Goal: Task Accomplishment & Management: Complete application form

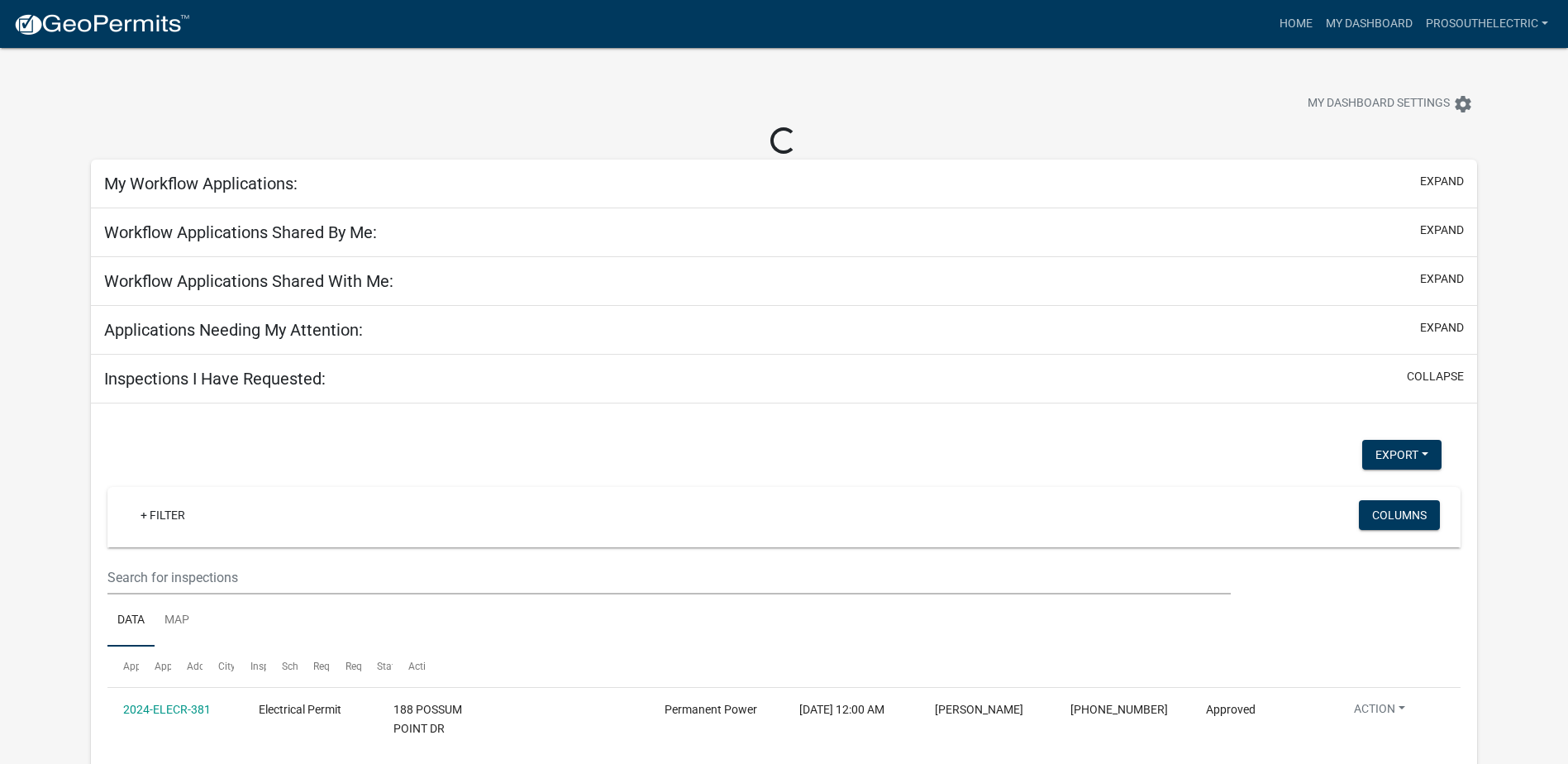
select select "3: 100"
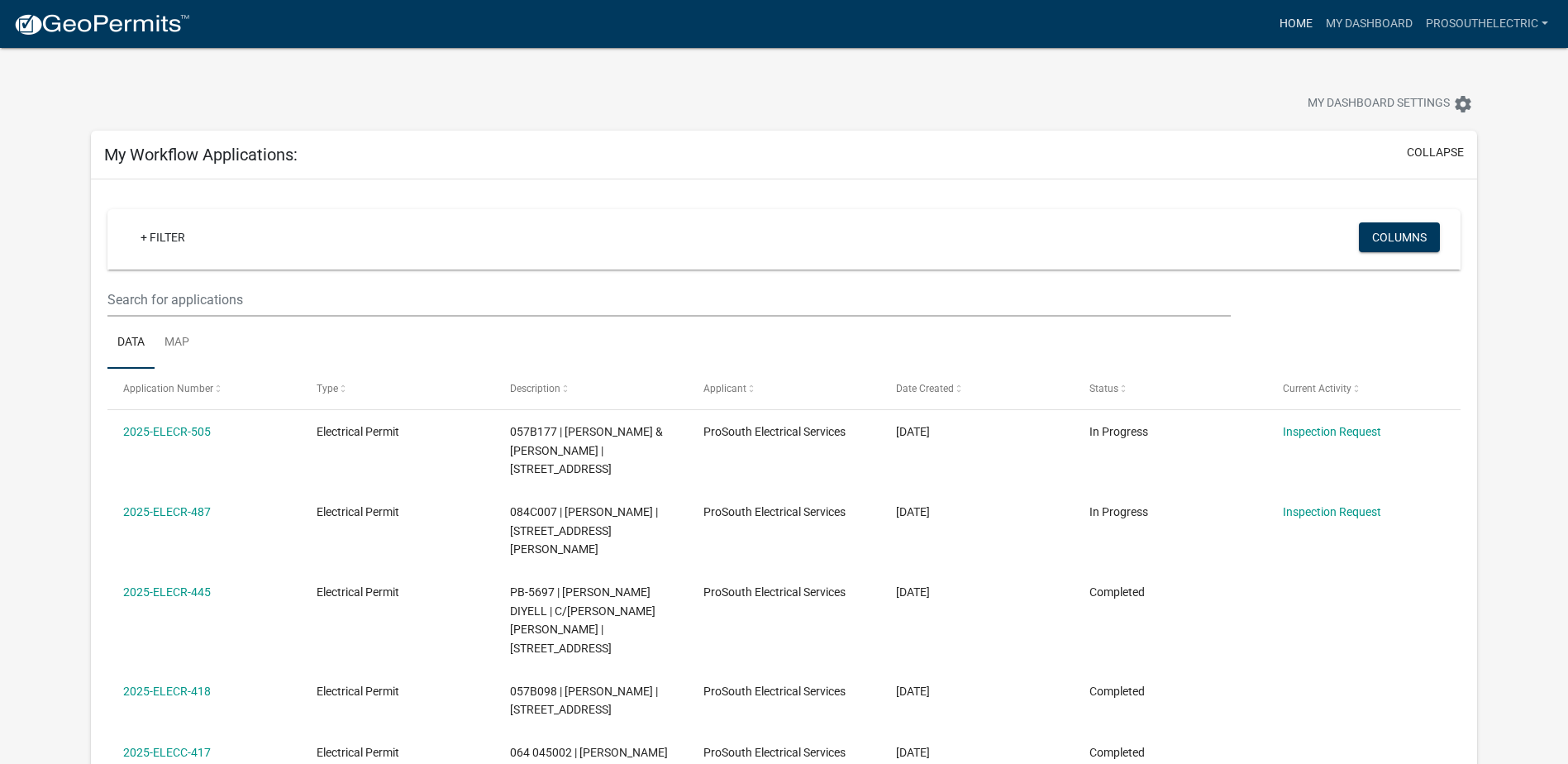
click at [1300, 21] on link "Home" at bounding box center [1295, 24] width 46 height 32
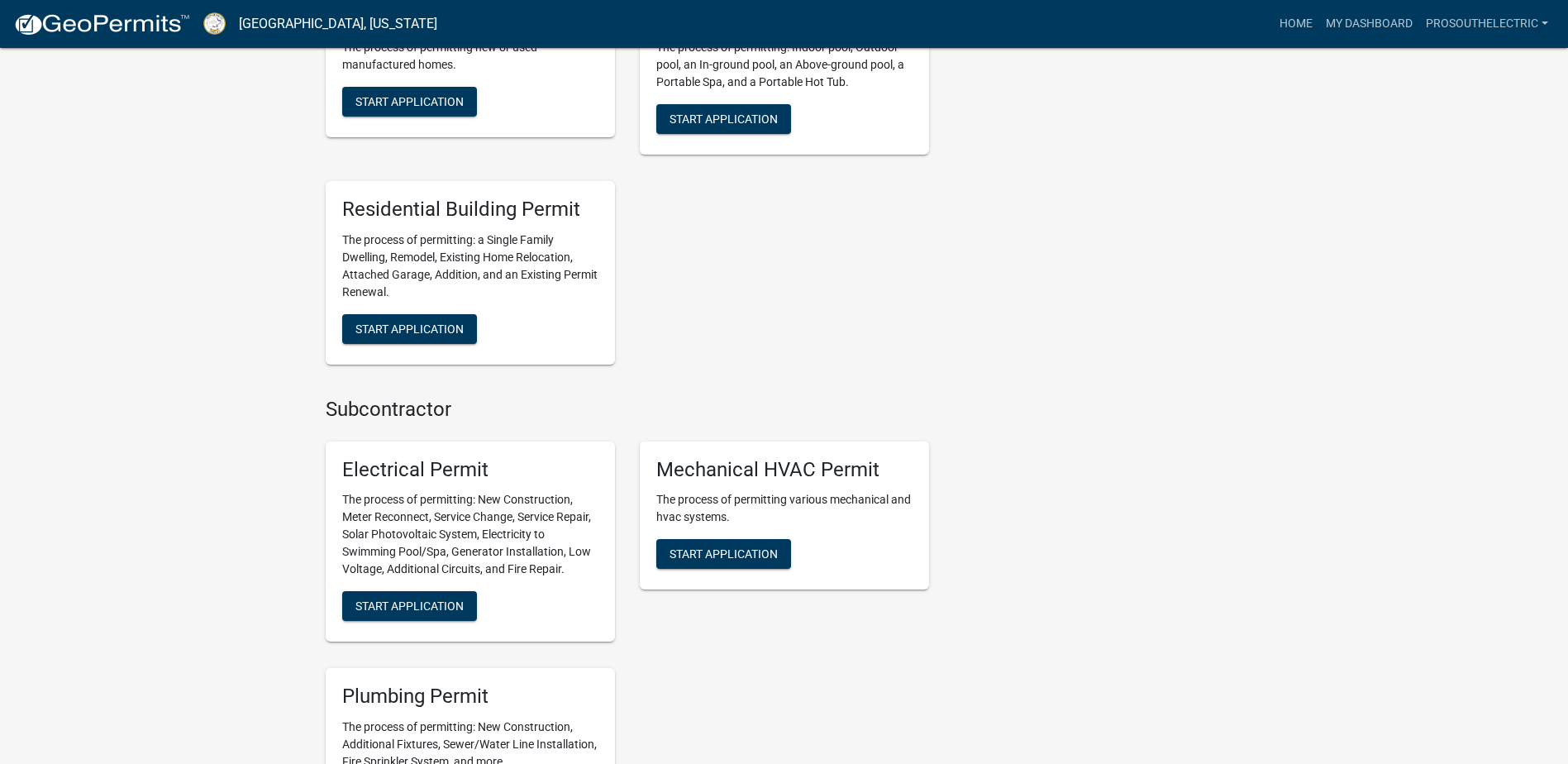
scroll to position [993, 0]
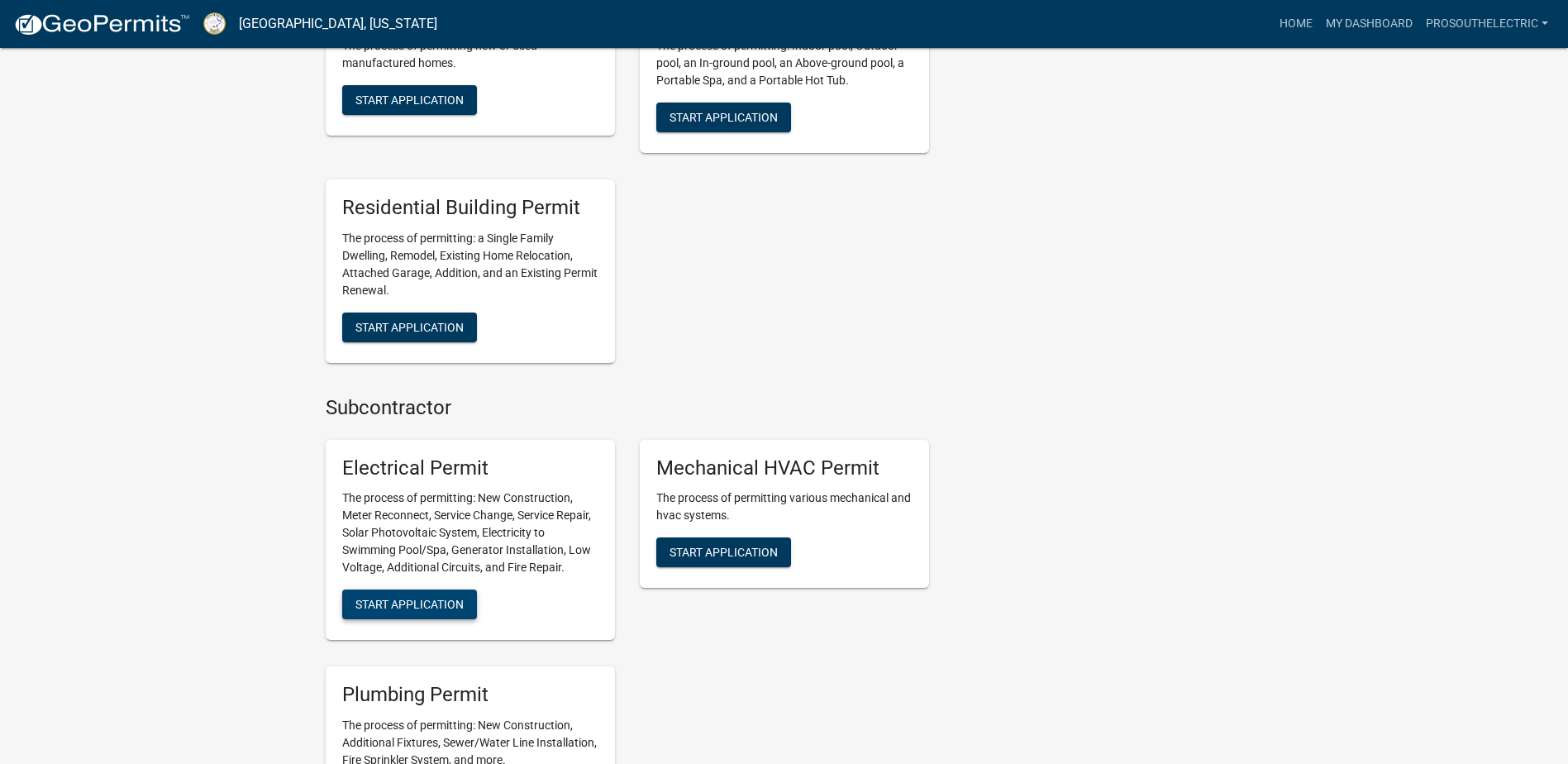
click at [449, 600] on span "Start Application" at bounding box center [409, 604] width 108 height 14
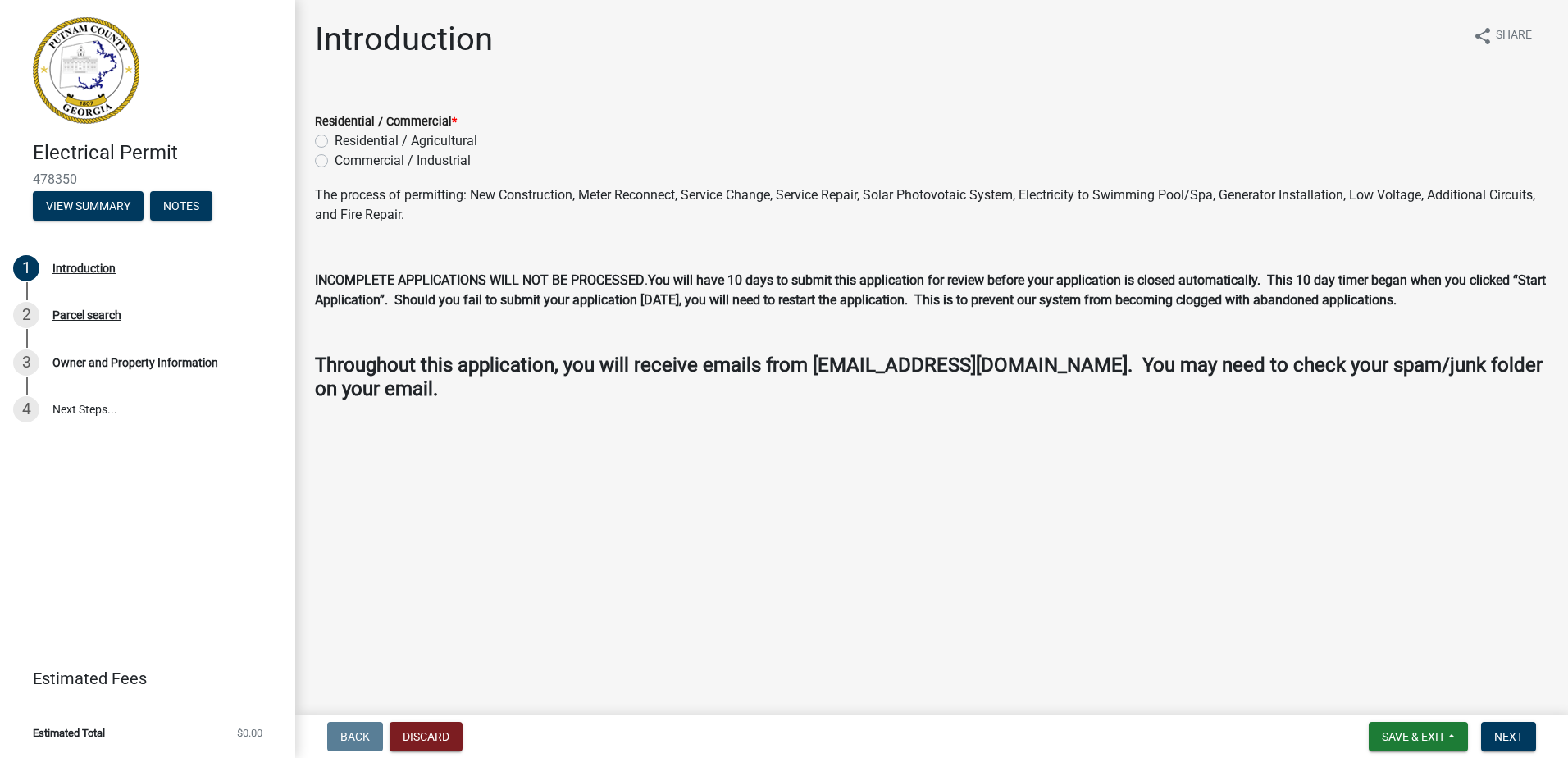
click at [361, 138] on label "Residential / Agricultural" at bounding box center [406, 141] width 143 height 20
click at [346, 138] on input "Residential / Agricultural" at bounding box center [340, 137] width 11 height 11
radio input "true"
click at [544, 133] on div "Residential / Agricultural" at bounding box center [932, 141] width 1234 height 20
click at [534, 96] on form "Residential / Commercial * Residential / Agricultural Commercial / Industrial" at bounding box center [932, 131] width 1234 height 78
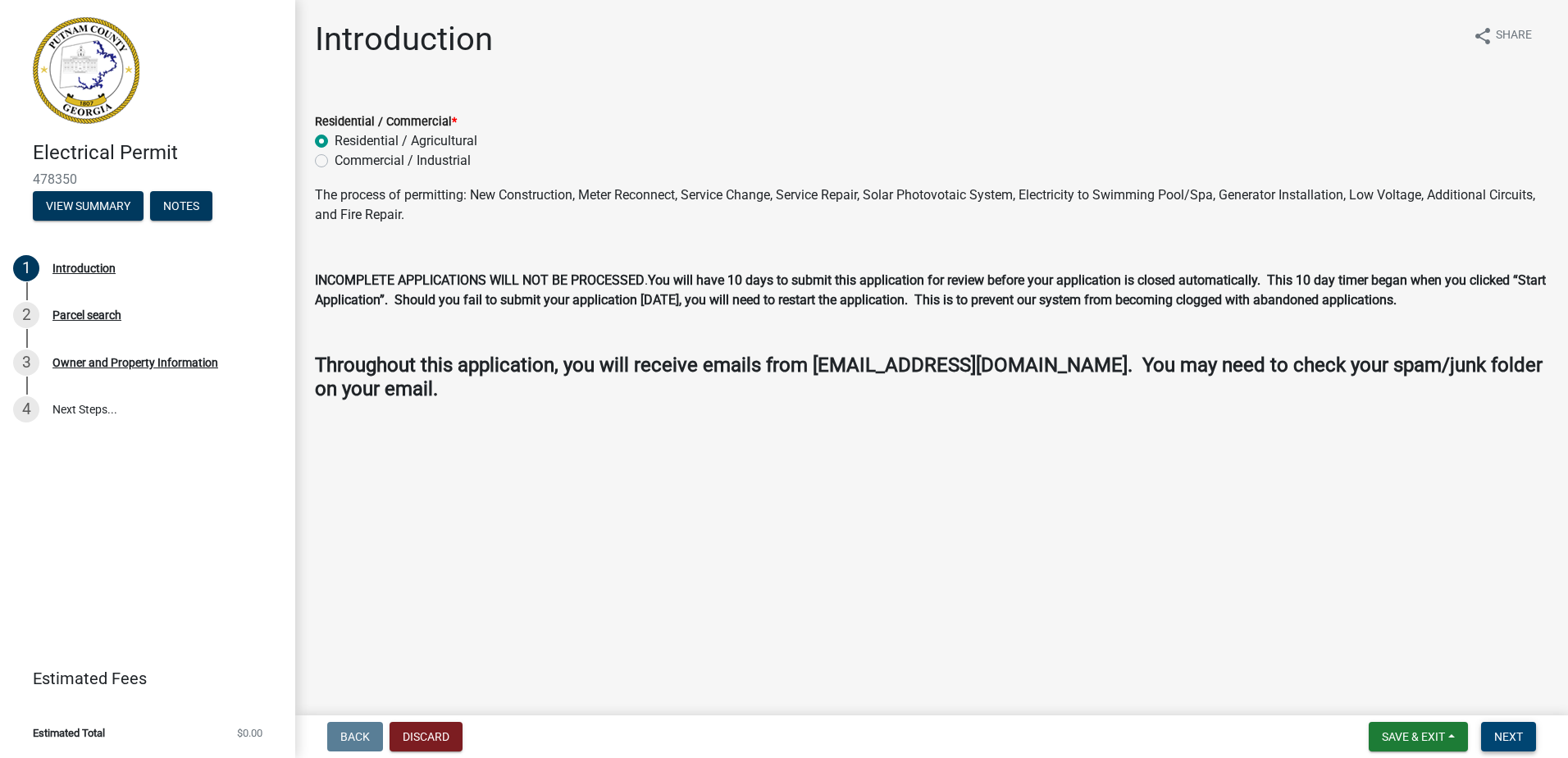
click at [1523, 735] on span "Next" at bounding box center [1509, 736] width 29 height 14
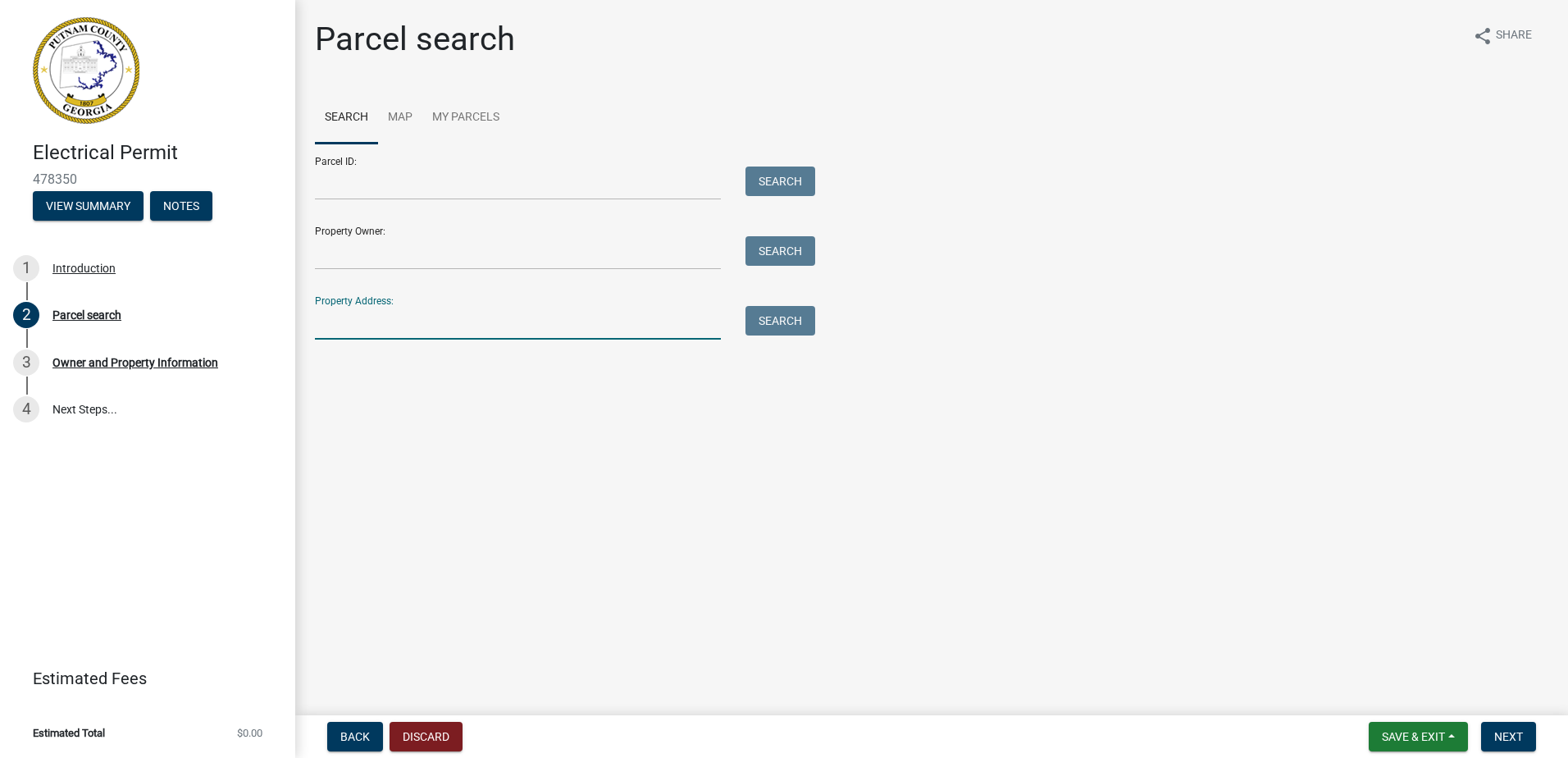
paste input "298 East River Bend Drive, Eatonton, GA, 31024"
click at [764, 313] on button "Search" at bounding box center [779, 320] width 69 height 30
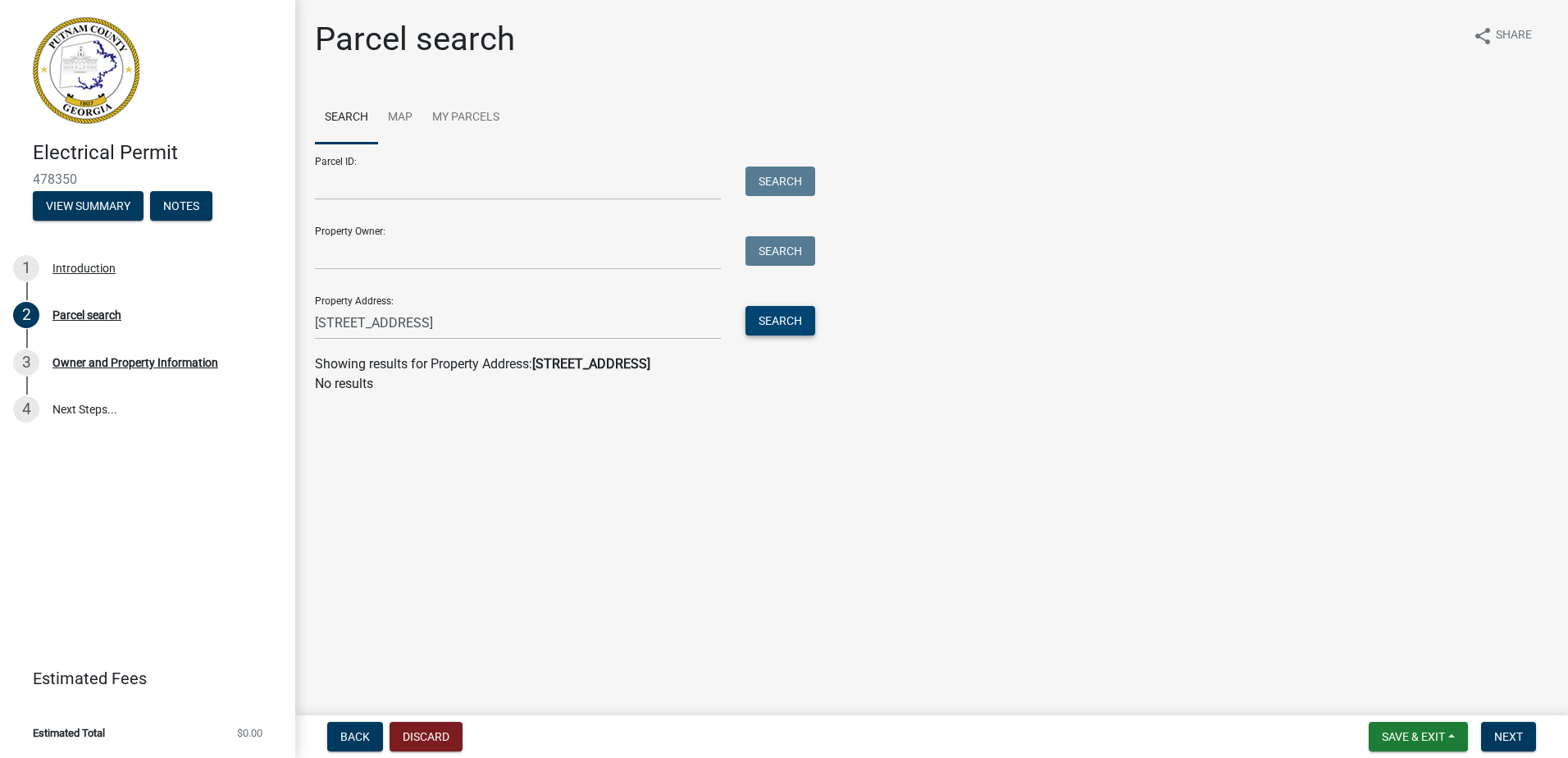
click at [791, 329] on button "Search" at bounding box center [779, 320] width 69 height 30
drag, startPoint x: 635, startPoint y: 323, endPoint x: 465, endPoint y: 333, distance: 170.3
click at [465, 333] on input "298 East River Bend Drive, Eatonton, GA, 31024" at bounding box center [518, 322] width 406 height 33
type input "298 East River Bend Driv"
click at [767, 326] on button "Search" at bounding box center [779, 320] width 69 height 30
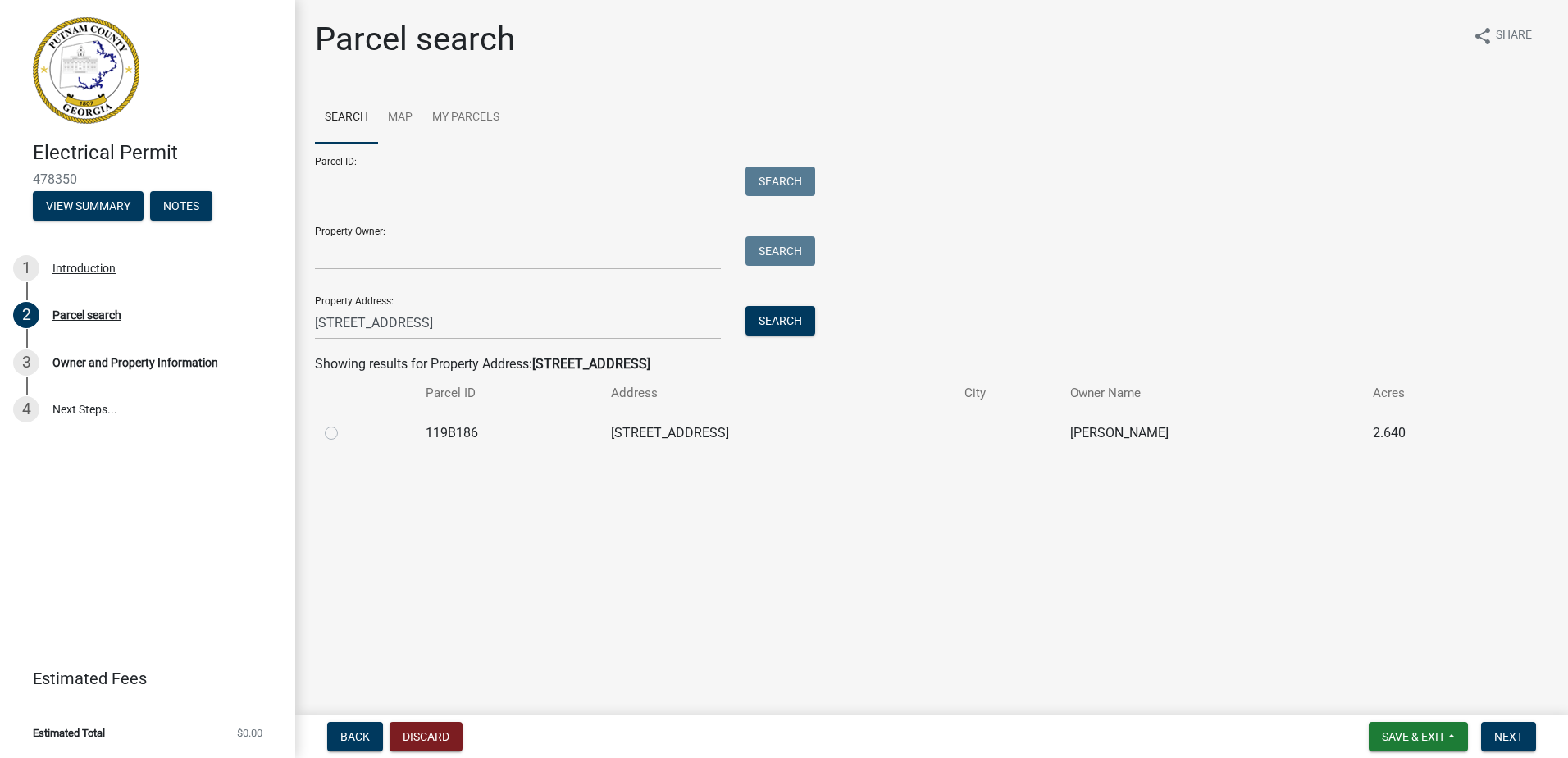
click at [345, 423] on label at bounding box center [345, 423] width 0 height 0
click at [345, 433] on input "radio" at bounding box center [350, 429] width 11 height 11
radio input "true"
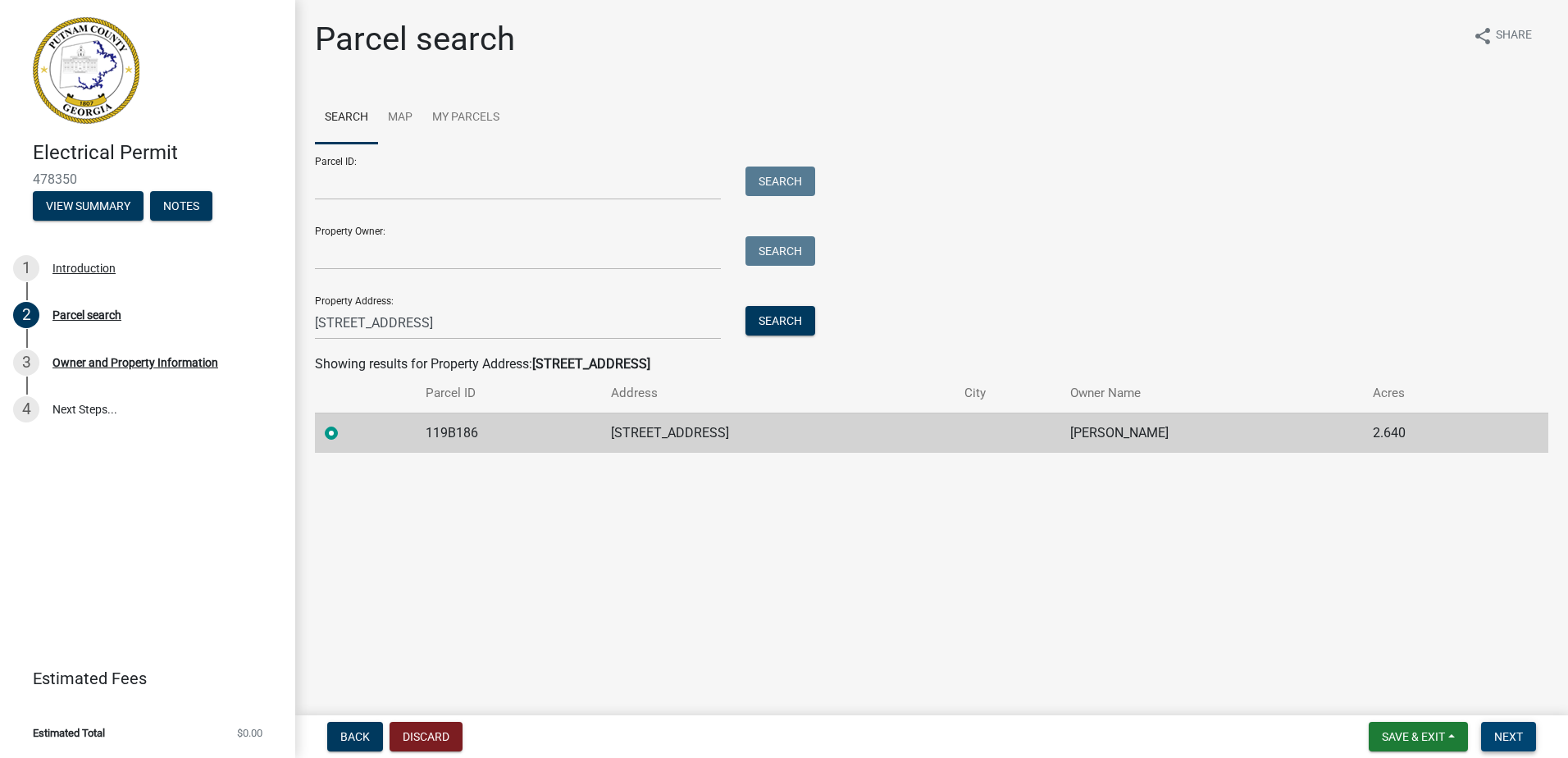
click at [1505, 730] on span "Next" at bounding box center [1509, 736] width 29 height 14
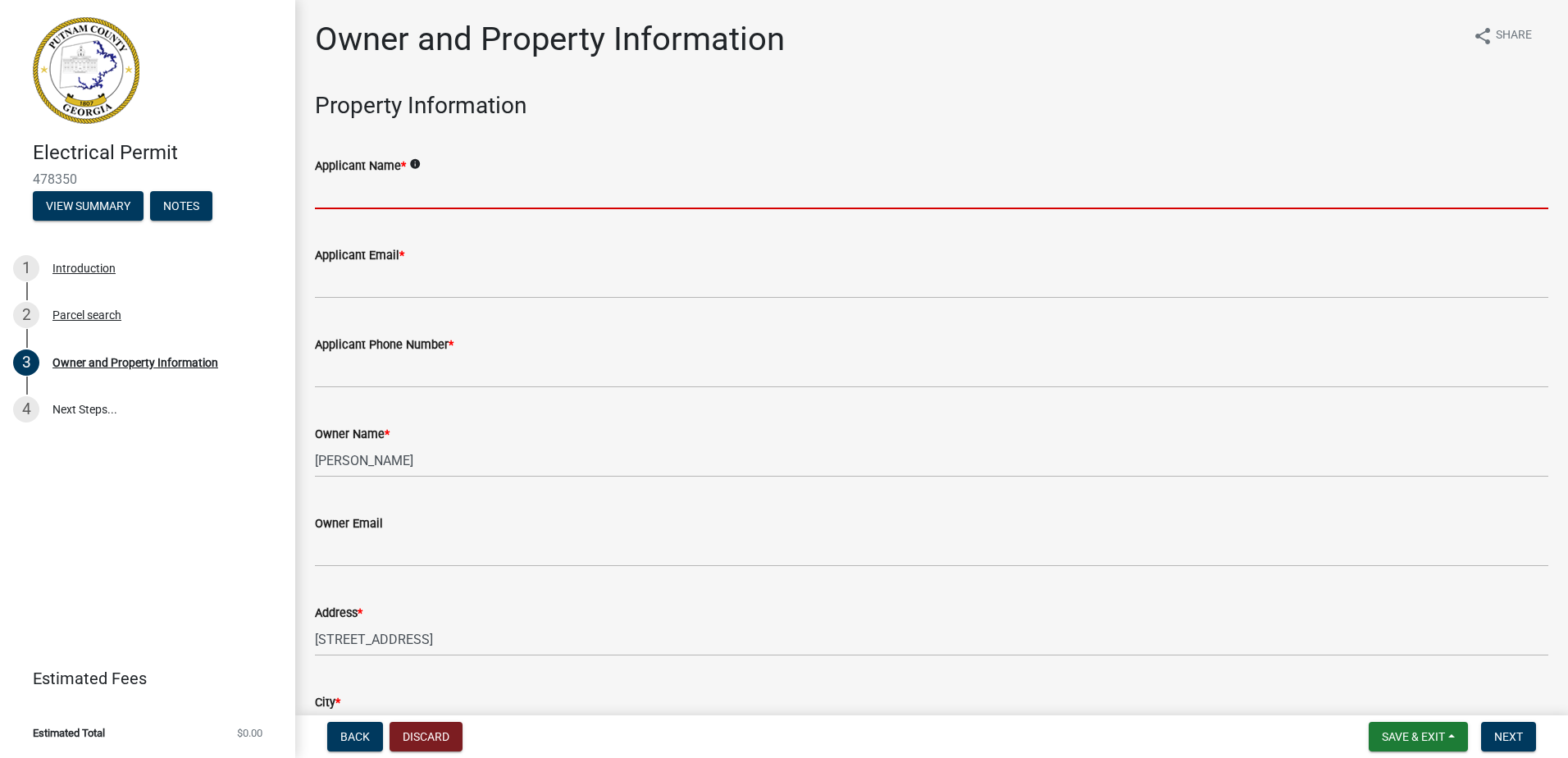
click at [363, 199] on input "Applicant Name *" at bounding box center [932, 192] width 1234 height 33
type input "Chop Stover"
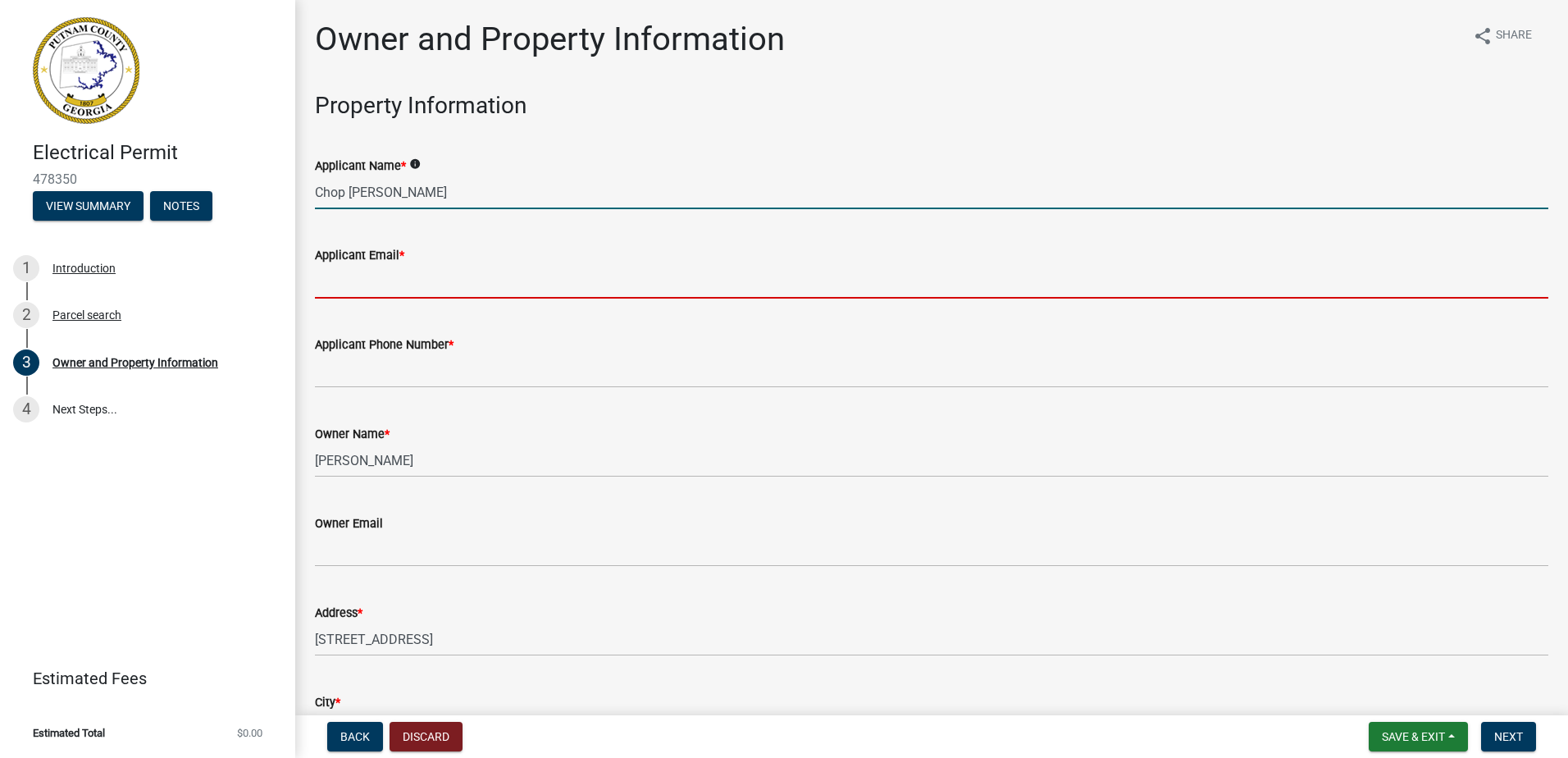
type input "keith@prosouthelectric.com"
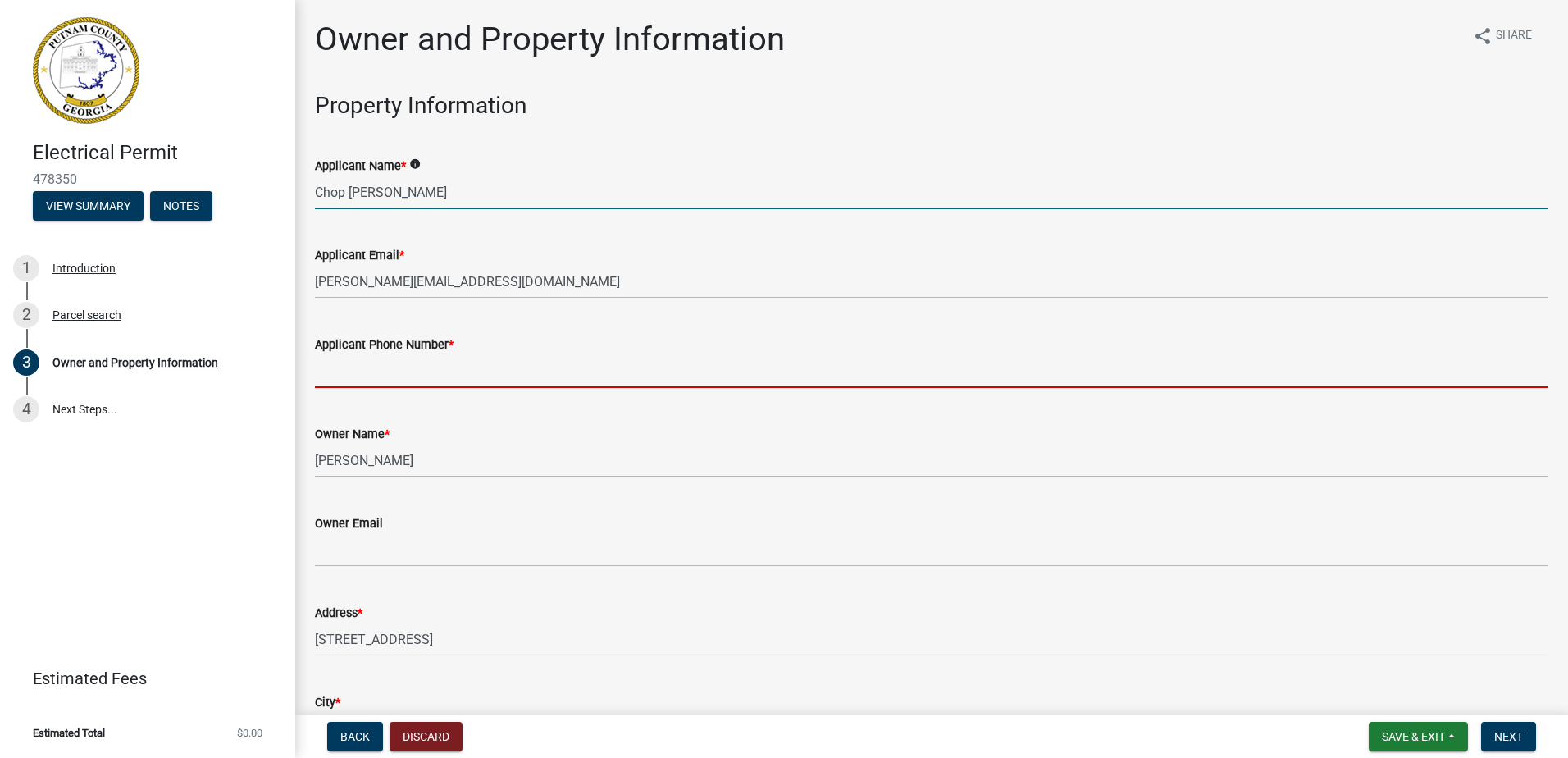
type input "6783817319"
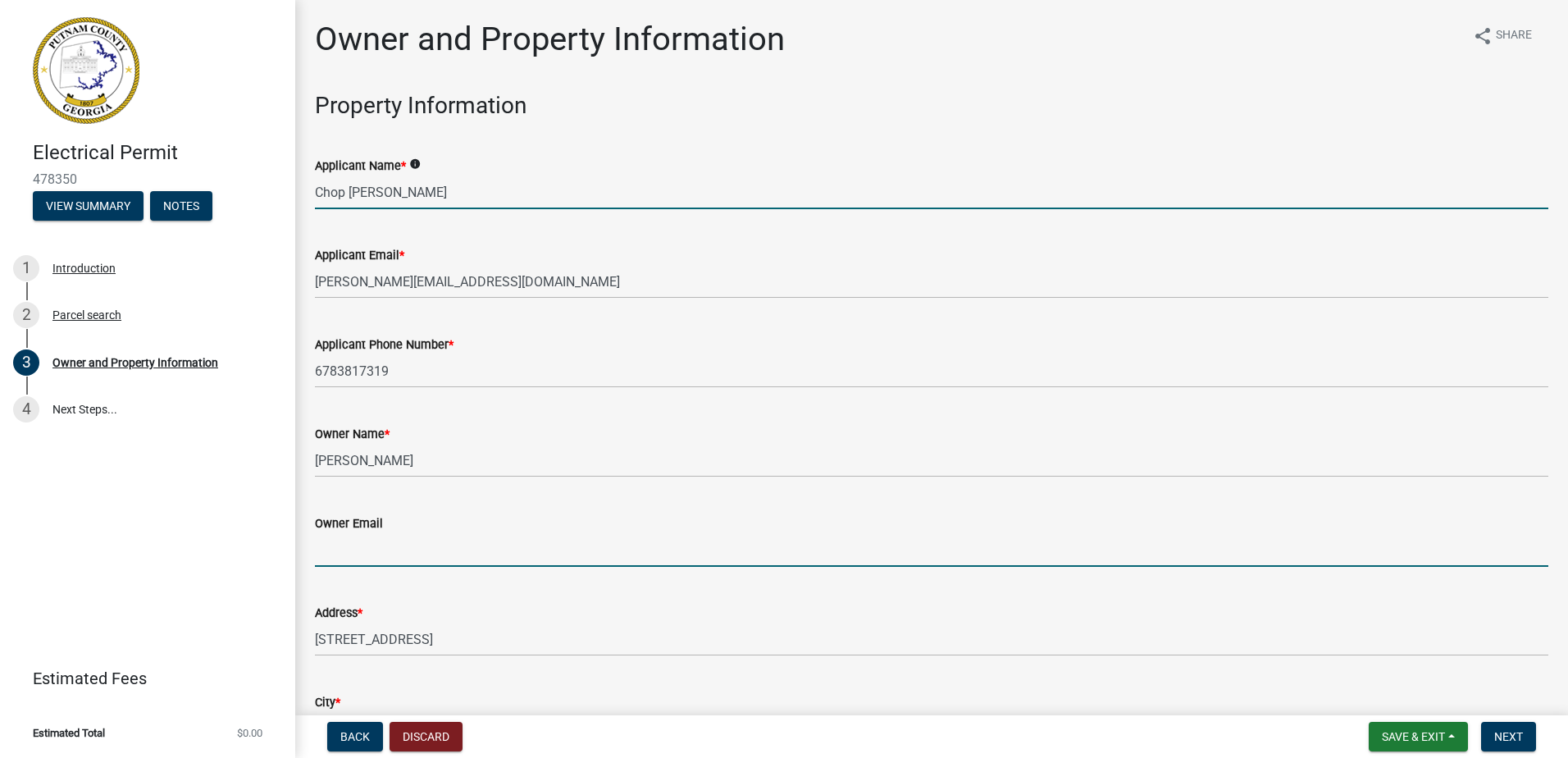
type input "hascocr1@gmail.com"
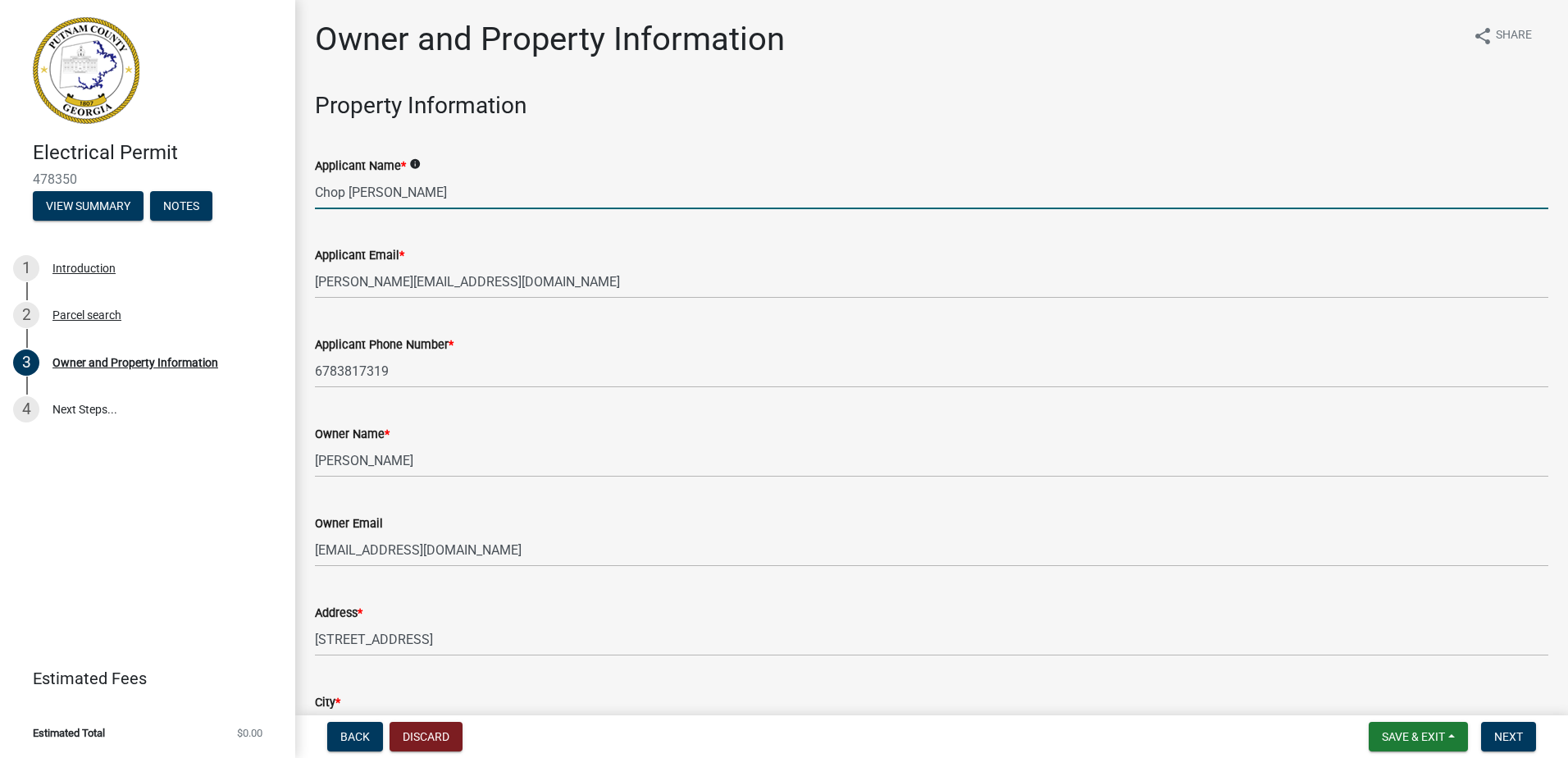
type input "Eatonton"
type input "105 W BEAR CREEK RD"
type input "Eatonton"
type input "Georgia"
type input "31024"
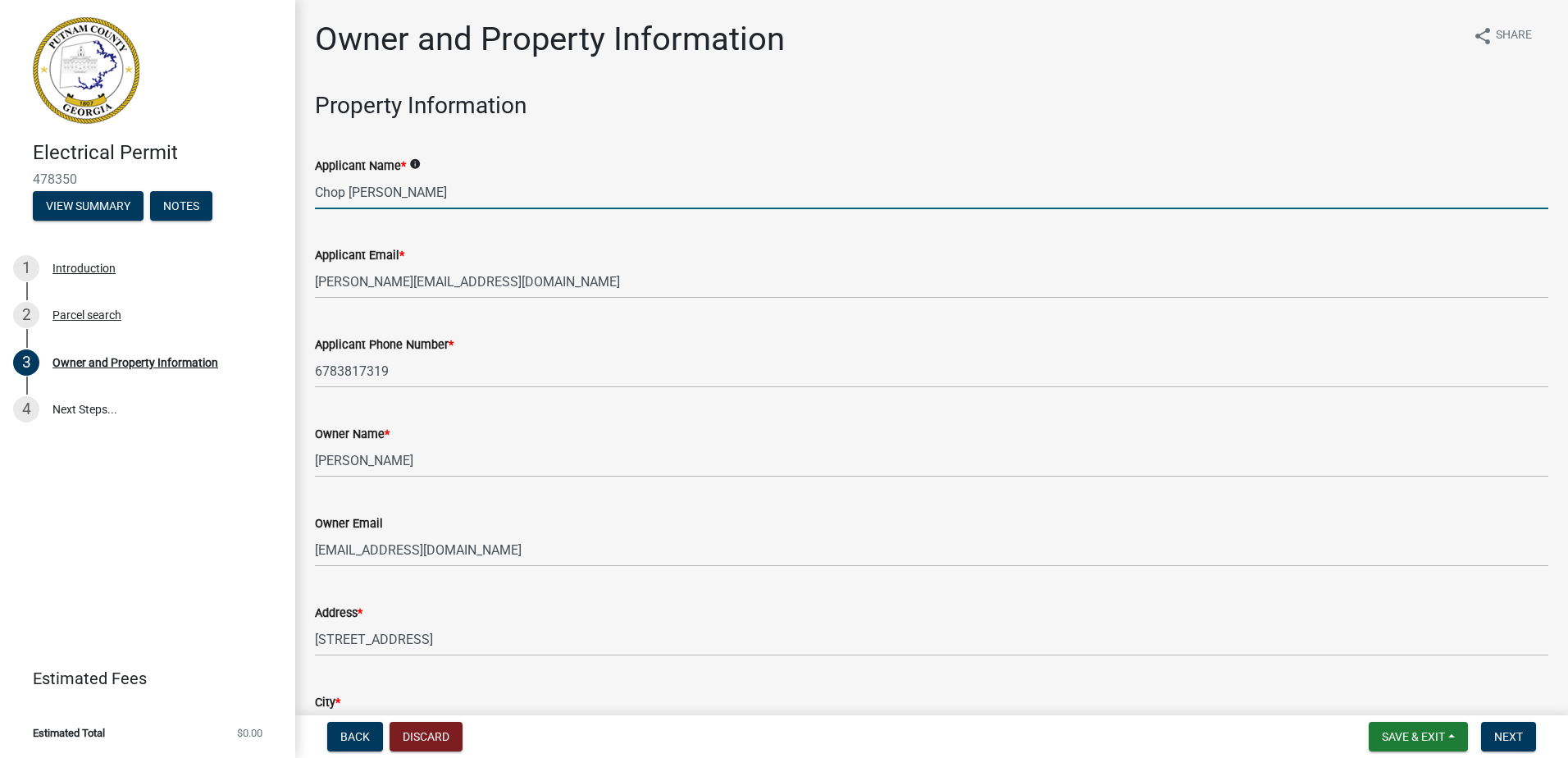
type input "Chop Stover"
type input "ProSouth Electrical"
type input "6783817319"
type input "938 Greensboro Road"
type input "Eatonton"
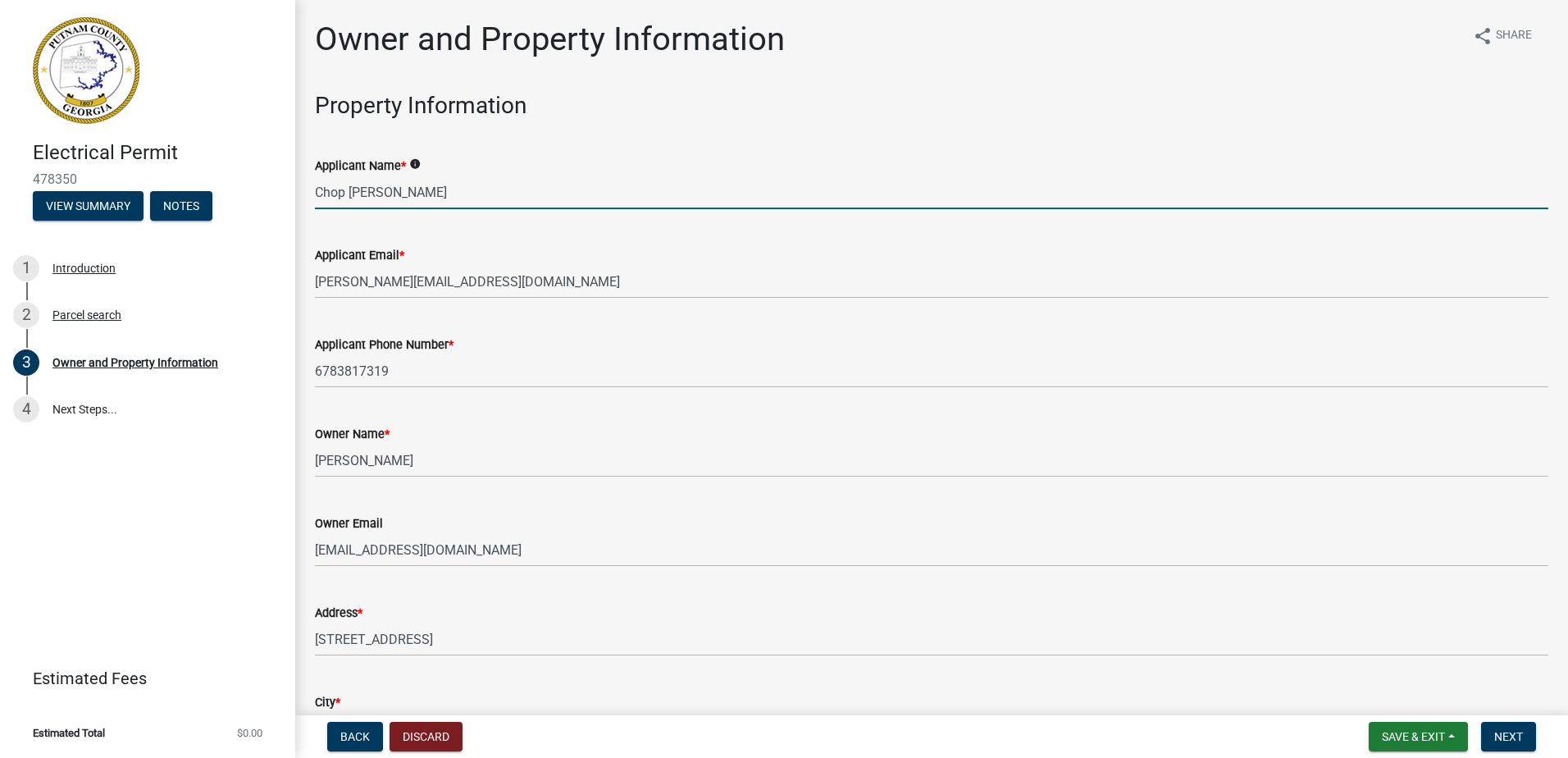
type input "Georgia"
type input "31024"
type input "keith@prosouthelectric.com"
type input "EN212003"
type input "06/30/2026"
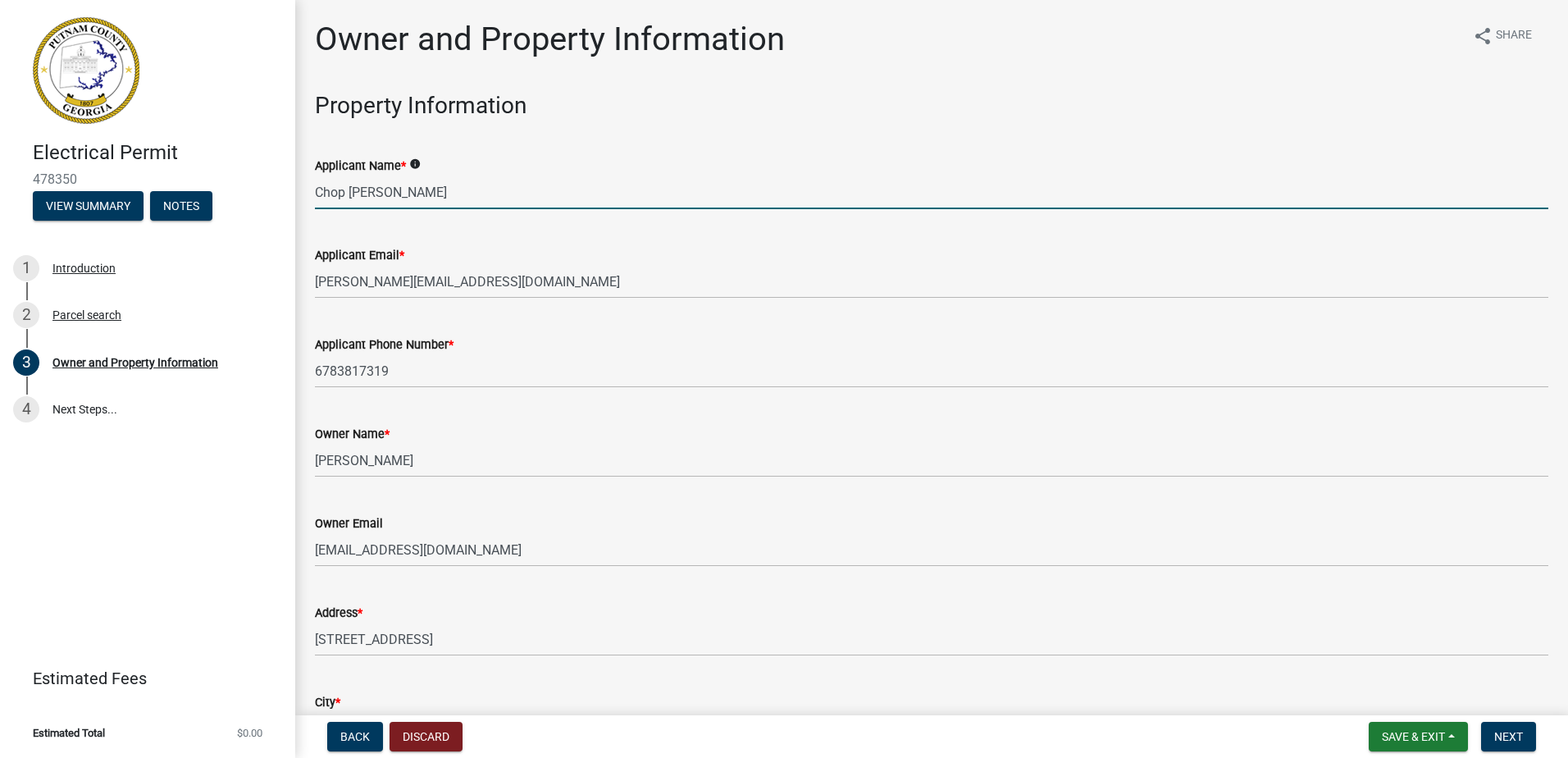
type input "2024-BL-162"
type input "12/31/2025"
type input "Putnam"
type input "Chop Stover"
type input "7709055081"
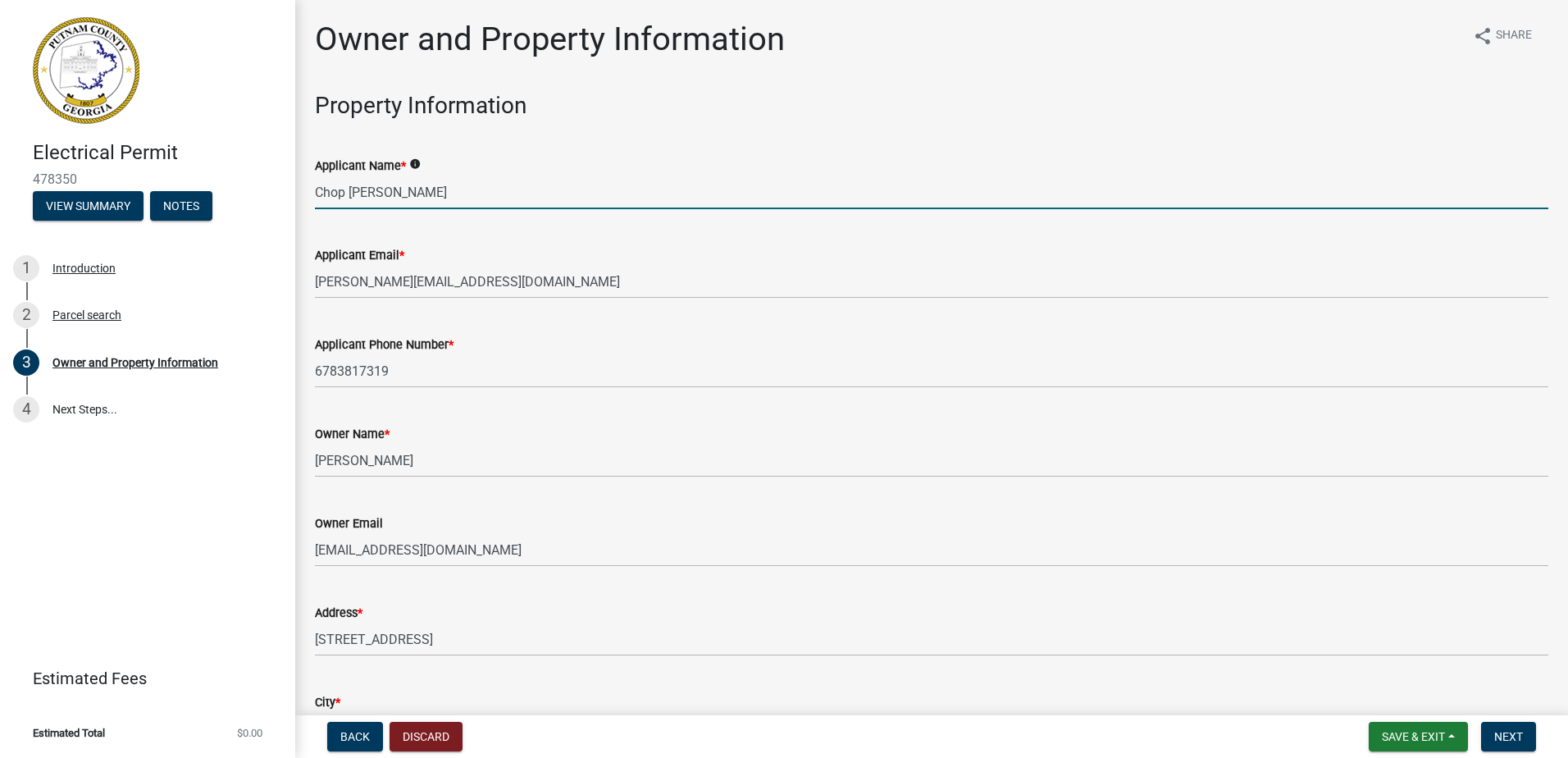
select select "9"
select select "2025"
select select "9"
select select "2025"
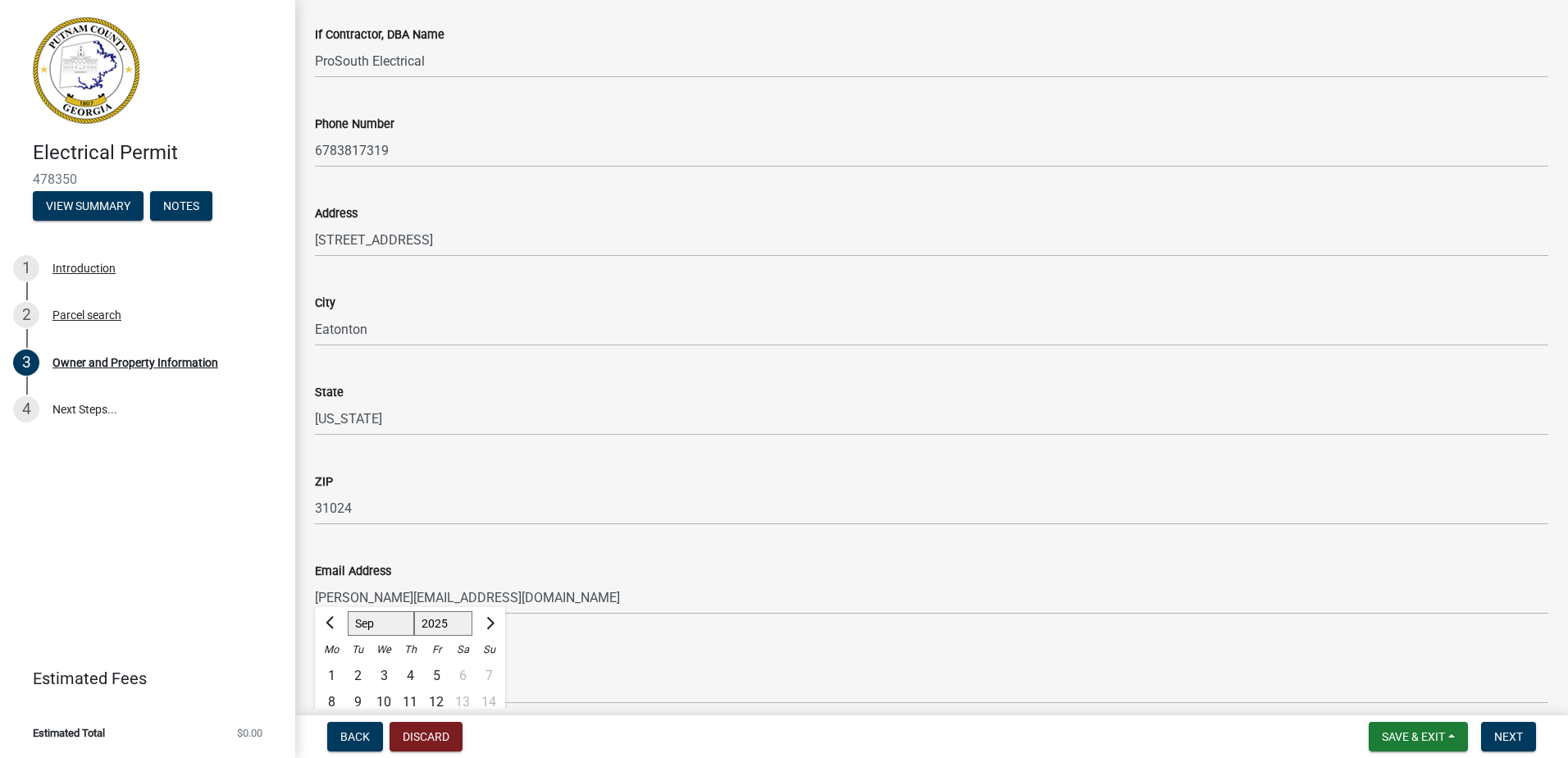
click at [564, 283] on div "City Eatonton" at bounding box center [932, 308] width 1234 height 77
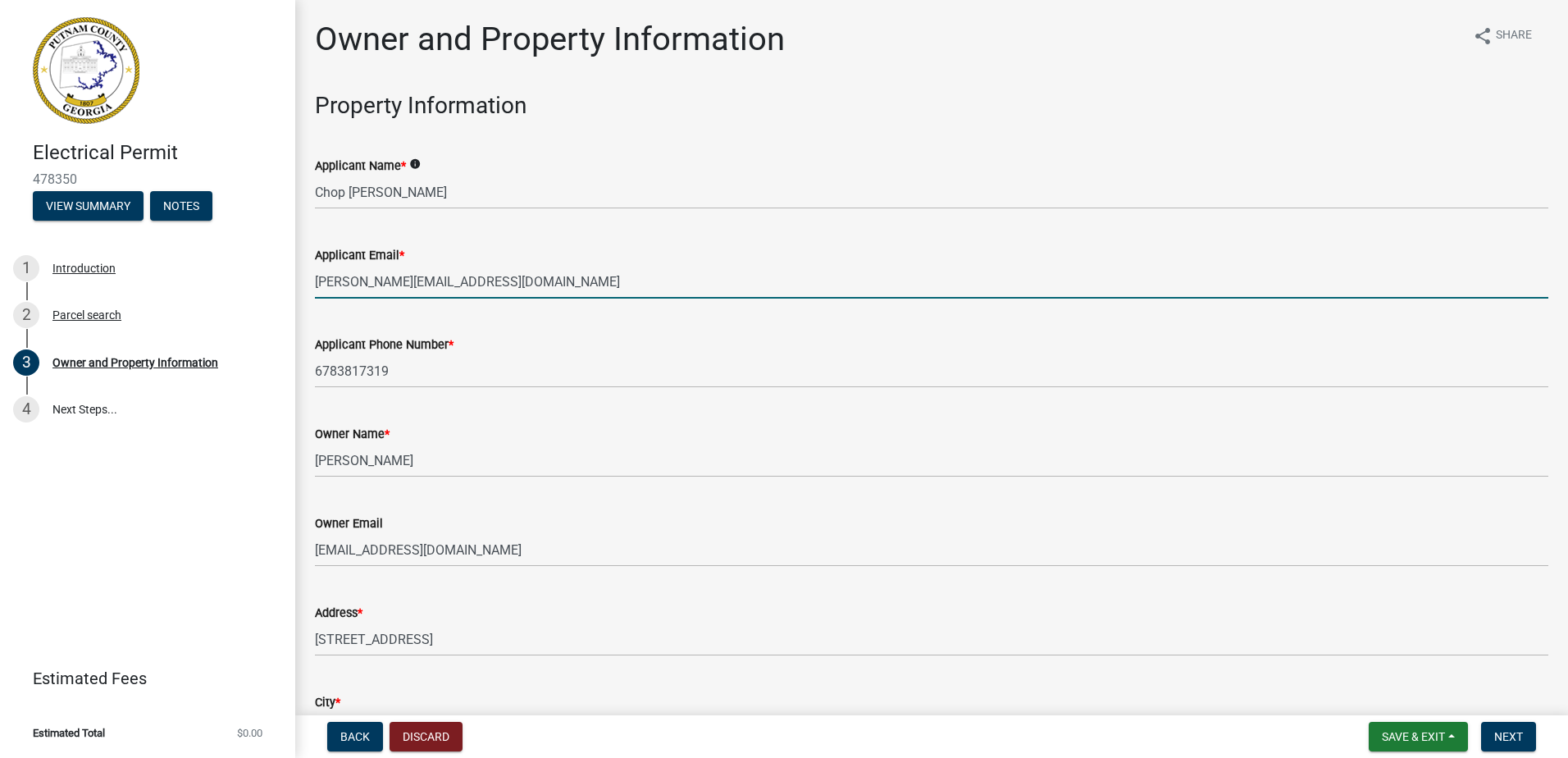
click at [329, 288] on input "keith@prosouthelectric.com" at bounding box center [932, 281] width 1234 height 33
type input "[EMAIL_ADDRESS][DOMAIN_NAME]"
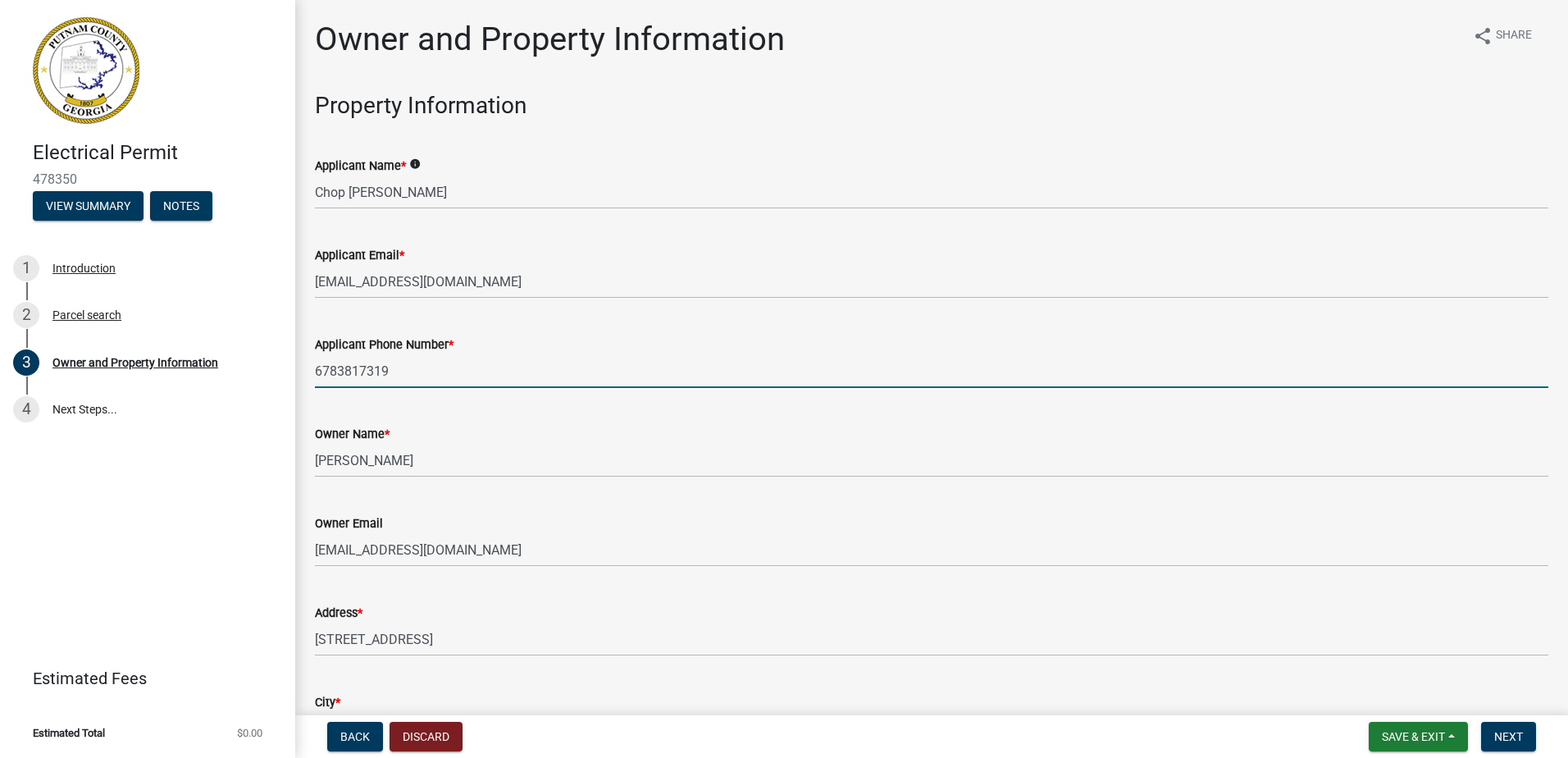
click at [366, 365] on input "6783817319" at bounding box center [932, 371] width 1234 height 33
type input "7709055081"
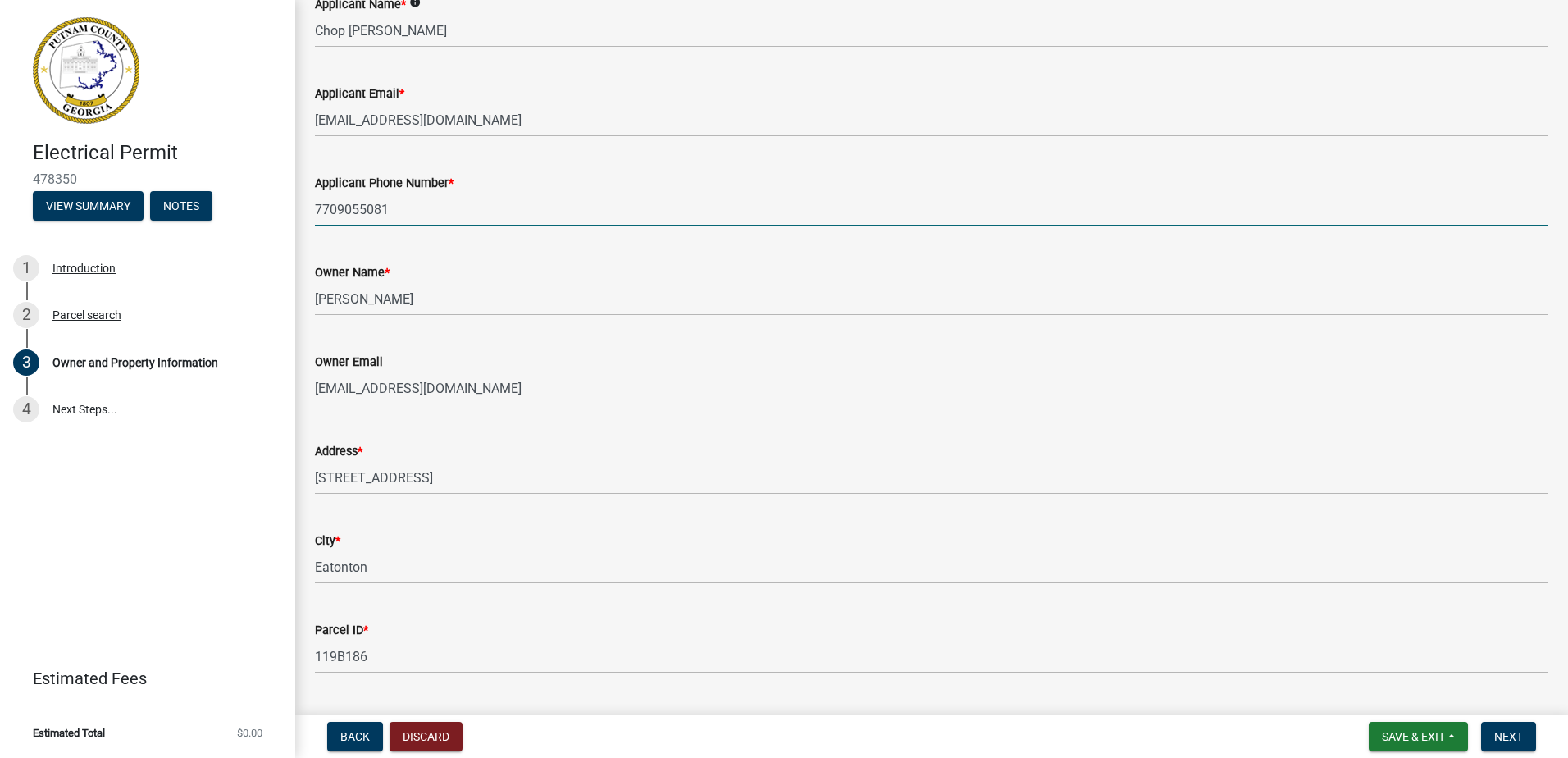
scroll to position [163, 0]
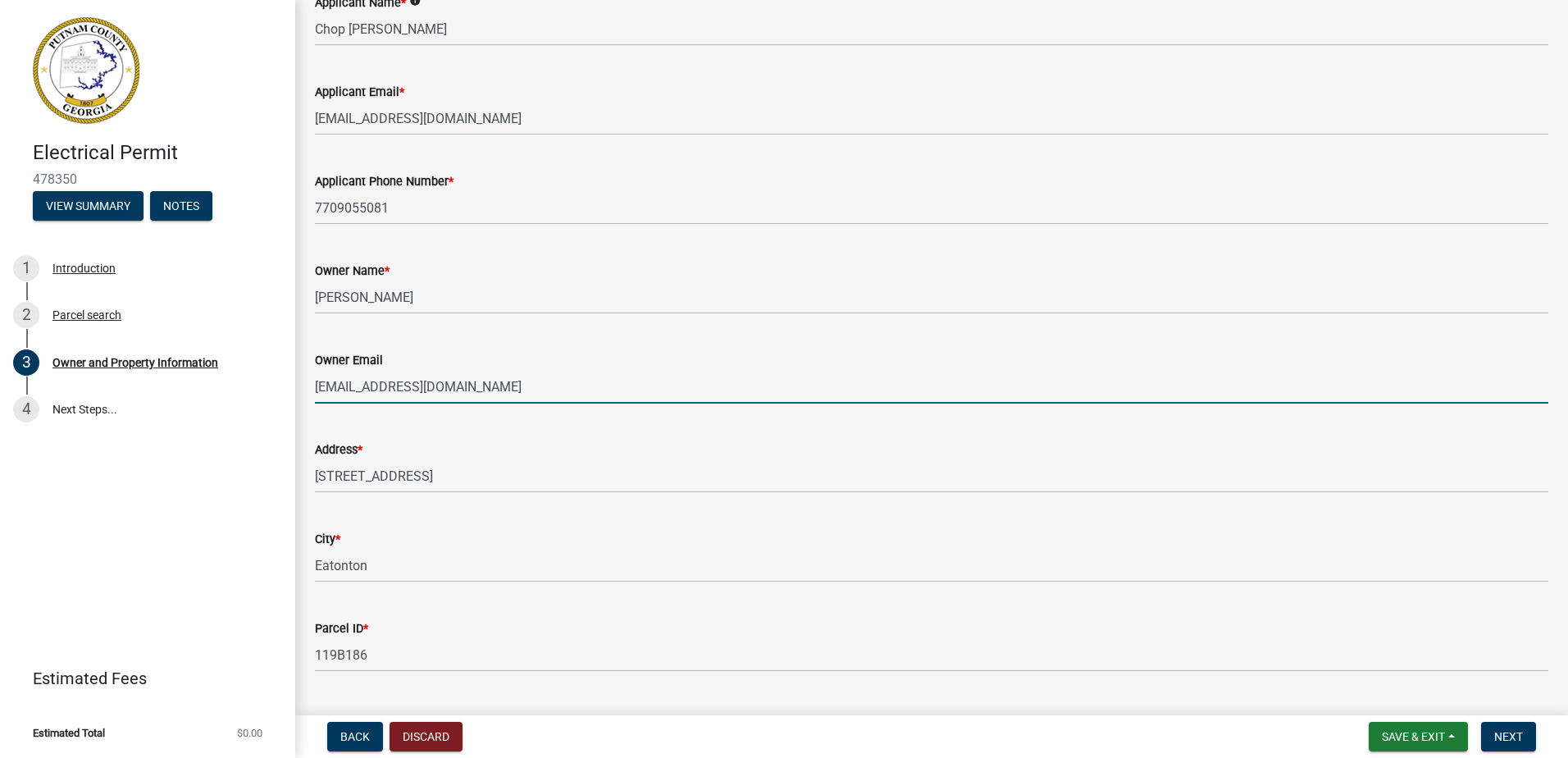
drag, startPoint x: 470, startPoint y: 378, endPoint x: 308, endPoint y: 381, distance: 162.0
click at [308, 381] on div "Owner Email hascocr1@gmail.com" at bounding box center [932, 365] width 1258 height 77
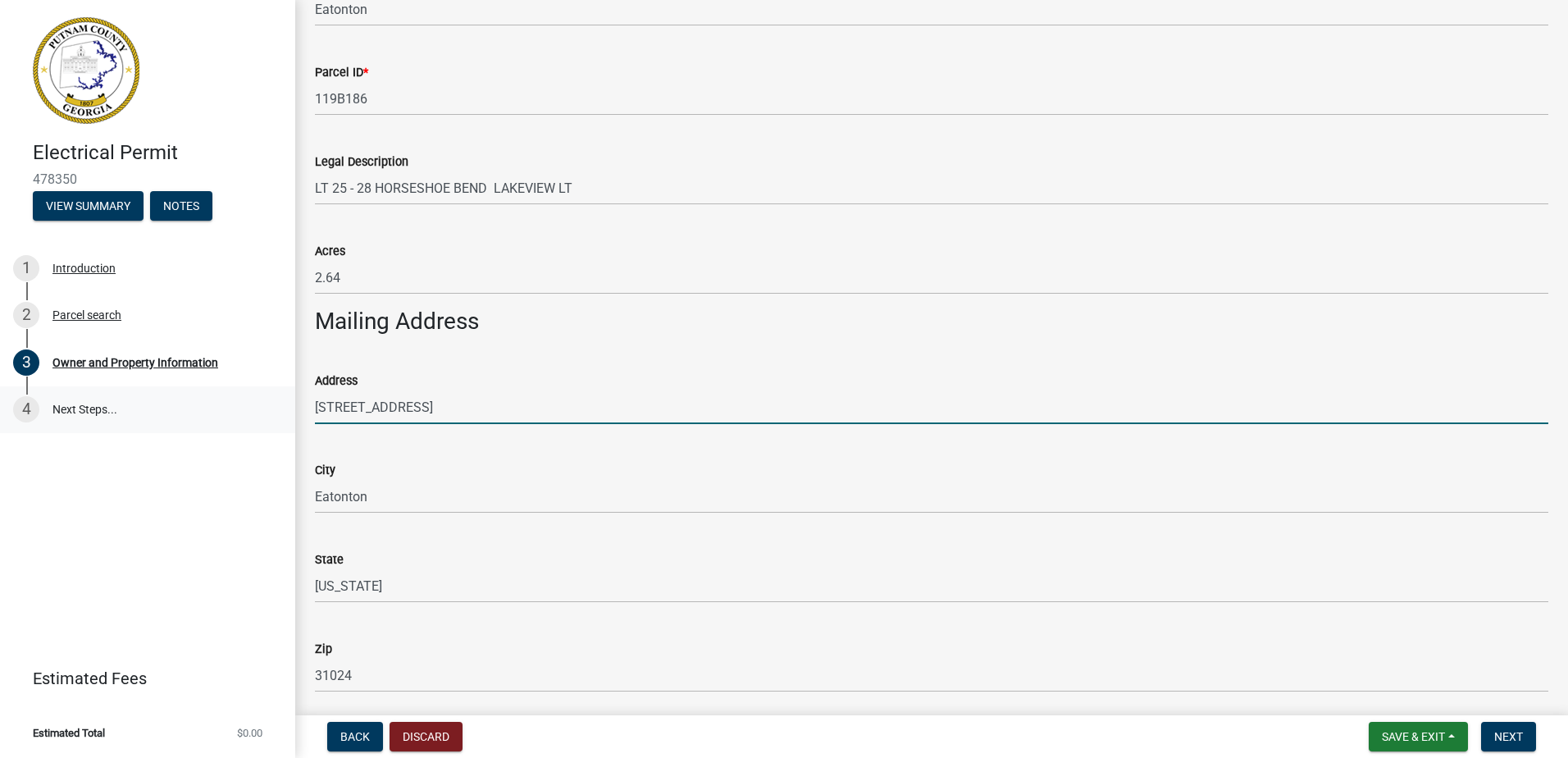
drag, startPoint x: 459, startPoint y: 424, endPoint x: 275, endPoint y: 404, distance: 185.1
click at [275, 404] on div "Electrical Permit 478350 View Summary Notes 1 Introduction 2 Parcel search 3 Ow…" at bounding box center [784, 379] width 1568 height 758
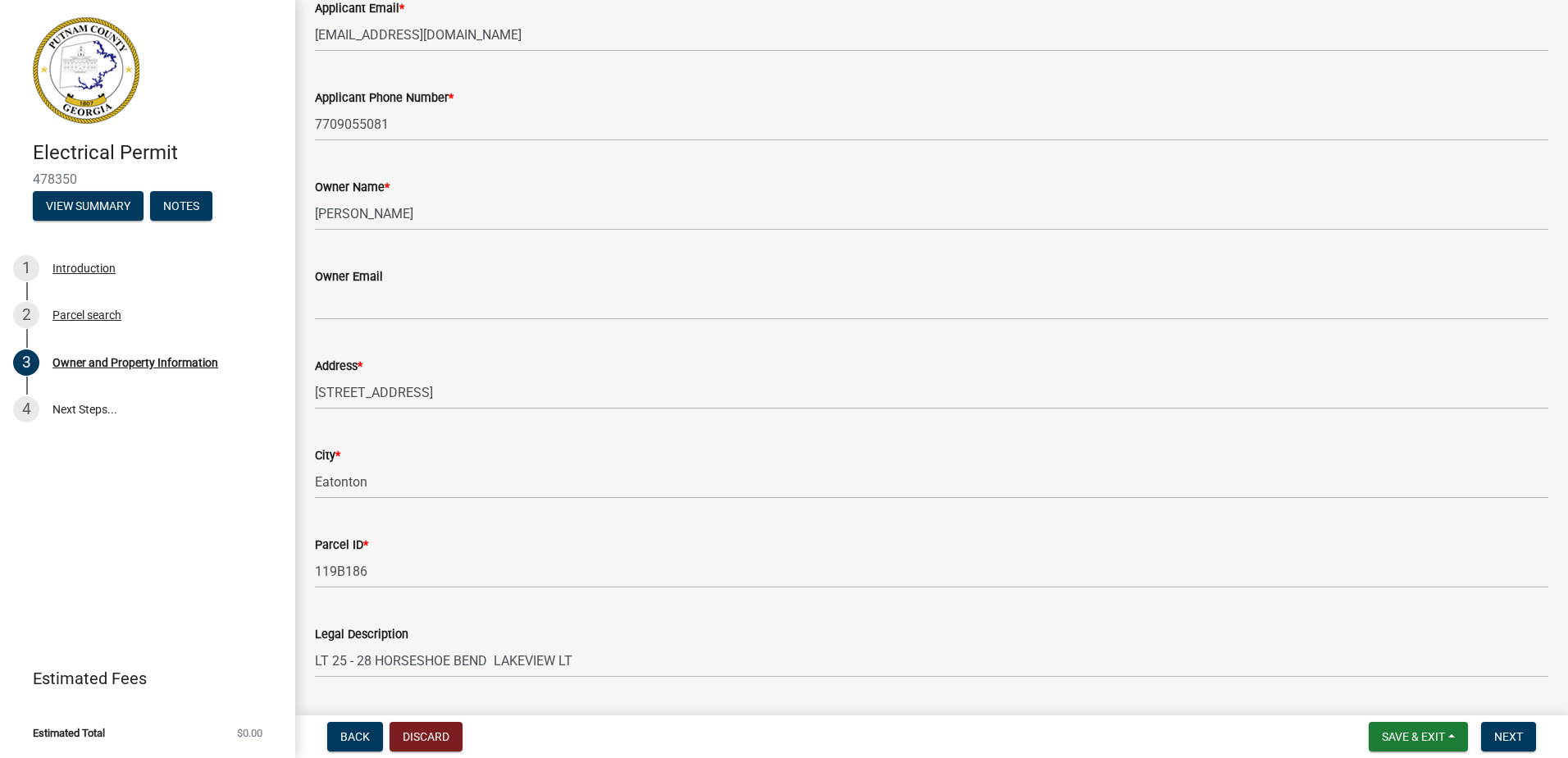
scroll to position [246, 0]
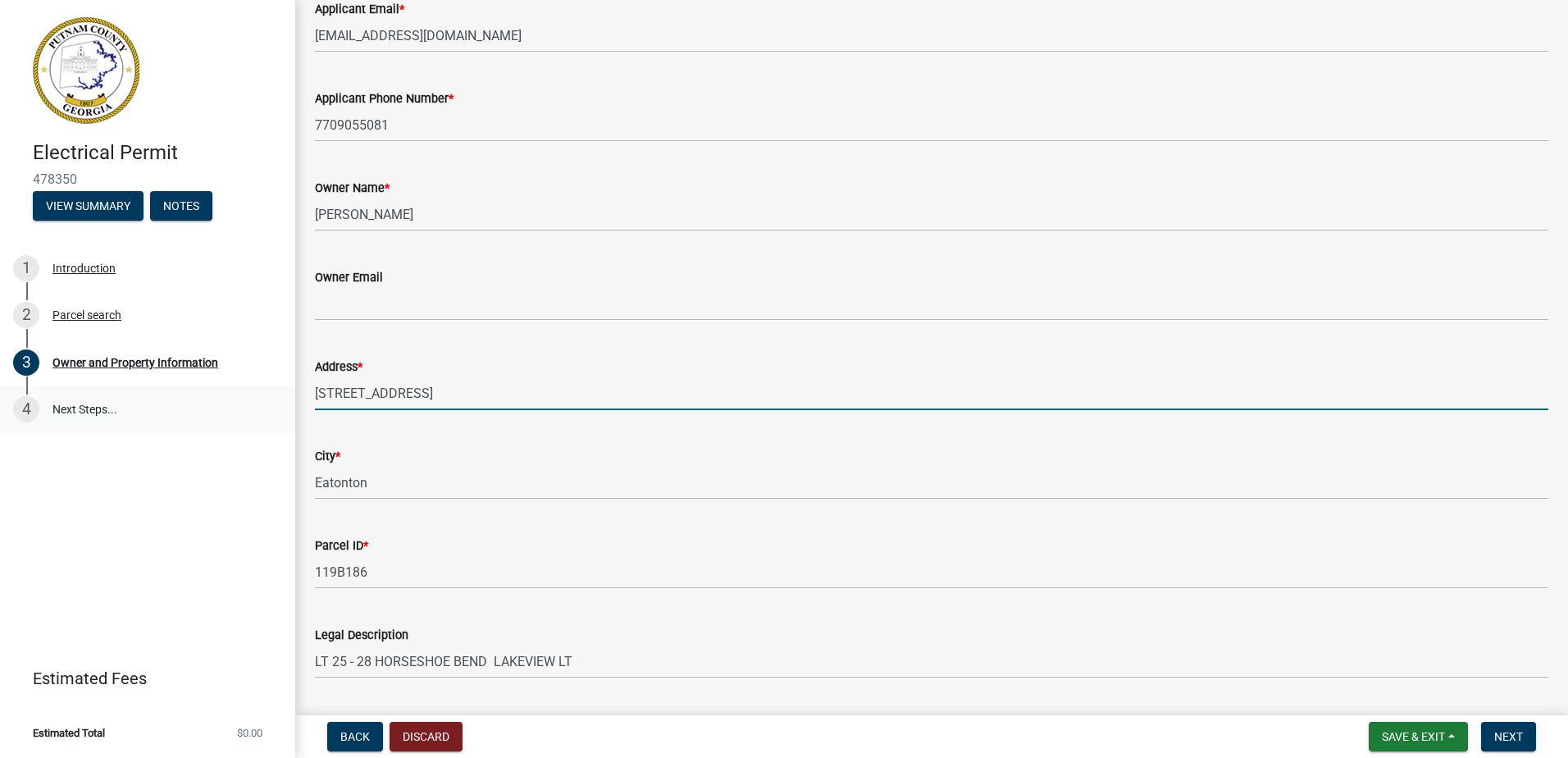
drag, startPoint x: 481, startPoint y: 391, endPoint x: 281, endPoint y: 391, distance: 200.0
click at [281, 391] on div "Electrical Permit 478350 View Summary Notes 1 Introduction 2 Parcel search 3 Ow…" at bounding box center [784, 379] width 1568 height 758
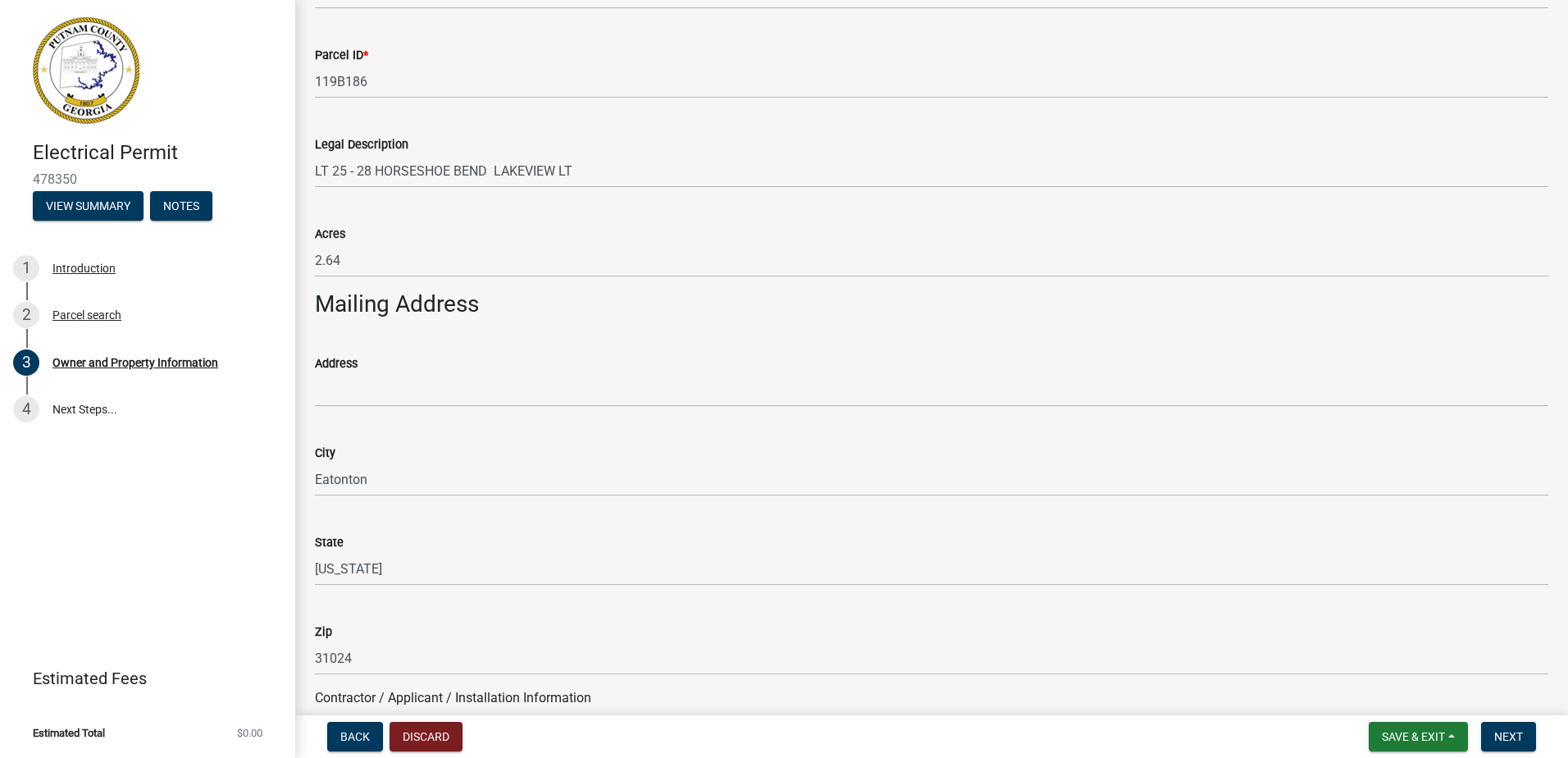
scroll to position [737, 0]
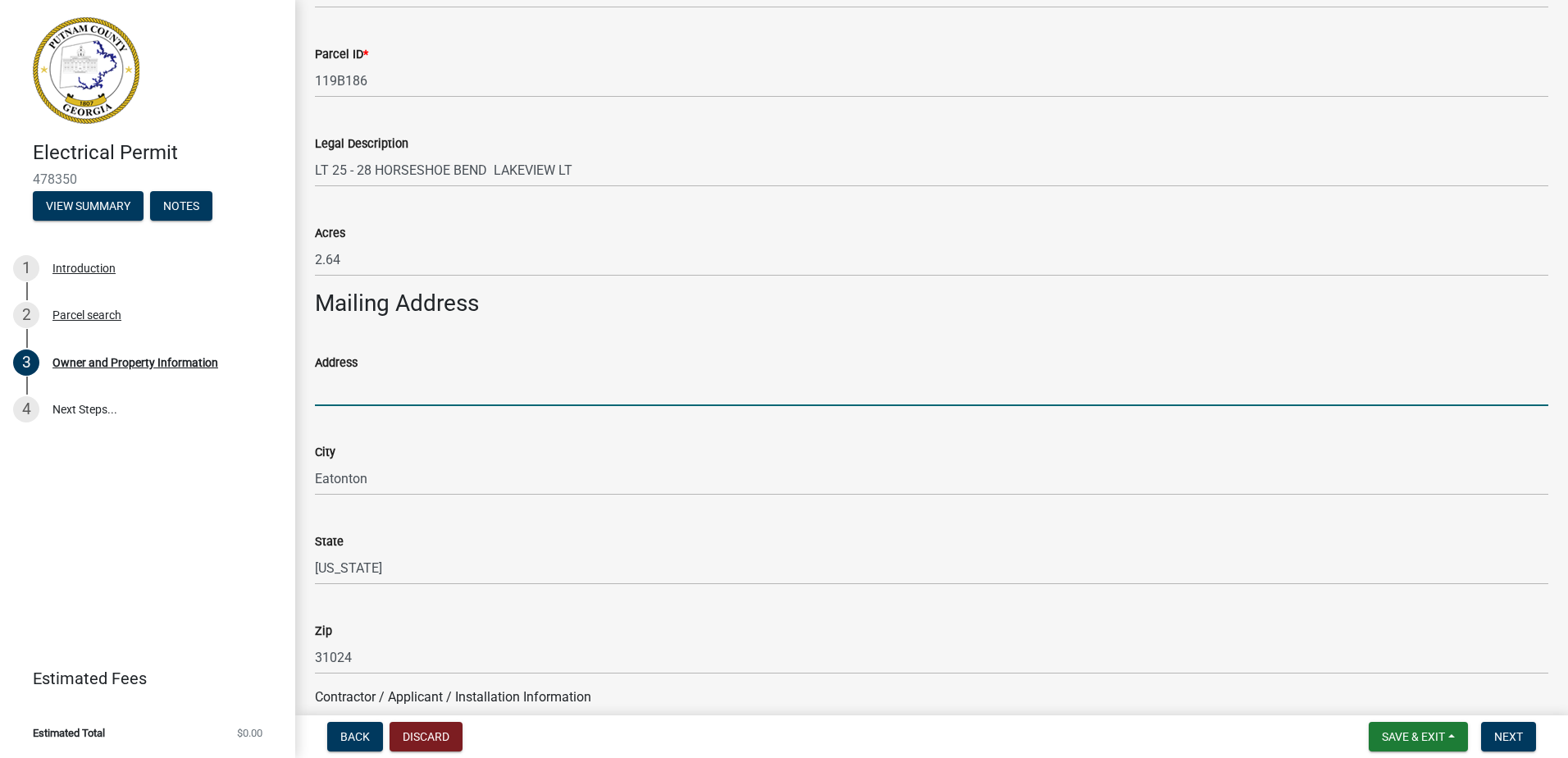
click at [454, 396] on input "Address" at bounding box center [932, 389] width 1234 height 33
paste input "298 EAST RIVER BEND DR"
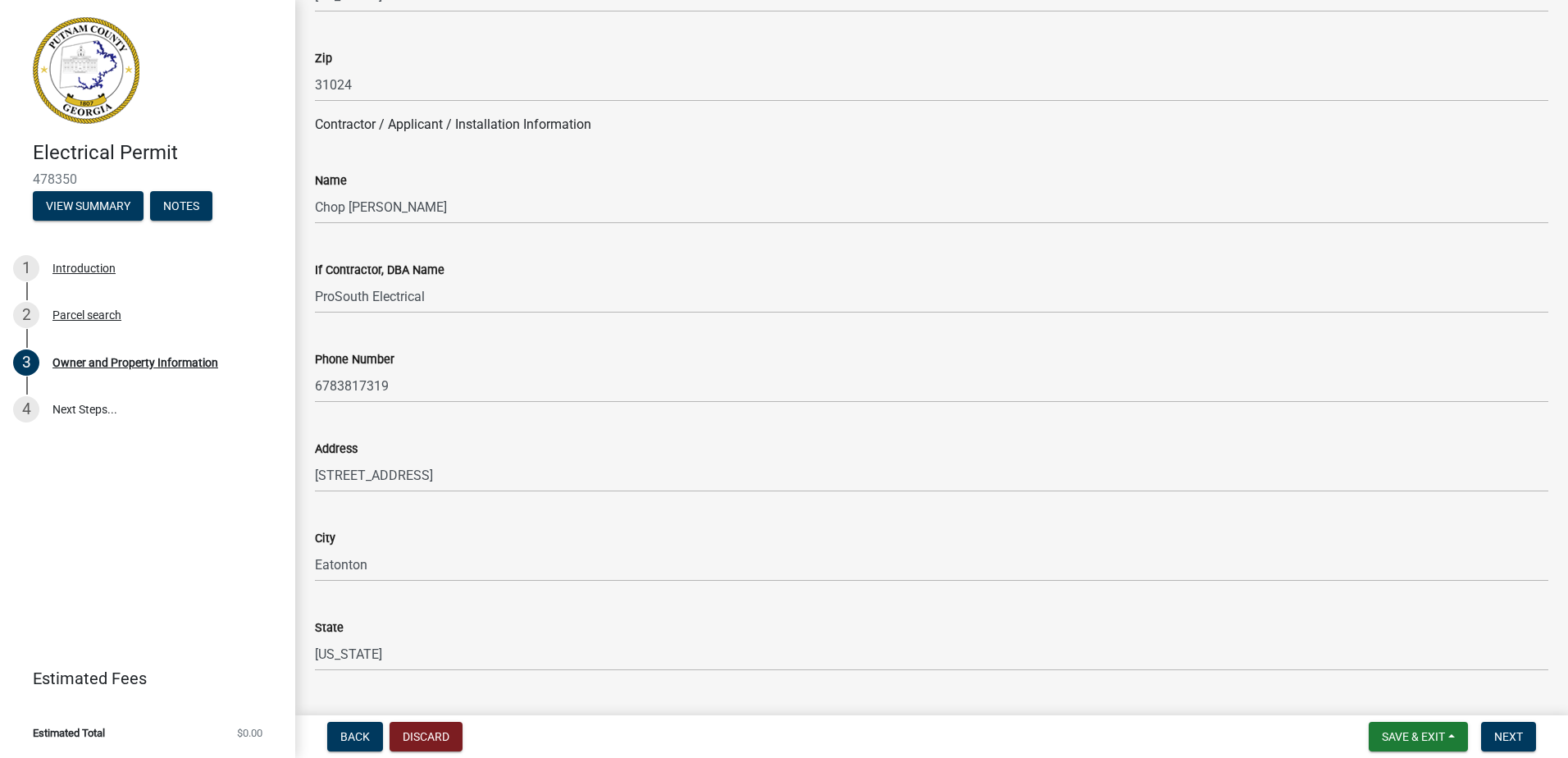
scroll to position [1311, 0]
type input "298 EAST RIVER BEND DR"
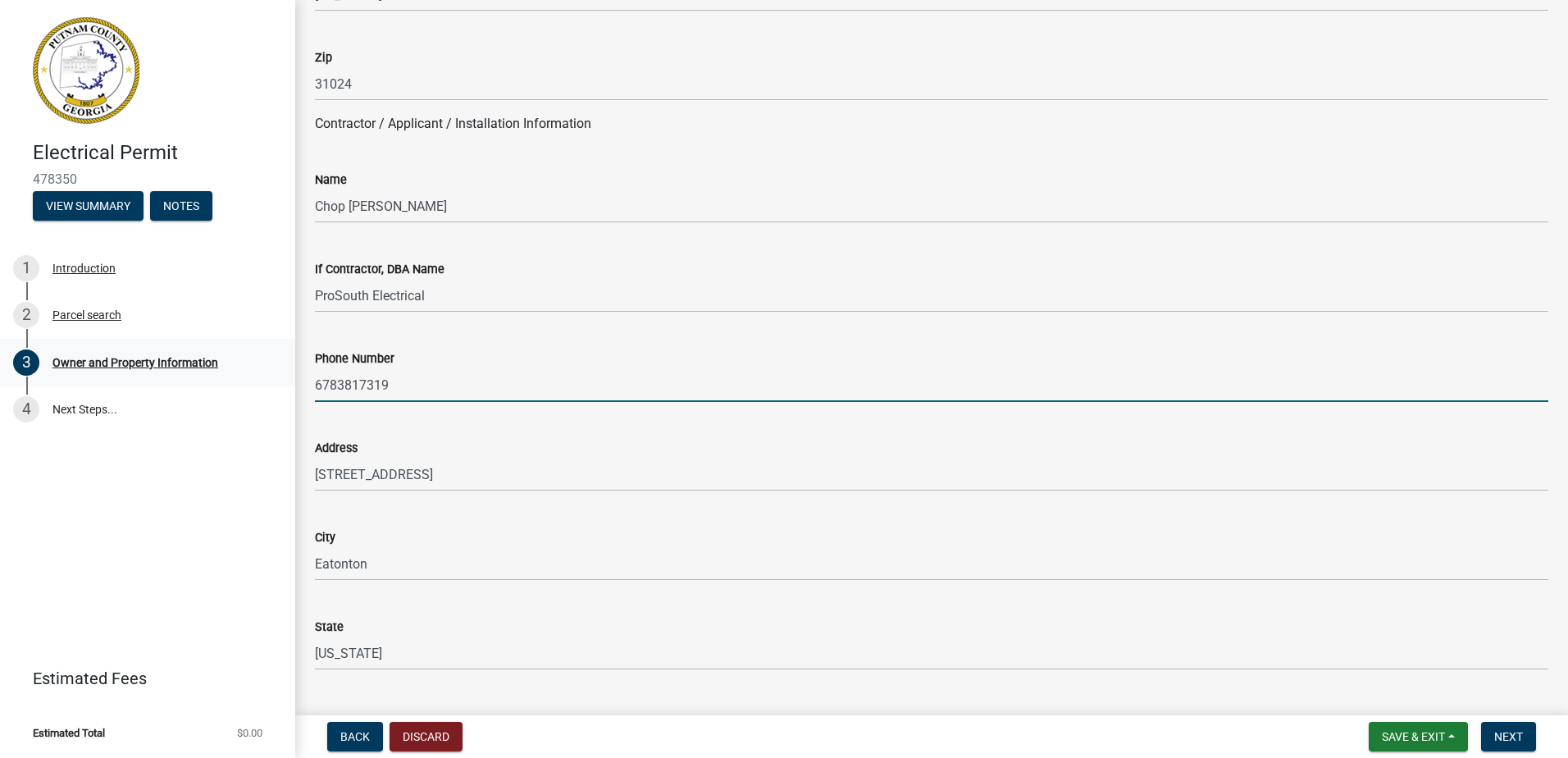
drag, startPoint x: 404, startPoint y: 385, endPoint x: 284, endPoint y: 376, distance: 120.3
click at [284, 376] on div "Electrical Permit 478350 View Summary Notes 1 Introduction 2 Parcel search 3 Ow…" at bounding box center [784, 379] width 1568 height 758
type input "7709055081"
type input "[EMAIL_ADDRESS][DOMAIN_NAME]"
click at [460, 433] on div "Address 938 Greensboro Road" at bounding box center [932, 453] width 1234 height 77
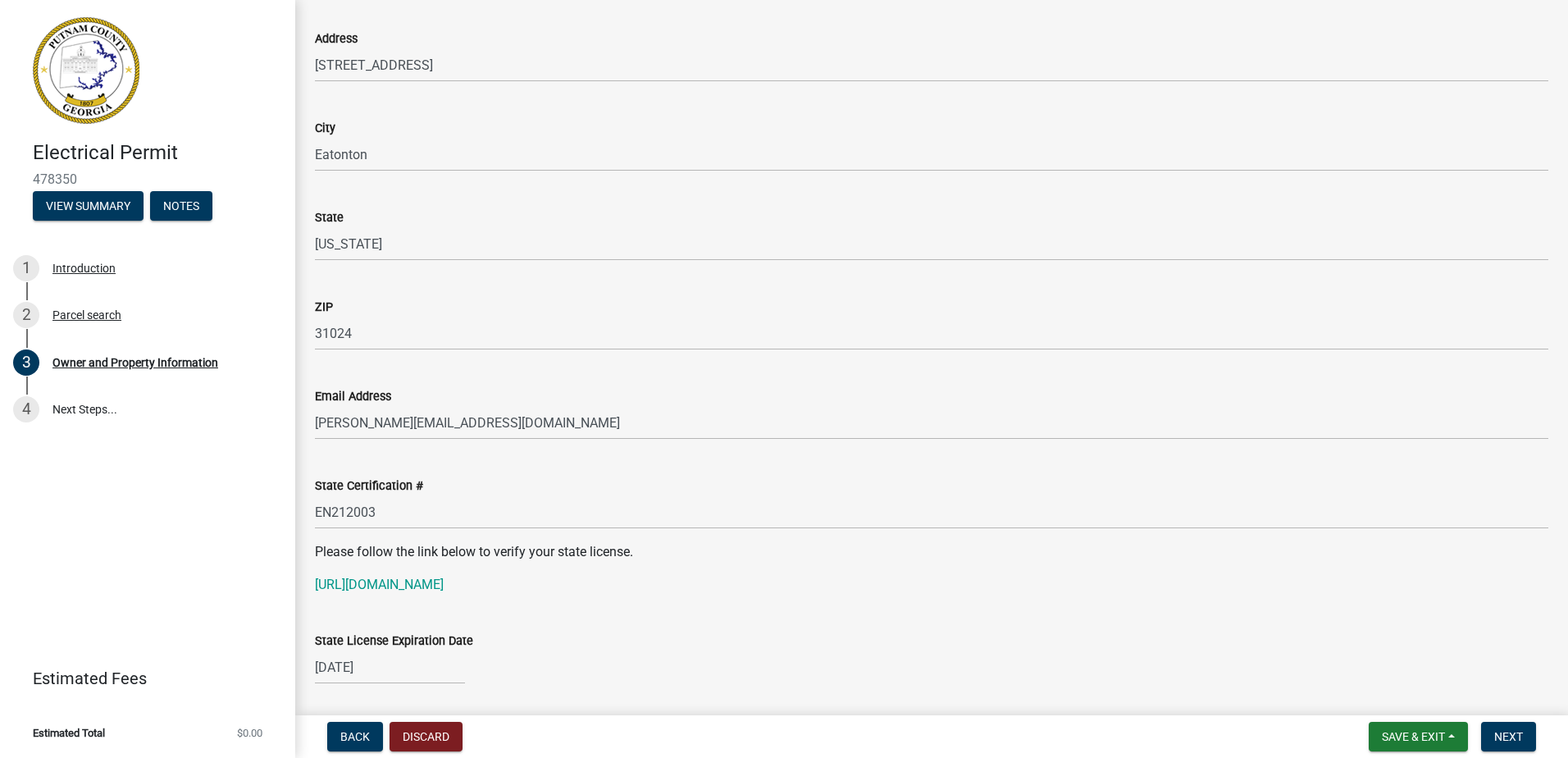
scroll to position [1721, 0]
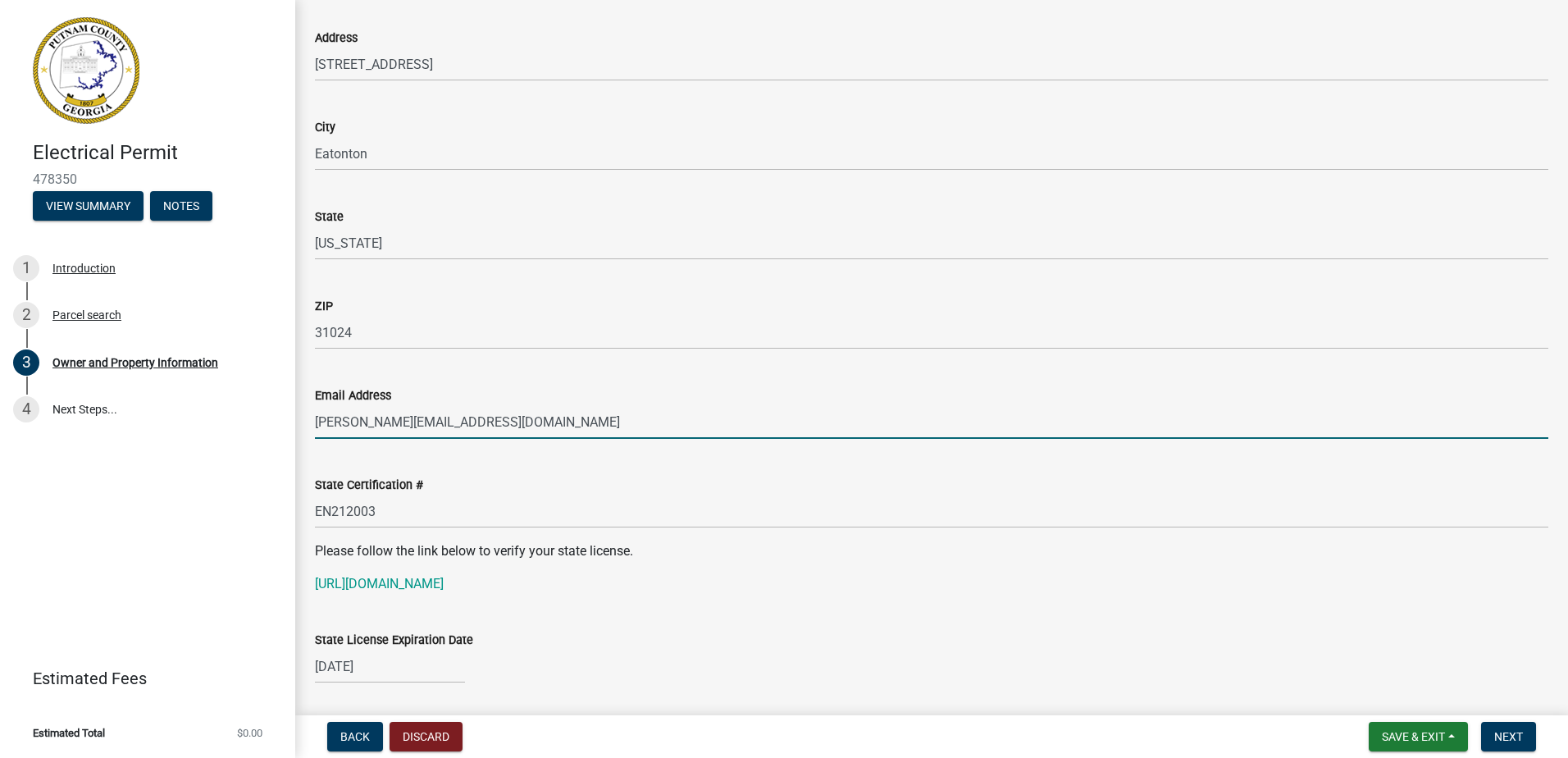
click at [331, 421] on input "keith@prosouthelectric.com" at bounding box center [932, 421] width 1234 height 33
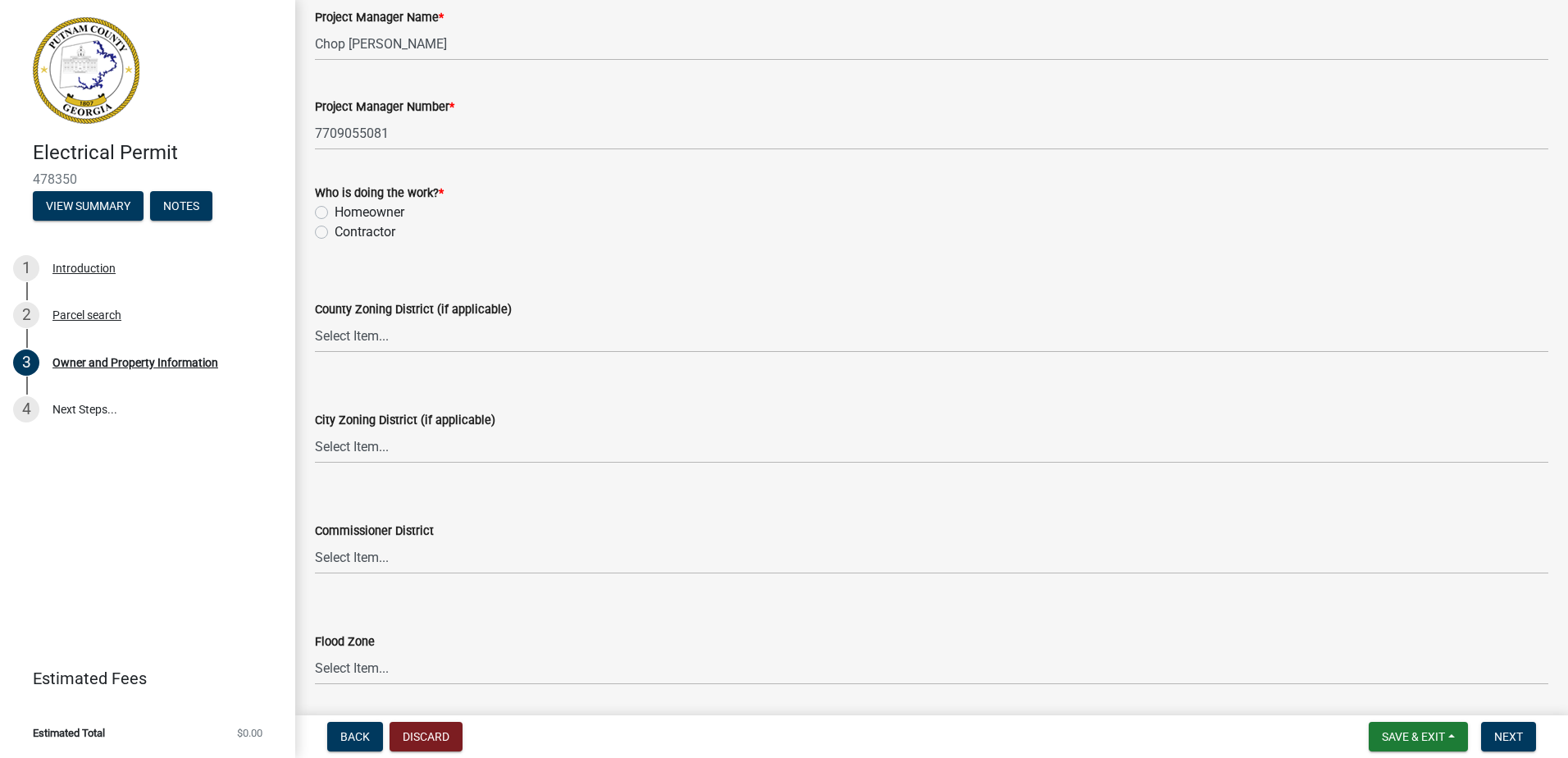
type input "[EMAIL_ADDRESS][DOMAIN_NAME]"
click at [363, 232] on label "Contractor" at bounding box center [365, 232] width 60 height 20
click at [346, 232] on input "Contractor" at bounding box center [340, 228] width 11 height 11
radio input "true"
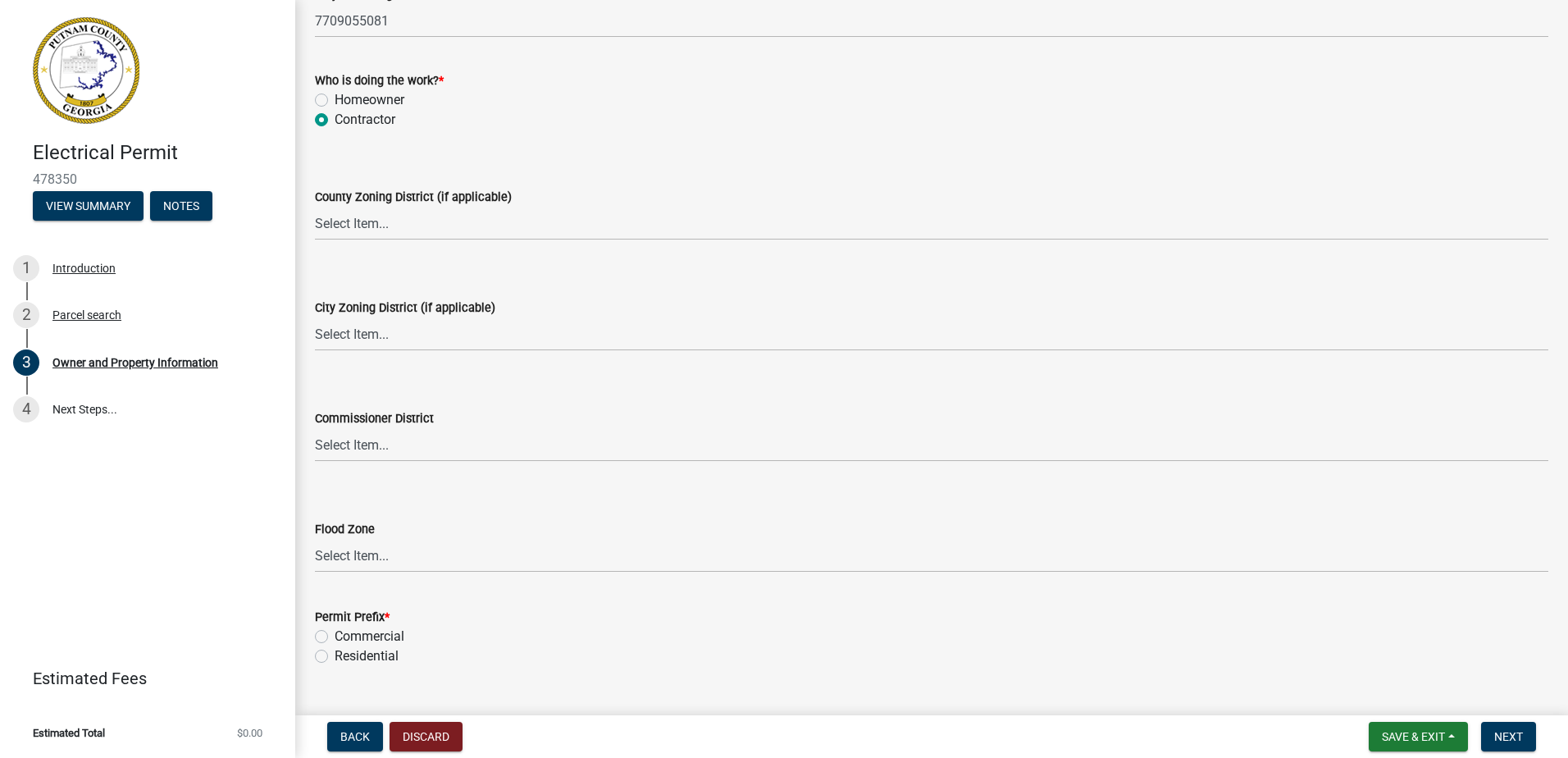
scroll to position [2853, 0]
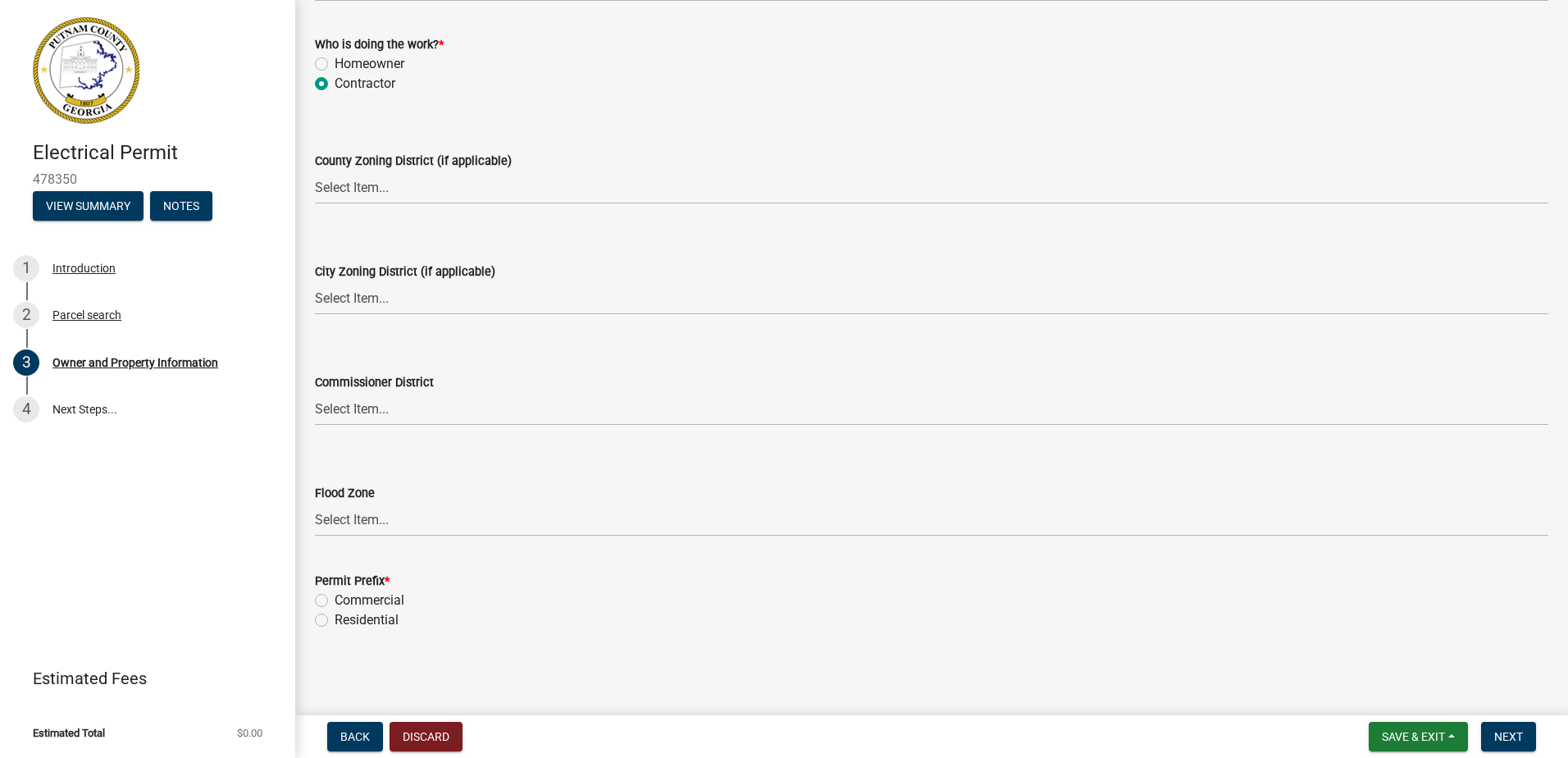
click at [365, 624] on label "Residential" at bounding box center [366, 620] width 64 height 20
click at [346, 621] on input "Residential" at bounding box center [340, 616] width 11 height 11
radio input "true"
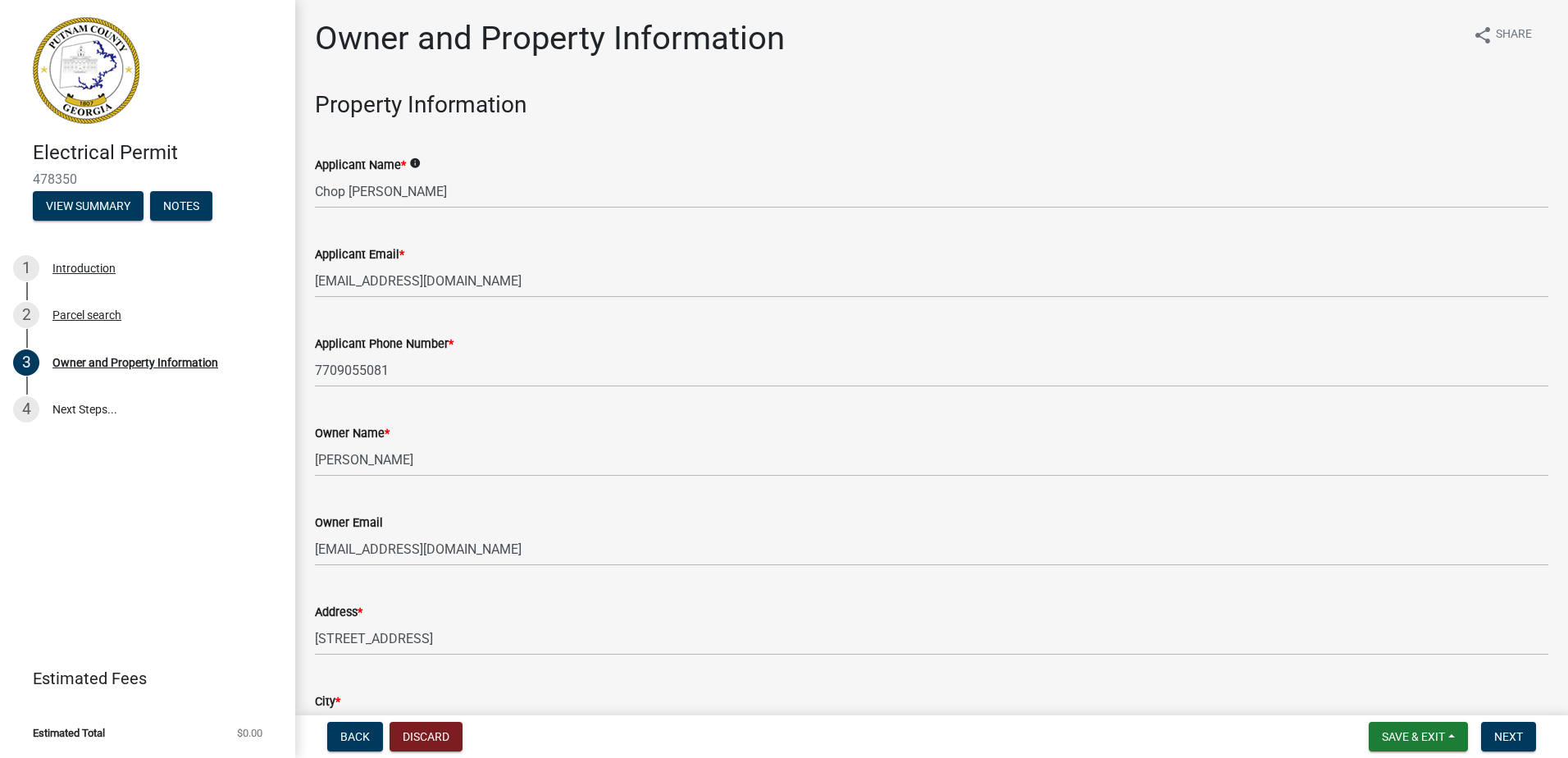
scroll to position [0, 0]
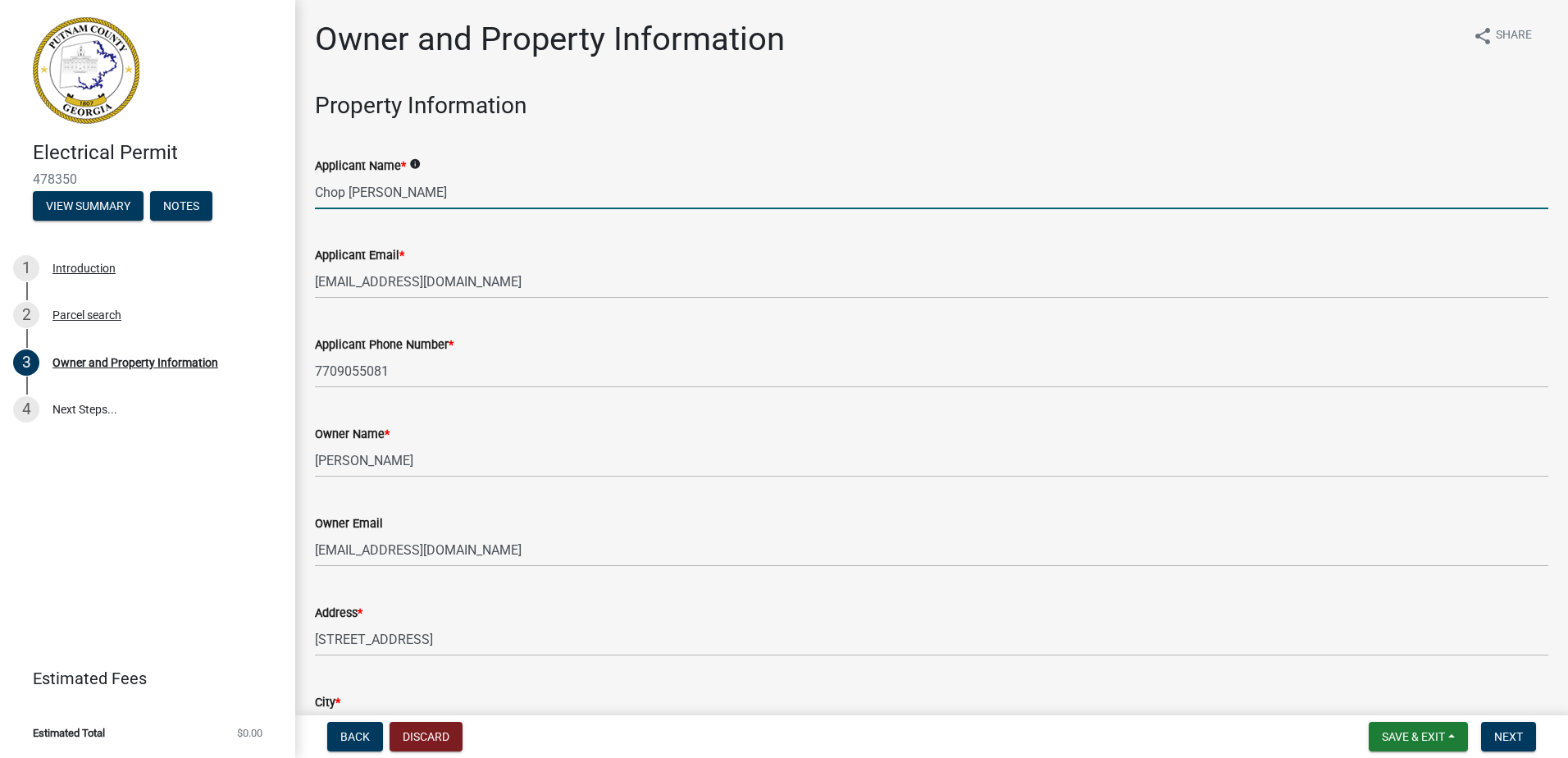
click at [447, 193] on input "Chop Stover" at bounding box center [932, 192] width 1234 height 33
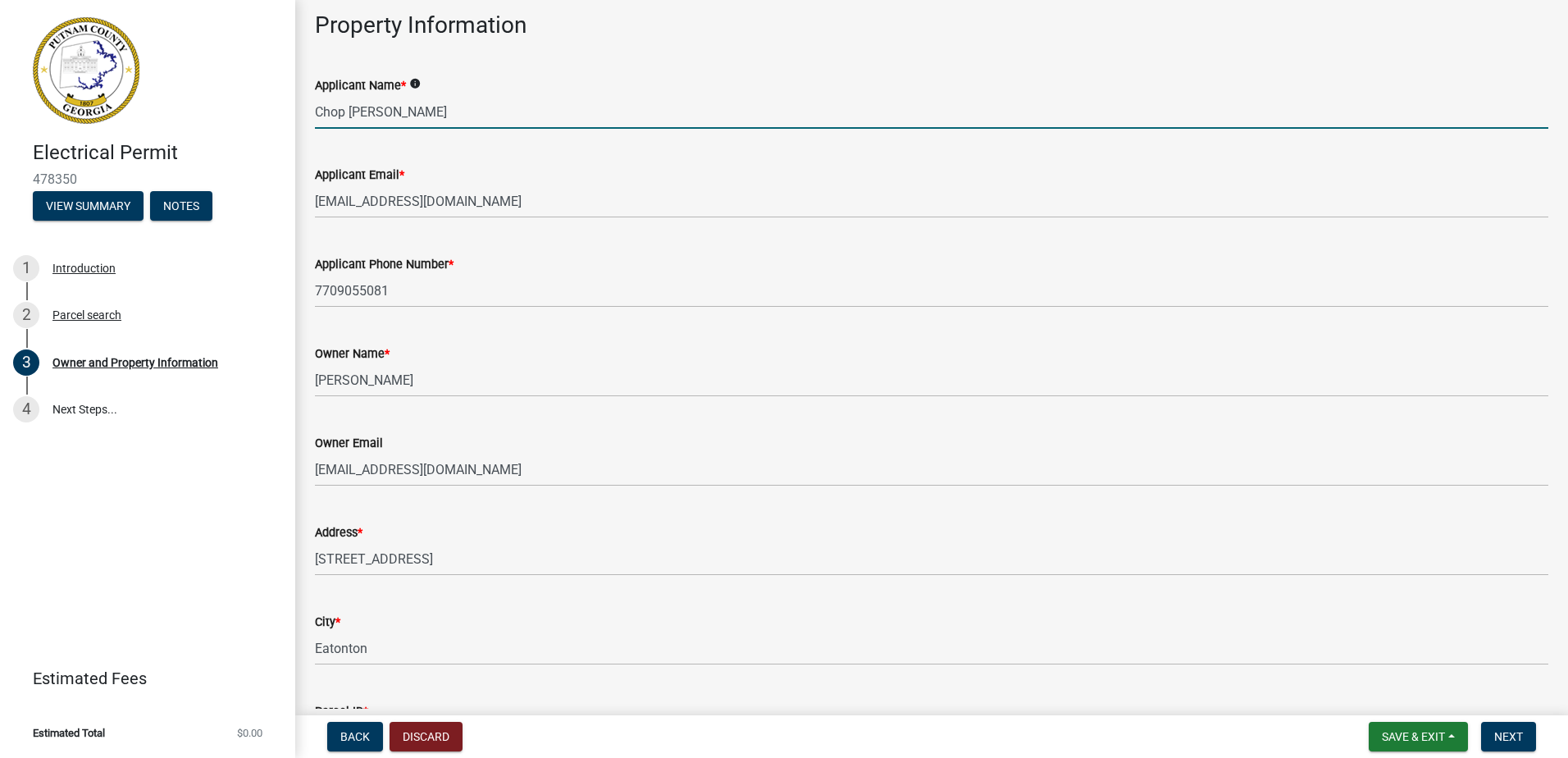
scroll to position [81, 0]
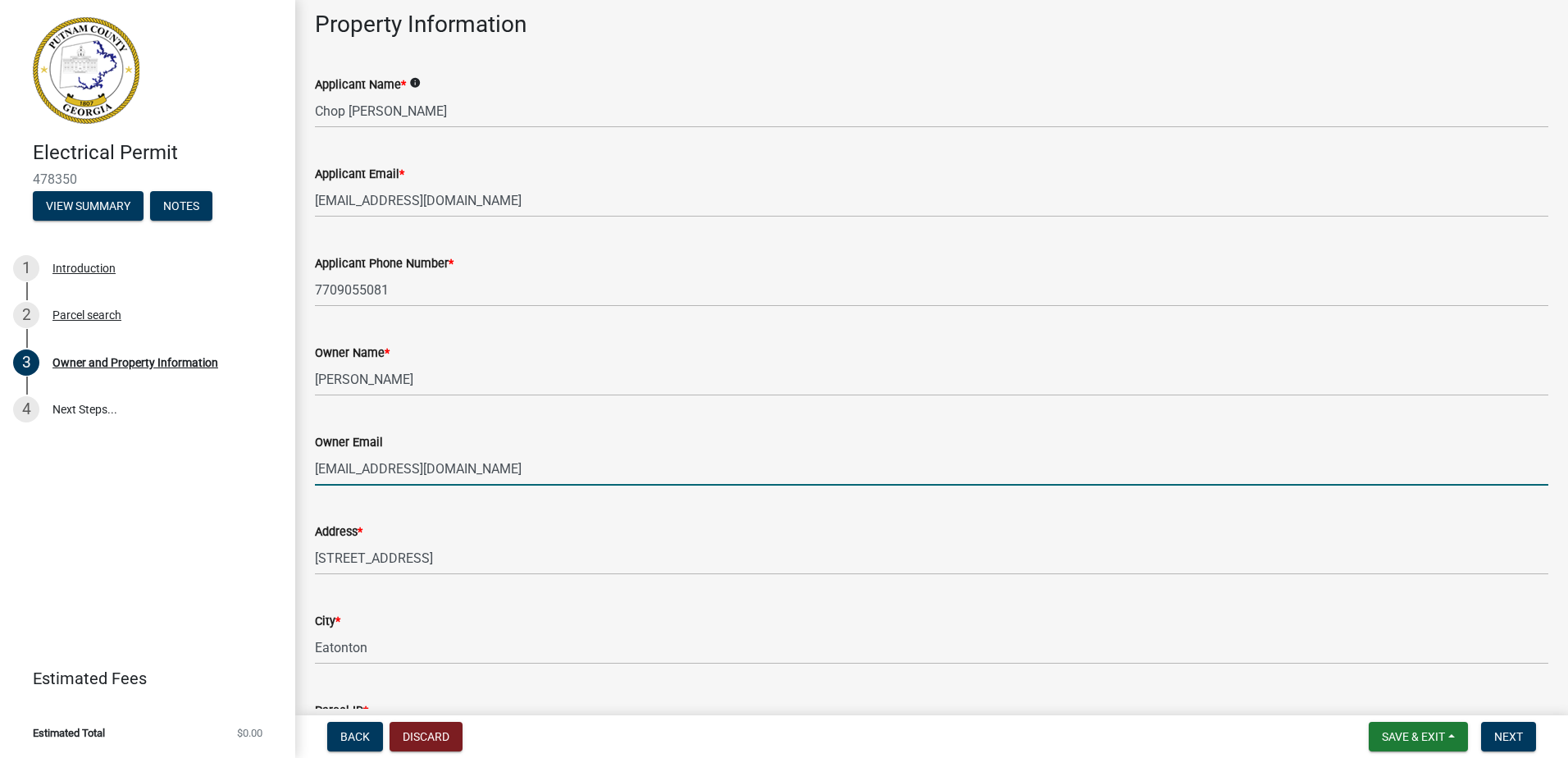
click at [411, 477] on input "[EMAIL_ADDRESS][DOMAIN_NAME]" at bounding box center [932, 468] width 1234 height 33
click at [607, 147] on div "Applicant Email * chop@prosouthelectric.com" at bounding box center [932, 179] width 1234 height 77
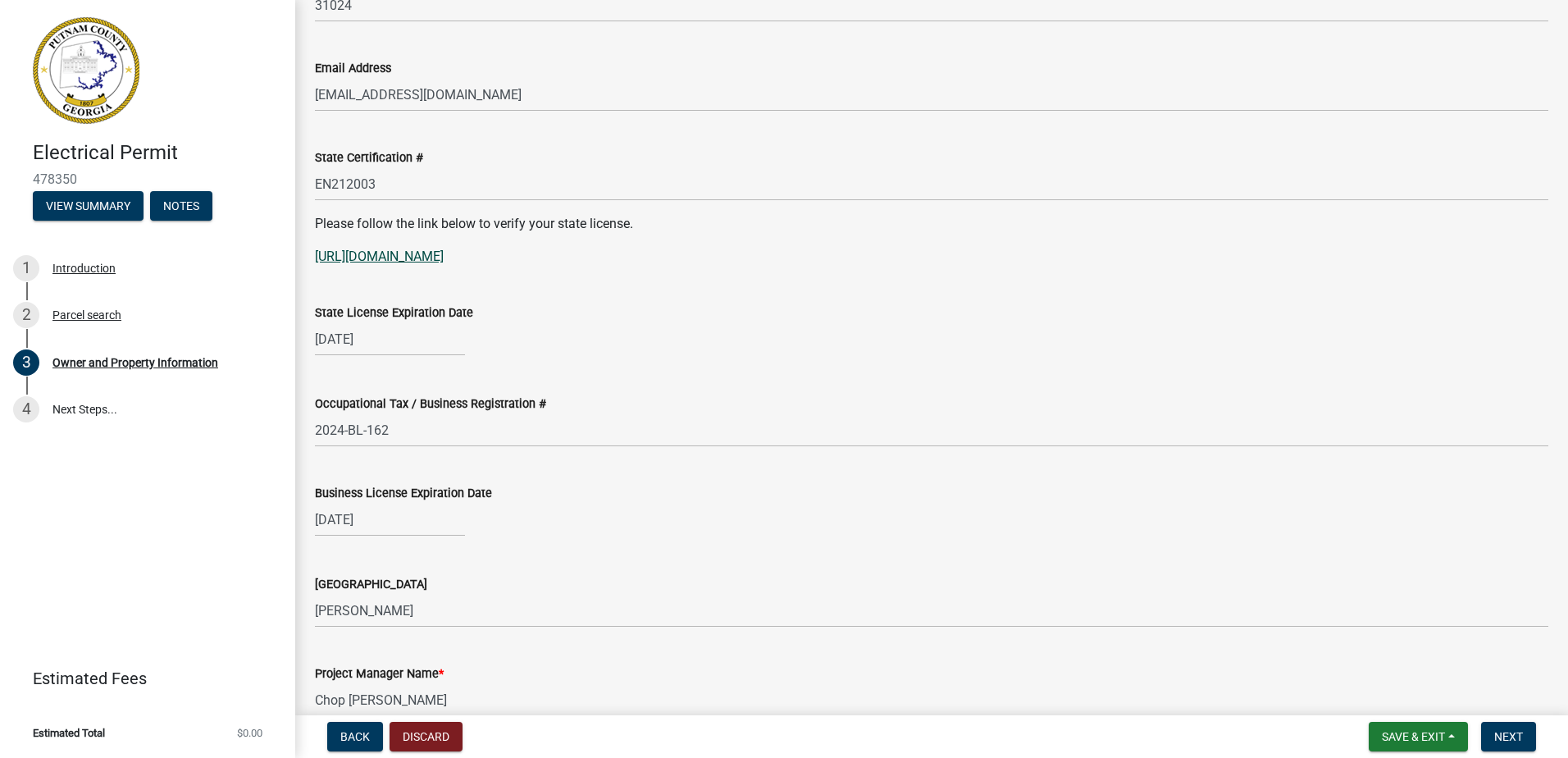
scroll to position [2049, 0]
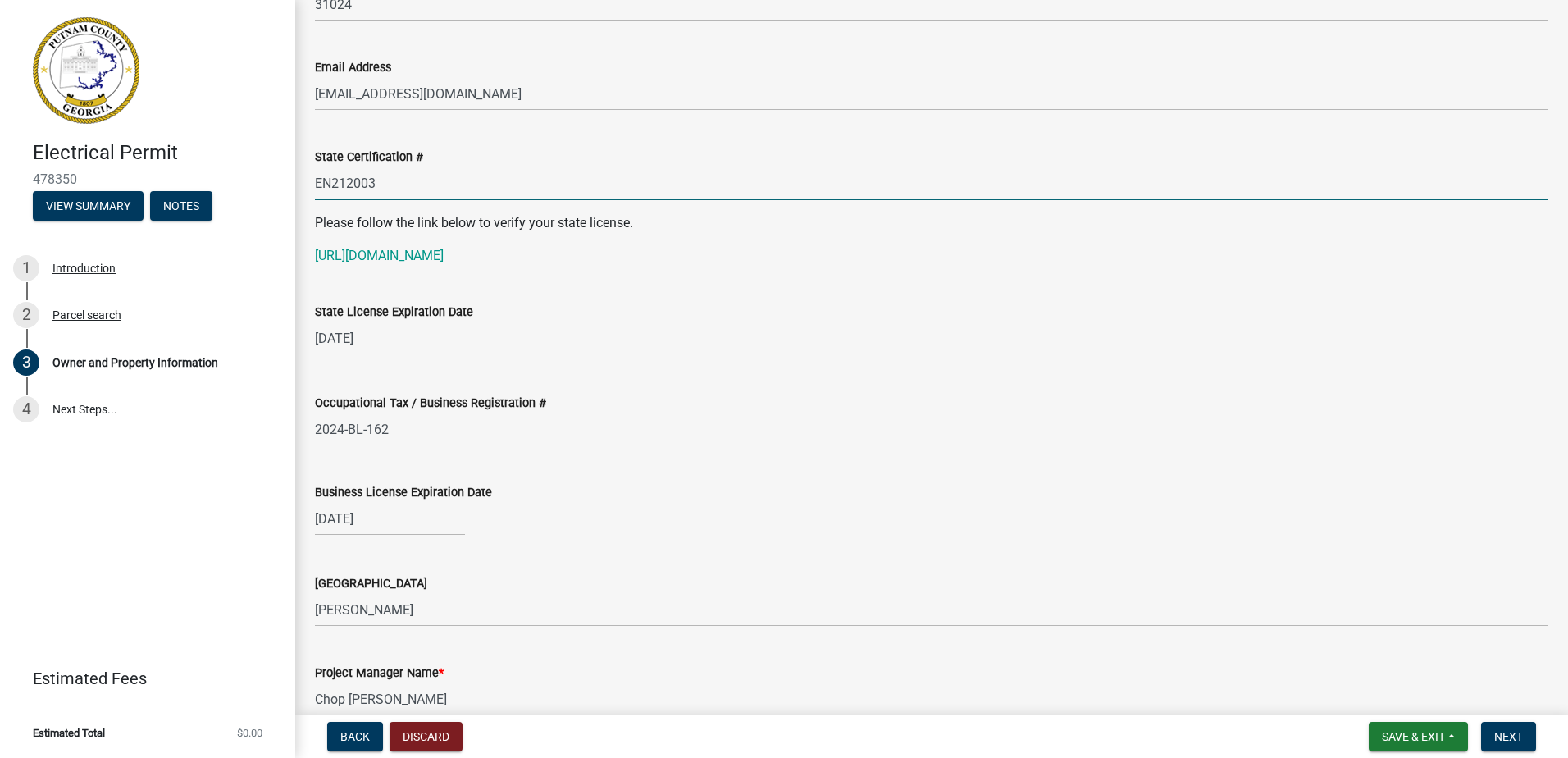
click at [422, 177] on input "EN212003" at bounding box center [932, 183] width 1234 height 33
type input "ER101844"
click at [668, 309] on div "State License Expiration Date" at bounding box center [932, 311] width 1234 height 20
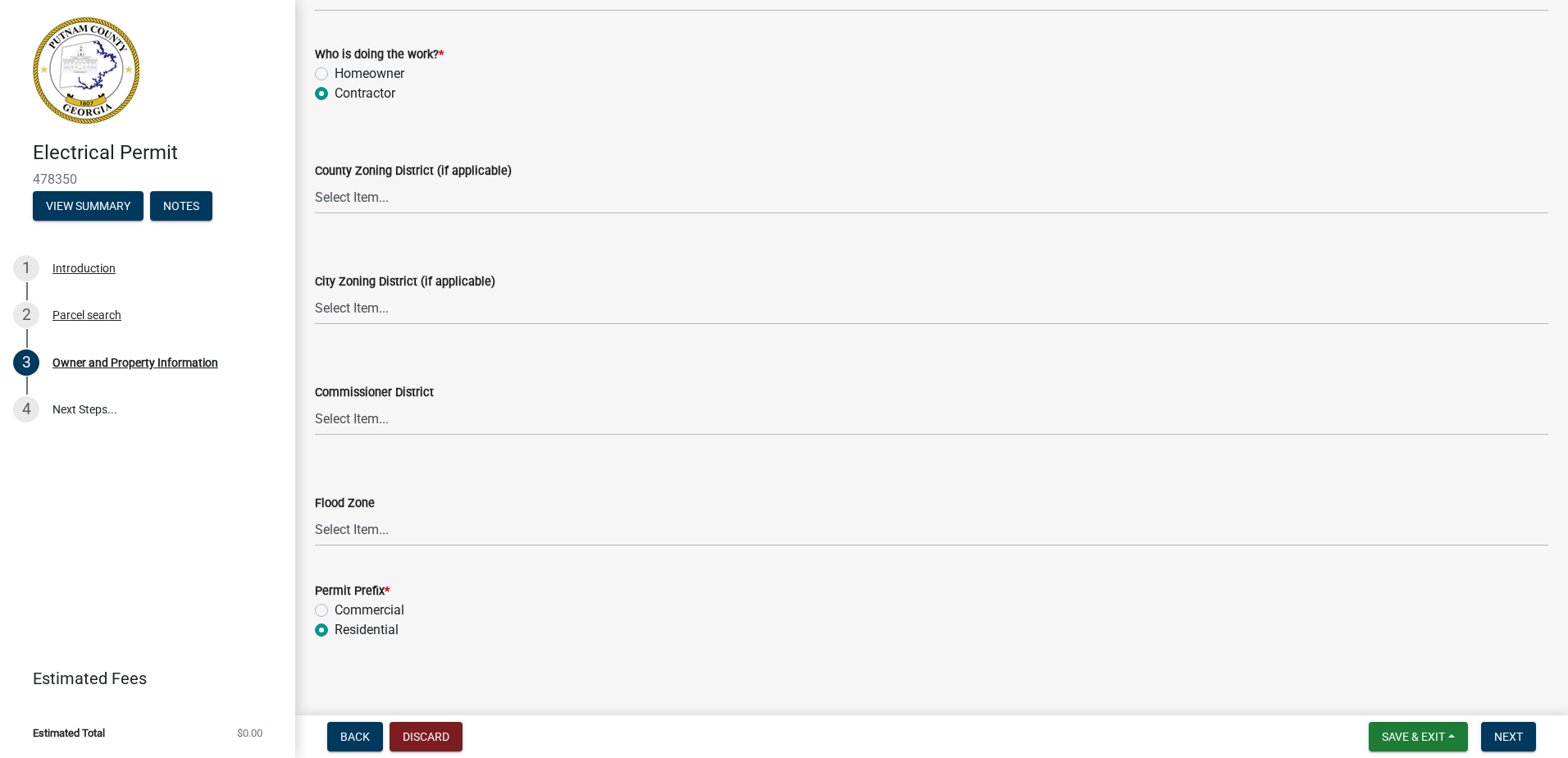
scroll to position [2853, 0]
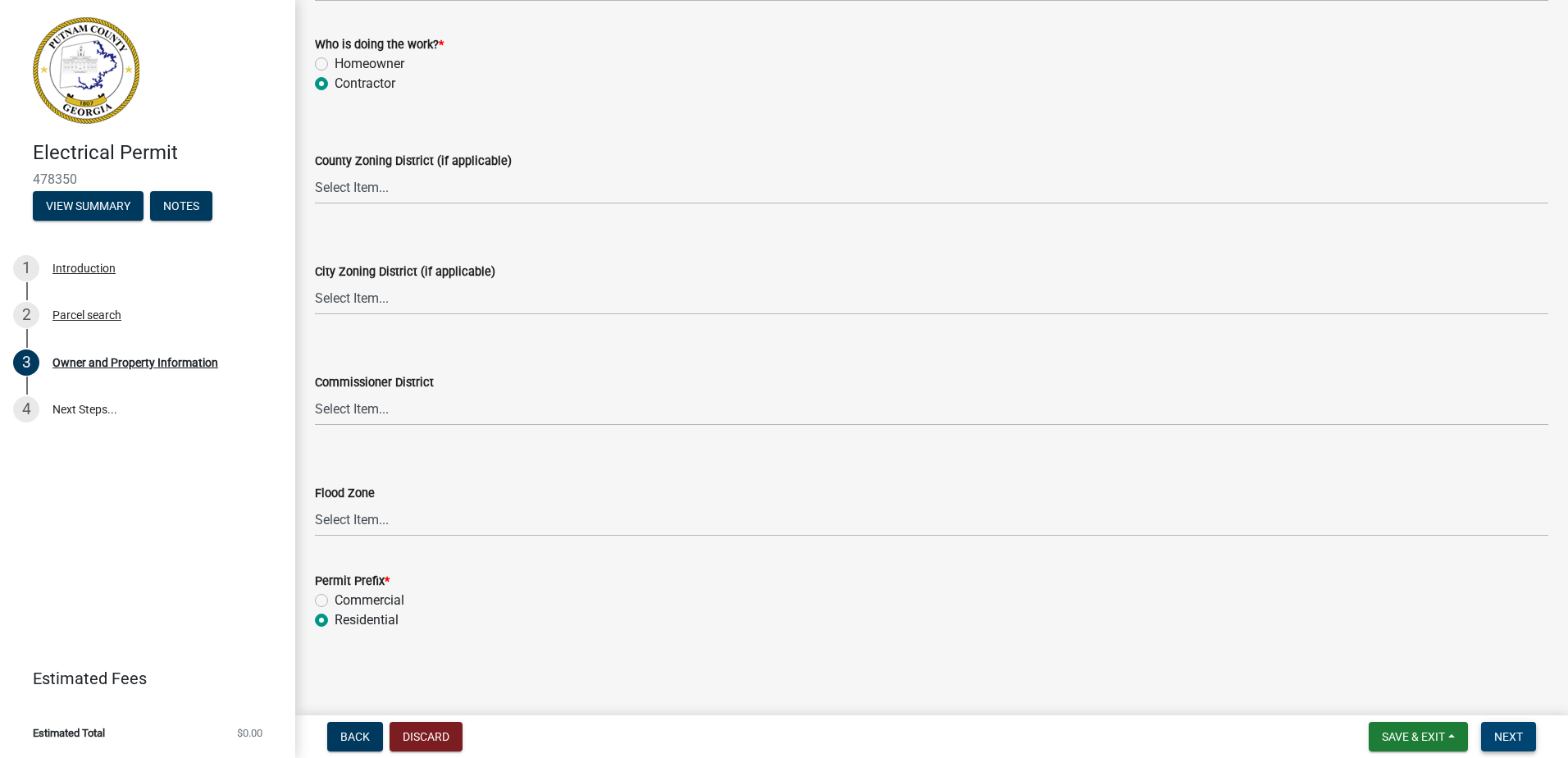
click at [1509, 726] on button "Next" at bounding box center [1509, 736] width 55 height 30
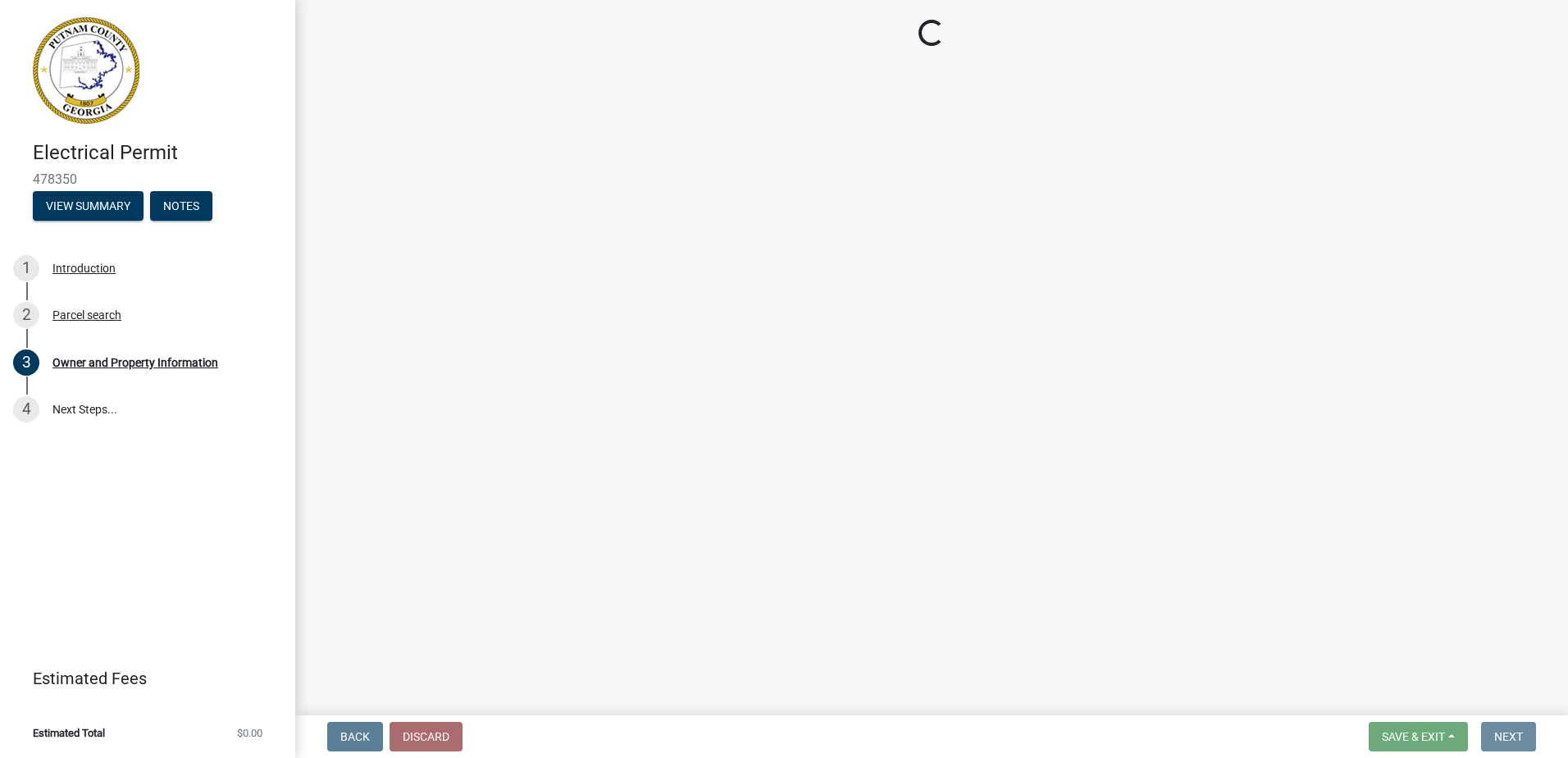
scroll to position [0, 0]
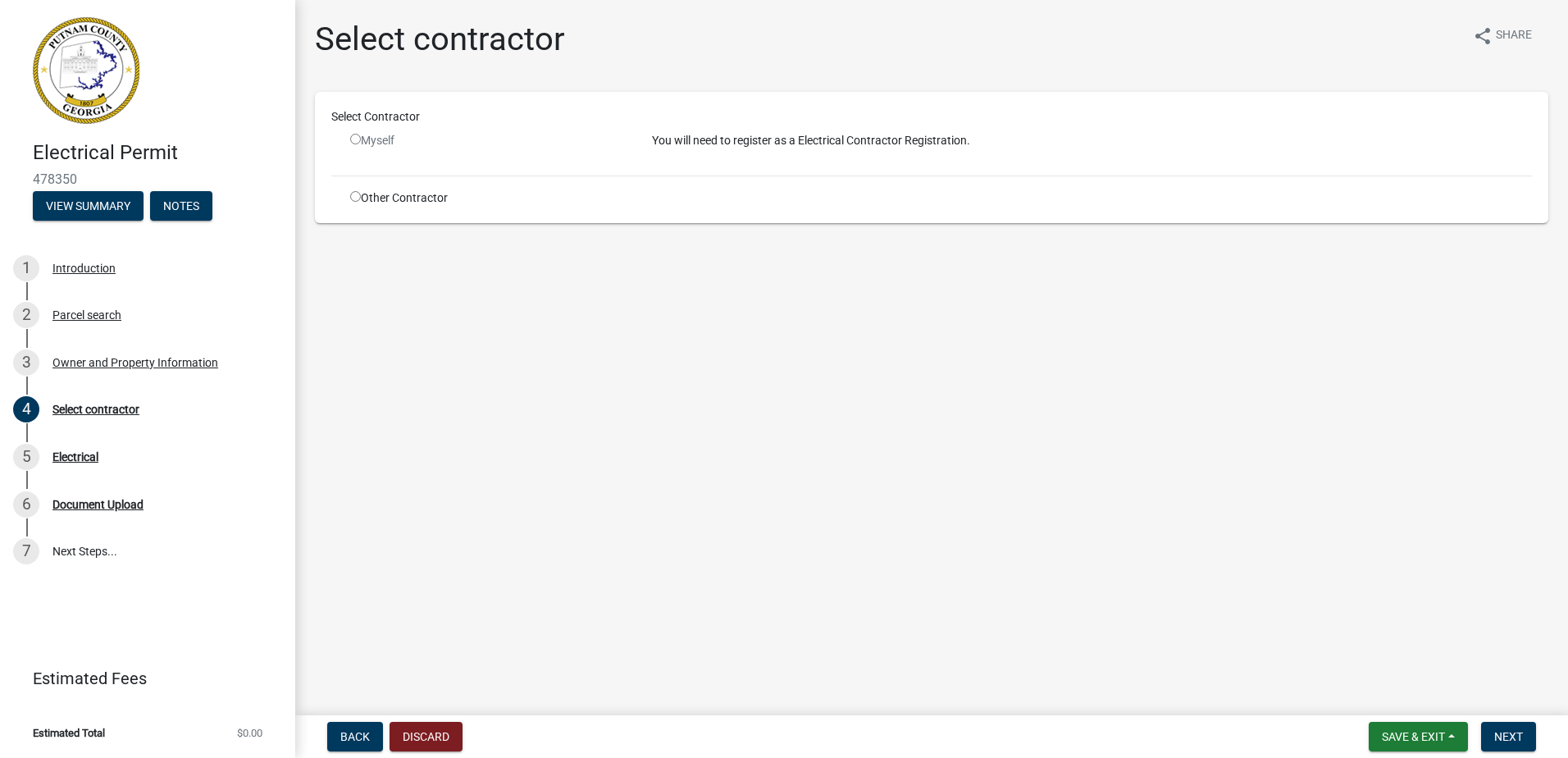
click at [383, 196] on div "Other Contractor" at bounding box center [488, 198] width 302 height 17
click at [356, 194] on input "radio" at bounding box center [356, 196] width 11 height 11
radio input "true"
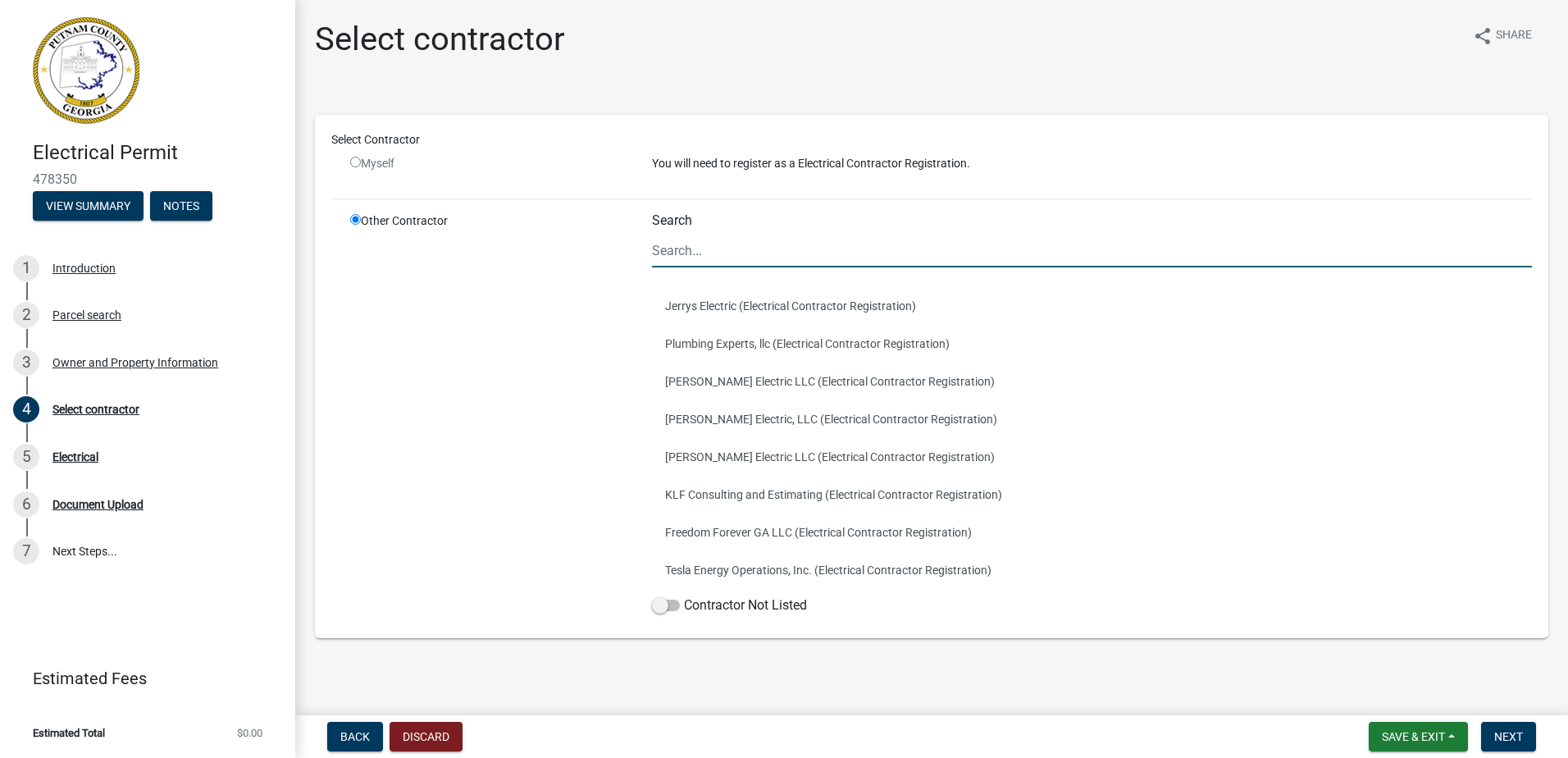
click at [758, 253] on input "Search" at bounding box center [1092, 250] width 880 height 33
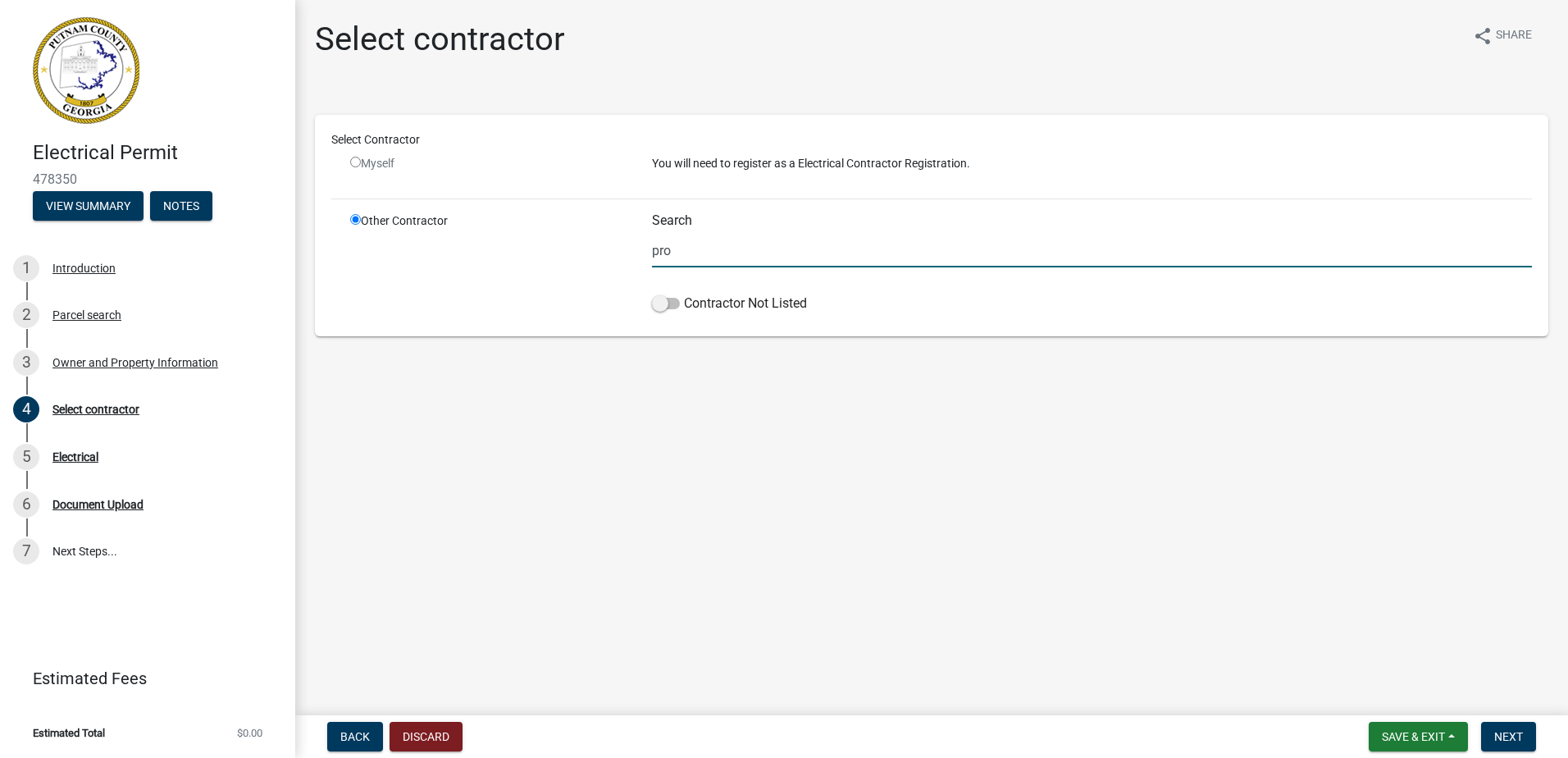
type input "pro"
drag, startPoint x: 613, startPoint y: 272, endPoint x: 644, endPoint y: 277, distance: 31.4
click at [613, 272] on div "Other Contractor" at bounding box center [488, 266] width 302 height 107
click at [671, 305] on span at bounding box center [665, 303] width 28 height 12
click at [684, 293] on input "Contractor Not Listed" at bounding box center [684, 293] width 0 height 0
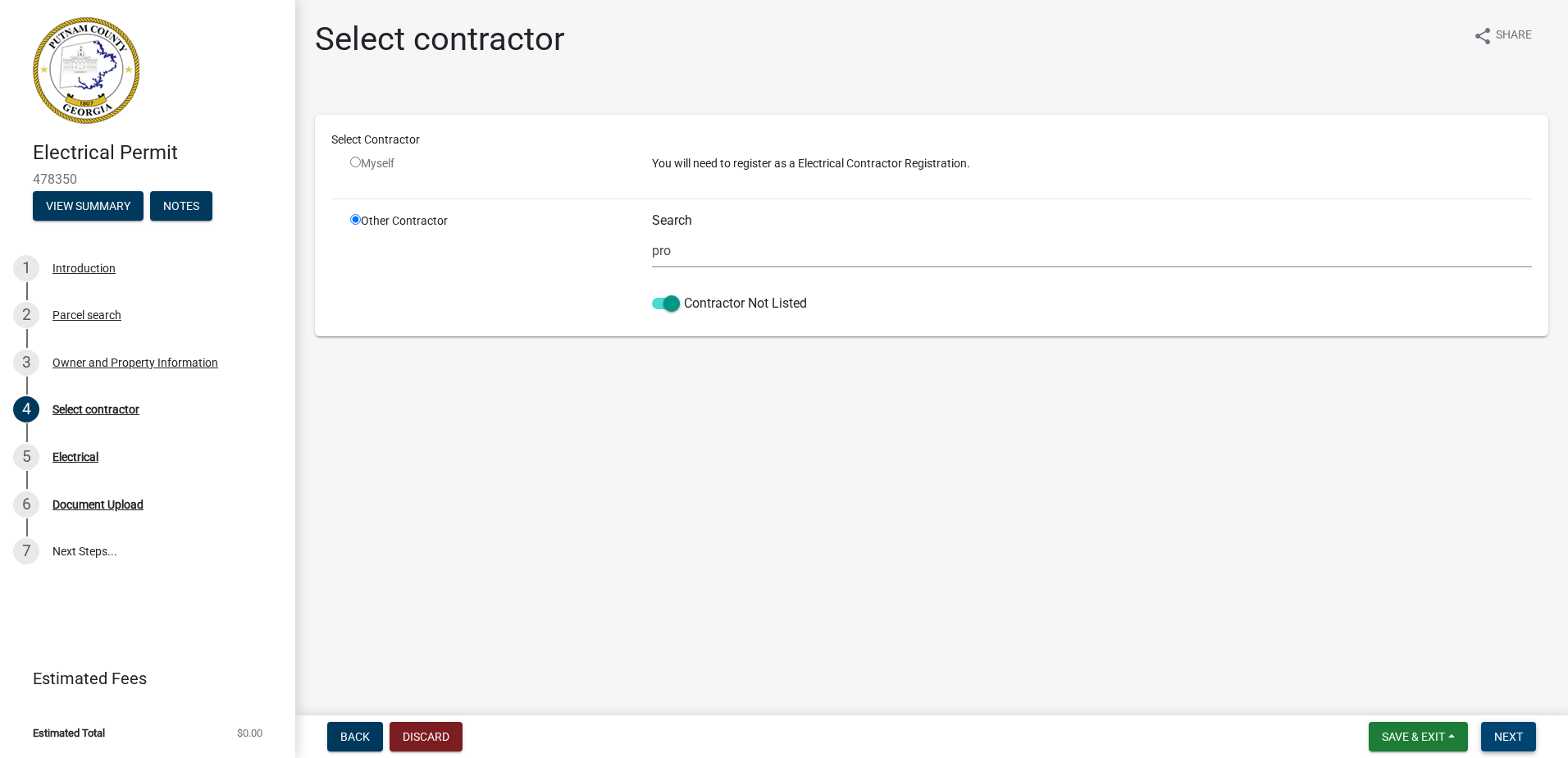
click at [1508, 733] on span "Next" at bounding box center [1509, 736] width 29 height 14
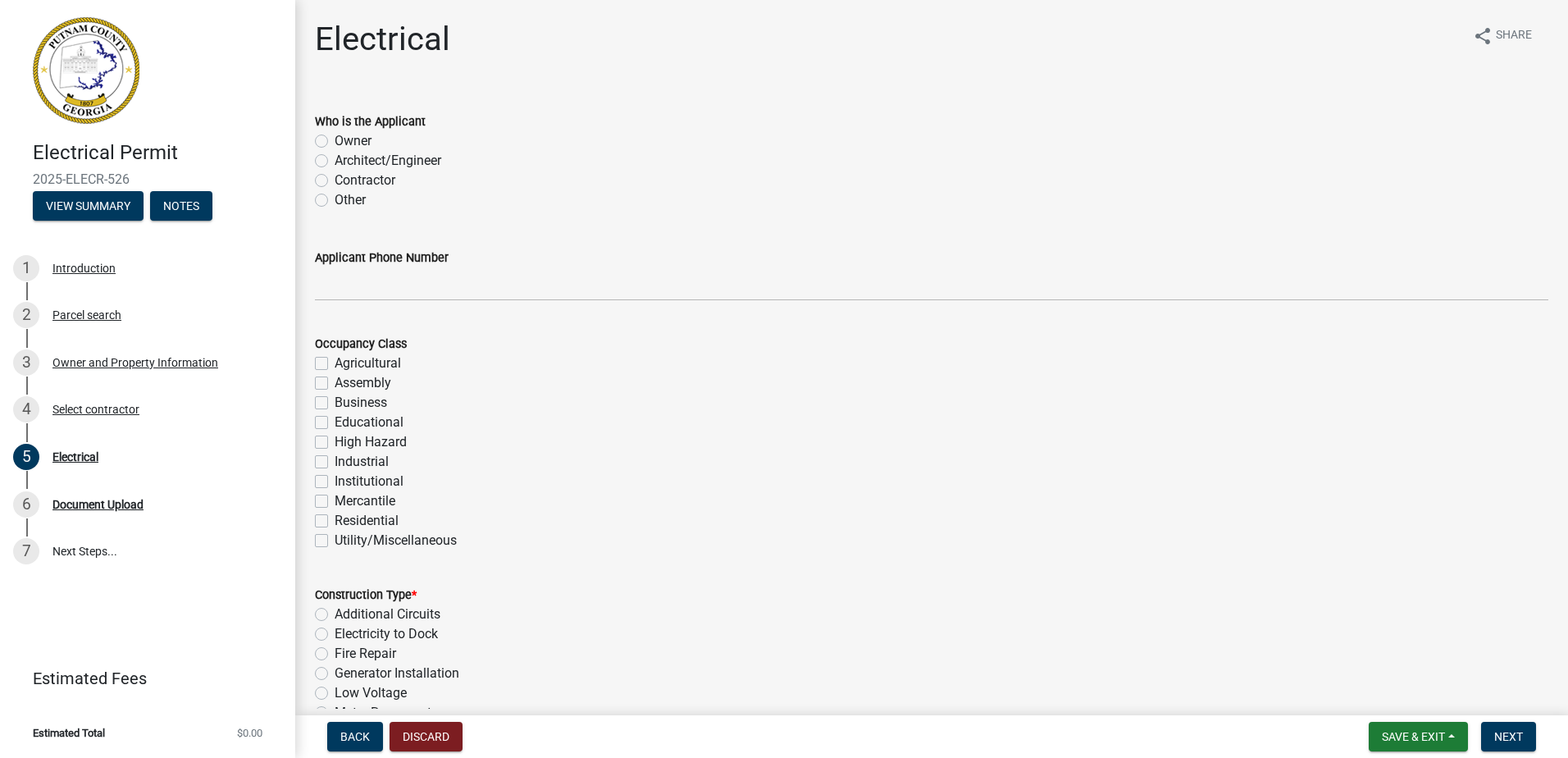
click at [378, 179] on label "Contractor" at bounding box center [365, 181] width 60 height 20
click at [346, 179] on input "Contractor" at bounding box center [340, 176] width 11 height 11
radio input "true"
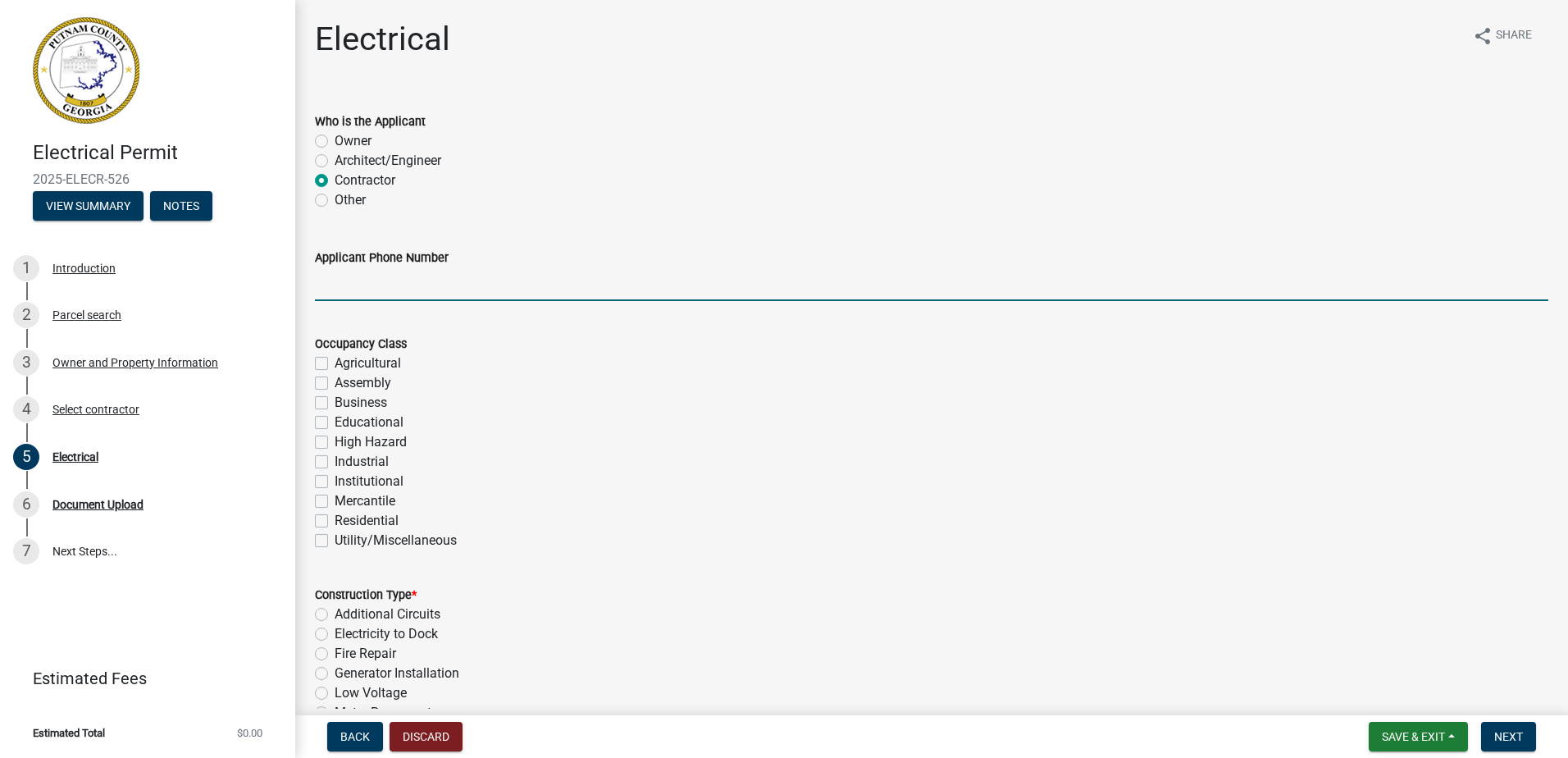
click at [403, 285] on input "Applicant Phone Number" at bounding box center [932, 284] width 1234 height 33
type input "770-905-5081"
type input "2500"
type input "200"
type input "1"
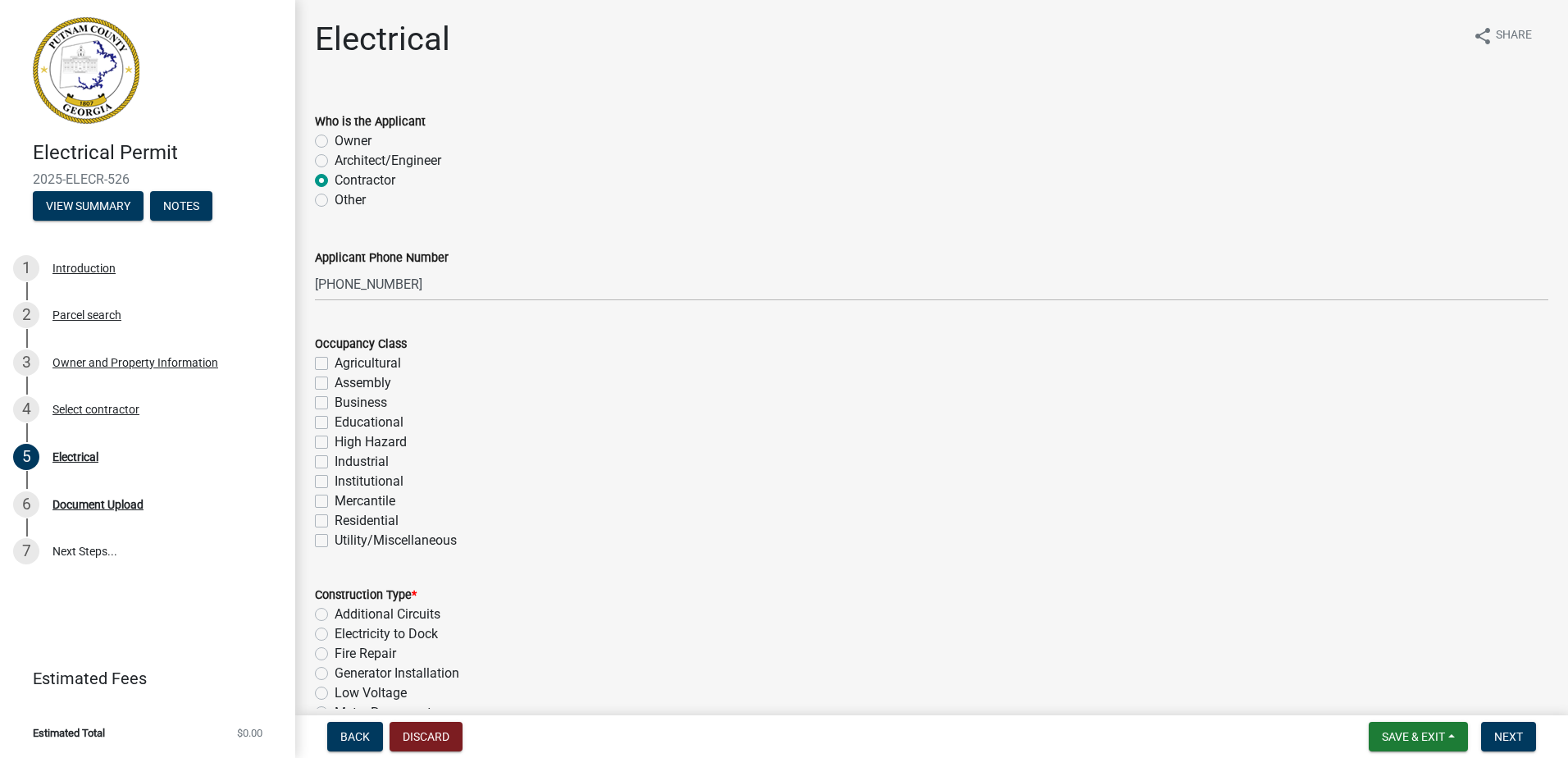
click at [377, 519] on label "Residential" at bounding box center [366, 521] width 64 height 20
click at [346, 519] on input "Residential" at bounding box center [340, 517] width 11 height 11
checkbox input "true"
checkbox input "false"
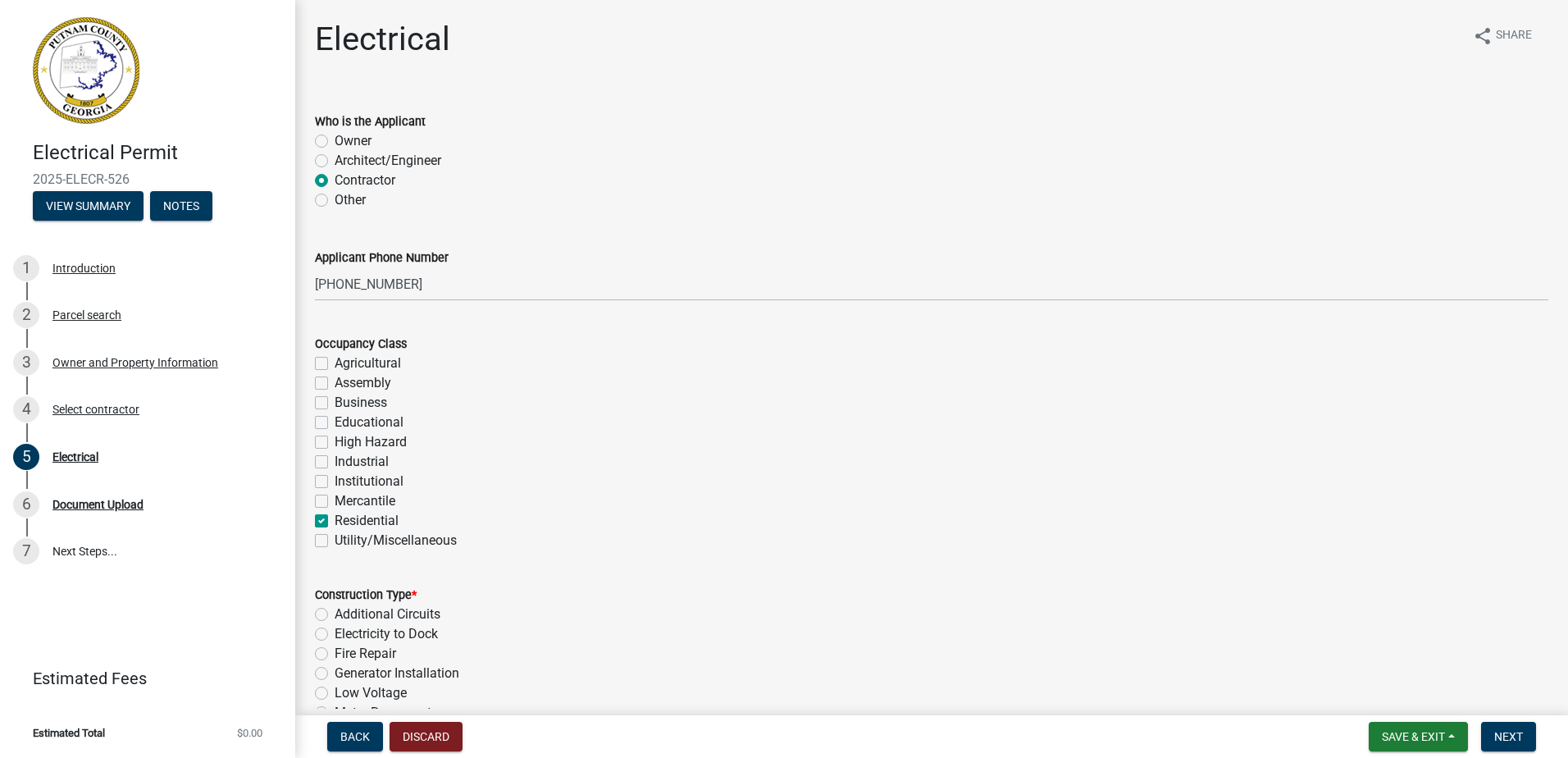
checkbox input "false"
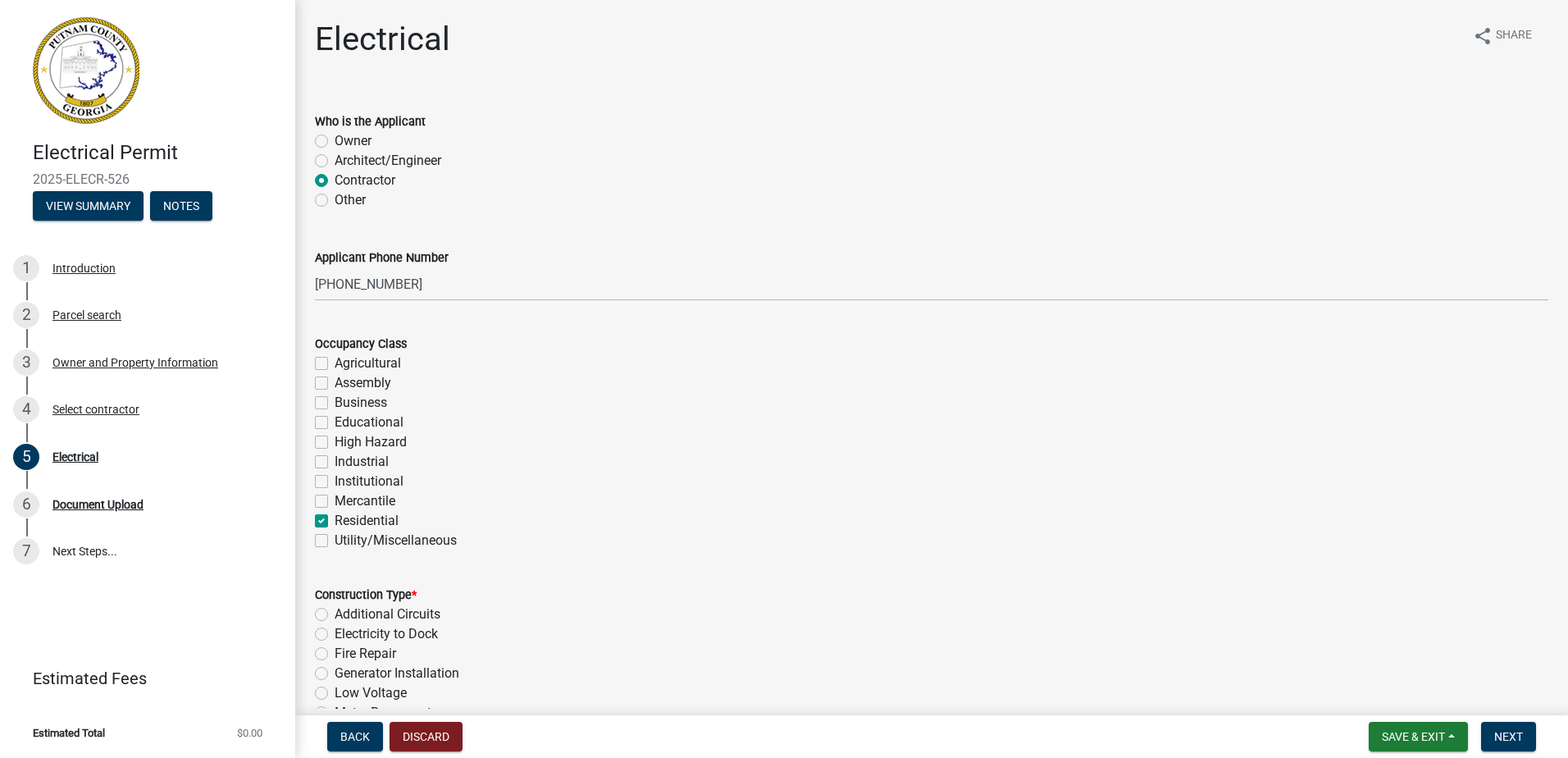
checkbox input "false"
checkbox input "true"
checkbox input "false"
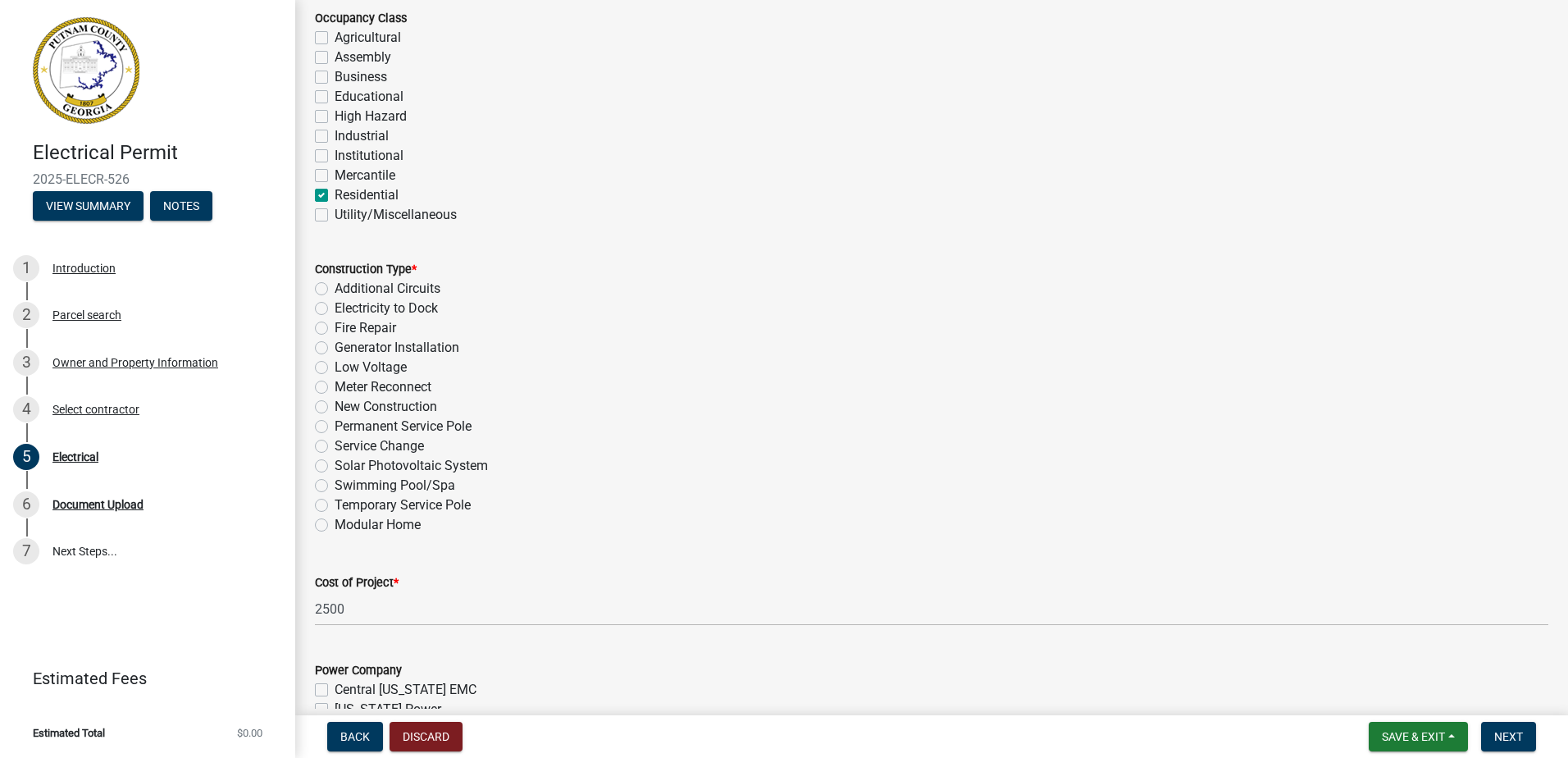
scroll to position [328, 0]
click at [426, 405] on label "New Construction" at bounding box center [386, 405] width 103 height 20
click at [346, 405] on input "New Construction" at bounding box center [340, 401] width 11 height 11
radio input "true"
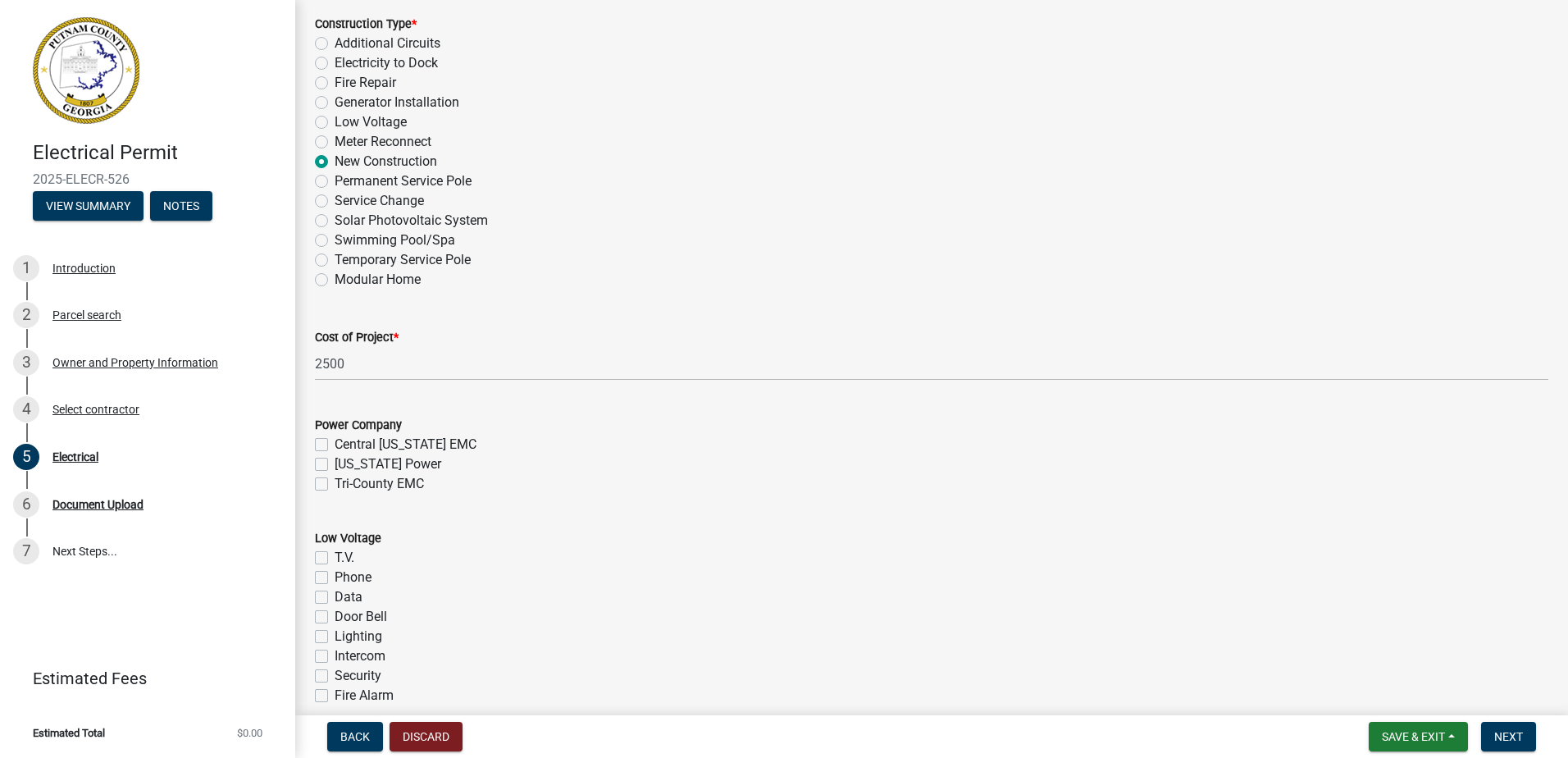
scroll to position [572, 0]
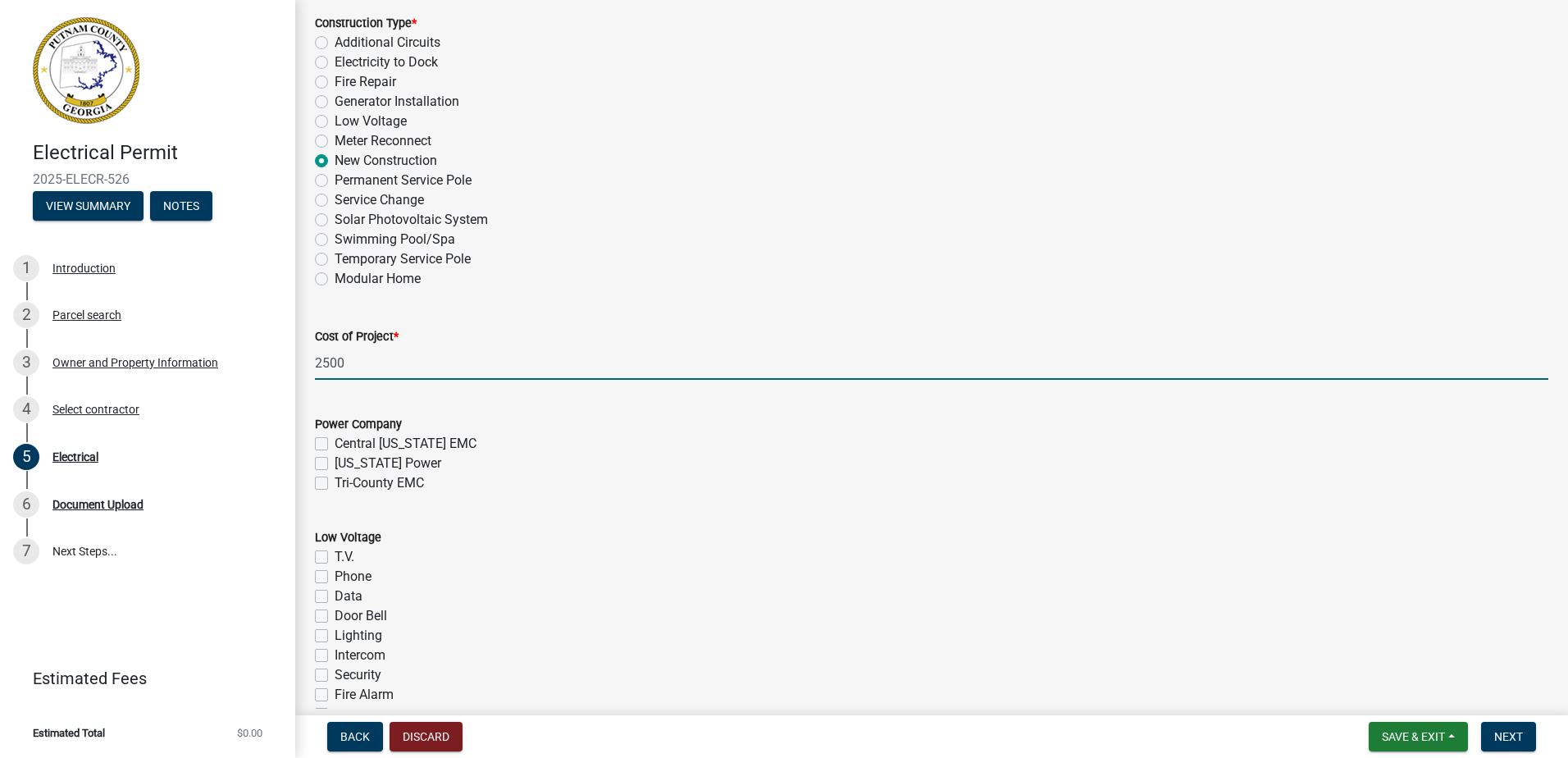
click at [385, 363] on input "2500" at bounding box center [932, 363] width 1234 height 33
type input "12500"
click at [377, 478] on label "Tri-County EMC" at bounding box center [379, 483] width 89 height 20
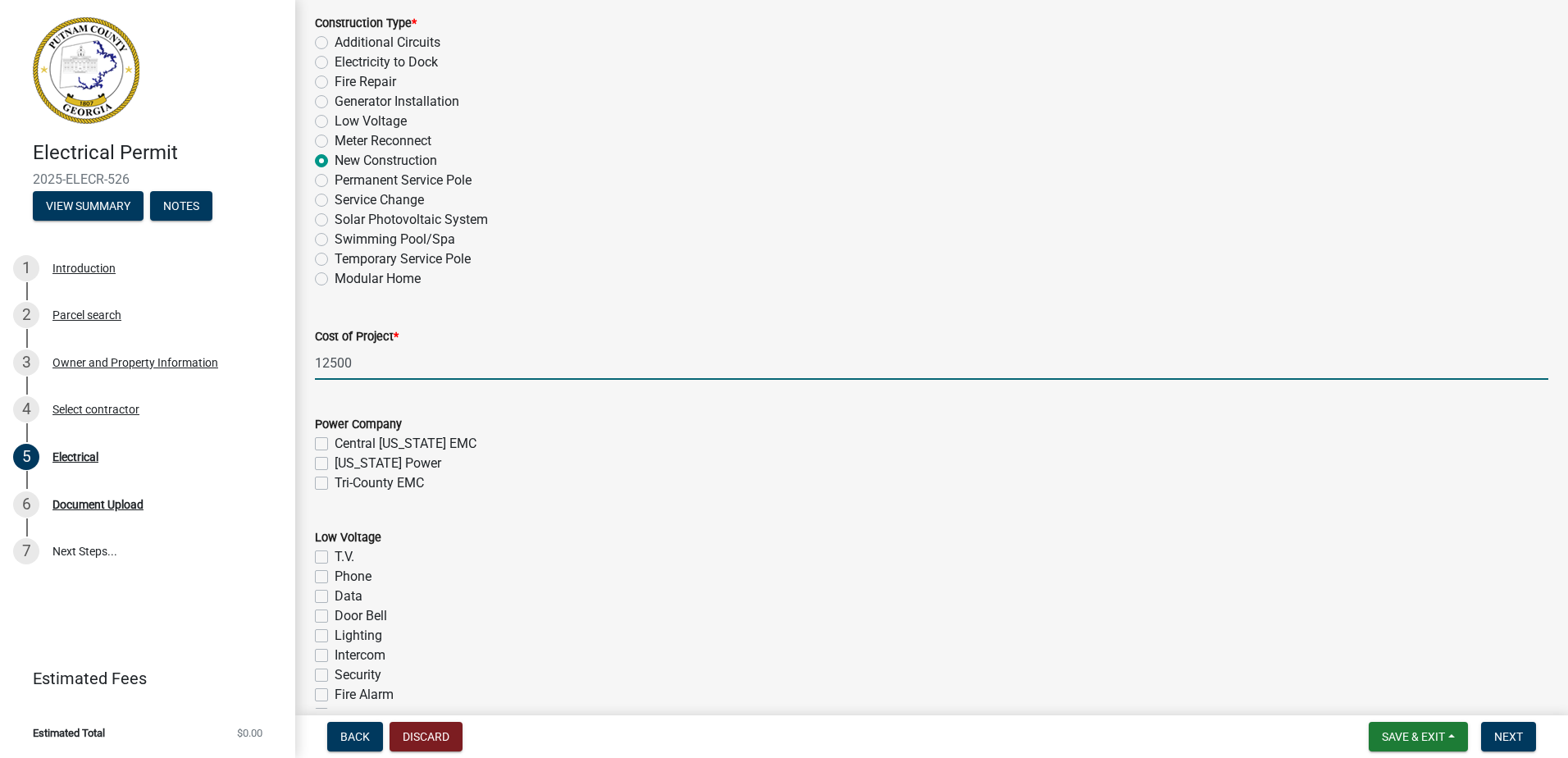
click at [346, 478] on input "Tri-County EMC" at bounding box center [340, 479] width 11 height 11
checkbox input "true"
checkbox input "false"
checkbox input "true"
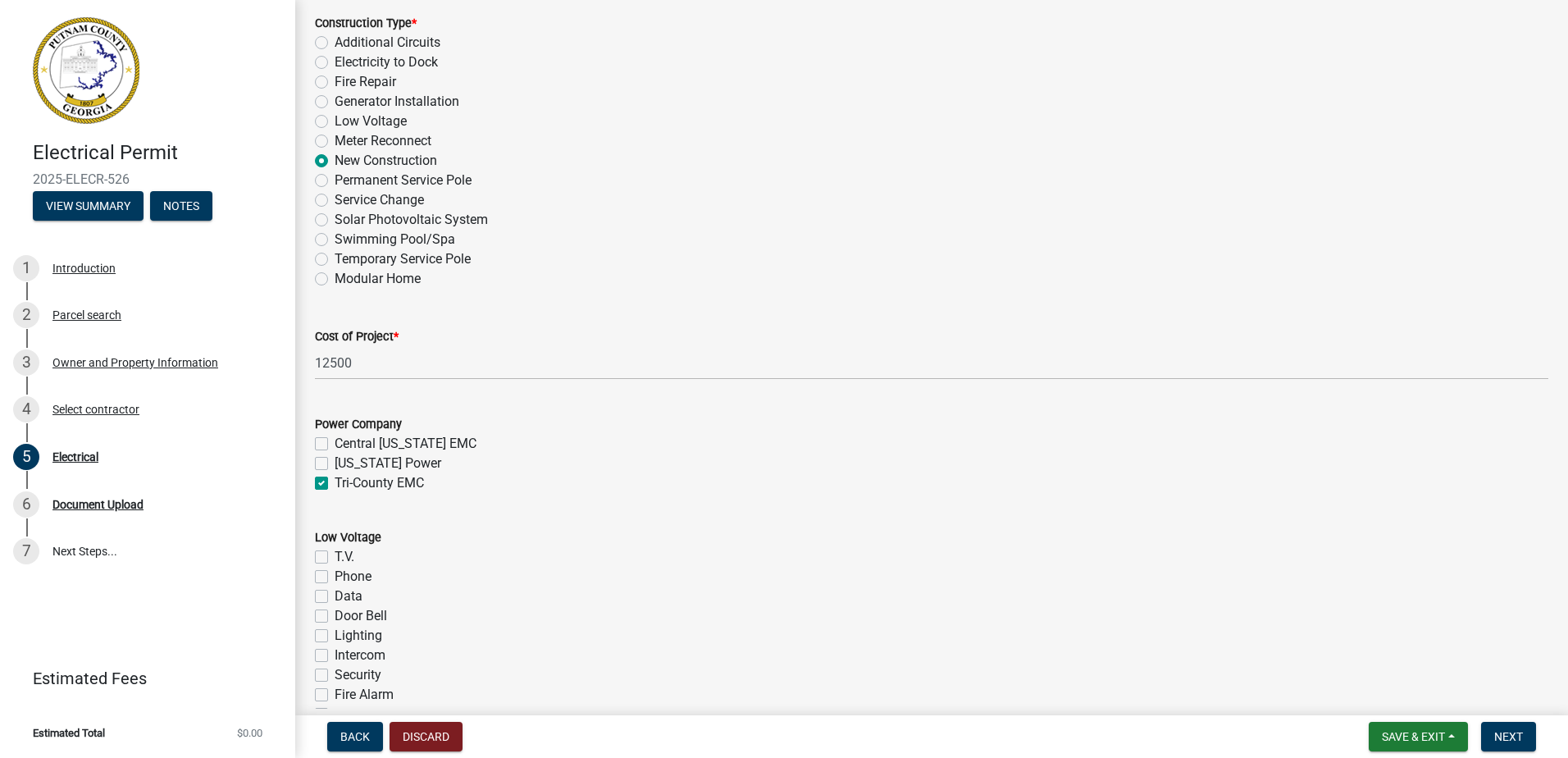
click at [380, 464] on label "Georgia Power" at bounding box center [388, 464] width 106 height 20
click at [346, 464] on input "Georgia Power" at bounding box center [340, 459] width 11 height 11
checkbox input "true"
checkbox input "false"
checkbox input "true"
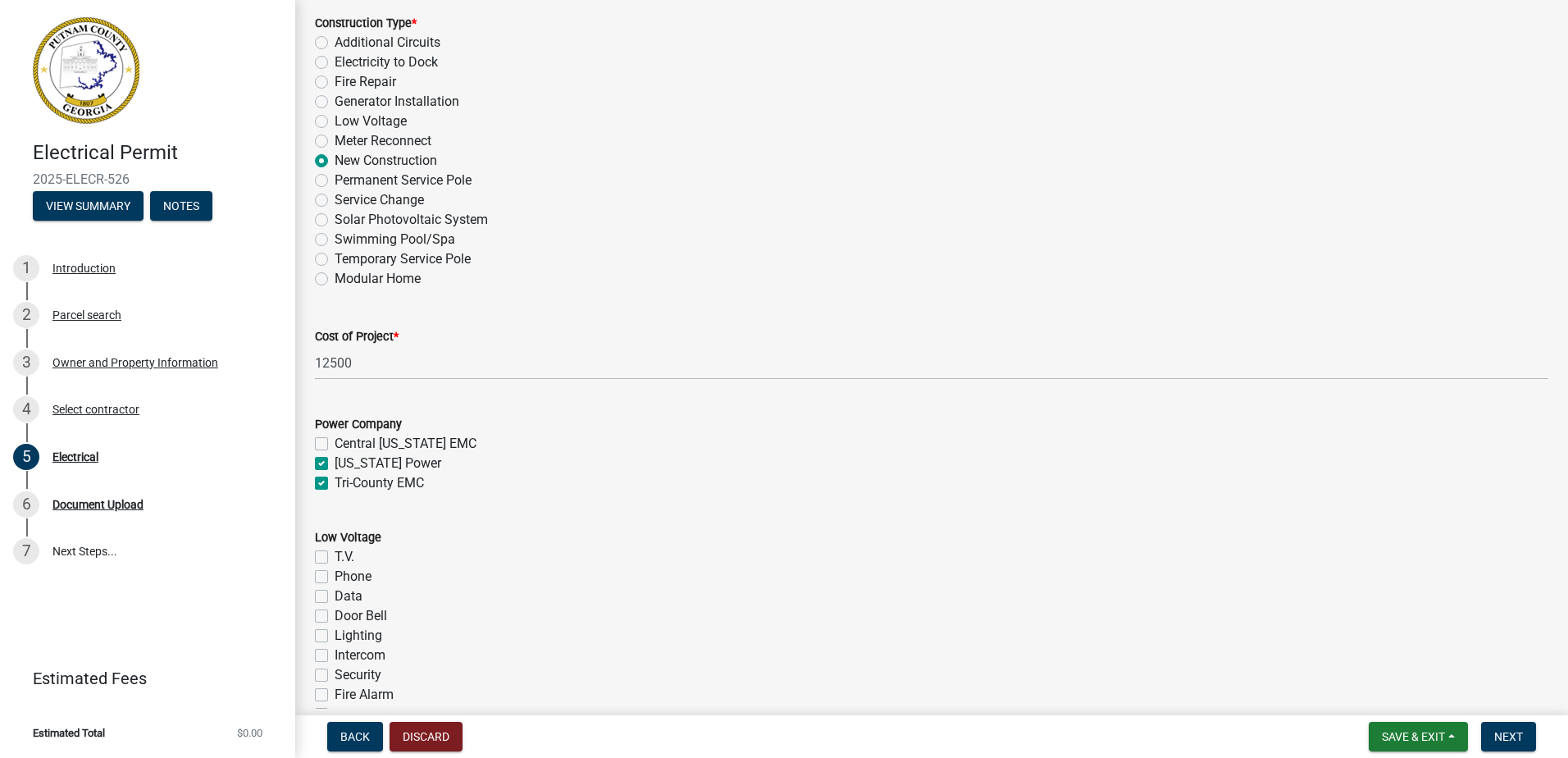
click at [369, 485] on label "Tri-County EMC" at bounding box center [379, 483] width 89 height 20
click at [346, 484] on input "Tri-County EMC" at bounding box center [340, 479] width 11 height 11
checkbox input "false"
checkbox input "true"
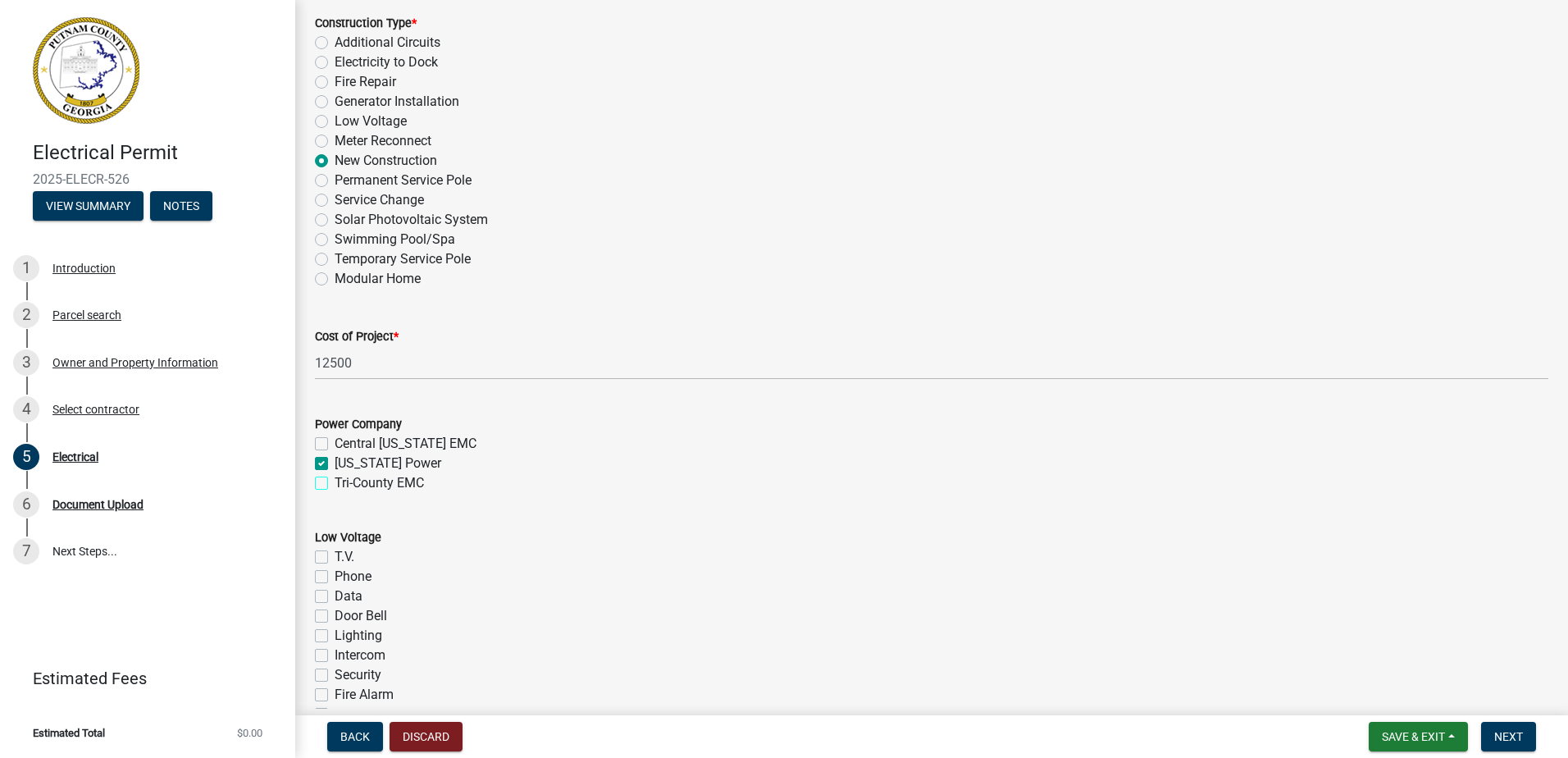
checkbox input "false"
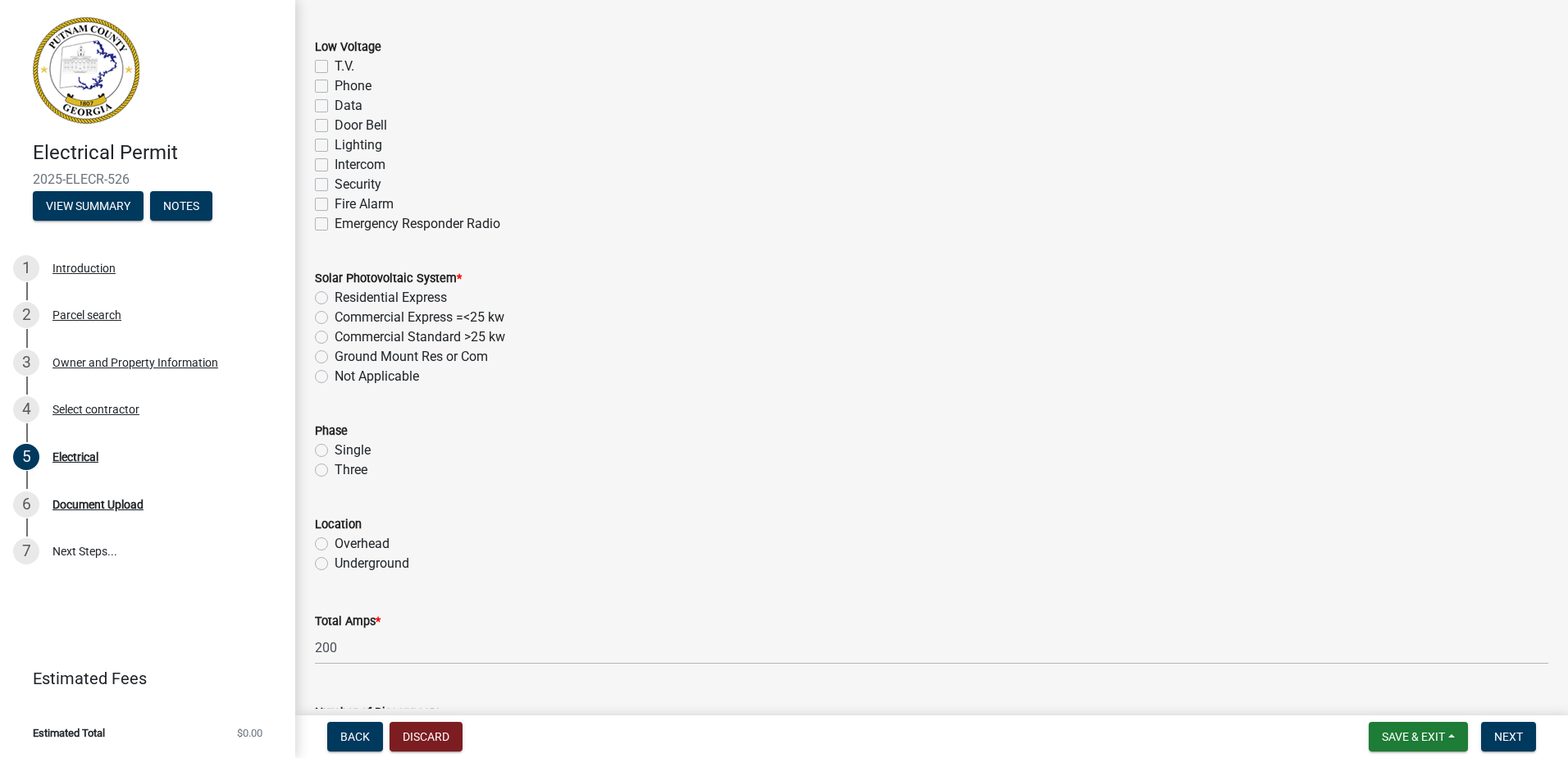
scroll to position [1063, 0]
click at [377, 372] on label "Not Applicable" at bounding box center [377, 375] width 85 height 20
click at [346, 372] on input "Not Applicable" at bounding box center [340, 371] width 11 height 11
radio input "true"
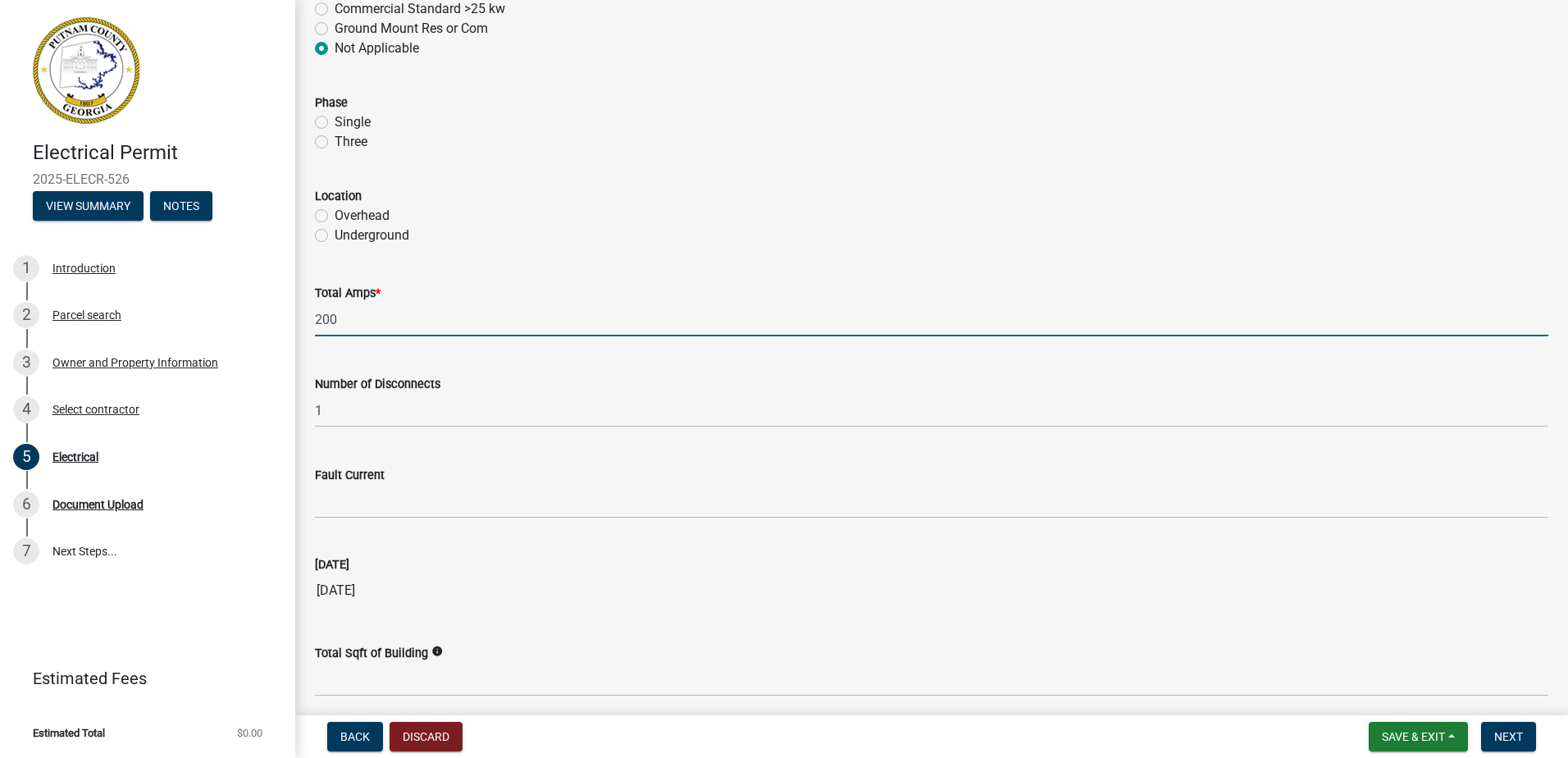
scroll to position [1392, 0]
click at [376, 315] on input "200" at bounding box center [932, 318] width 1234 height 33
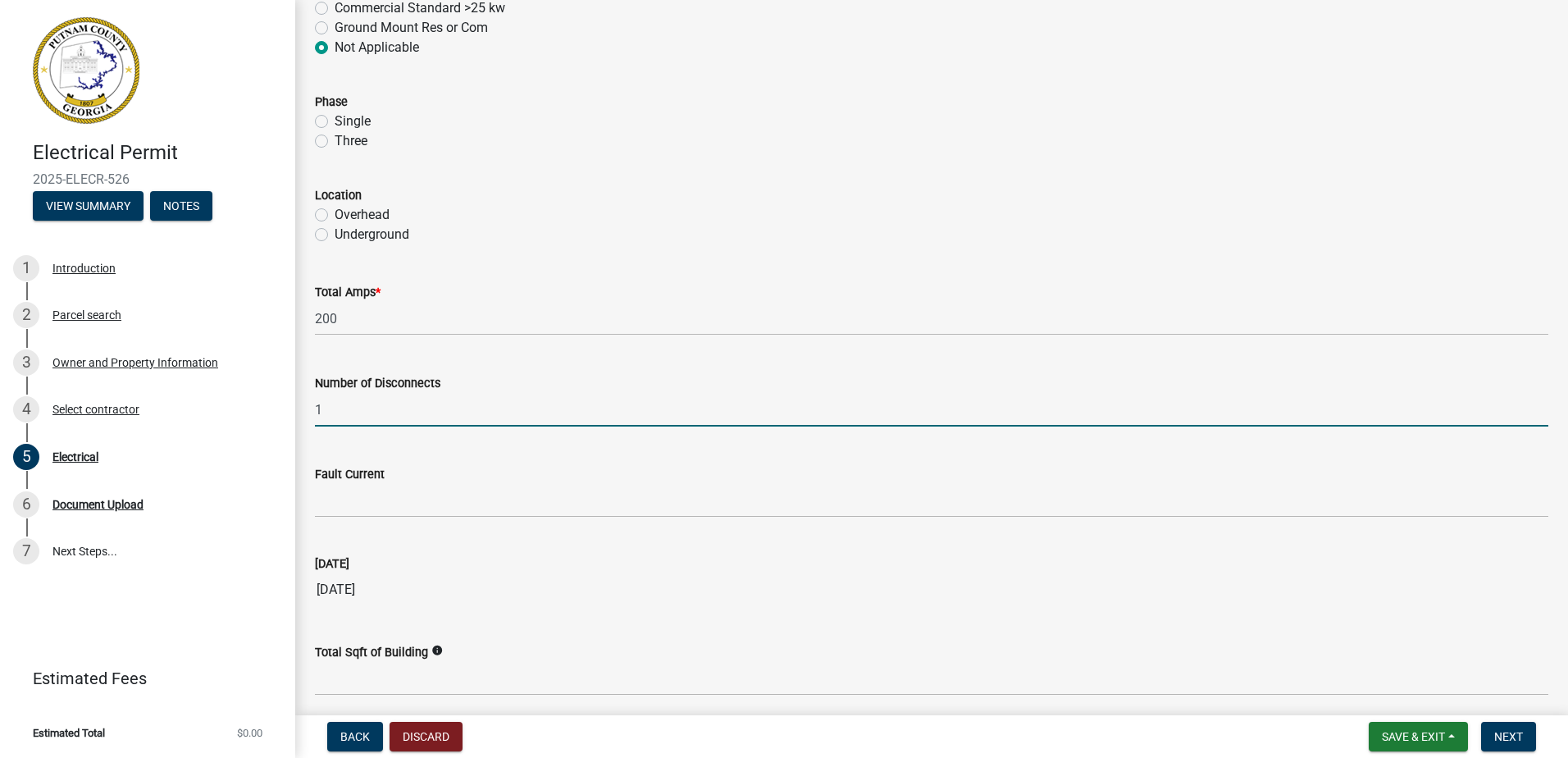
drag, startPoint x: 368, startPoint y: 407, endPoint x: 299, endPoint y: 407, distance: 69.0
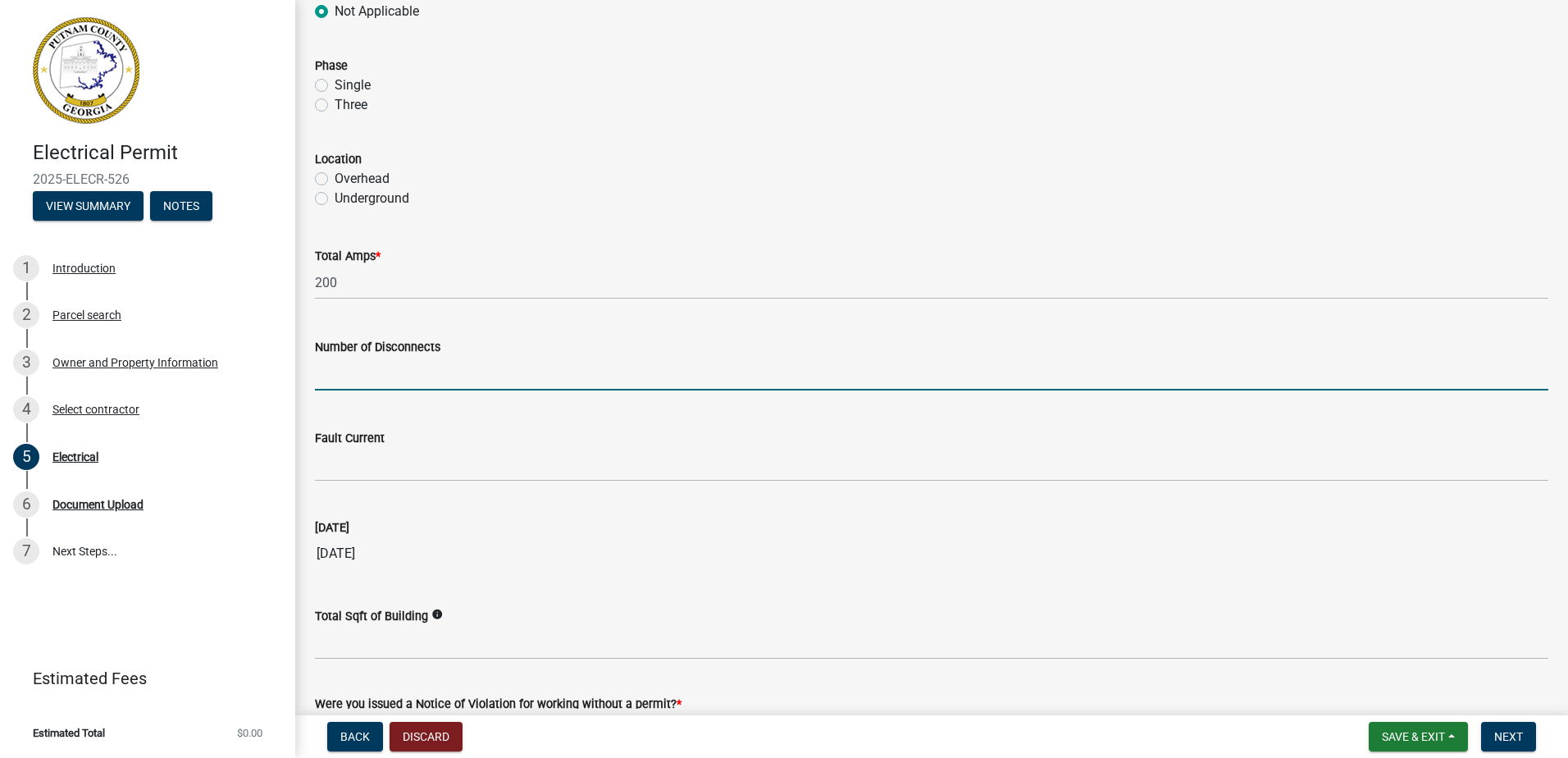
scroll to position [1550, 0]
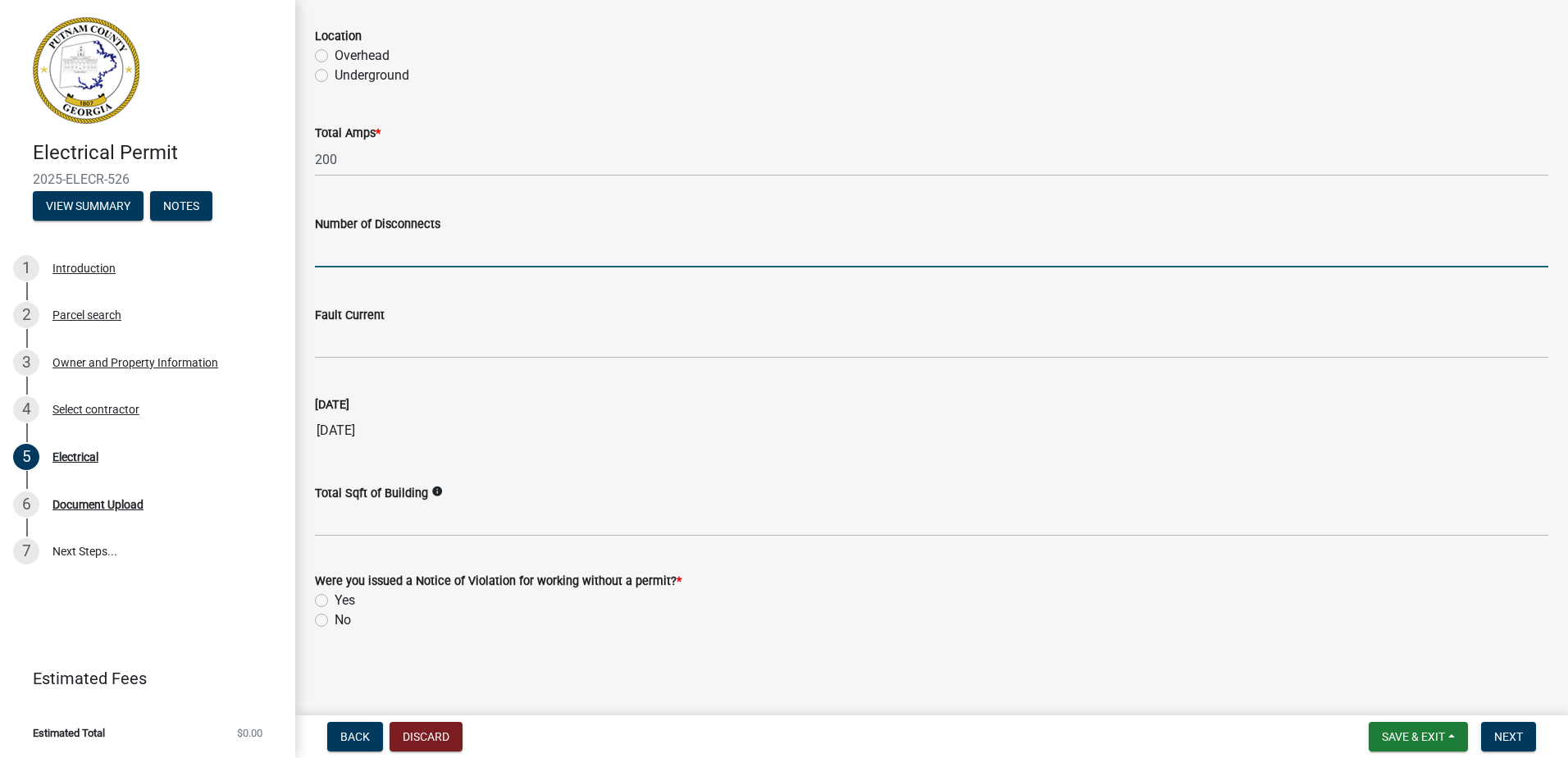
click at [347, 618] on label "No" at bounding box center [343, 620] width 16 height 20
click at [346, 618] on input "No" at bounding box center [340, 616] width 11 height 11
radio input "true"
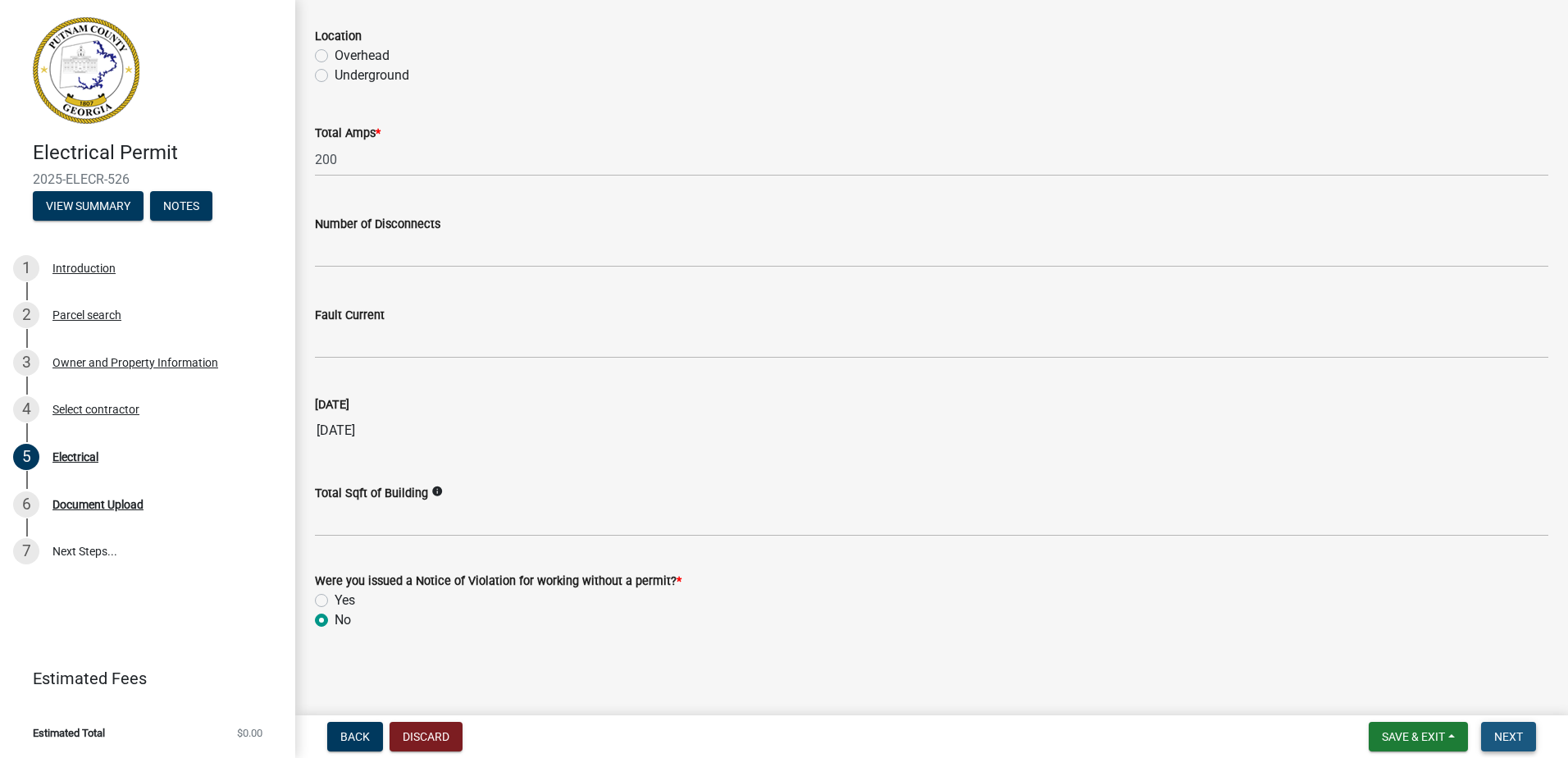
click at [1530, 735] on button "Next" at bounding box center [1509, 736] width 55 height 30
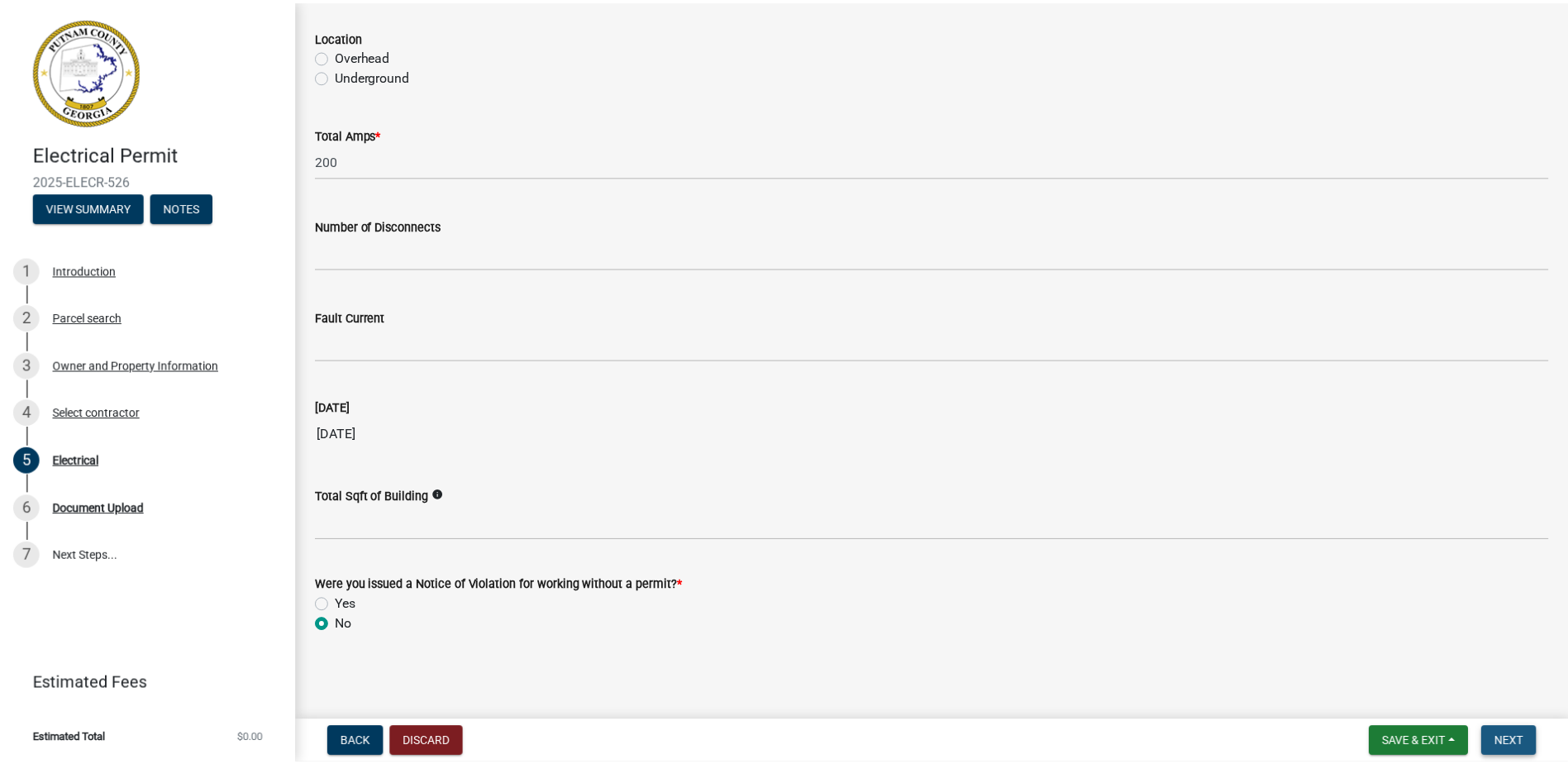
scroll to position [0, 0]
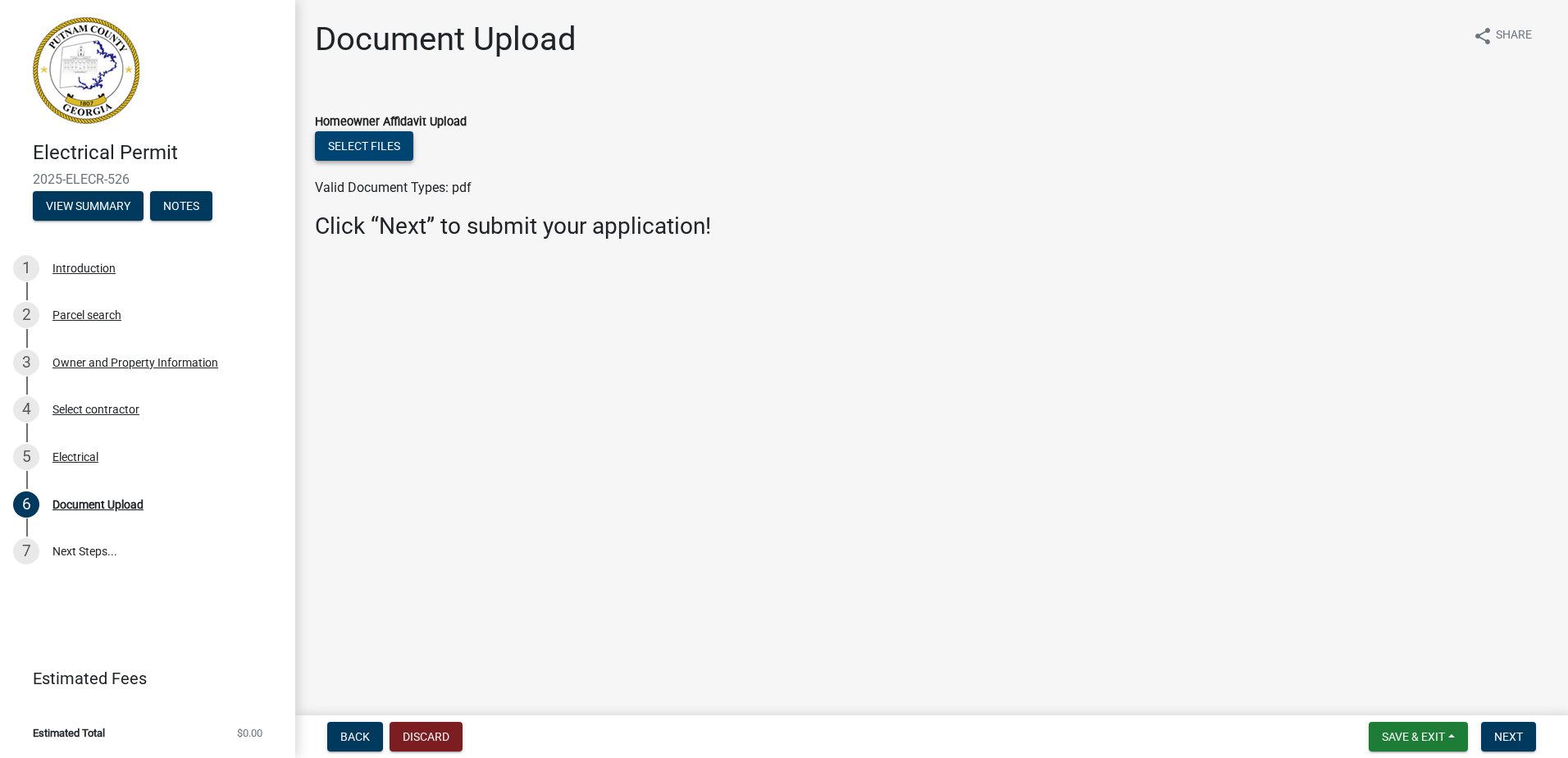
click at [391, 151] on button "Select files" at bounding box center [364, 146] width 98 height 30
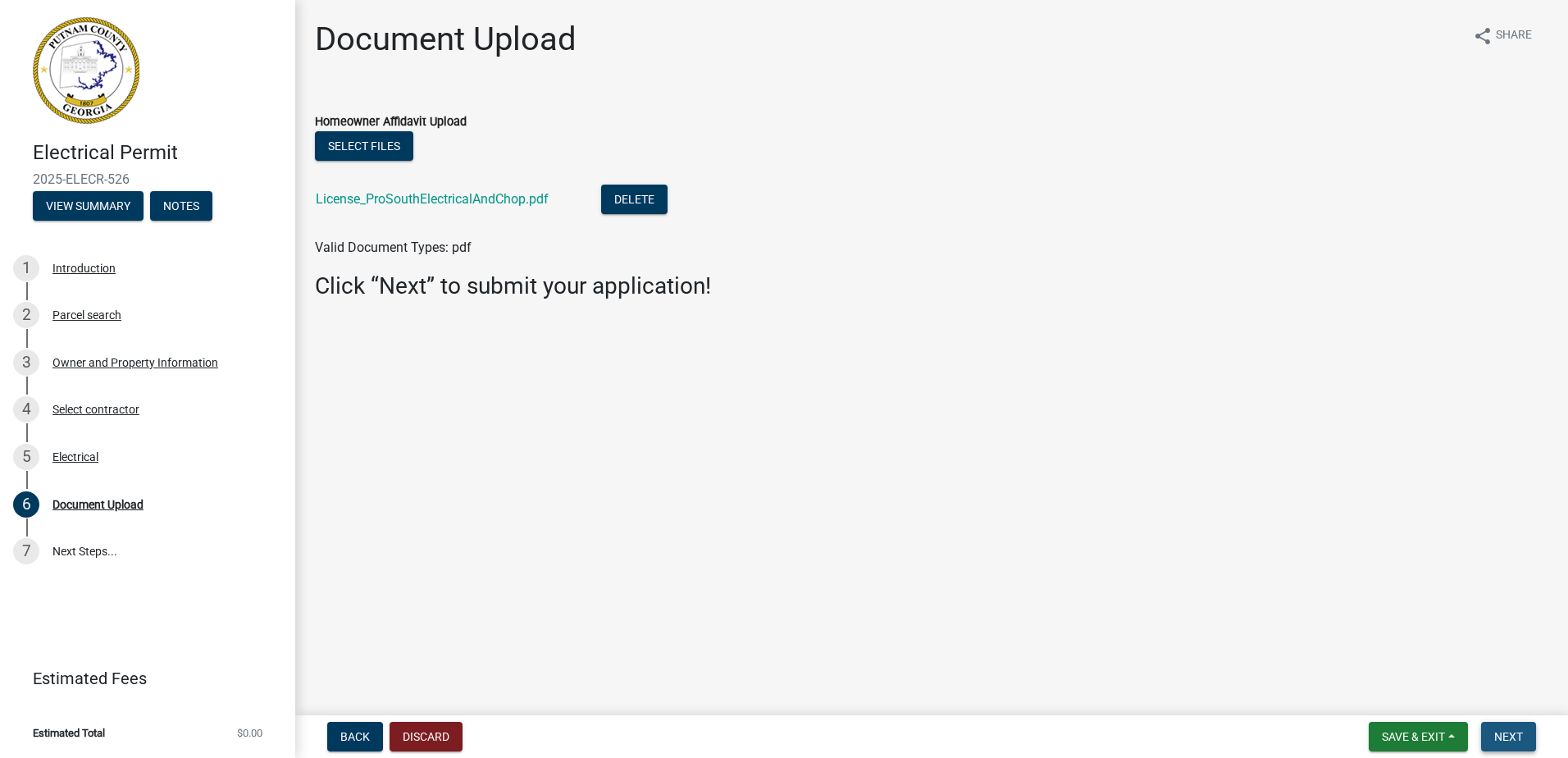
click at [1500, 735] on span "Next" at bounding box center [1509, 736] width 29 height 14
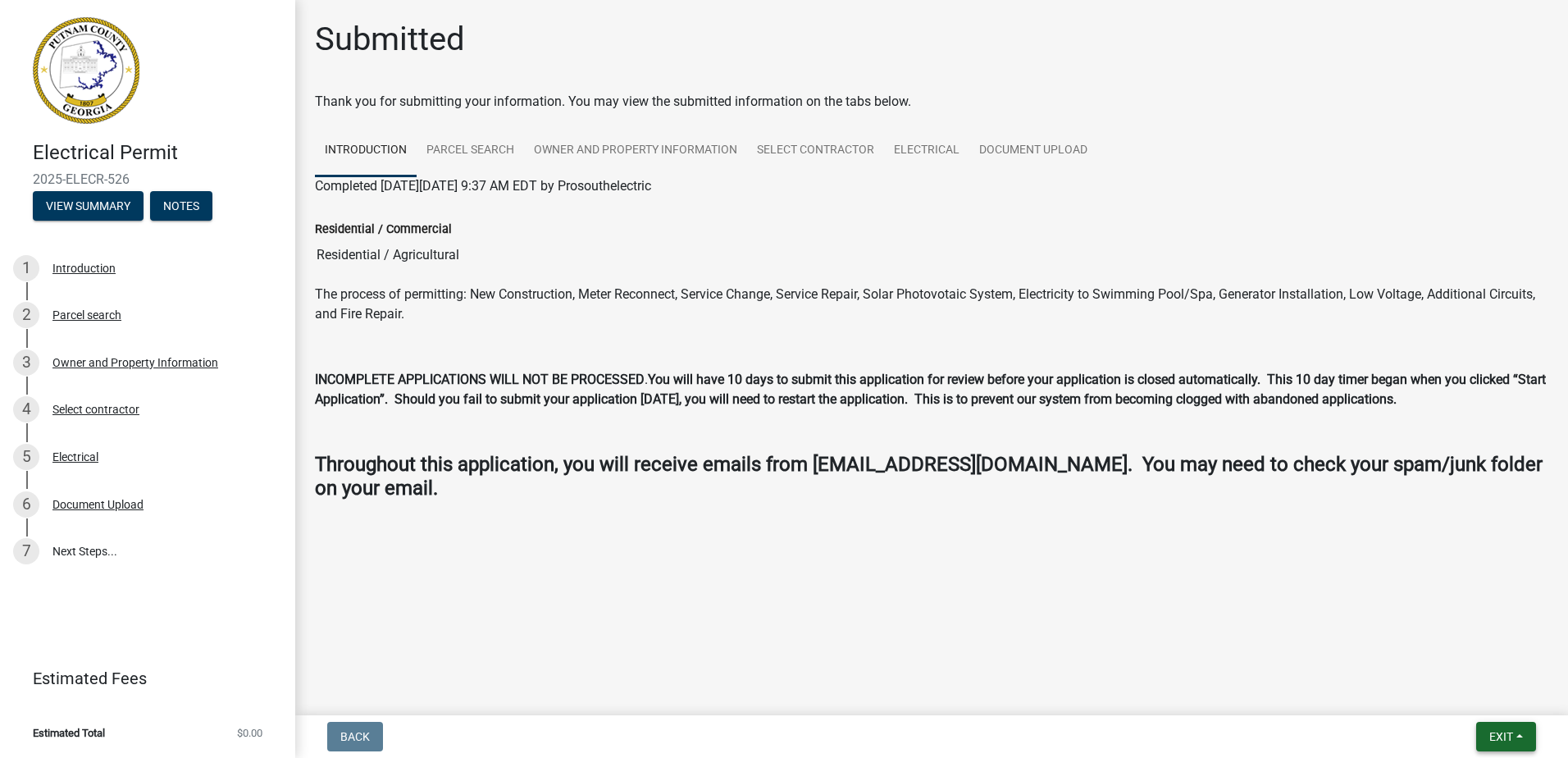
click at [1519, 734] on button "Exit" at bounding box center [1506, 736] width 60 height 30
click at [1491, 693] on button "Save & Exit" at bounding box center [1471, 694] width 131 height 40
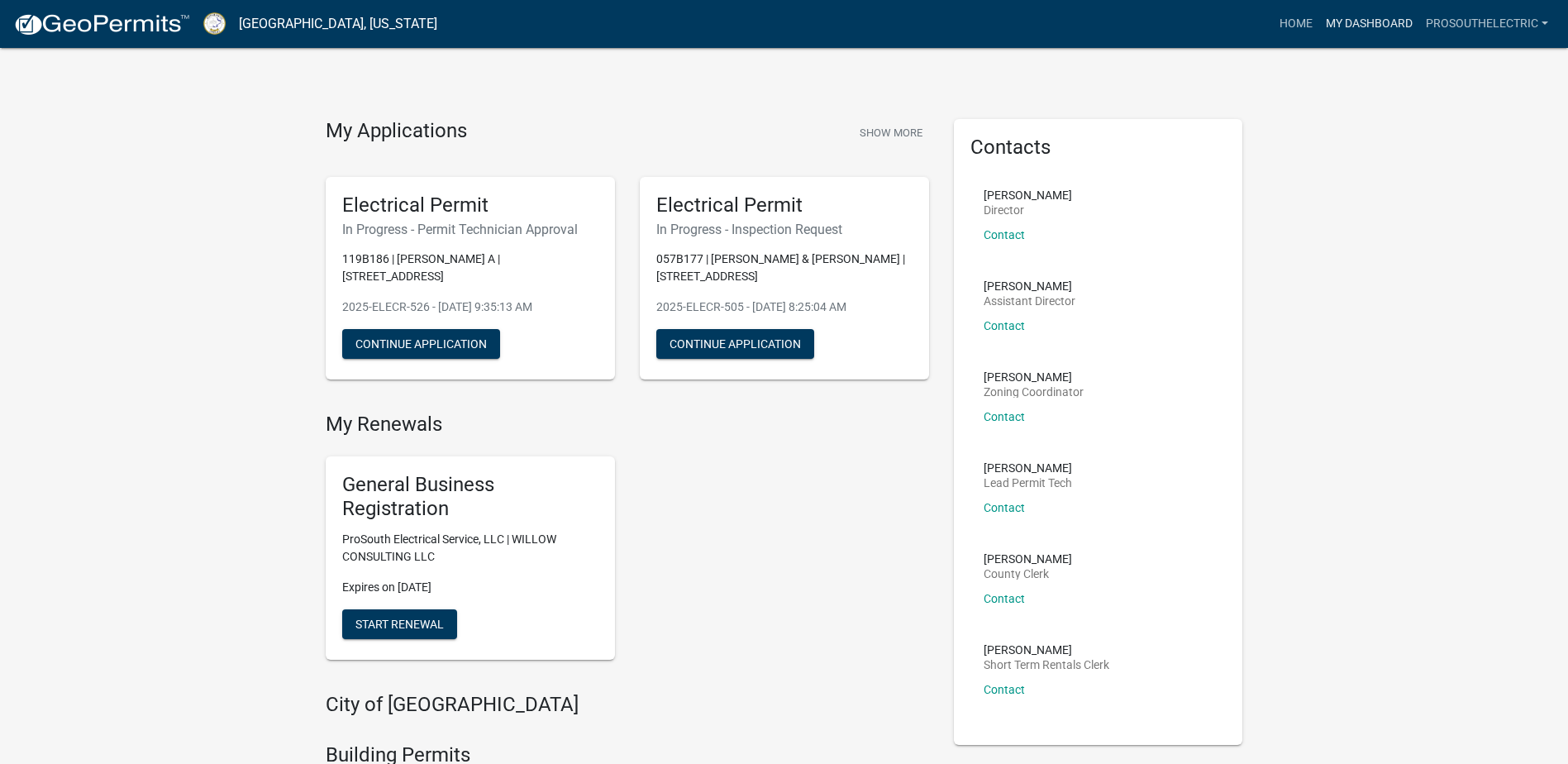
click at [1386, 23] on link "My Dashboard" at bounding box center [1368, 24] width 100 height 32
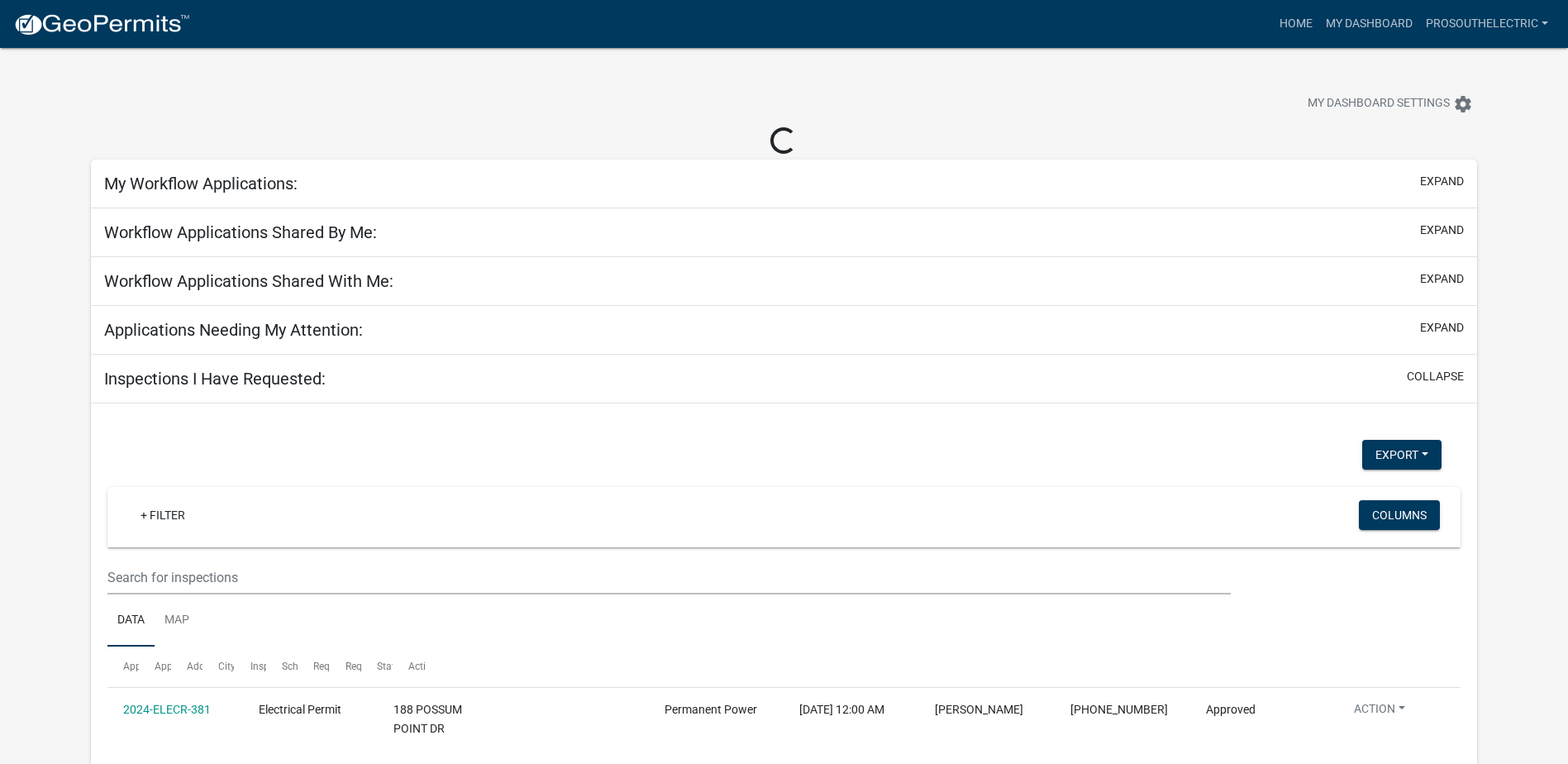
select select "3: 100"
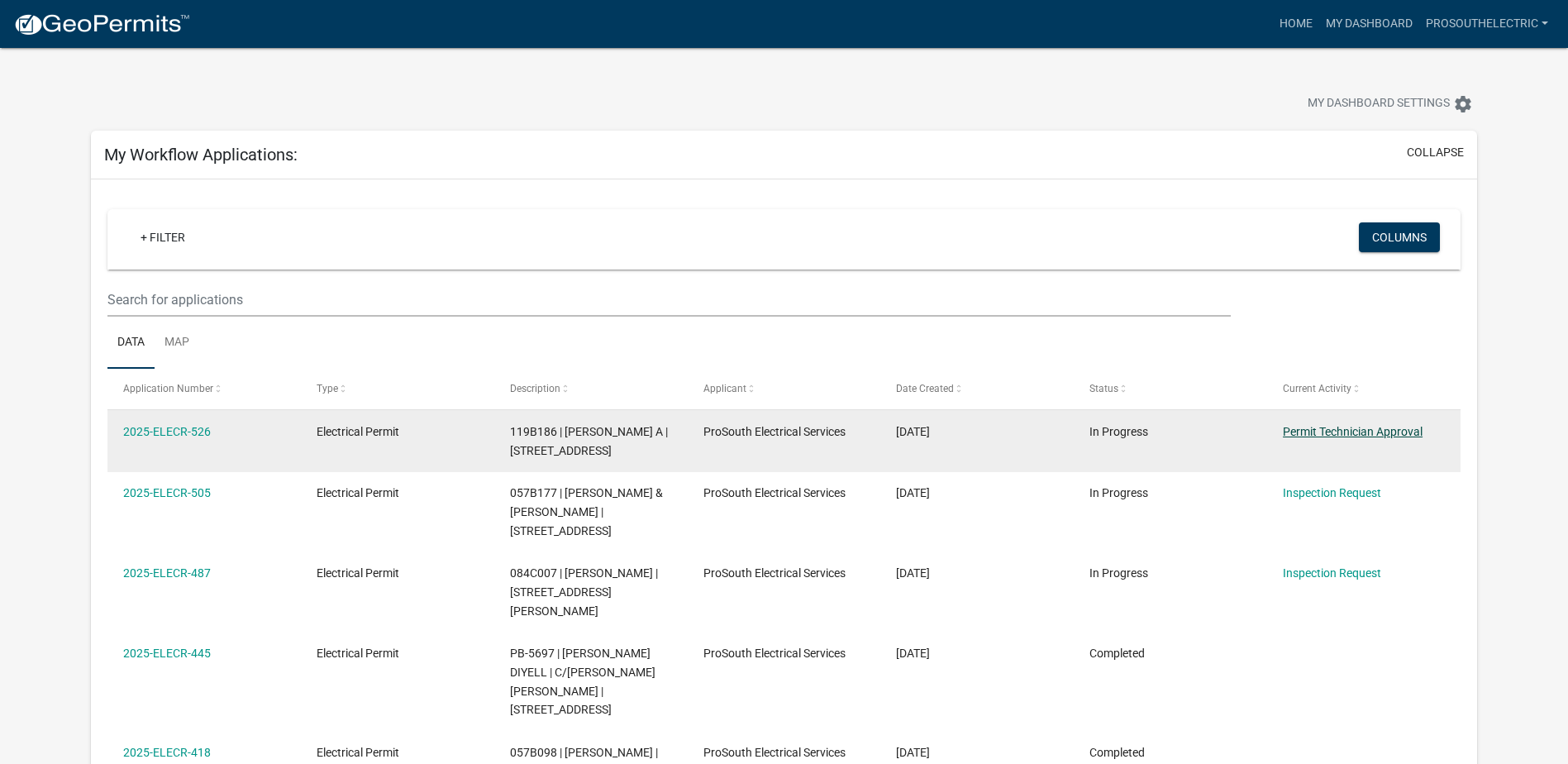
click at [1321, 427] on link "Permit Technician Approval" at bounding box center [1352, 431] width 140 height 14
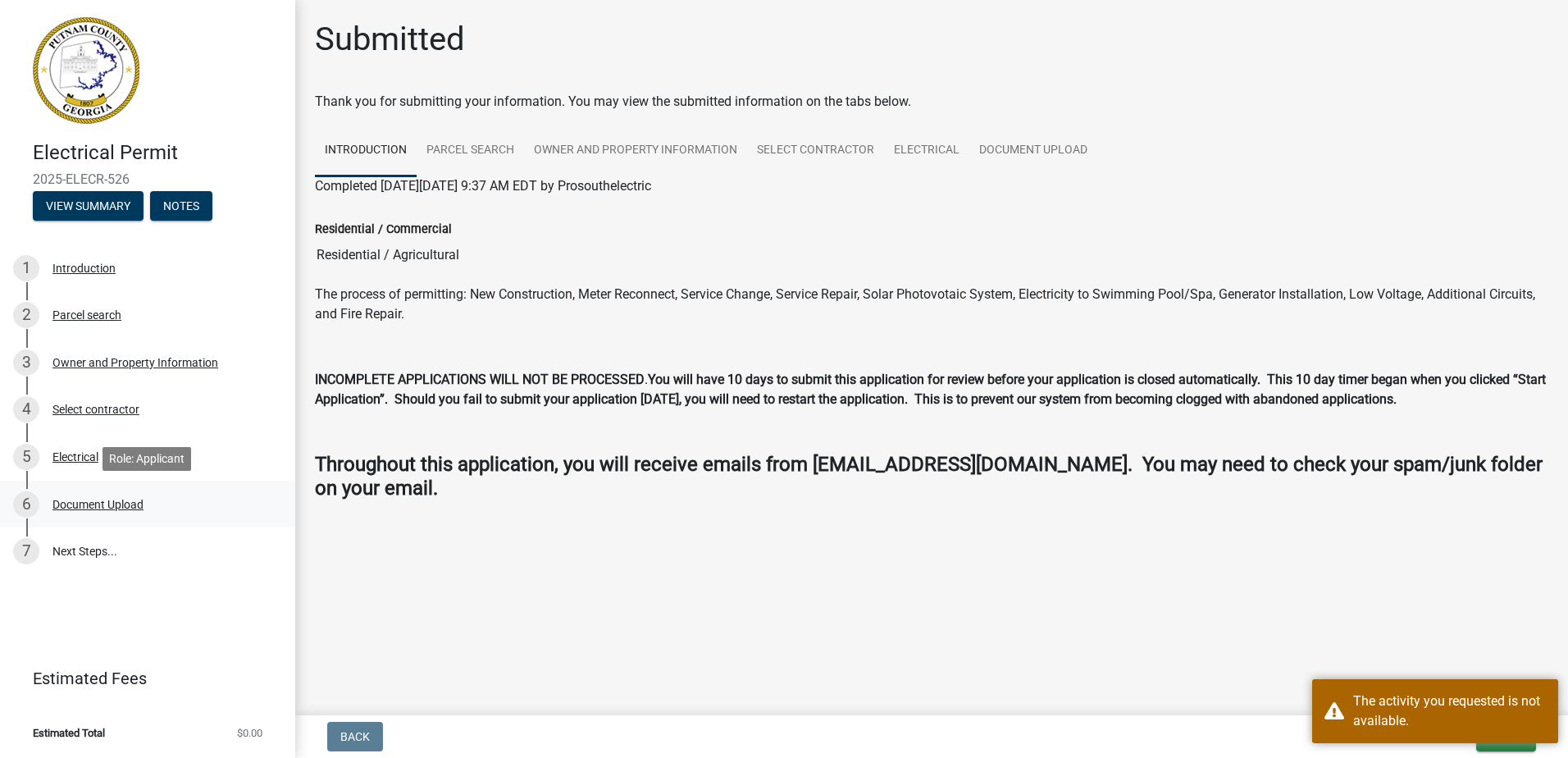
click at [134, 518] on link "6 Document Upload" at bounding box center [148, 504] width 295 height 48
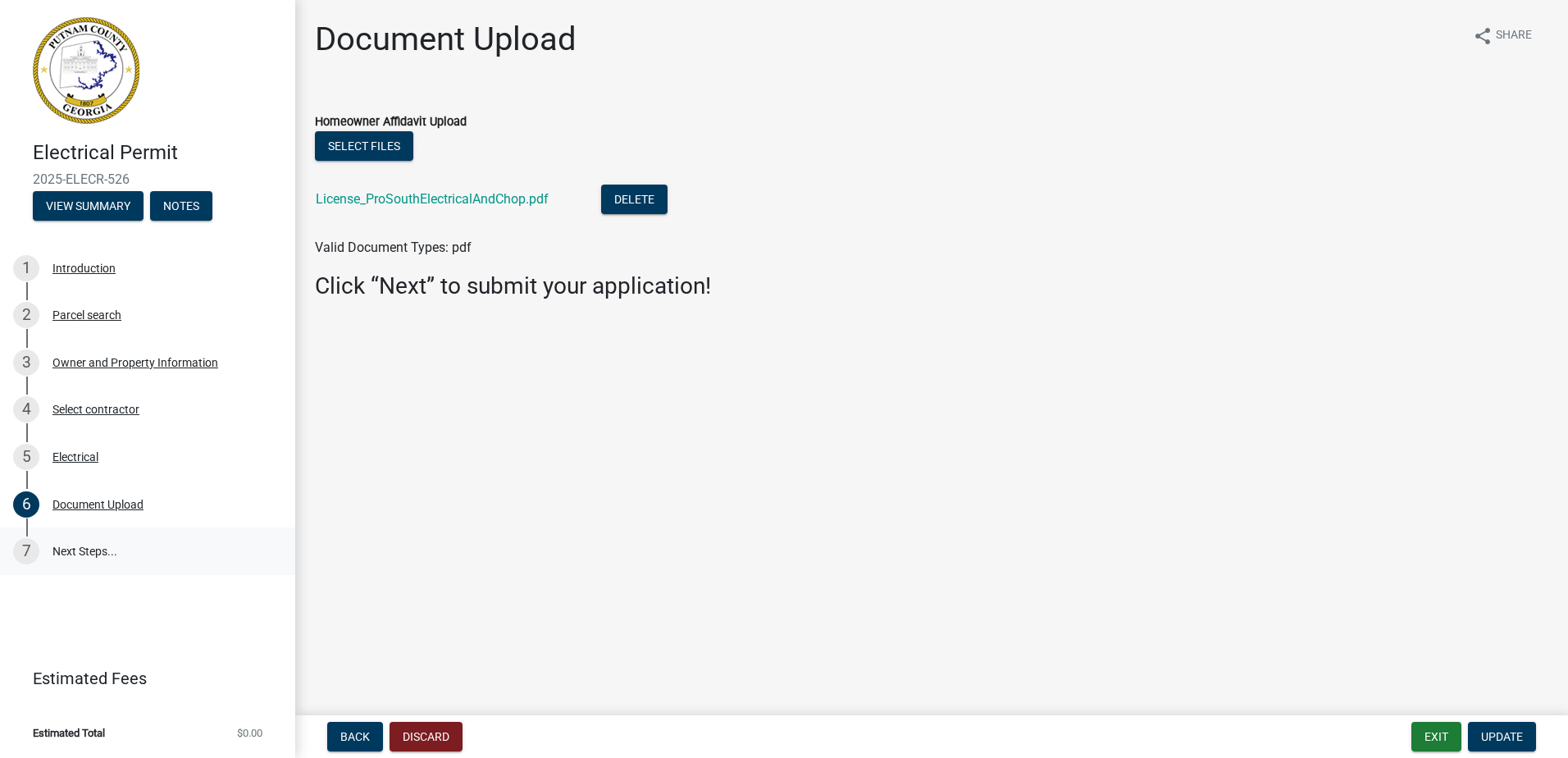
click at [69, 546] on link "7 Next Steps..." at bounding box center [148, 551] width 295 height 48
click at [1424, 730] on button "Exit" at bounding box center [1437, 736] width 50 height 30
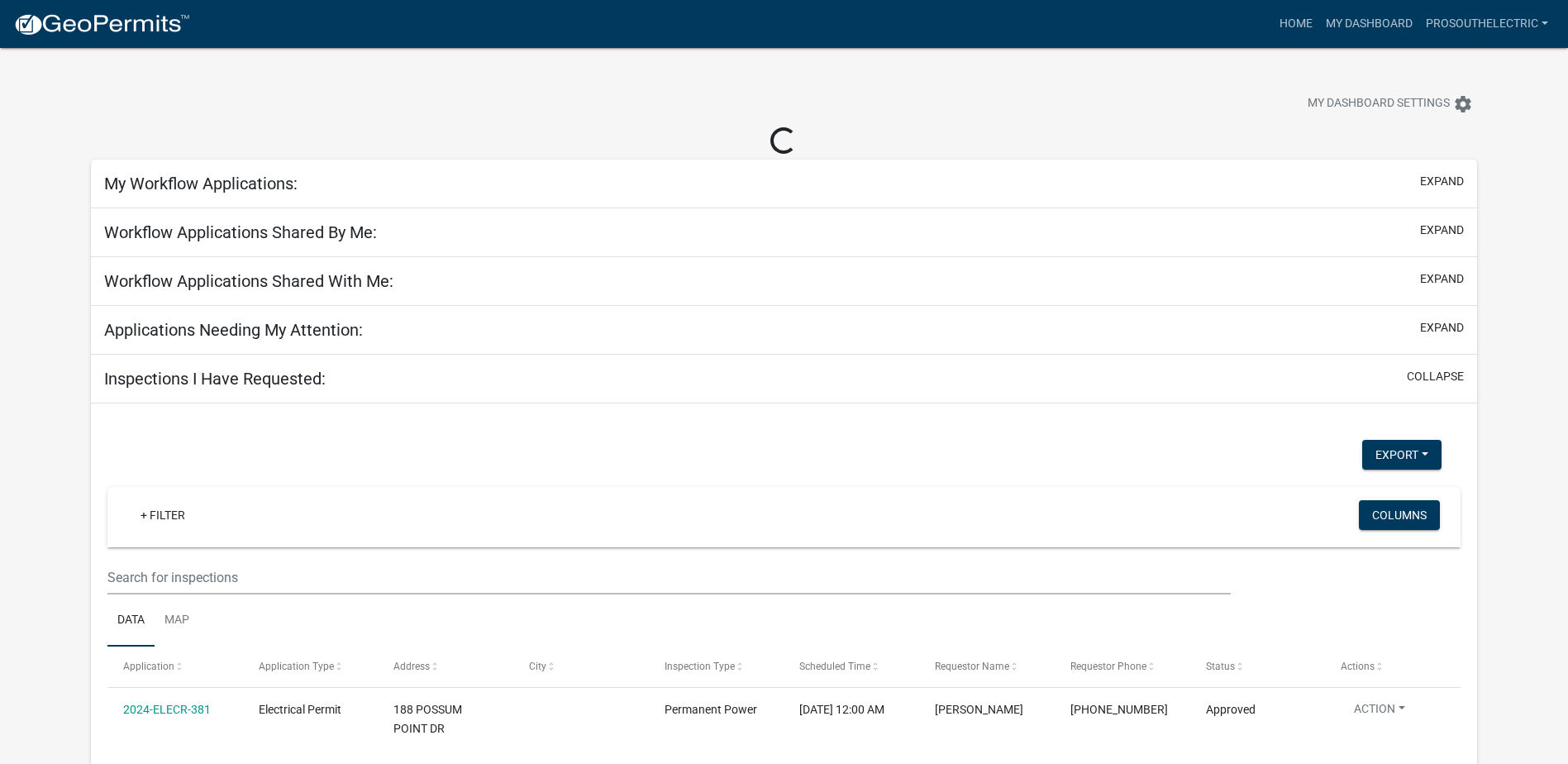
select select "3: 100"
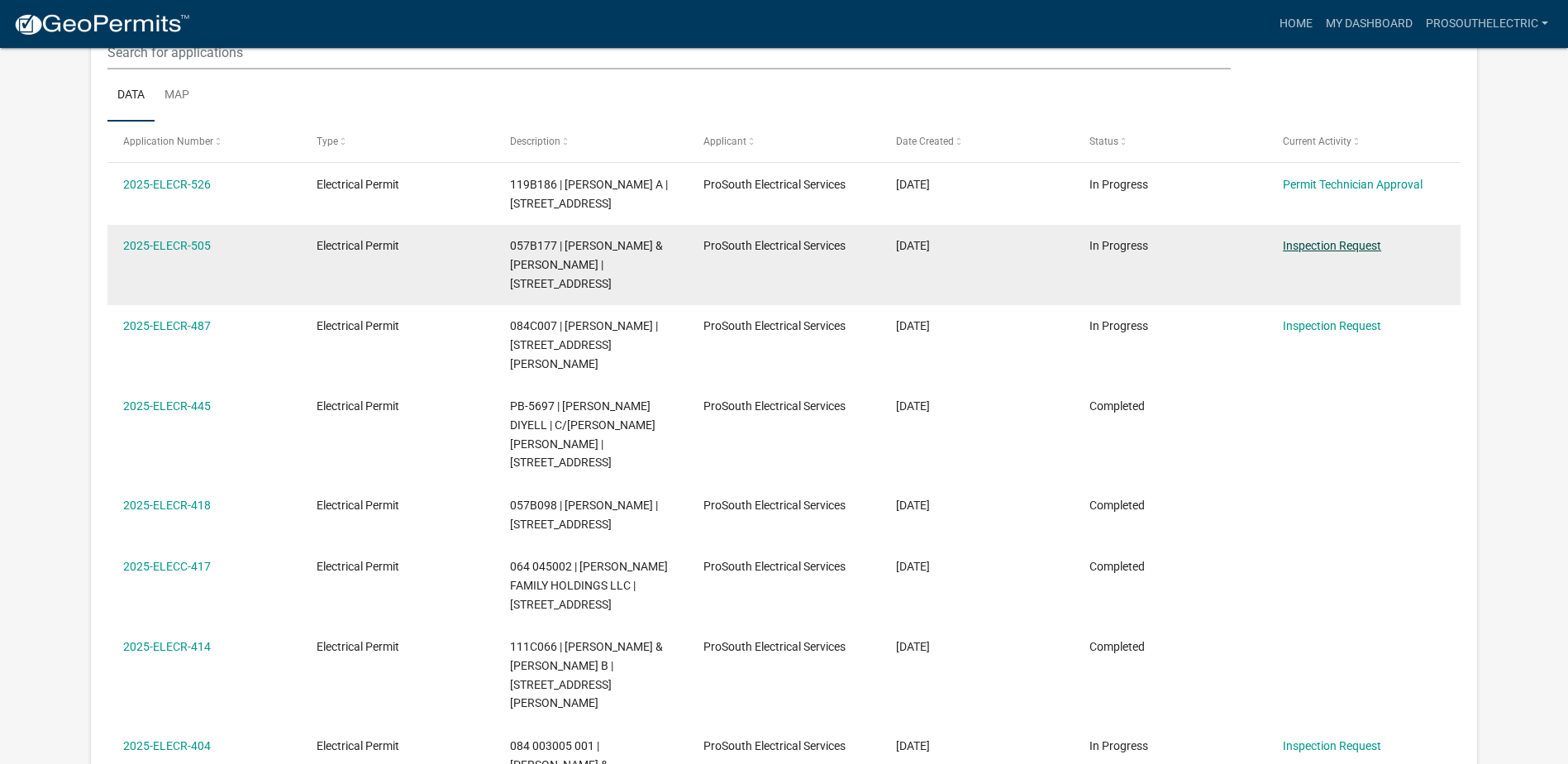
scroll to position [219, 0]
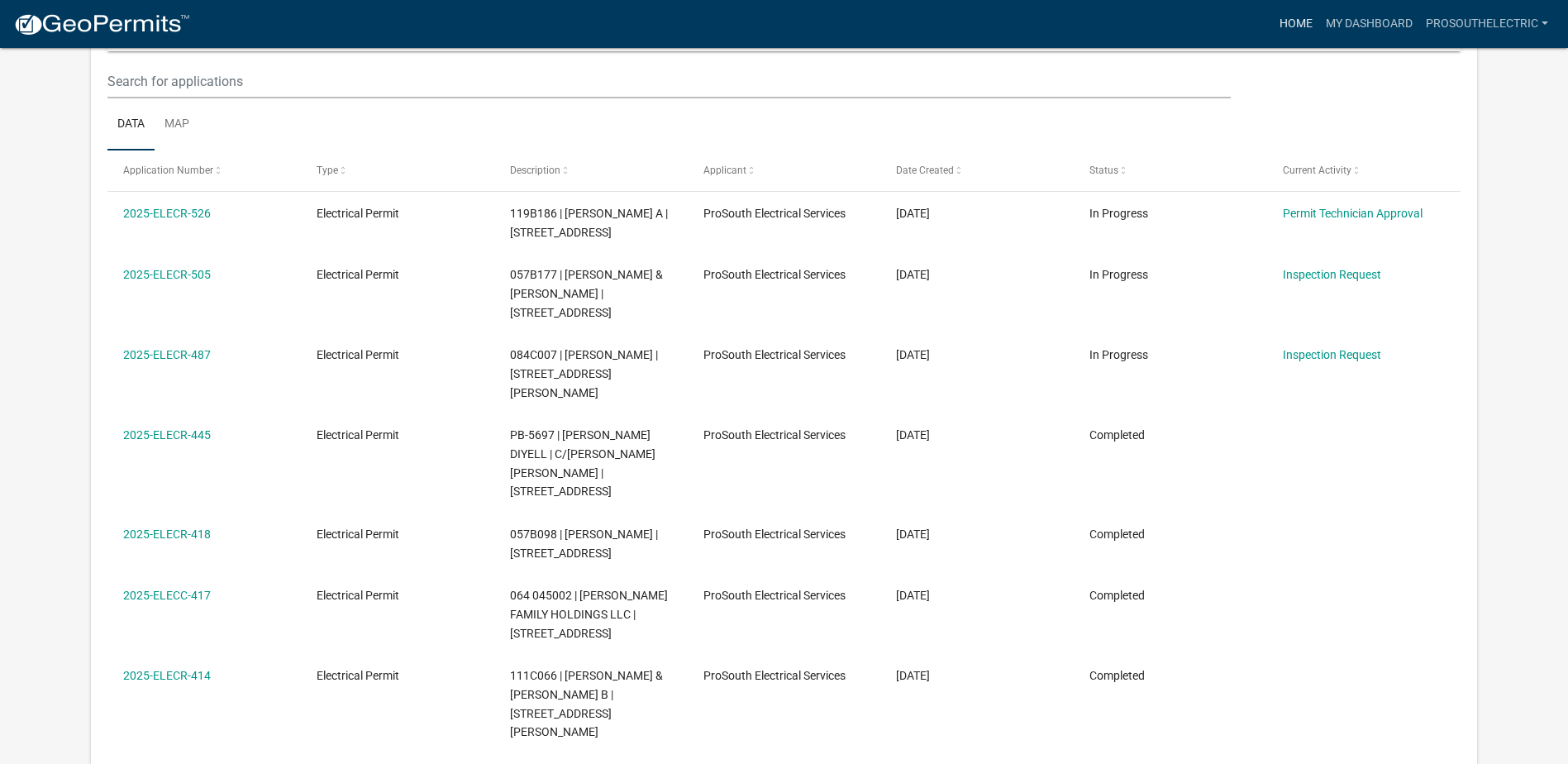
click at [1300, 29] on link "Home" at bounding box center [1295, 24] width 46 height 32
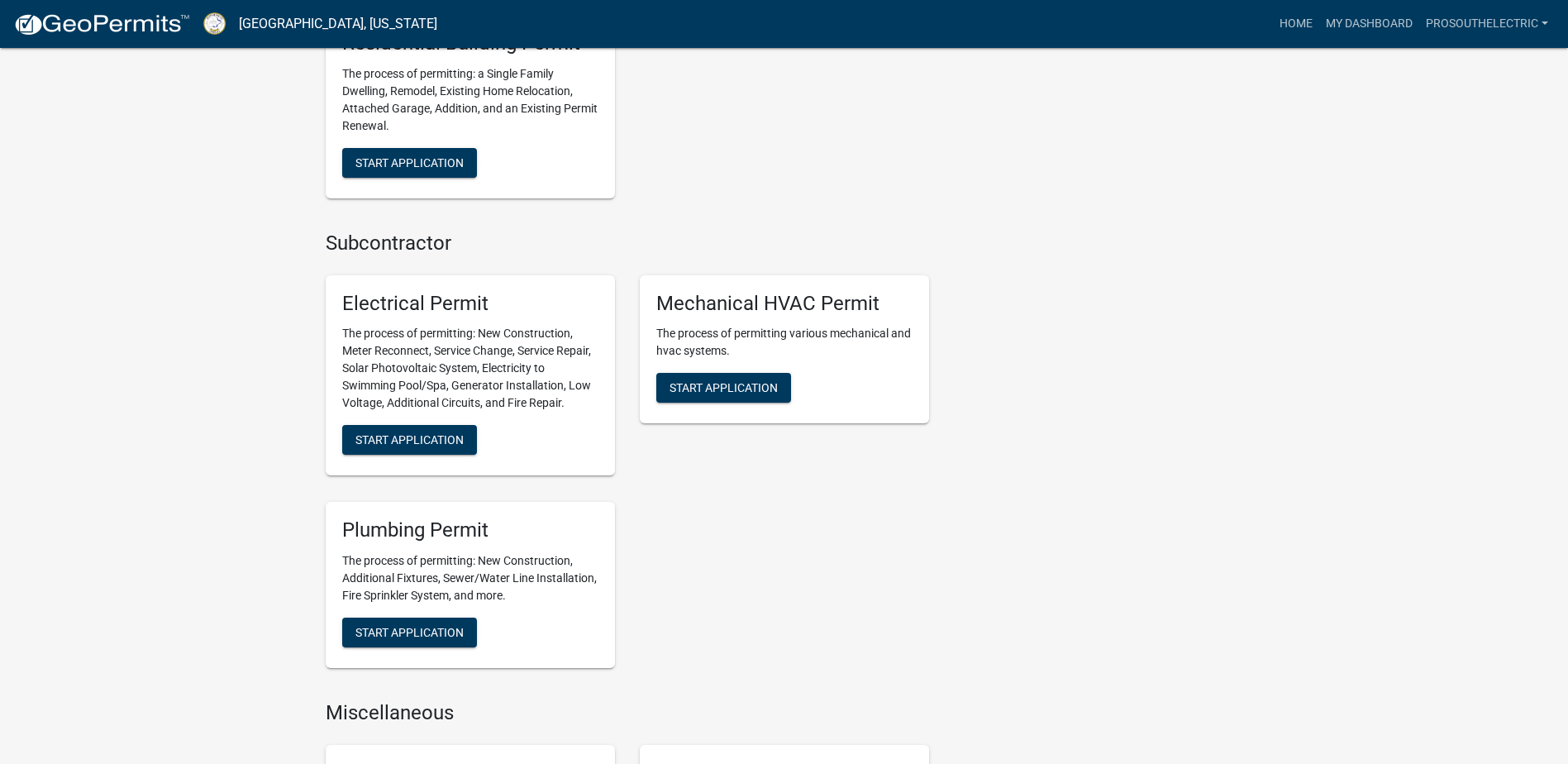
scroll to position [1158, 0]
click at [442, 434] on span "Start Application" at bounding box center [409, 439] width 108 height 14
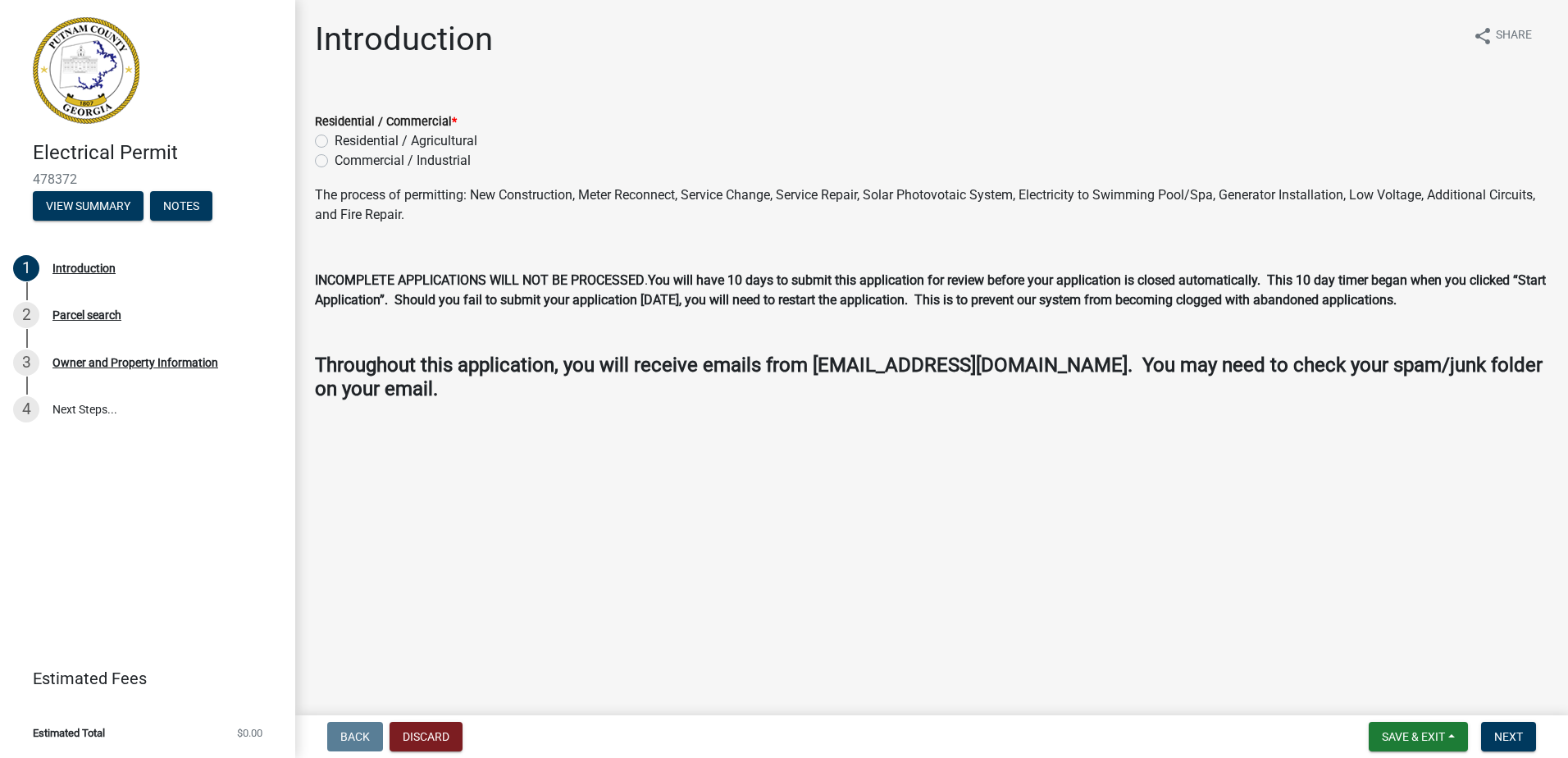
click at [428, 141] on label "Residential / Agricultural" at bounding box center [406, 141] width 143 height 20
click at [346, 141] on input "Residential / Agricultural" at bounding box center [340, 137] width 11 height 11
radio input "true"
click at [1522, 735] on span "Next" at bounding box center [1509, 736] width 29 height 14
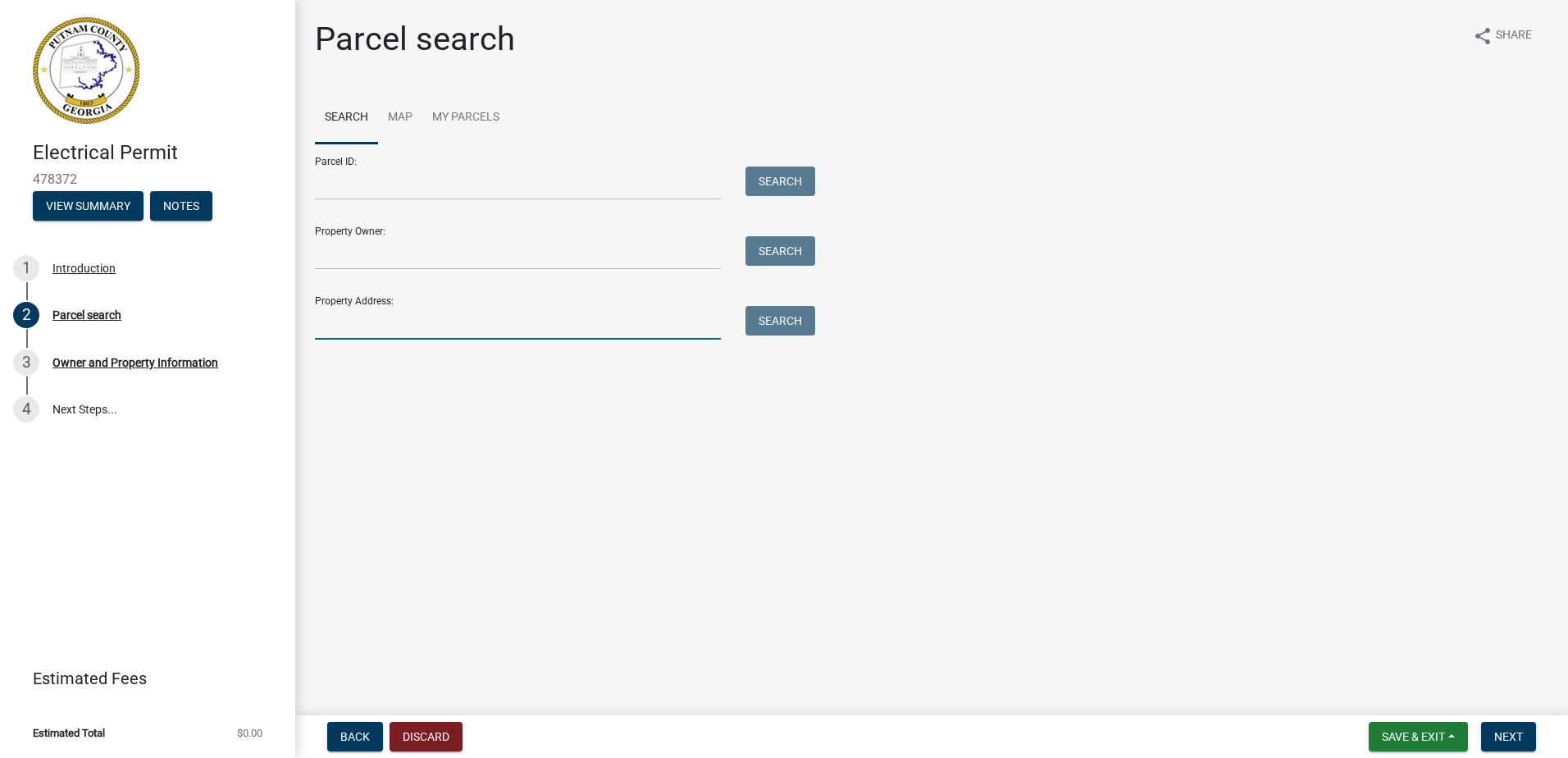
click at [411, 330] on input "Property Address:" at bounding box center [518, 322] width 406 height 33
type input "108 Rockville Springs Court"
click at [751, 325] on button "Search" at bounding box center [779, 320] width 69 height 30
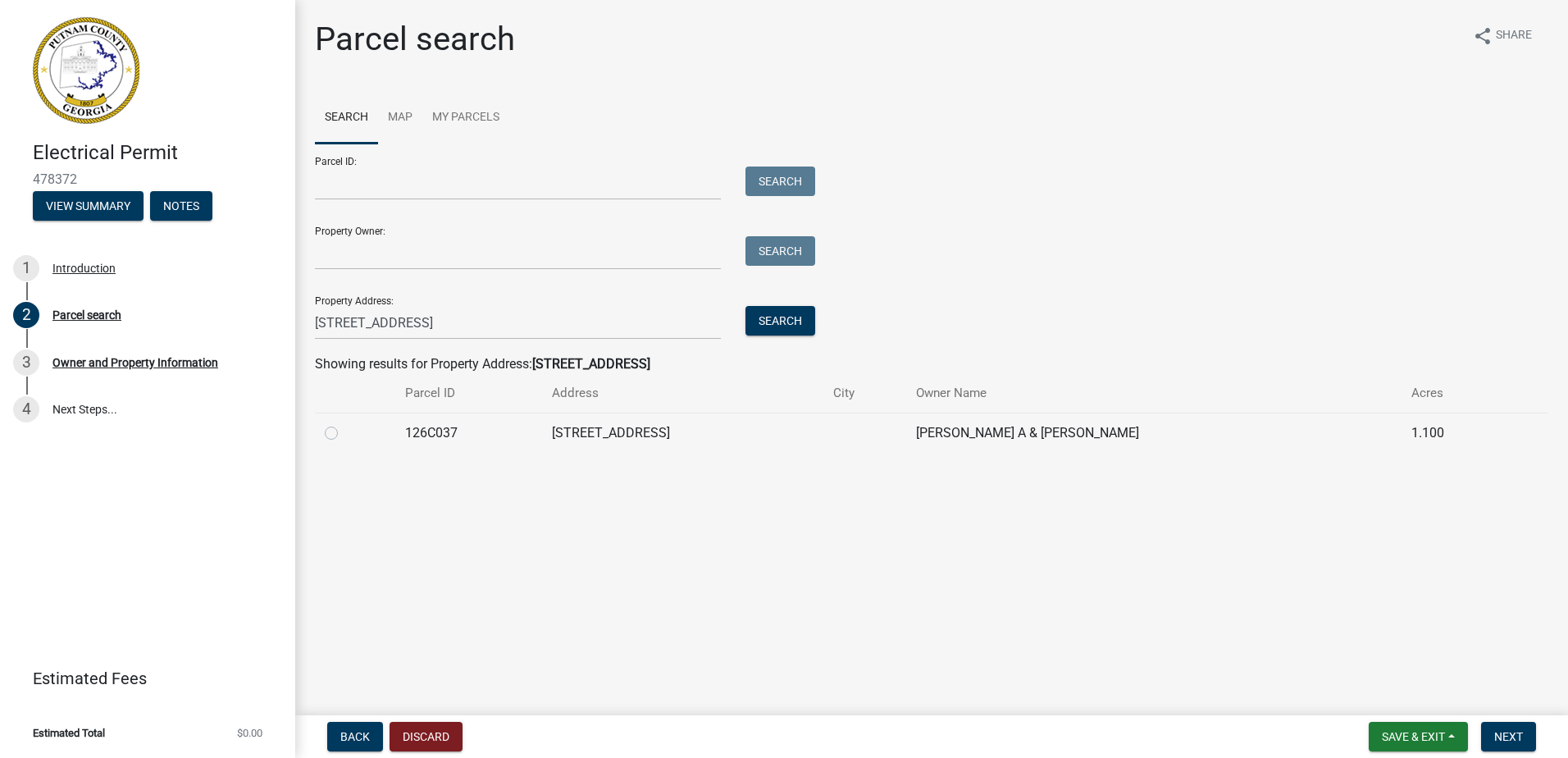
click at [345, 423] on label at bounding box center [345, 423] width 0 height 0
click at [345, 434] on input "radio" at bounding box center [350, 429] width 11 height 11
radio input "true"
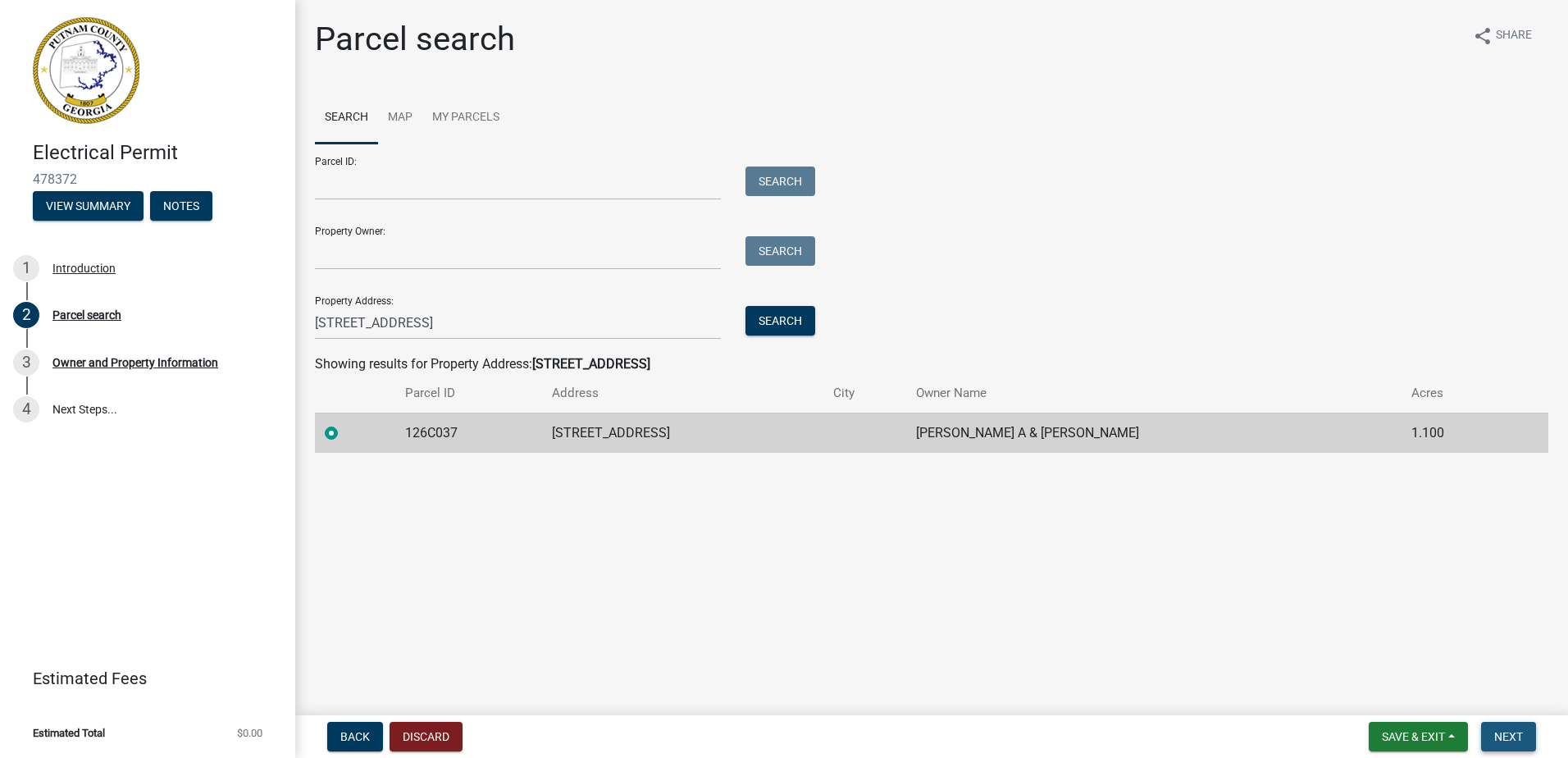
click at [1504, 740] on span "Next" at bounding box center [1509, 736] width 29 height 14
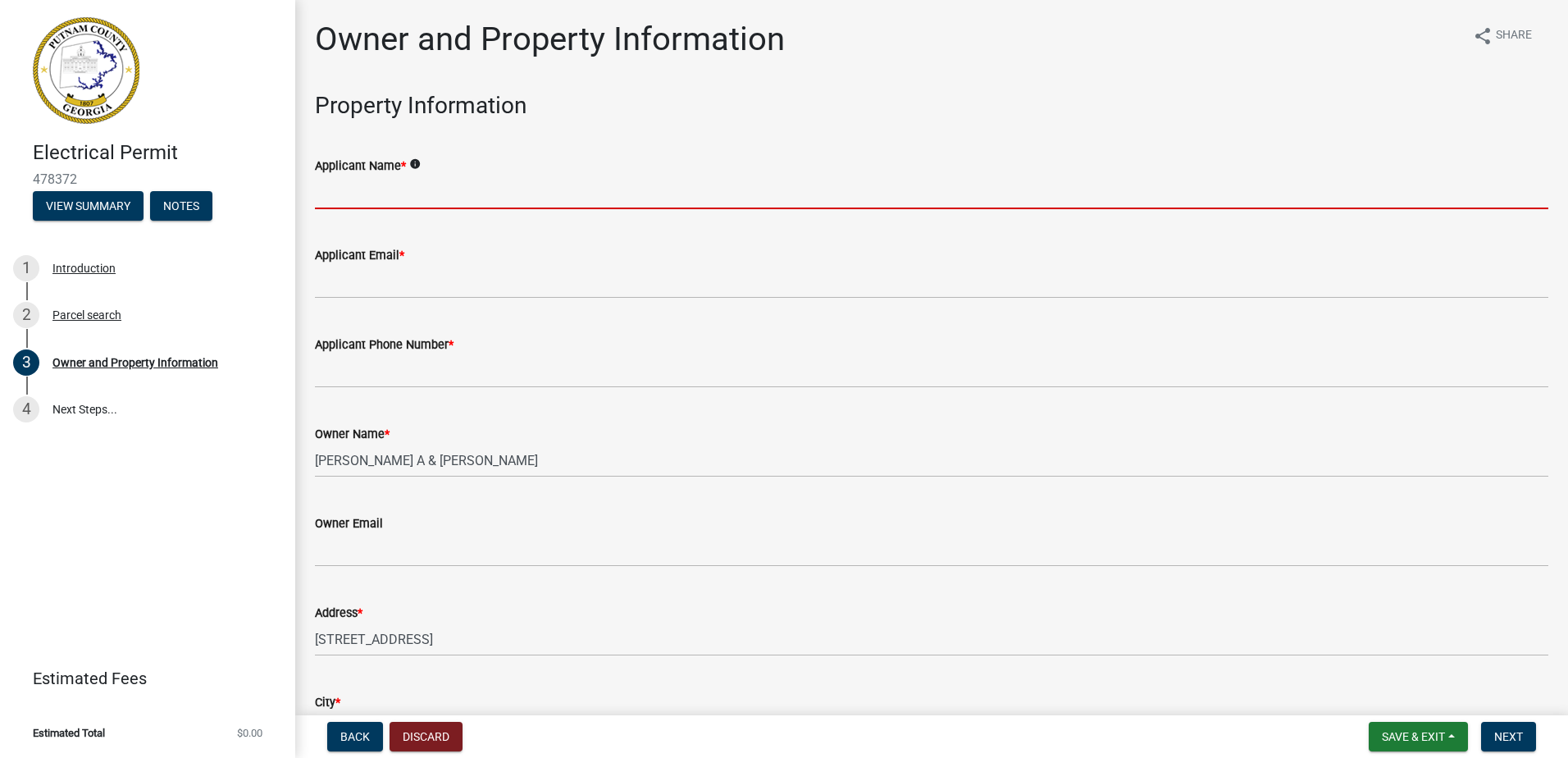
click at [430, 197] on input "Applicant Name *" at bounding box center [932, 192] width 1234 height 33
type input "Chop Stover"
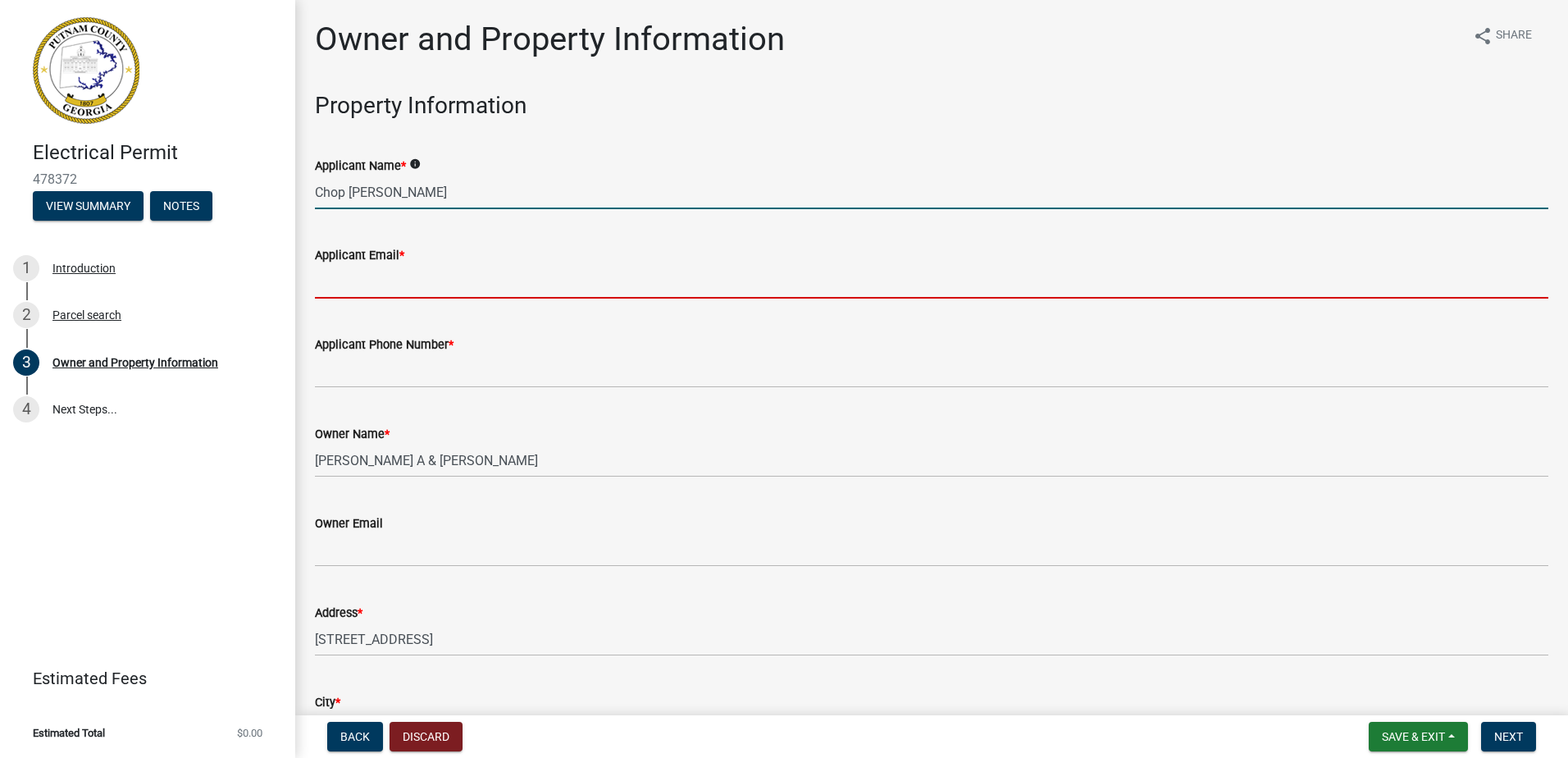
type input "[EMAIL_ADDRESS][DOMAIN_NAME]"
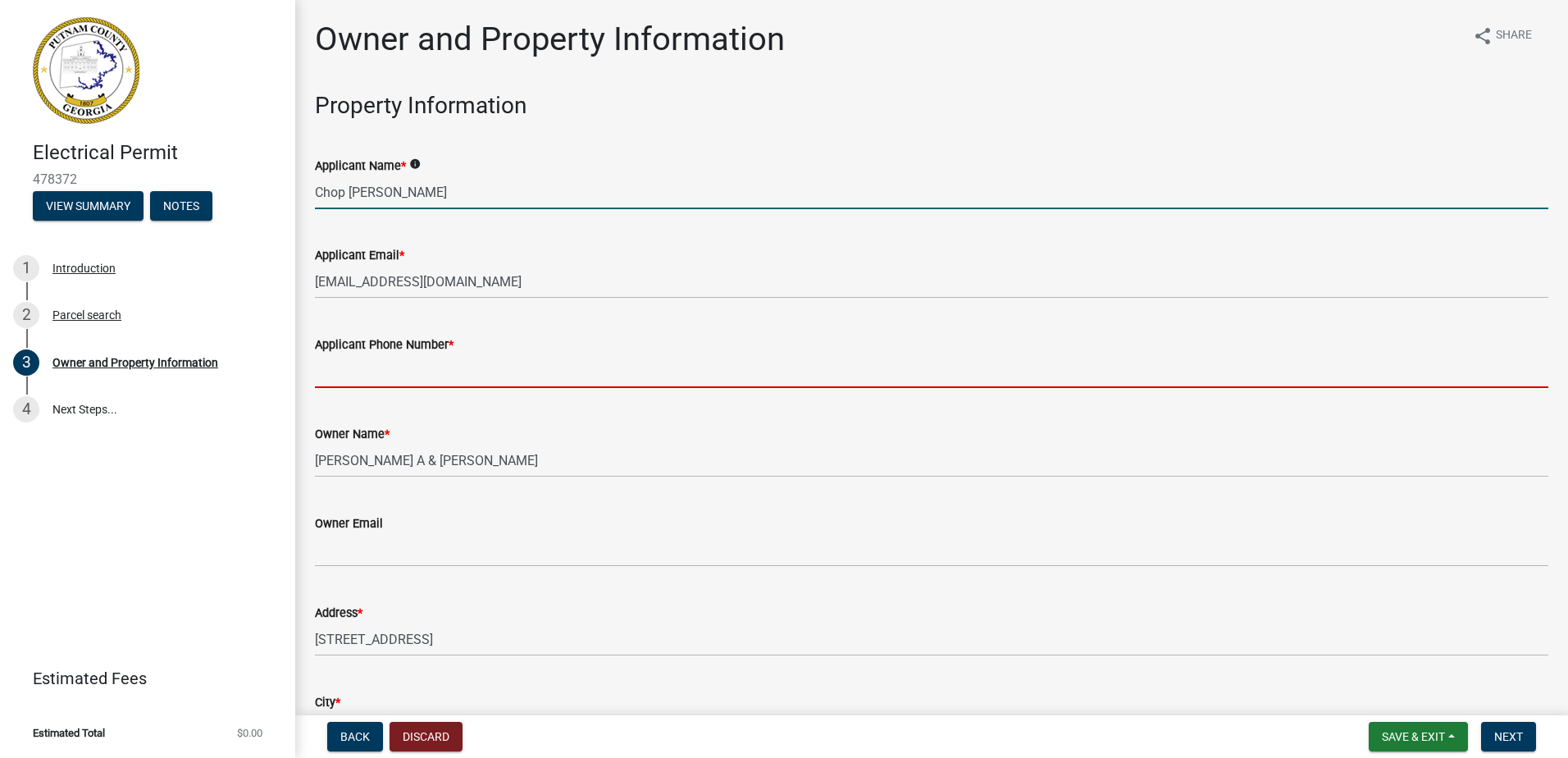
type input "7709055081"
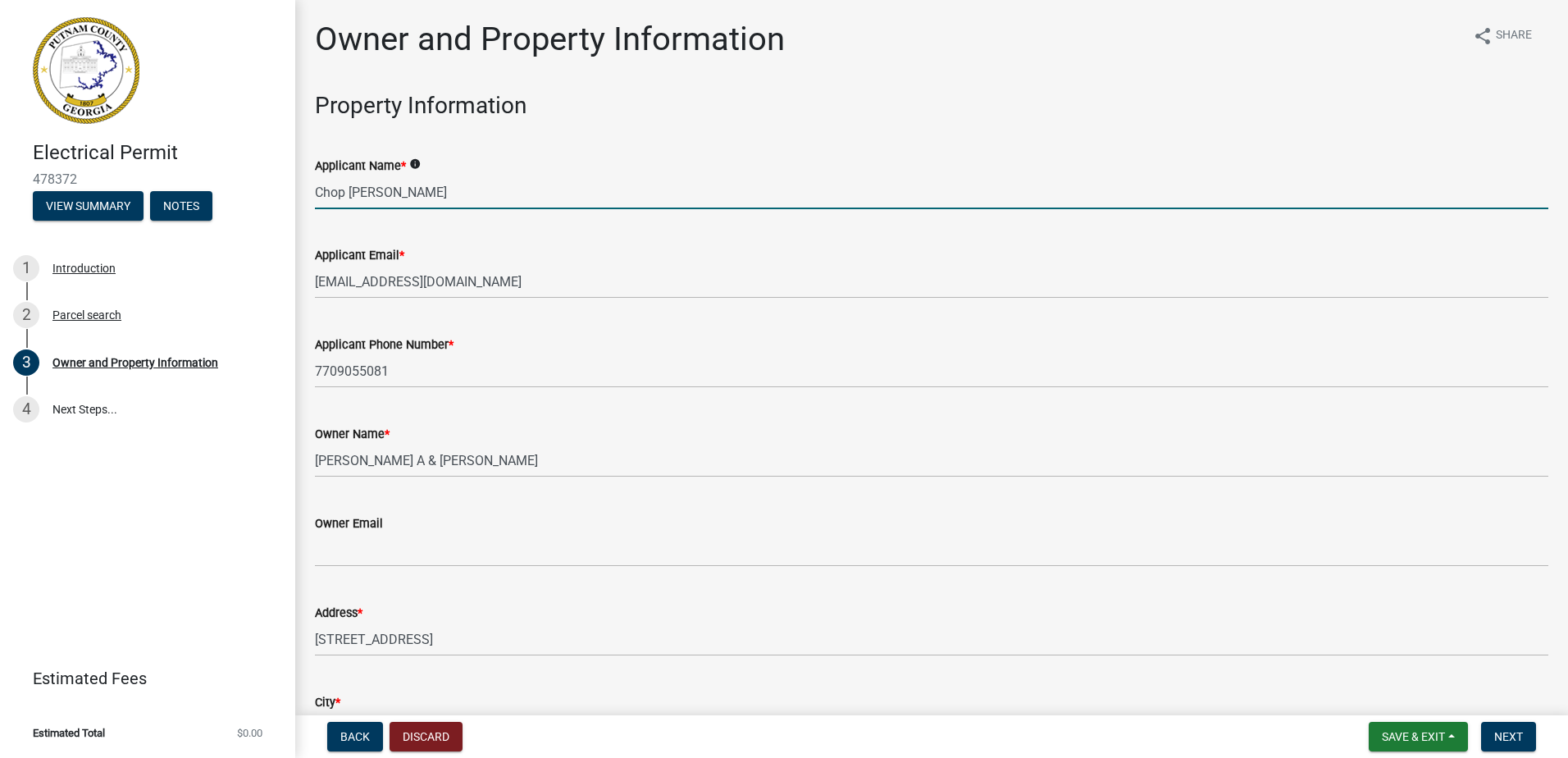
type input "Eatonton"
type input "Georgia"
type input "31024"
type input "Chop Stover"
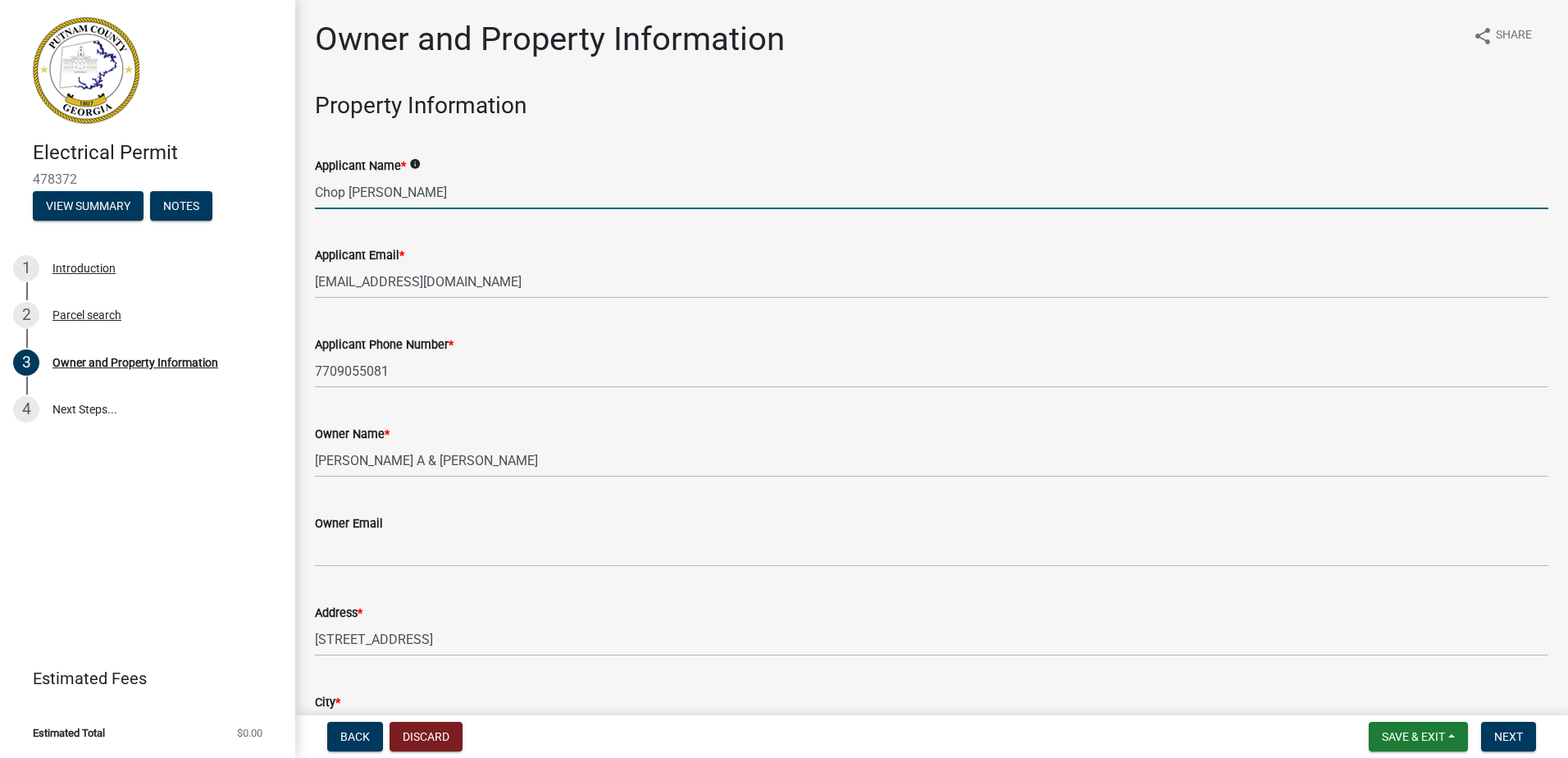
type input "ProSouth Electrical"
type input "7709055081"
type input "938 Greensboro Road"
type input "Eatonton"
type input "Georgia"
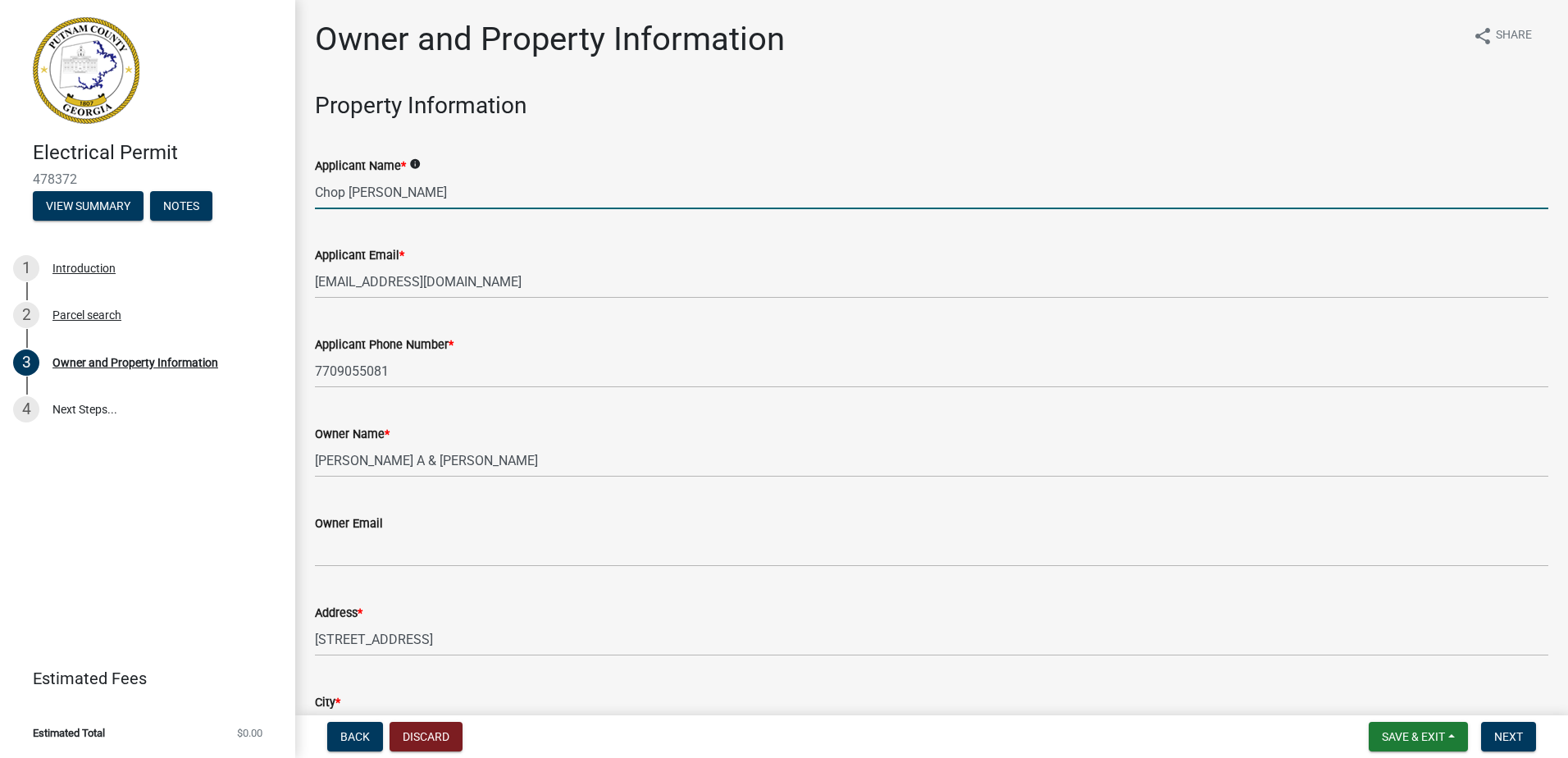
type input "31024"
type input "[EMAIL_ADDRESS][DOMAIN_NAME]"
type input "ER101844"
type input "06/30/2026"
type input "2024-BL-162"
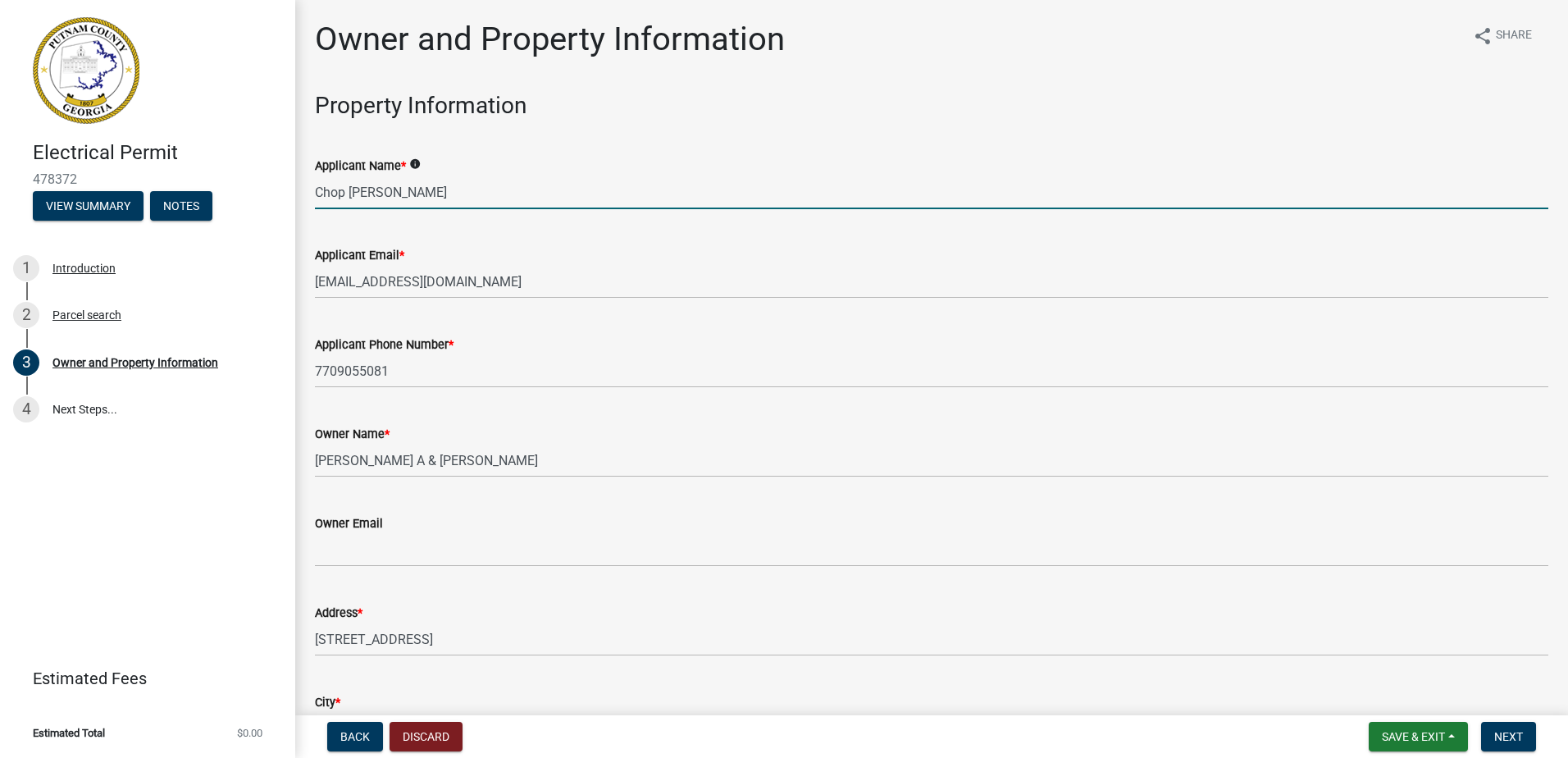
type input "12/31/2025"
type input "Putnam"
type input "Chop Stover"
type input "7709055081"
select select "9"
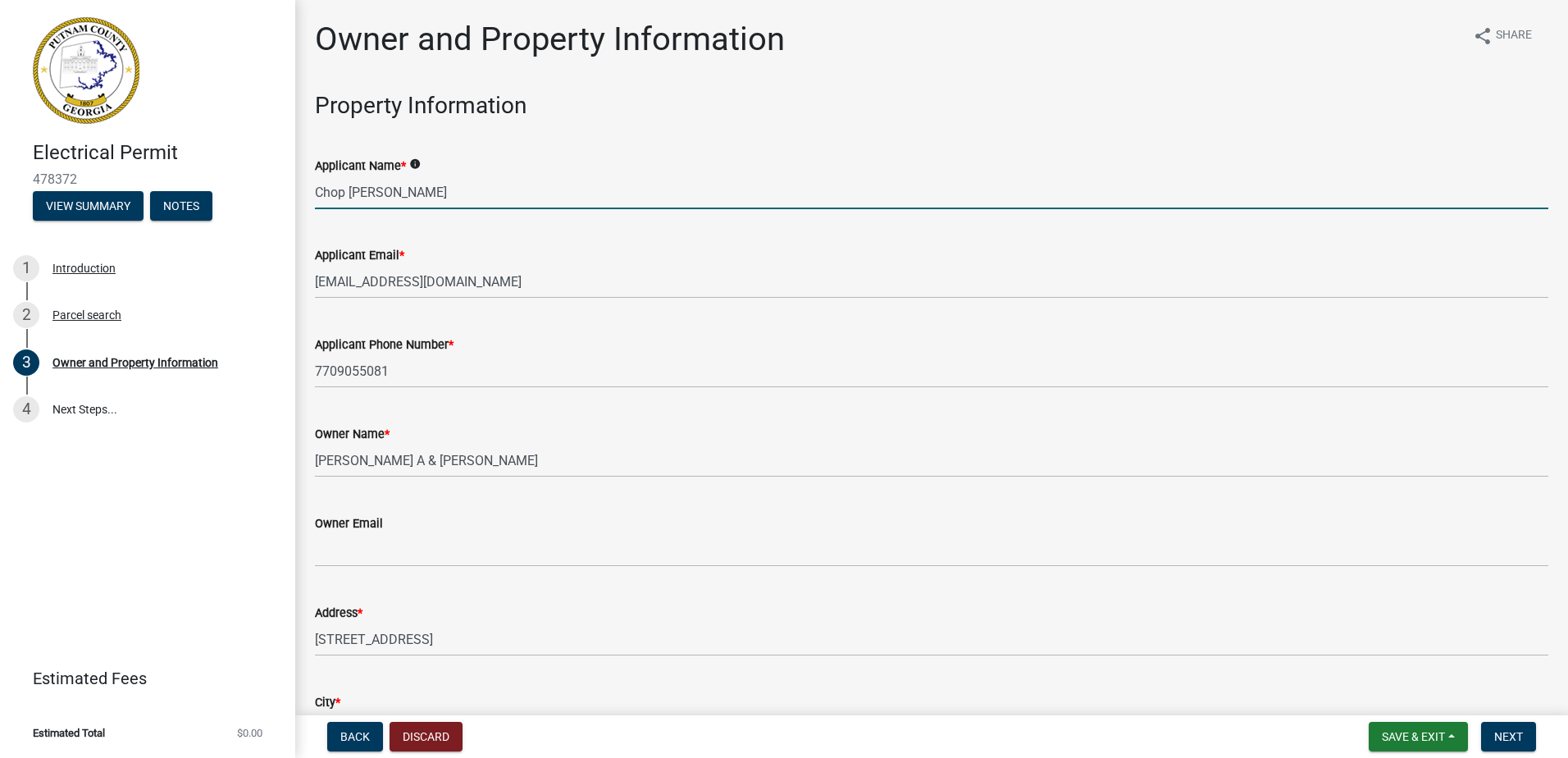
select select "2025"
select select "9"
select select "2025"
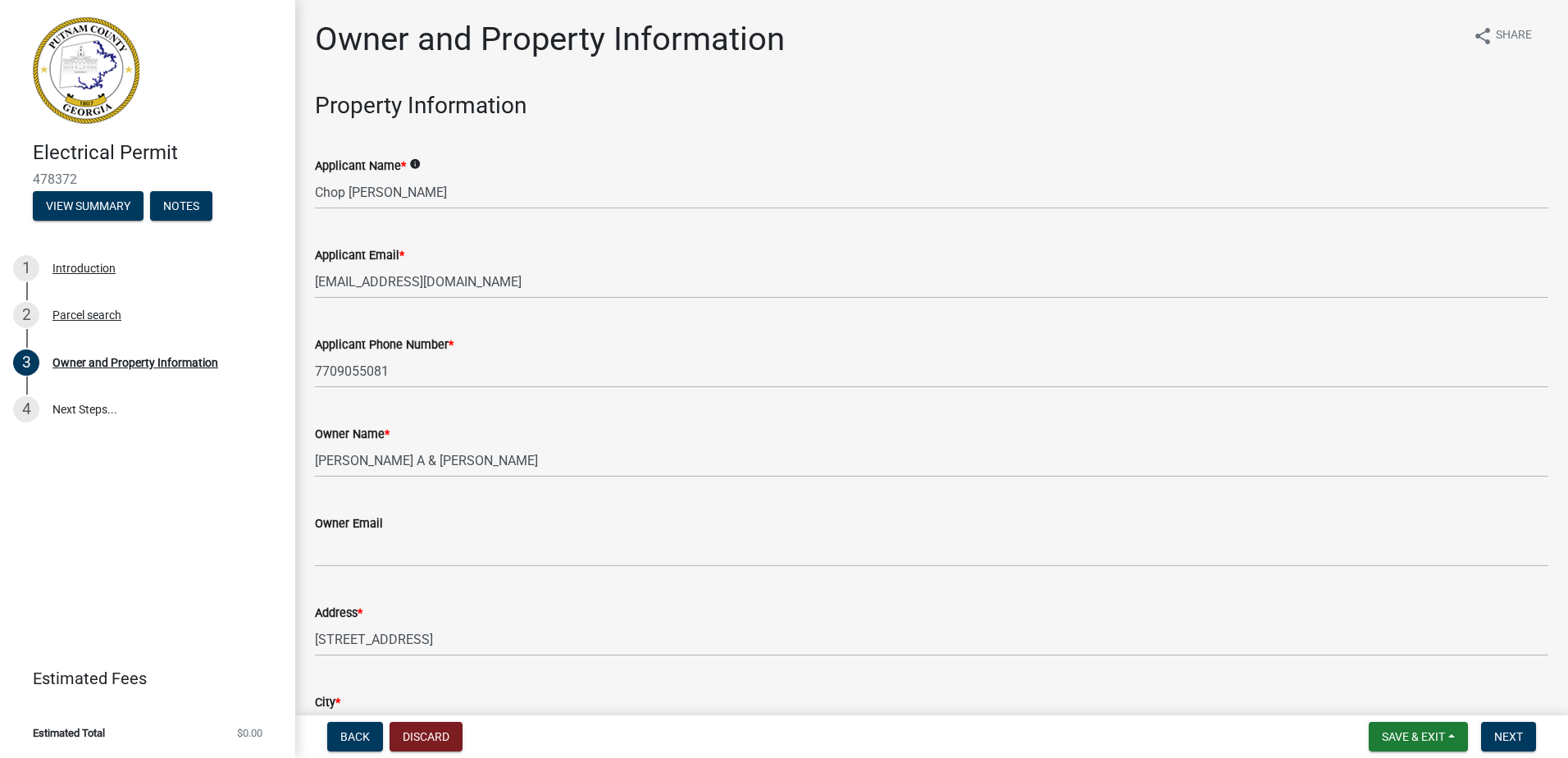
click at [607, 106] on h3 "Property Information" at bounding box center [932, 105] width 1234 height 28
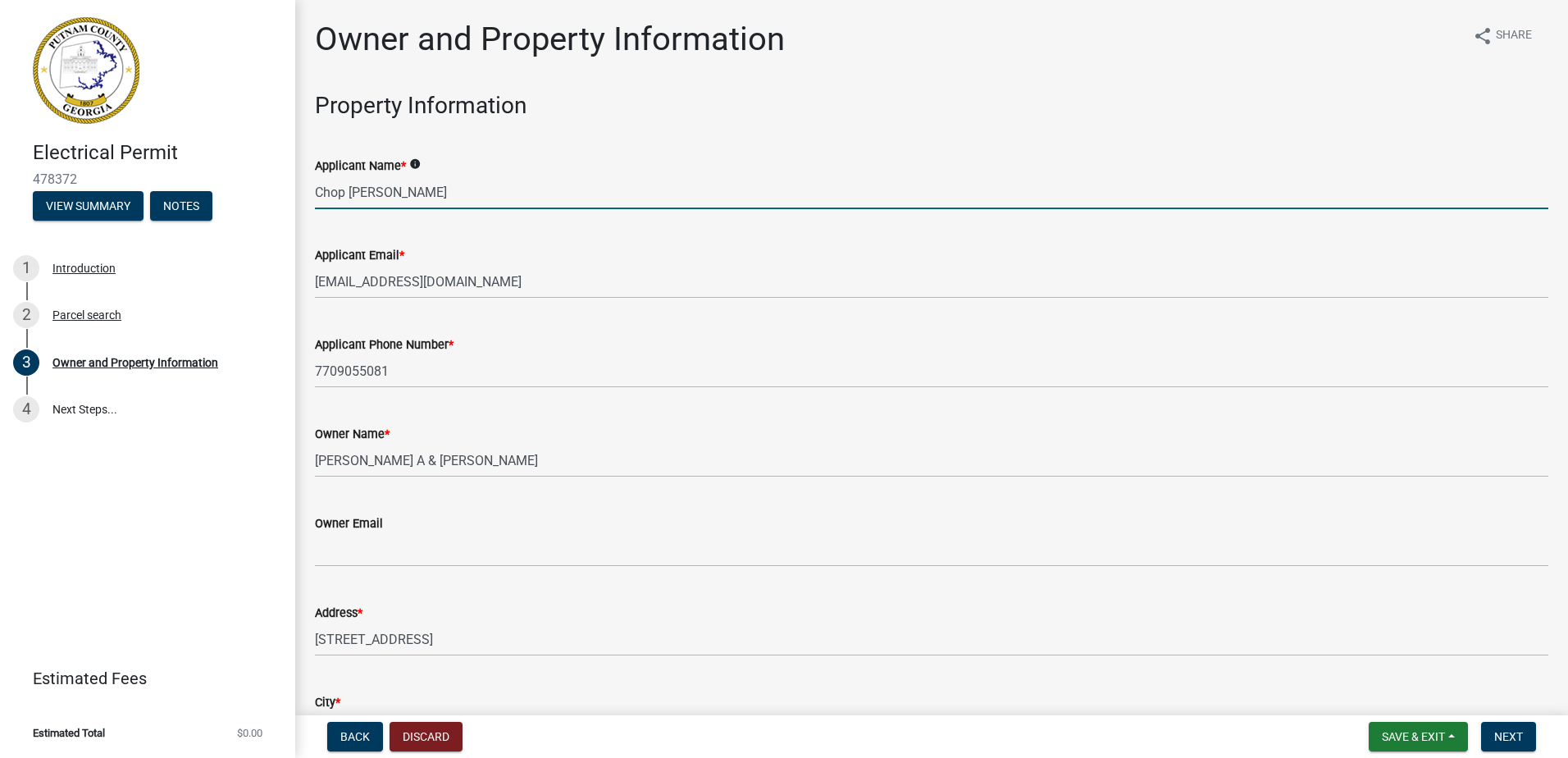
click at [365, 179] on input "Chop Stover" at bounding box center [932, 192] width 1234 height 33
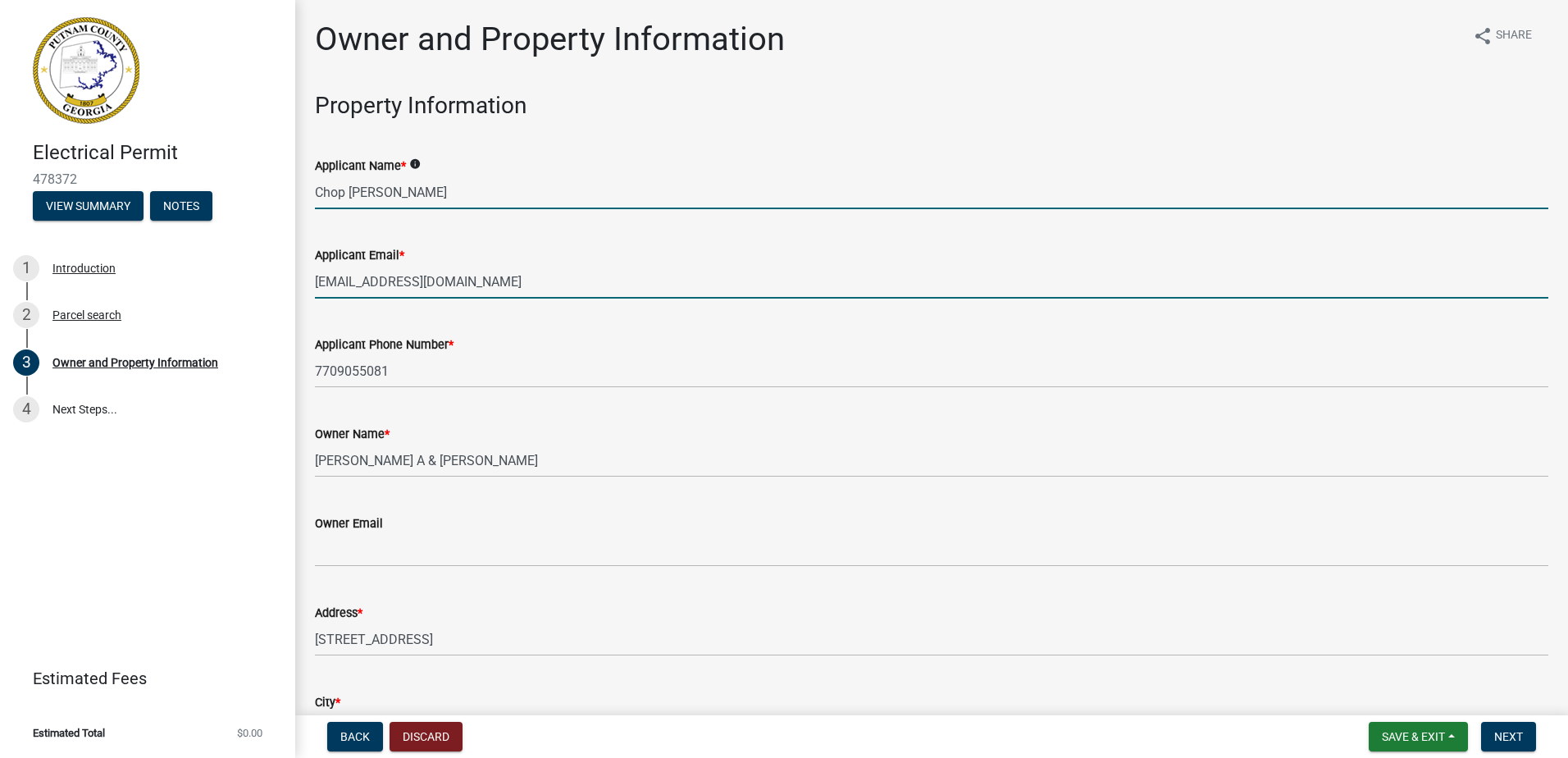
click at [372, 293] on input "[EMAIL_ADDRESS][DOMAIN_NAME]" at bounding box center [932, 281] width 1234 height 33
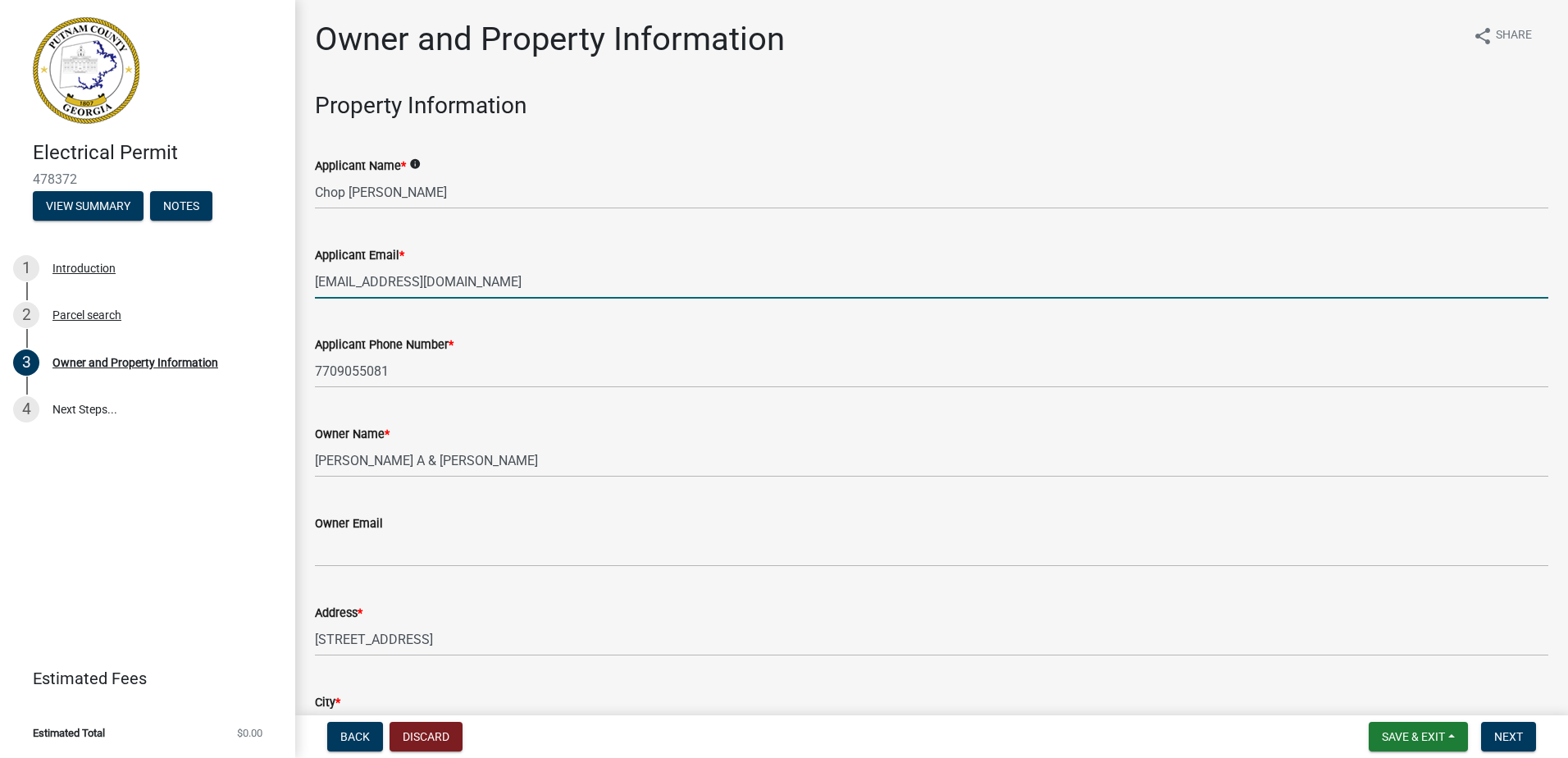
click at [689, 311] on div "Applicant Phone Number * 7709055081" at bounding box center [932, 349] width 1234 height 77
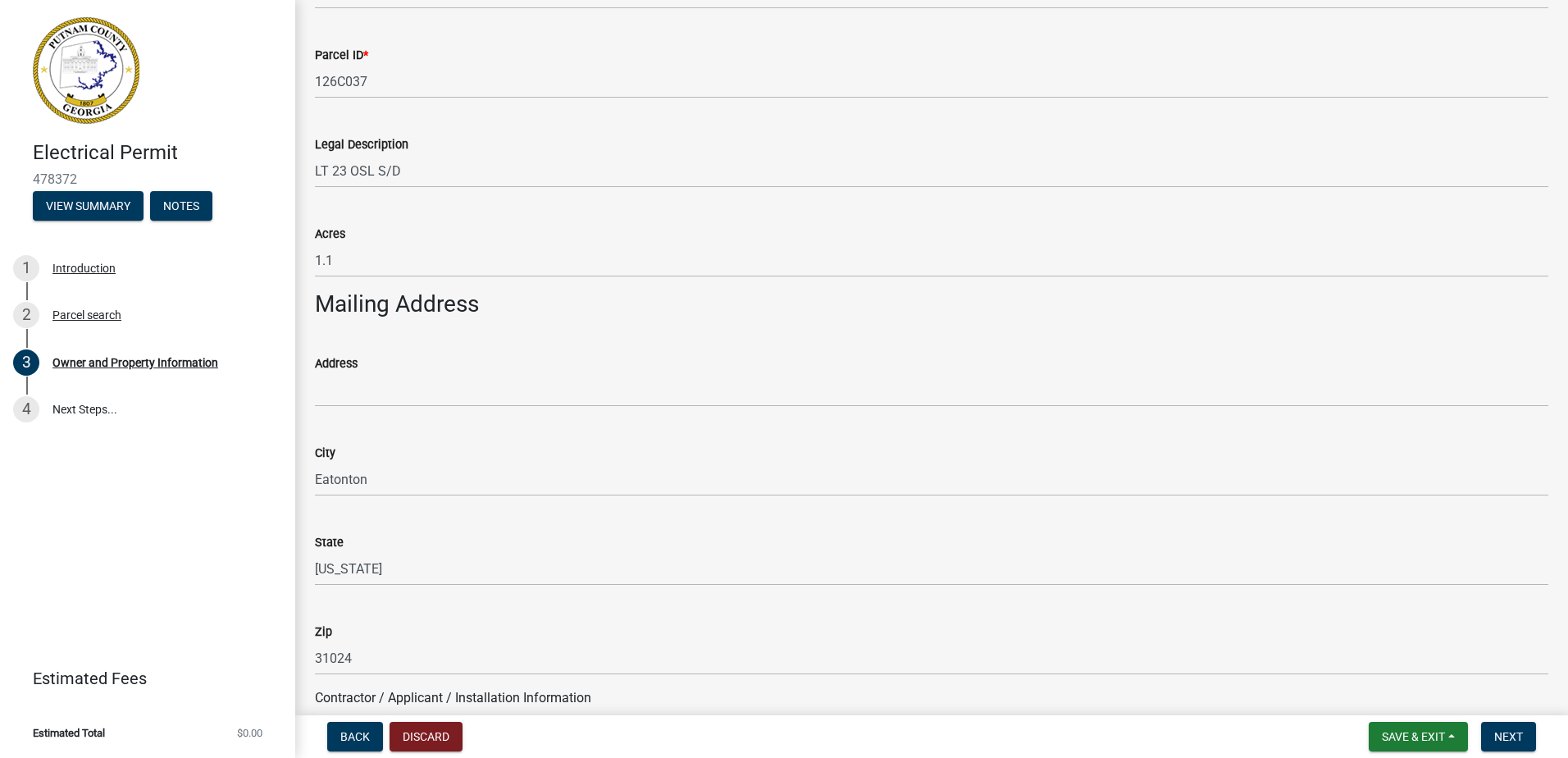
scroll to position [737, 0]
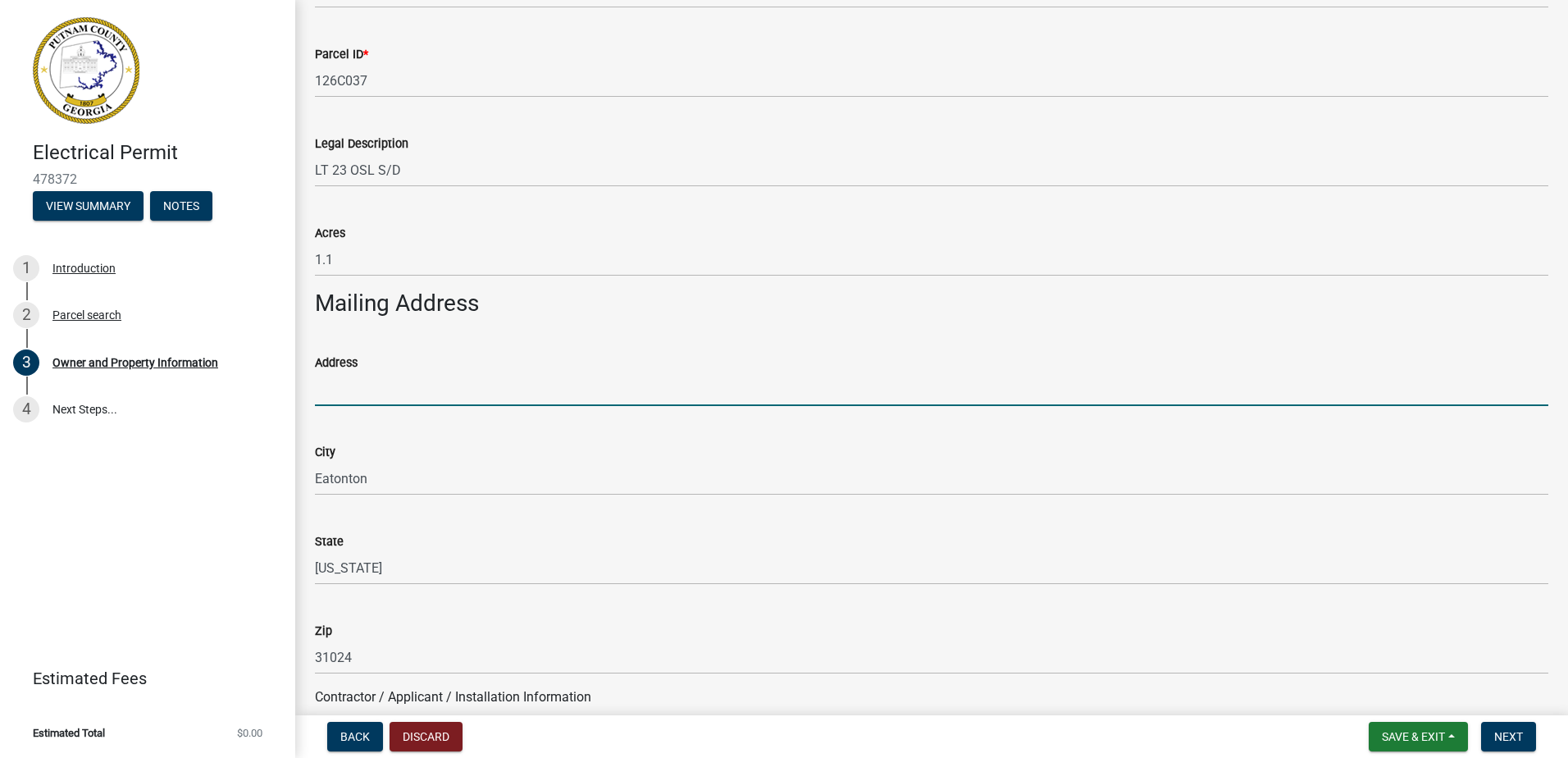
click at [397, 387] on input "Address" at bounding box center [932, 389] width 1234 height 33
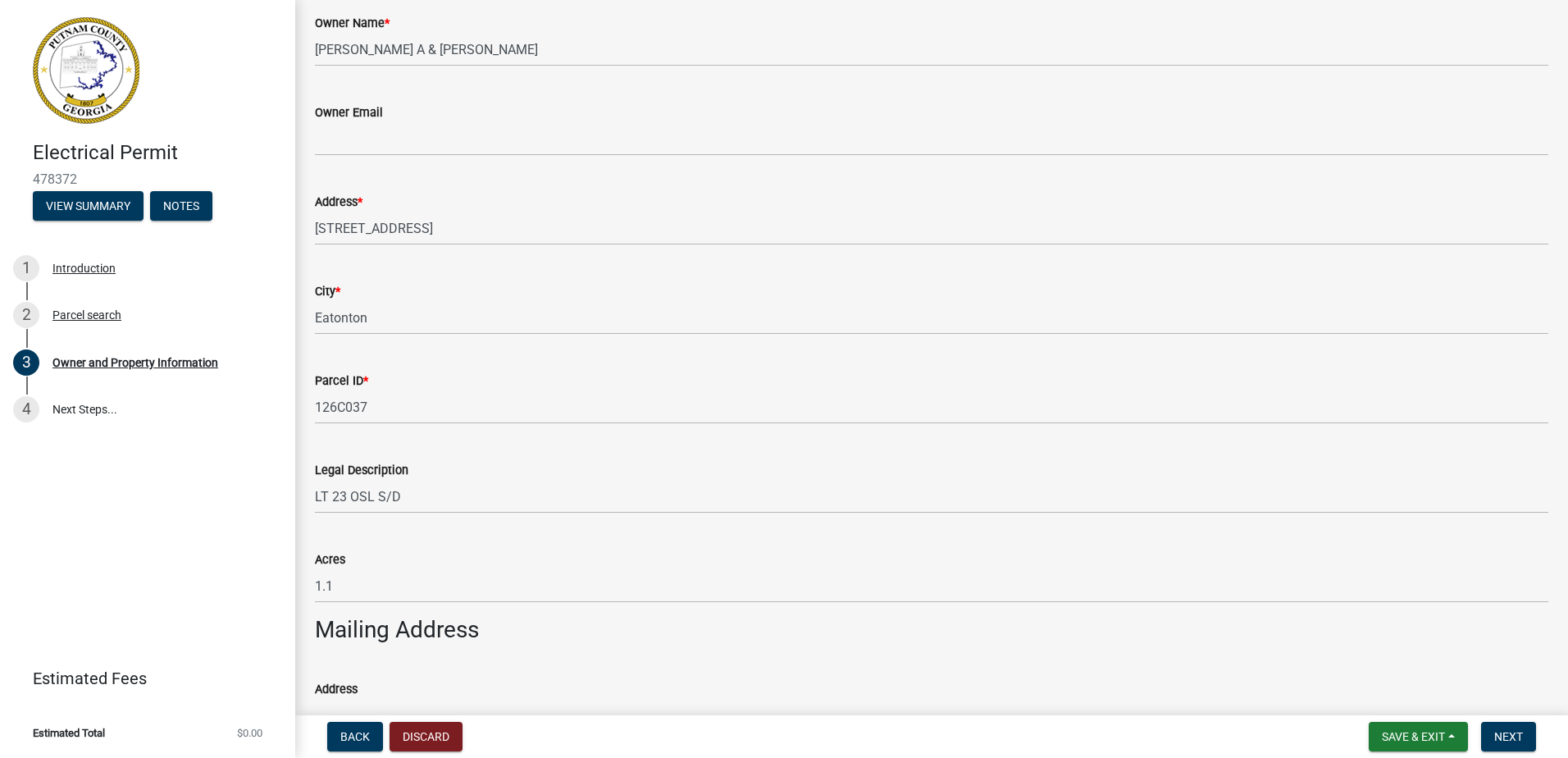
scroll to position [411, 0]
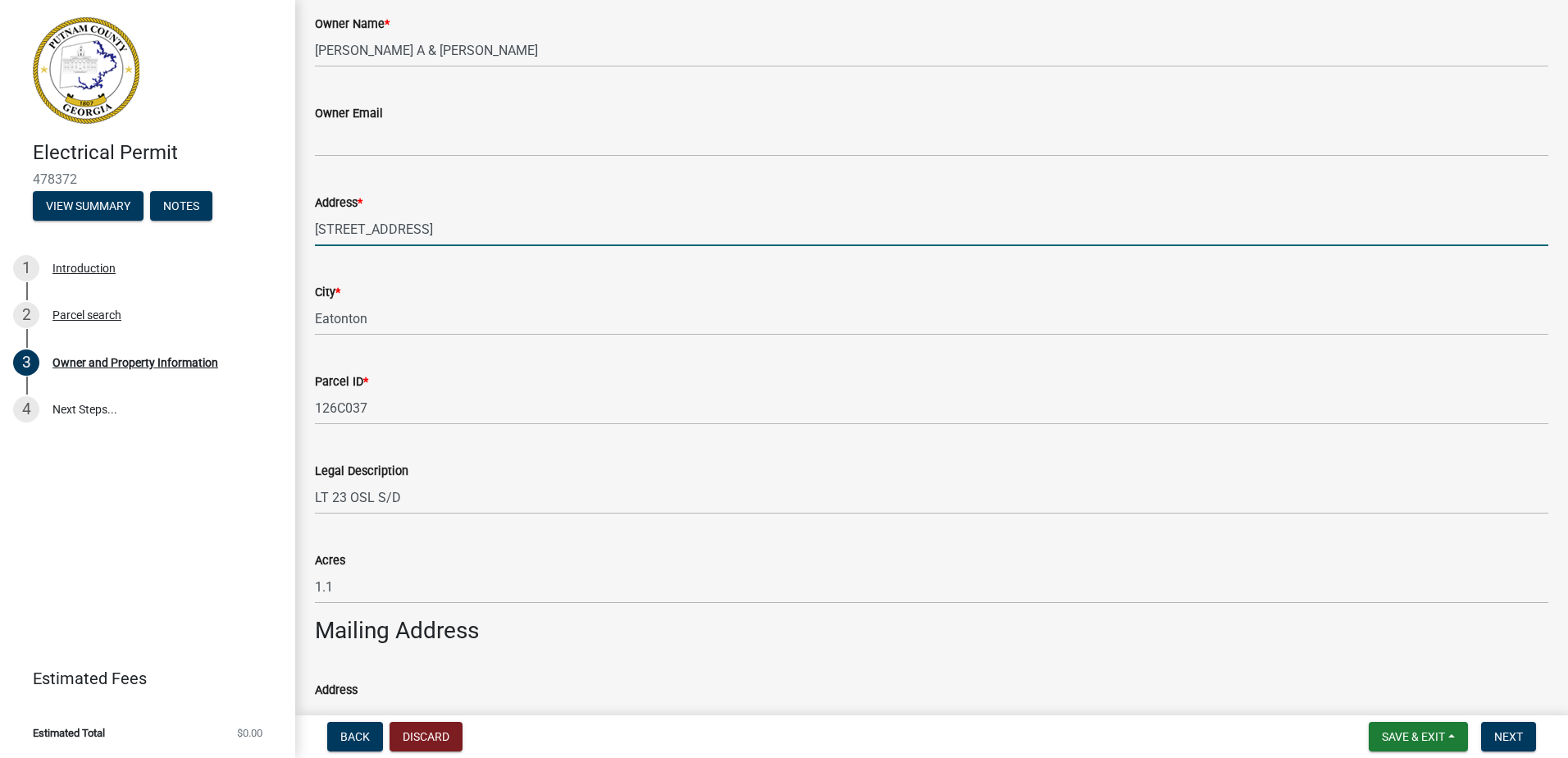
click at [383, 231] on input "108 ROCKVILLE SPRINGS CT" at bounding box center [932, 229] width 1234 height 33
drag, startPoint x: 383, startPoint y: 231, endPoint x: 374, endPoint y: 233, distance: 9.2
click at [374, 233] on input "108 ROCKVILLE SPRINGS CT" at bounding box center [932, 229] width 1234 height 33
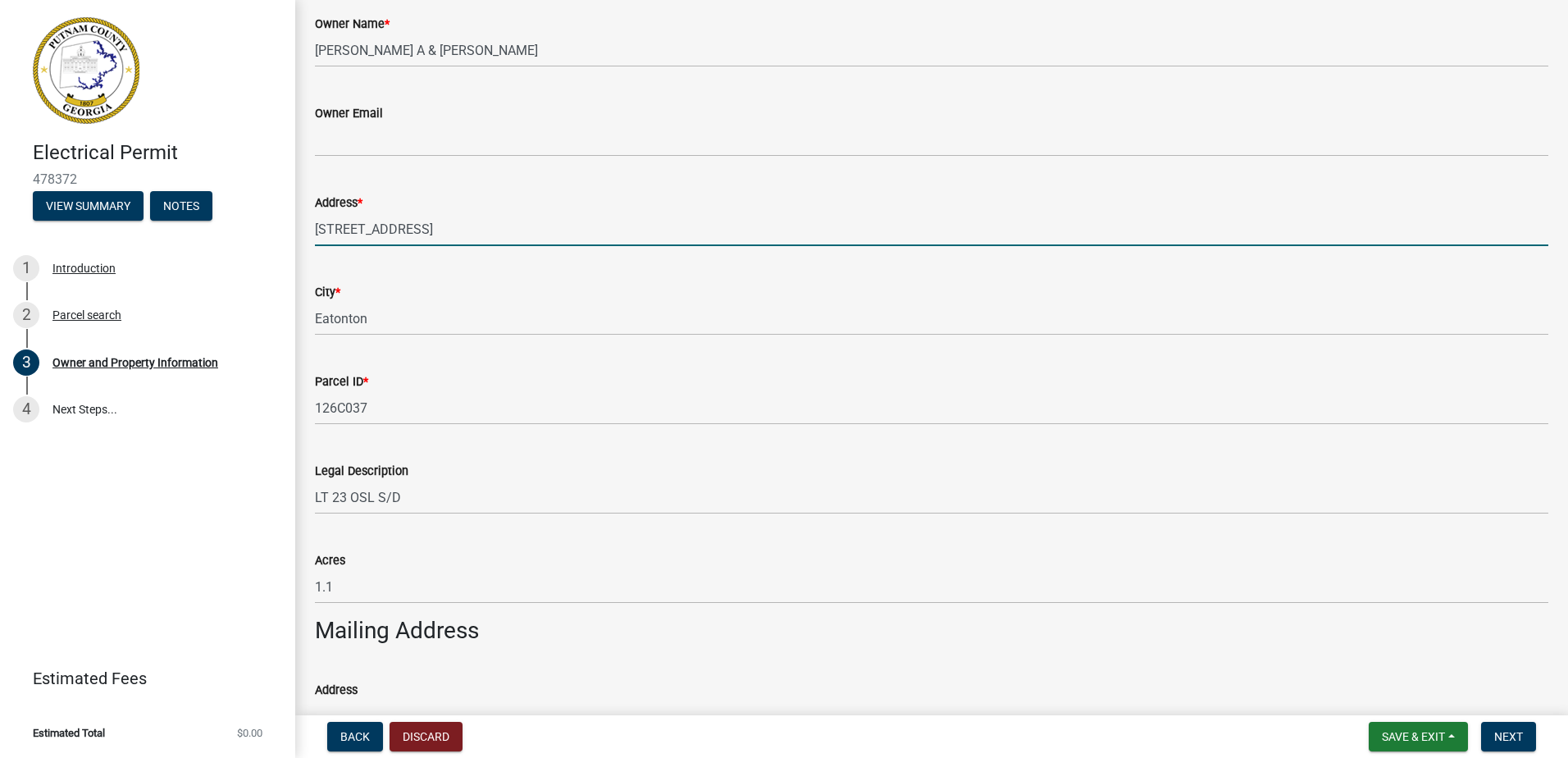
click at [374, 233] on input "108 ROCKVILLE SPRINGS CT" at bounding box center [932, 229] width 1234 height 33
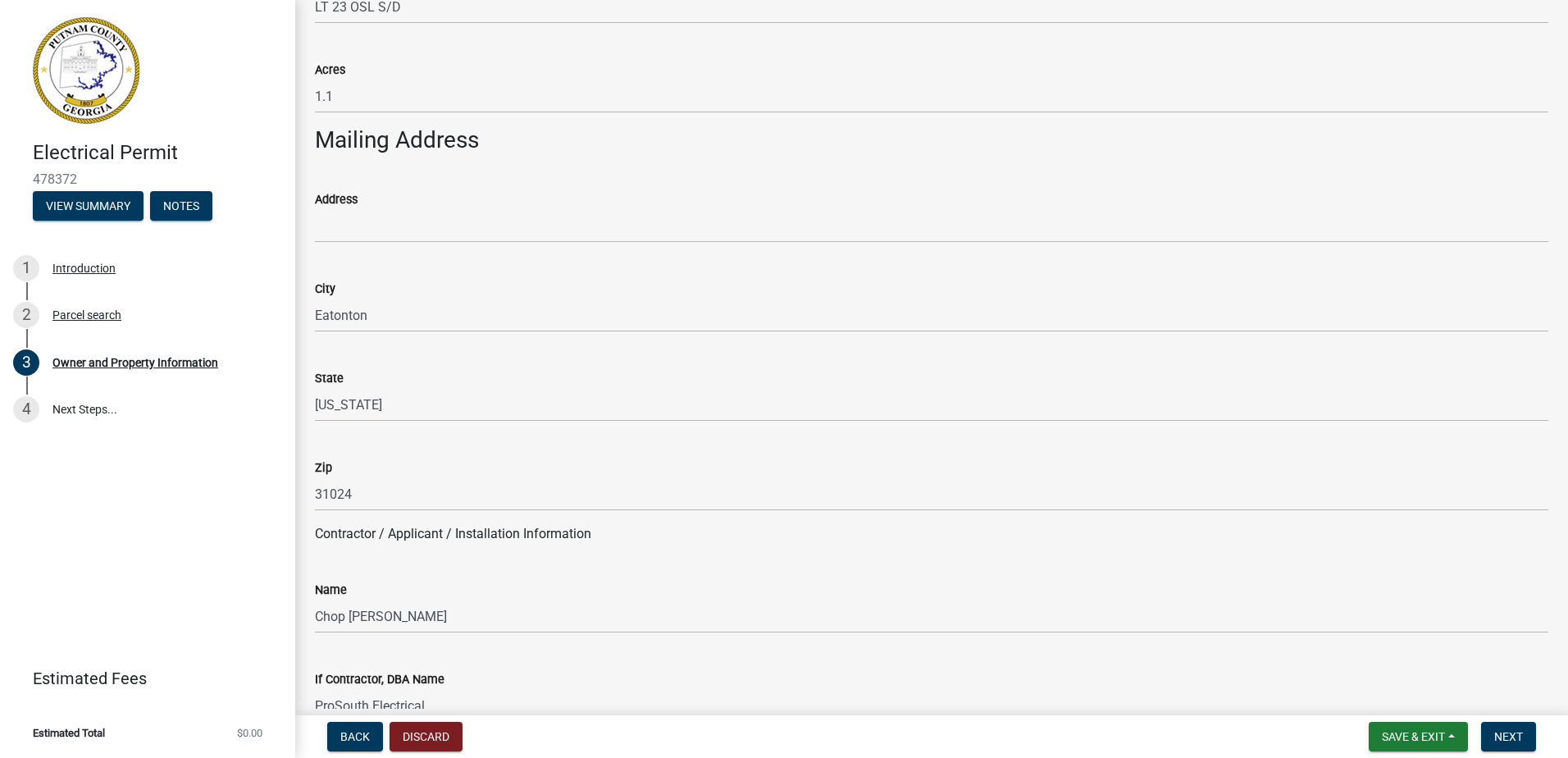
scroll to position [902, 0]
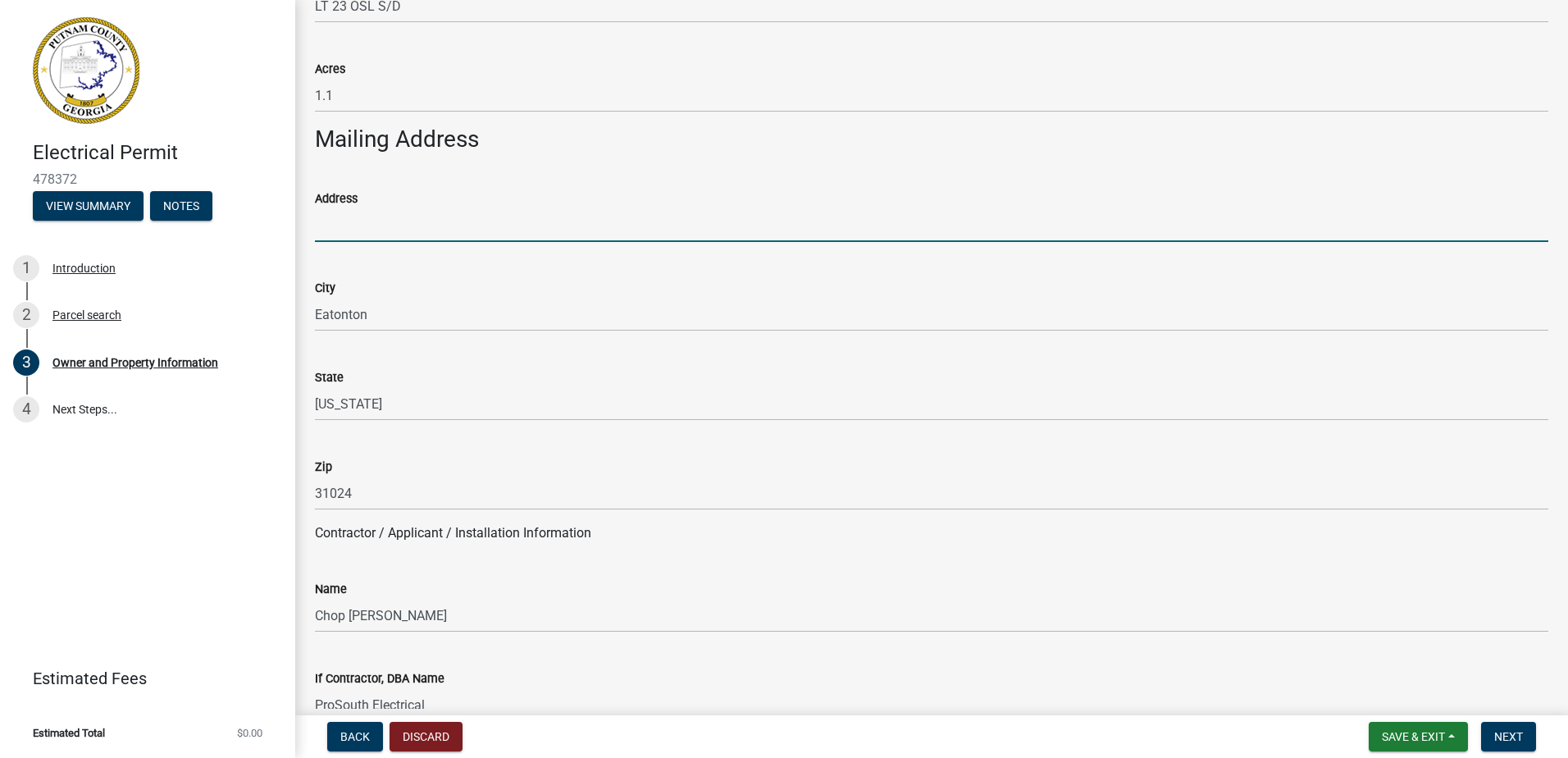
click at [388, 227] on input "Address" at bounding box center [932, 224] width 1234 height 33
paste input "108 ROCKVILLE SPRINGS CT"
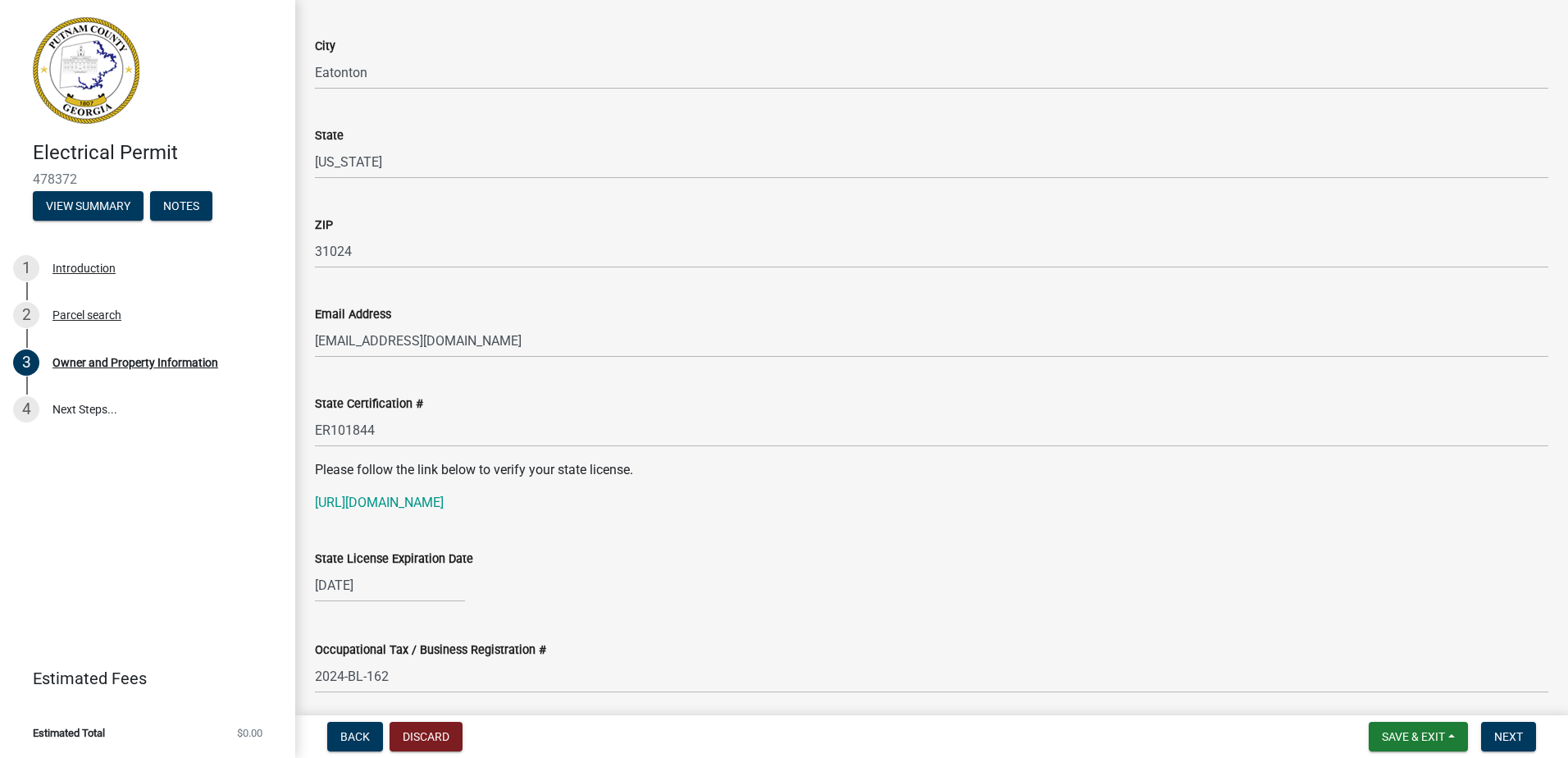
scroll to position [1803, 0]
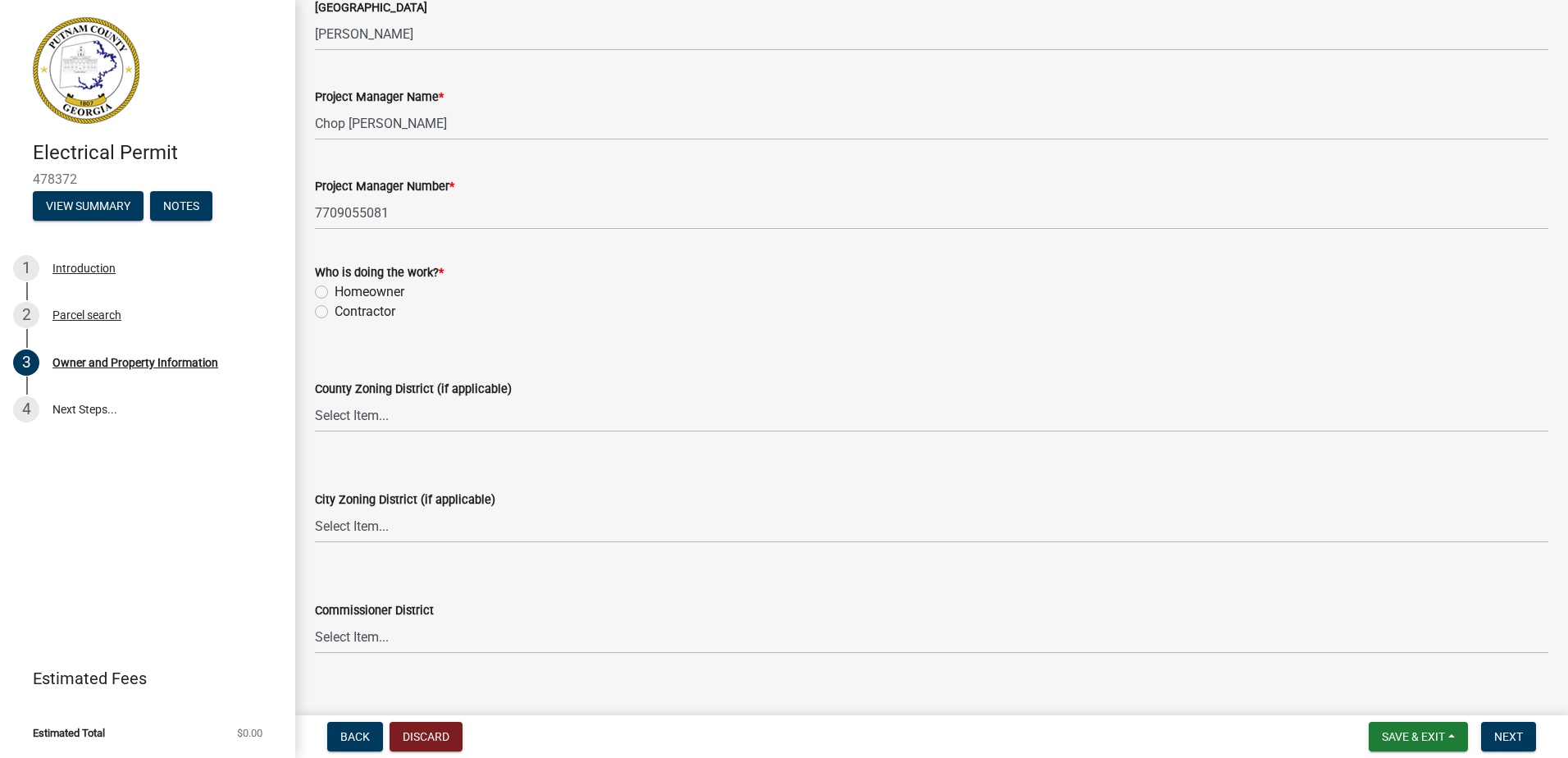
type input "108 ROCKVILLE SPRINGS CT"
click at [374, 304] on label "Contractor" at bounding box center [365, 312] width 60 height 20
click at [346, 304] on input "Contractor" at bounding box center [340, 308] width 11 height 11
radio input "true"
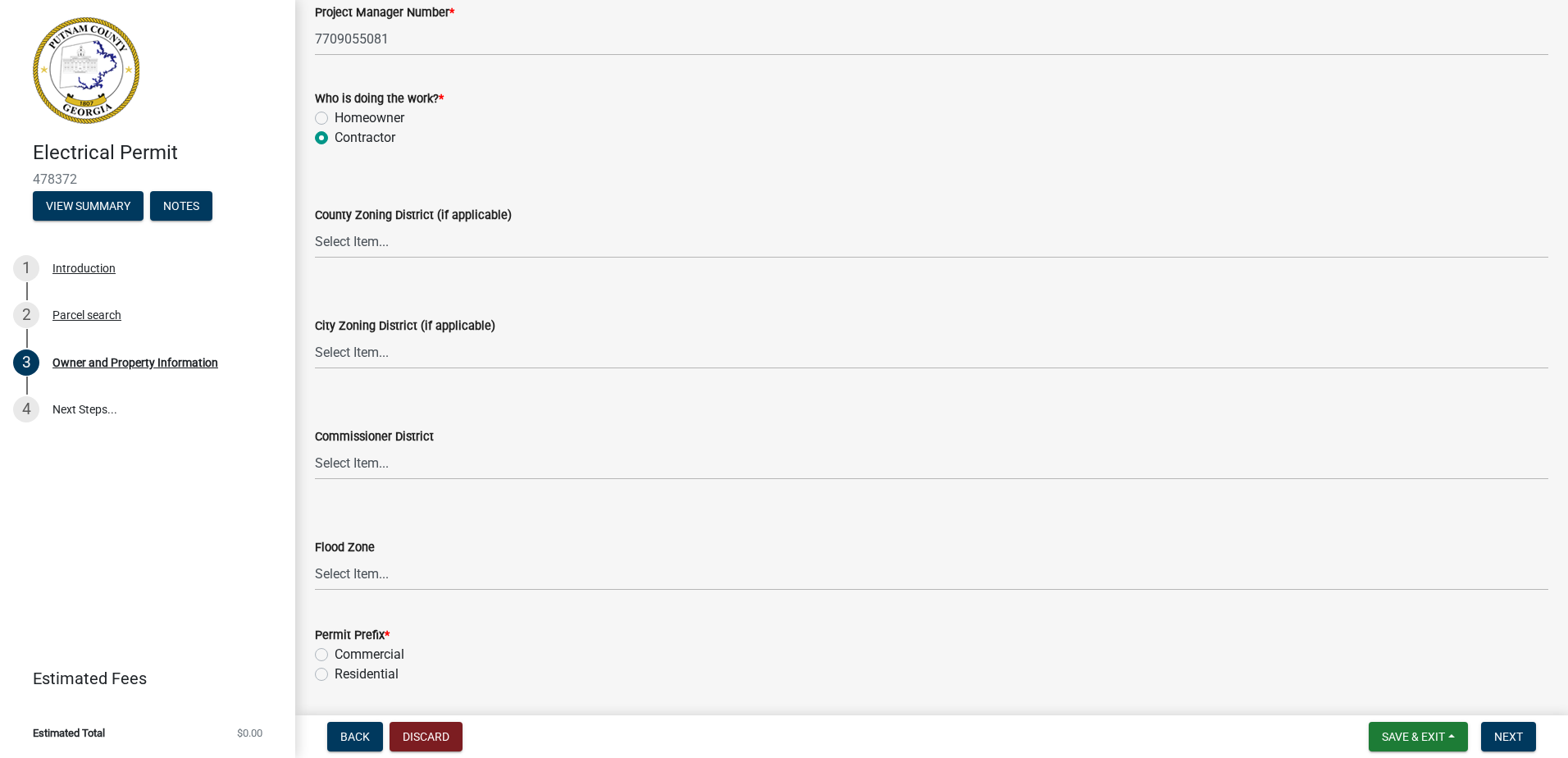
scroll to position [2853, 0]
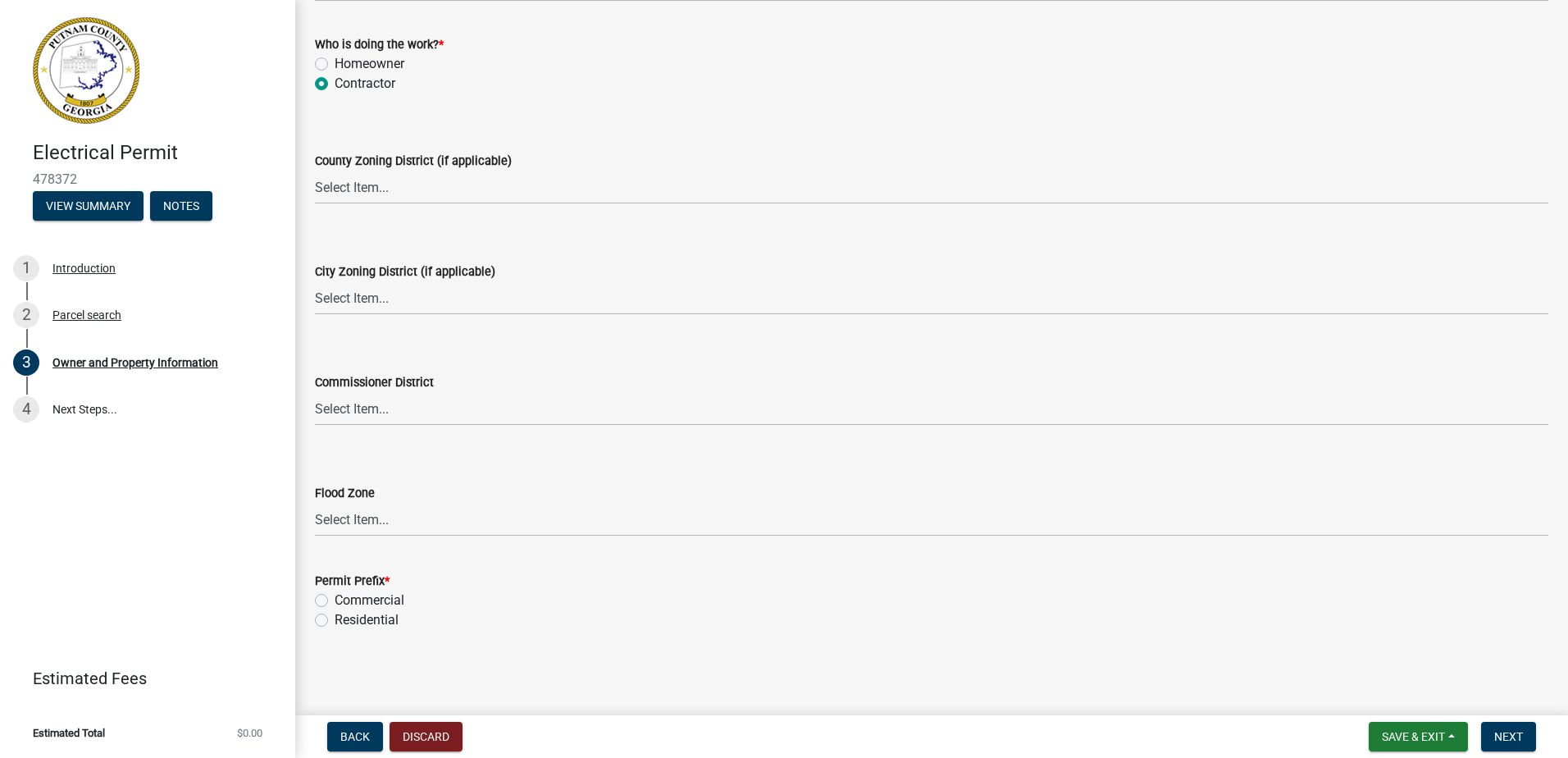
click at [374, 623] on label "Residential" at bounding box center [366, 620] width 64 height 20
click at [346, 621] on input "Residential" at bounding box center [340, 616] width 11 height 11
radio input "true"
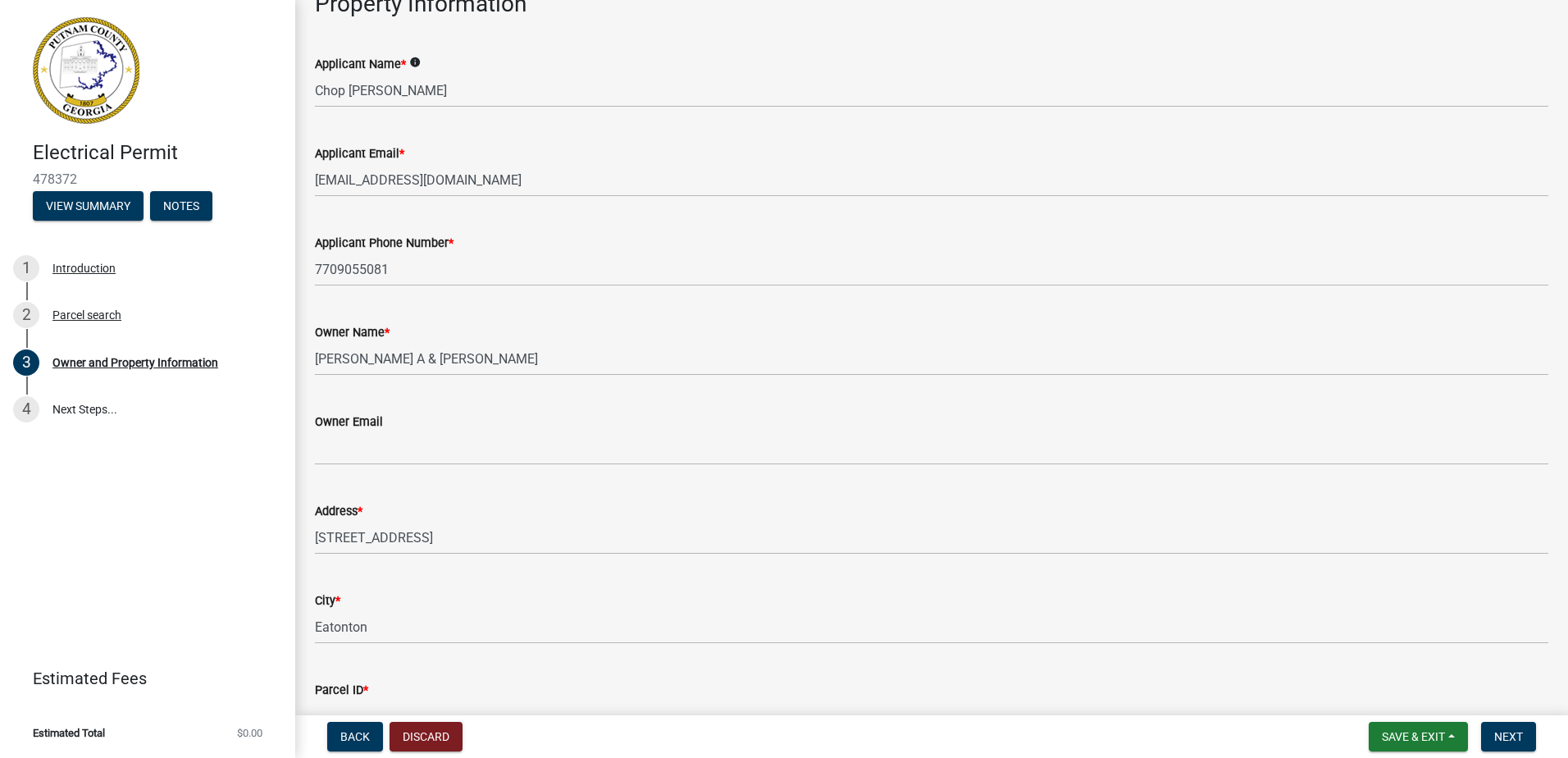
scroll to position [0, 0]
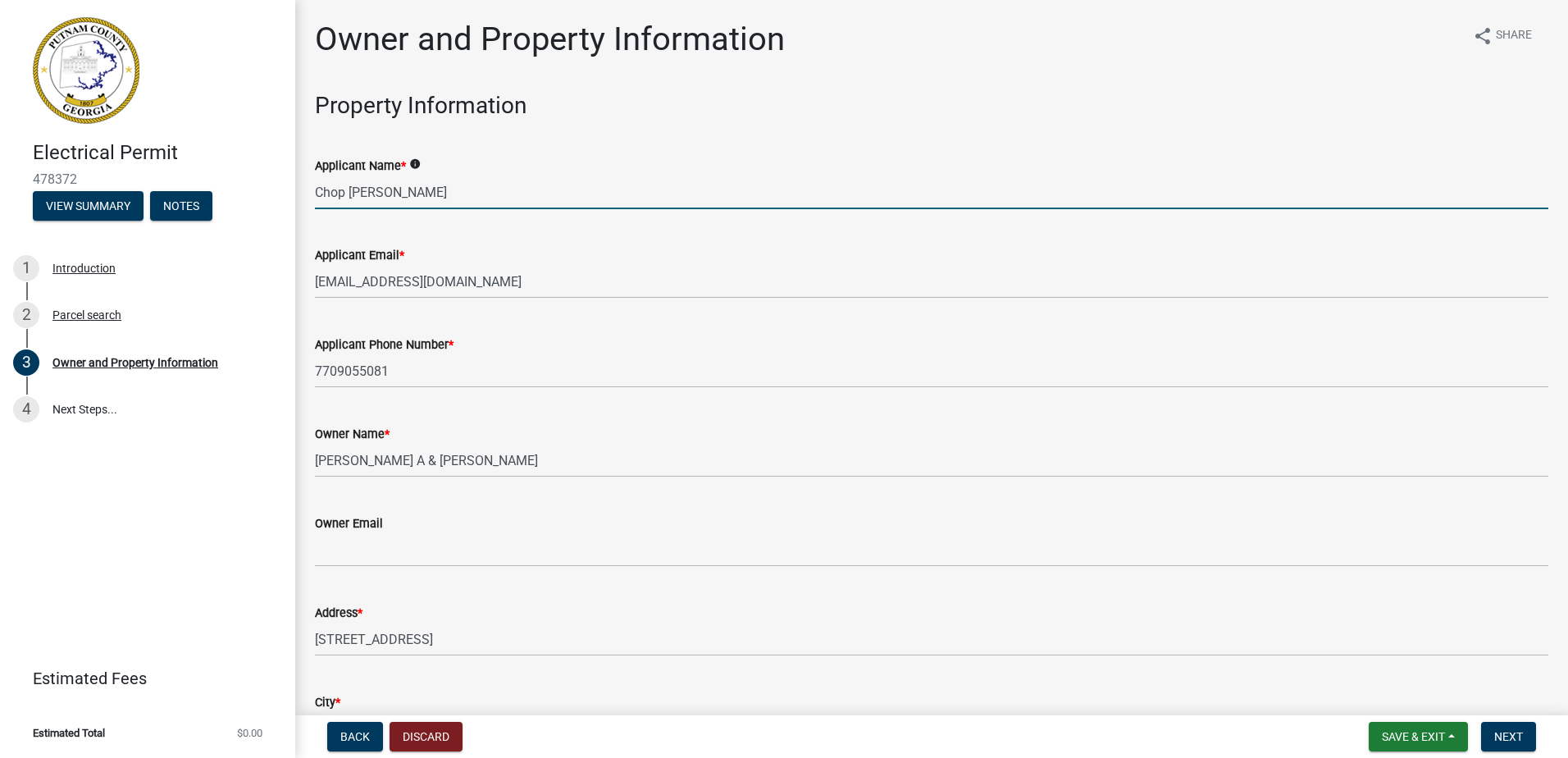
click at [404, 197] on input "Chop Stover" at bounding box center [932, 192] width 1234 height 33
click at [404, 199] on input "Chop Stover" at bounding box center [932, 192] width 1234 height 33
click at [404, 200] on input "Chop Stover" at bounding box center [932, 192] width 1234 height 33
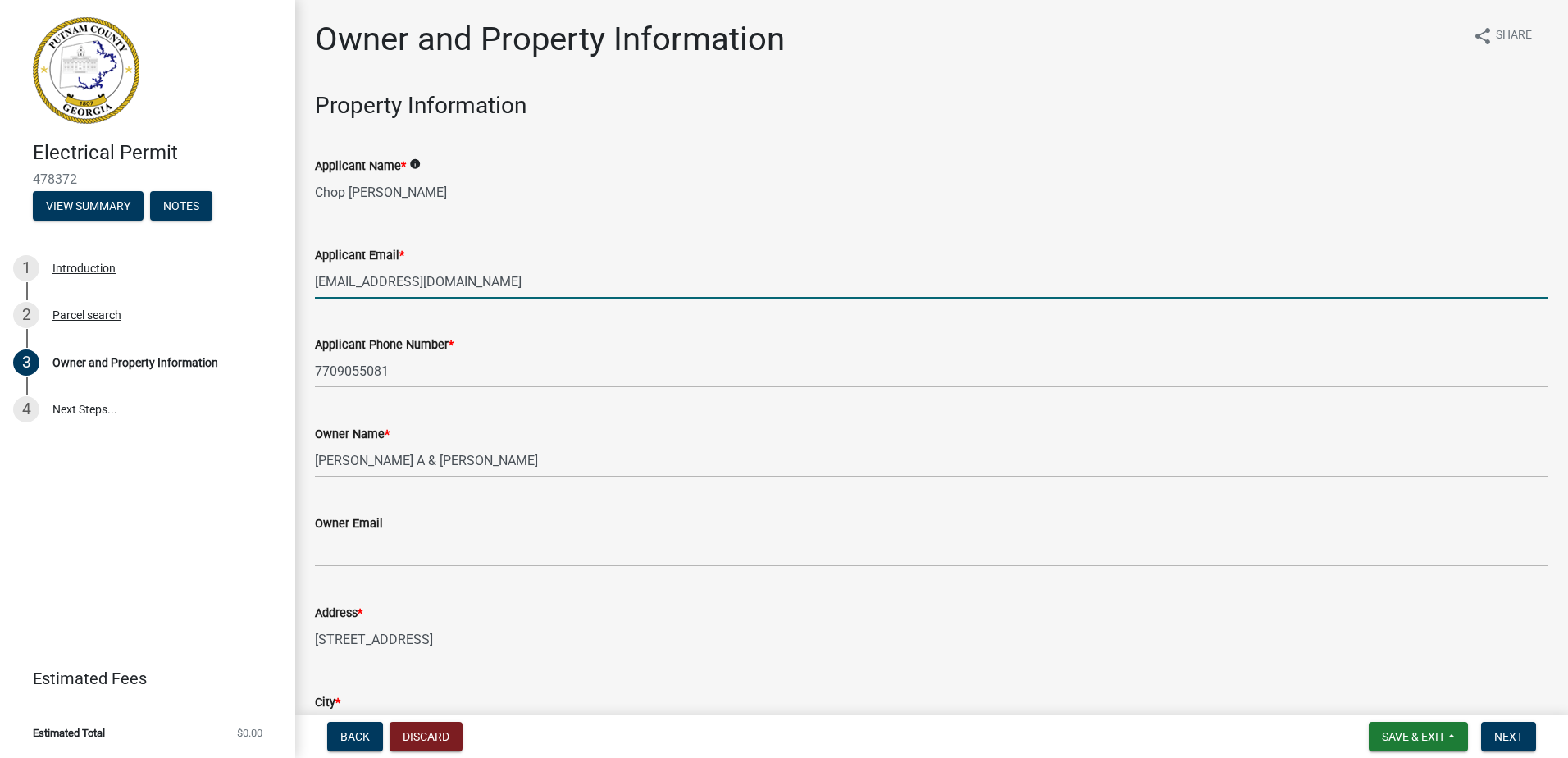
click at [488, 286] on input "[EMAIL_ADDRESS][DOMAIN_NAME]" at bounding box center [932, 281] width 1234 height 33
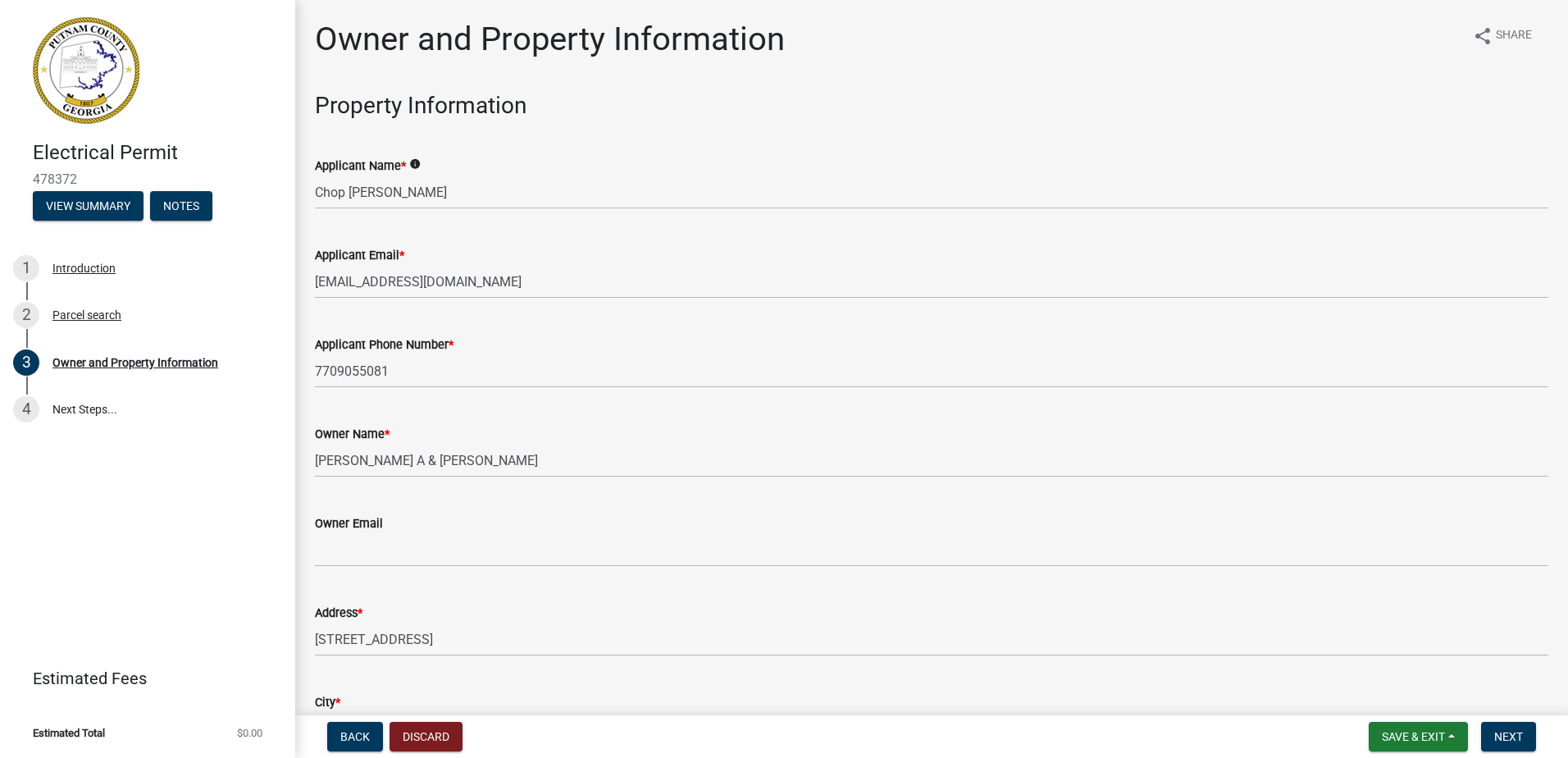
click at [483, 237] on div "Applicant Email * chop@prosouthelectric.com" at bounding box center [932, 260] width 1234 height 77
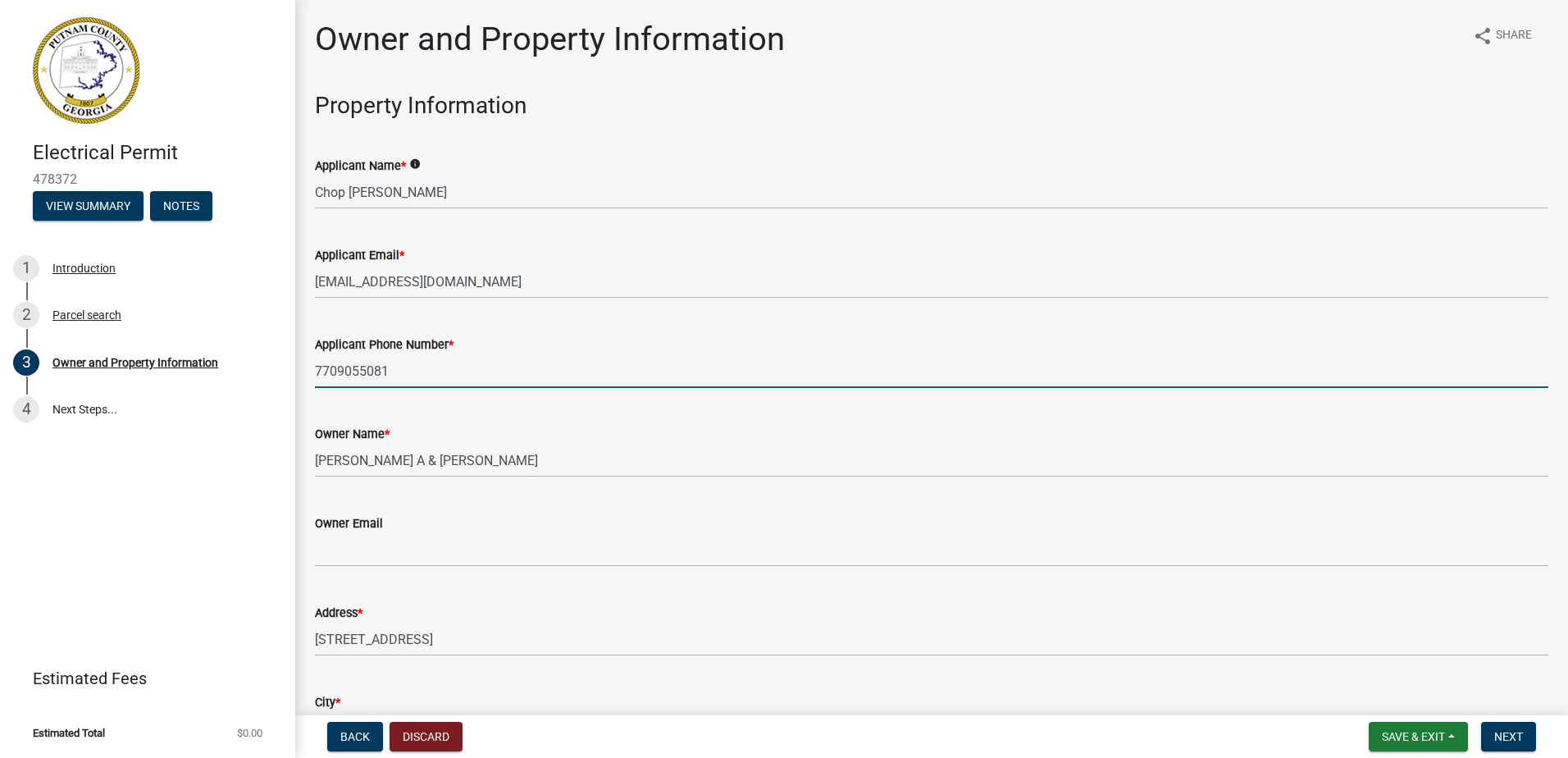
click at [443, 371] on input "7709055081" at bounding box center [932, 371] width 1234 height 33
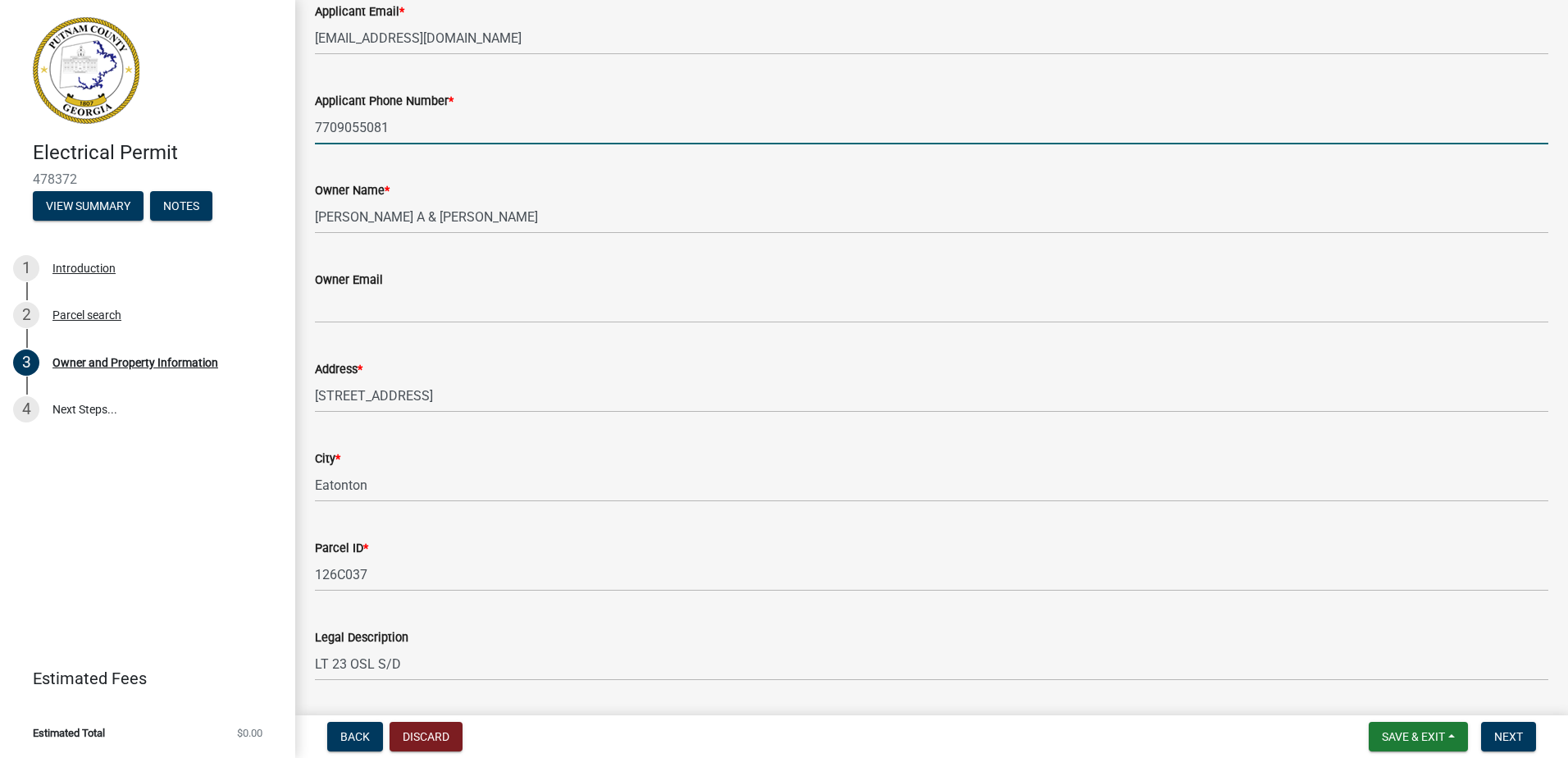
scroll to position [245, 0]
click at [438, 149] on wm-data-entity-input "Applicant Phone Number * 7709055081" at bounding box center [932, 111] width 1234 height 89
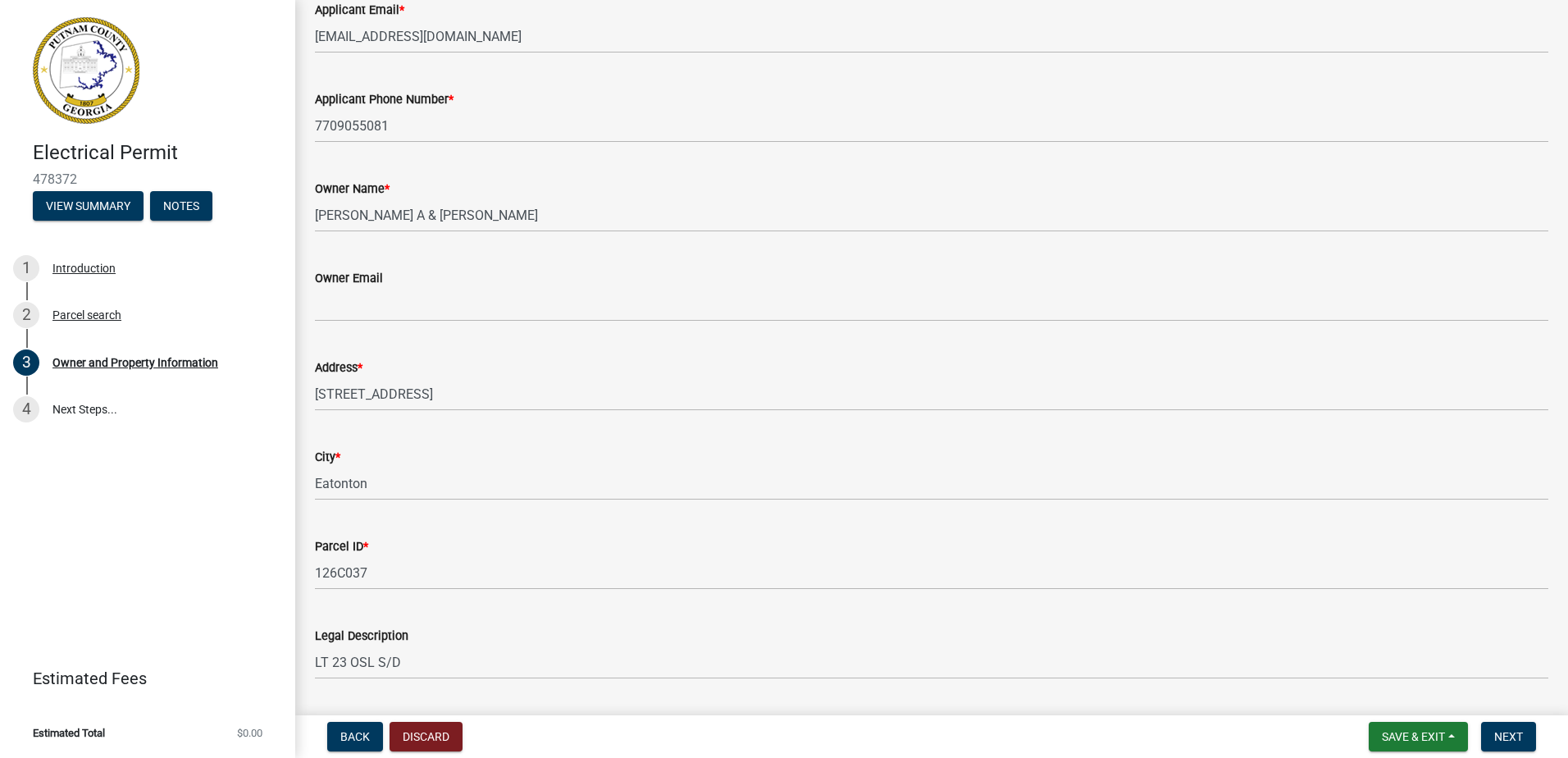
click at [485, 162] on div "Owner Name * ADAMS SUSAN A & LOUIS O" at bounding box center [932, 194] width 1234 height 77
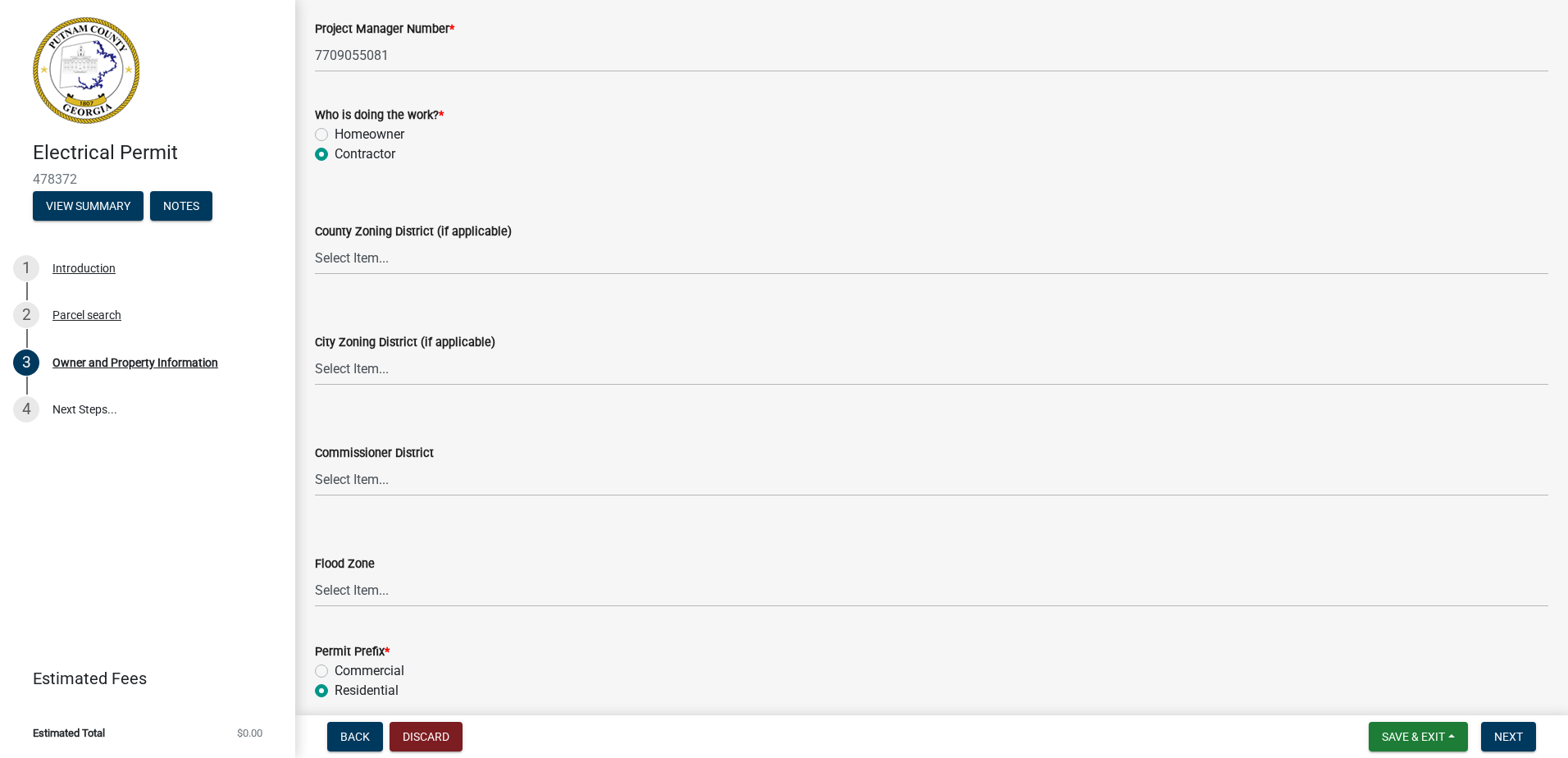
scroll to position [2853, 0]
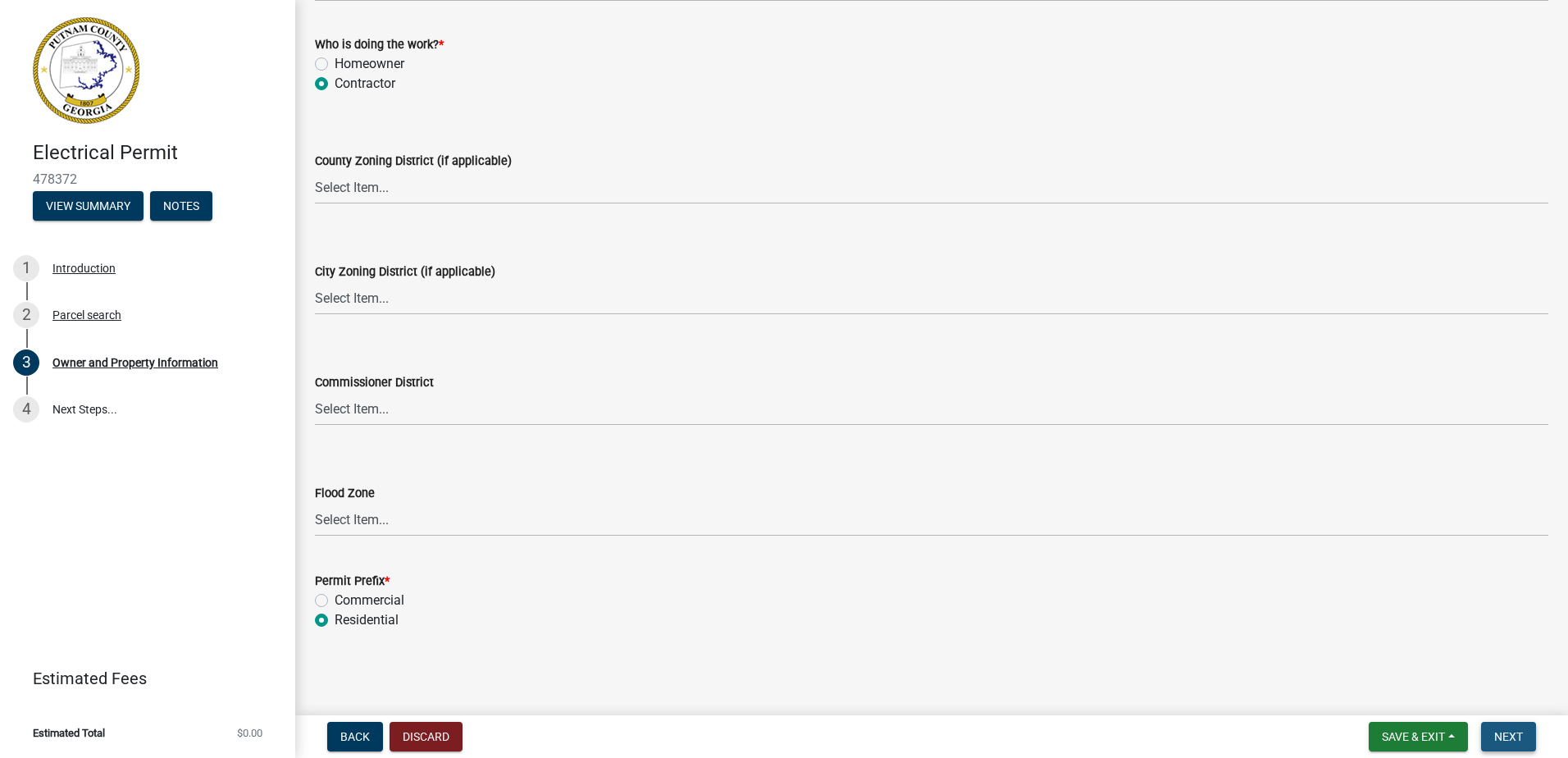
click at [1504, 730] on span "Next" at bounding box center [1509, 736] width 29 height 14
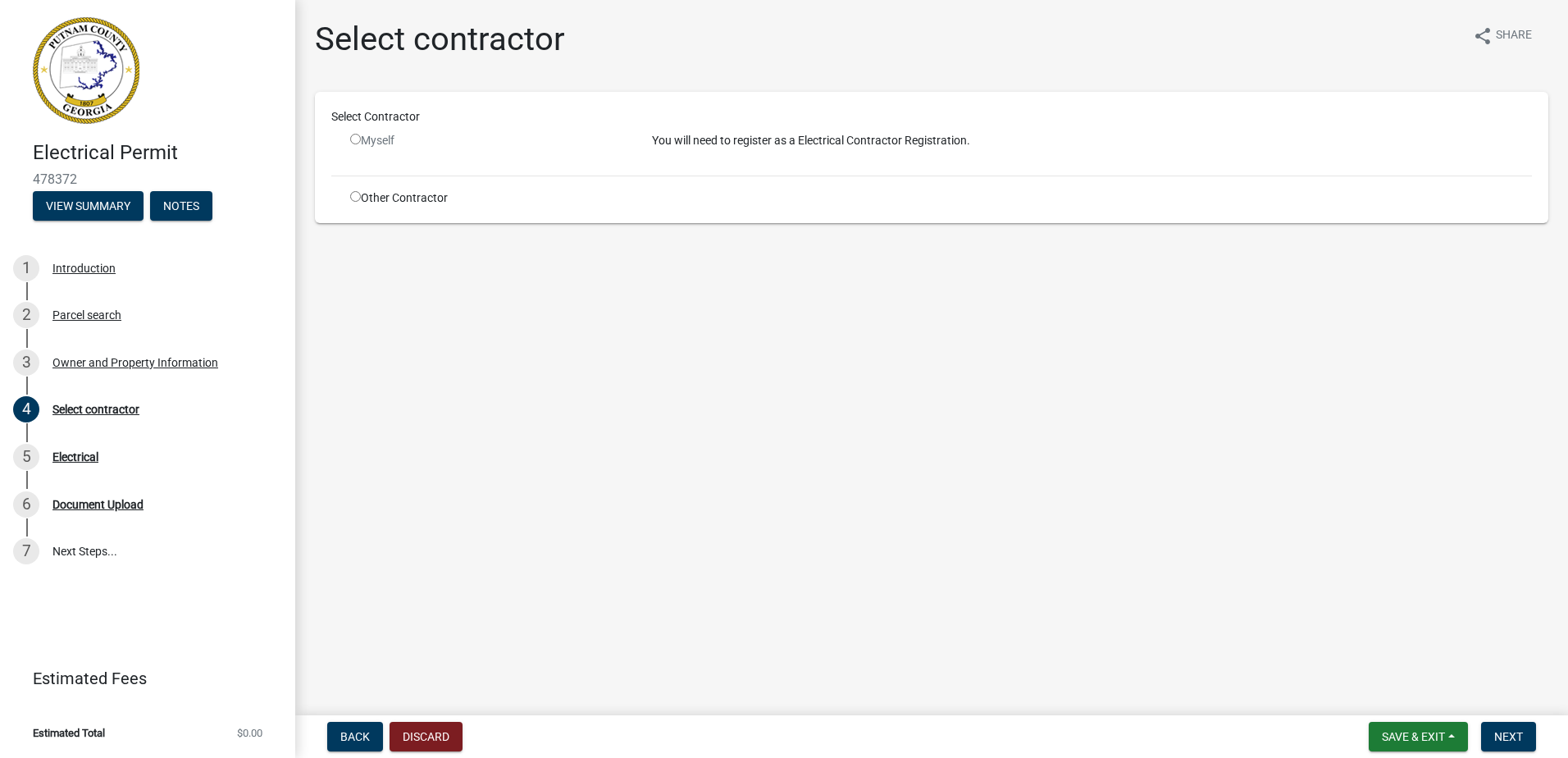
click at [435, 201] on div "Other Contractor" at bounding box center [488, 198] width 302 height 17
click at [355, 198] on input "radio" at bounding box center [356, 196] width 11 height 11
radio input "true"
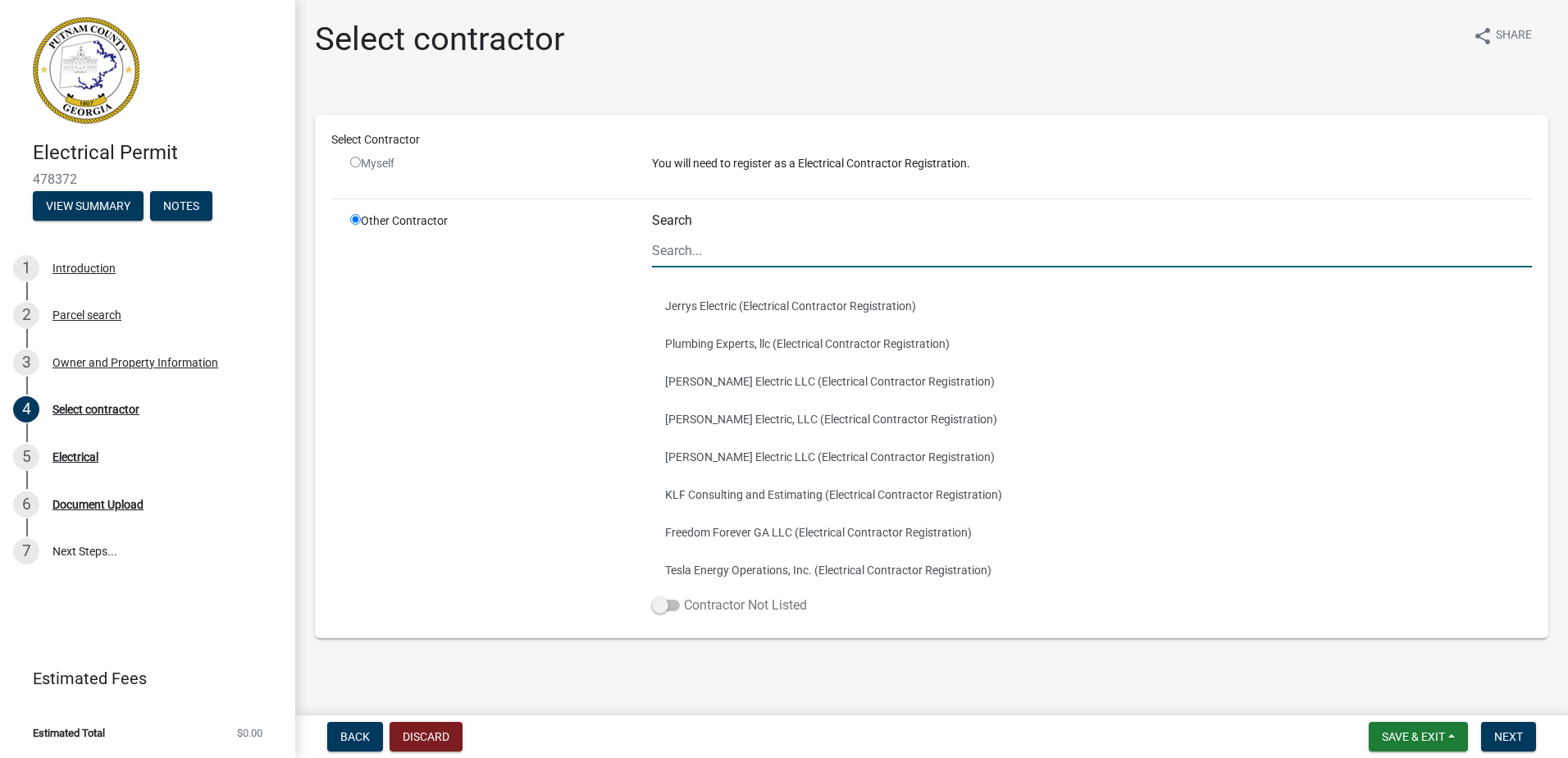
click at [666, 611] on label "Contractor Not Listed" at bounding box center [729, 606] width 155 height 20
click at [684, 596] on input "Contractor Not Listed" at bounding box center [684, 596] width 0 height 0
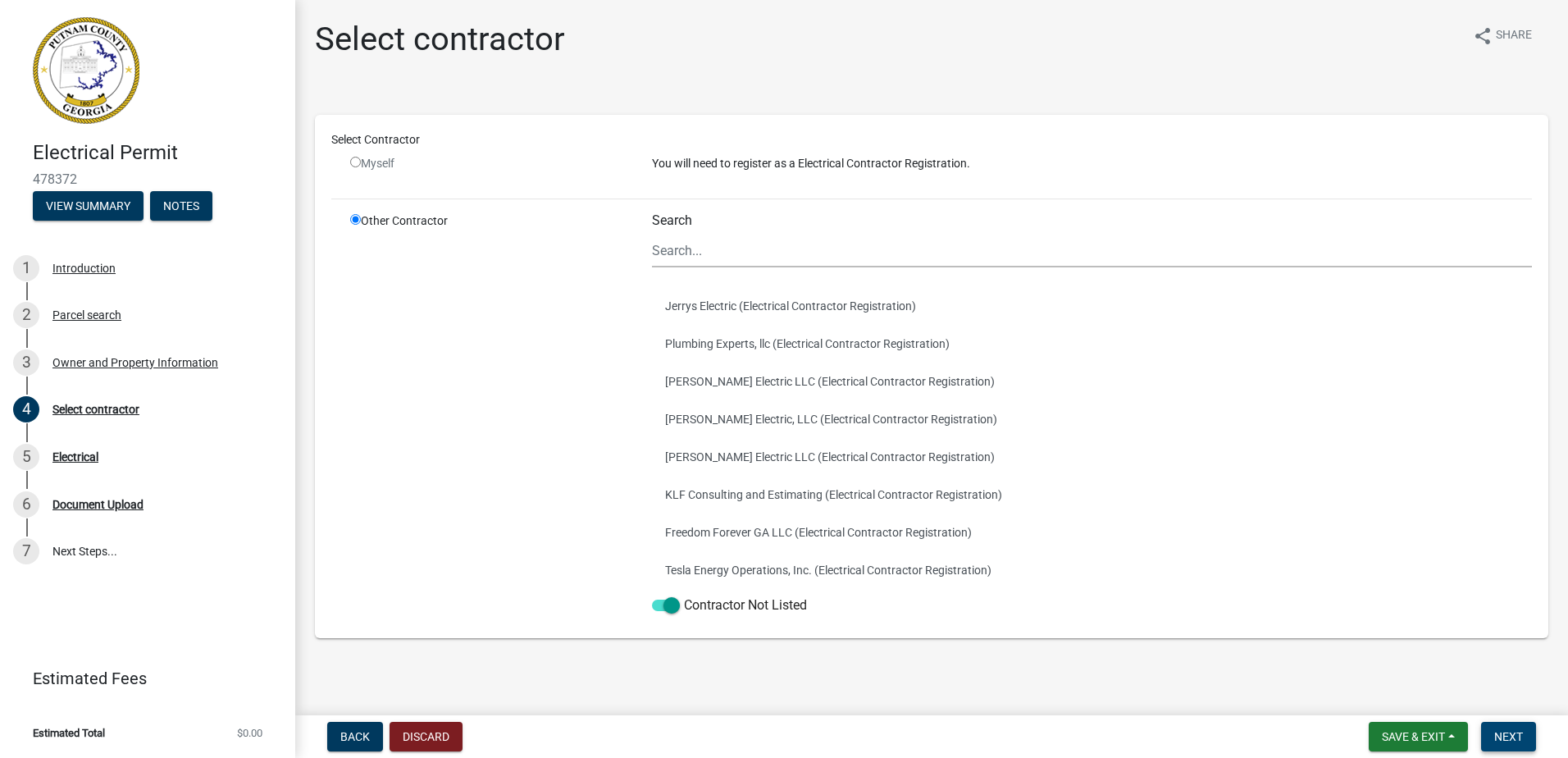
click at [1526, 735] on button "Next" at bounding box center [1509, 736] width 55 height 30
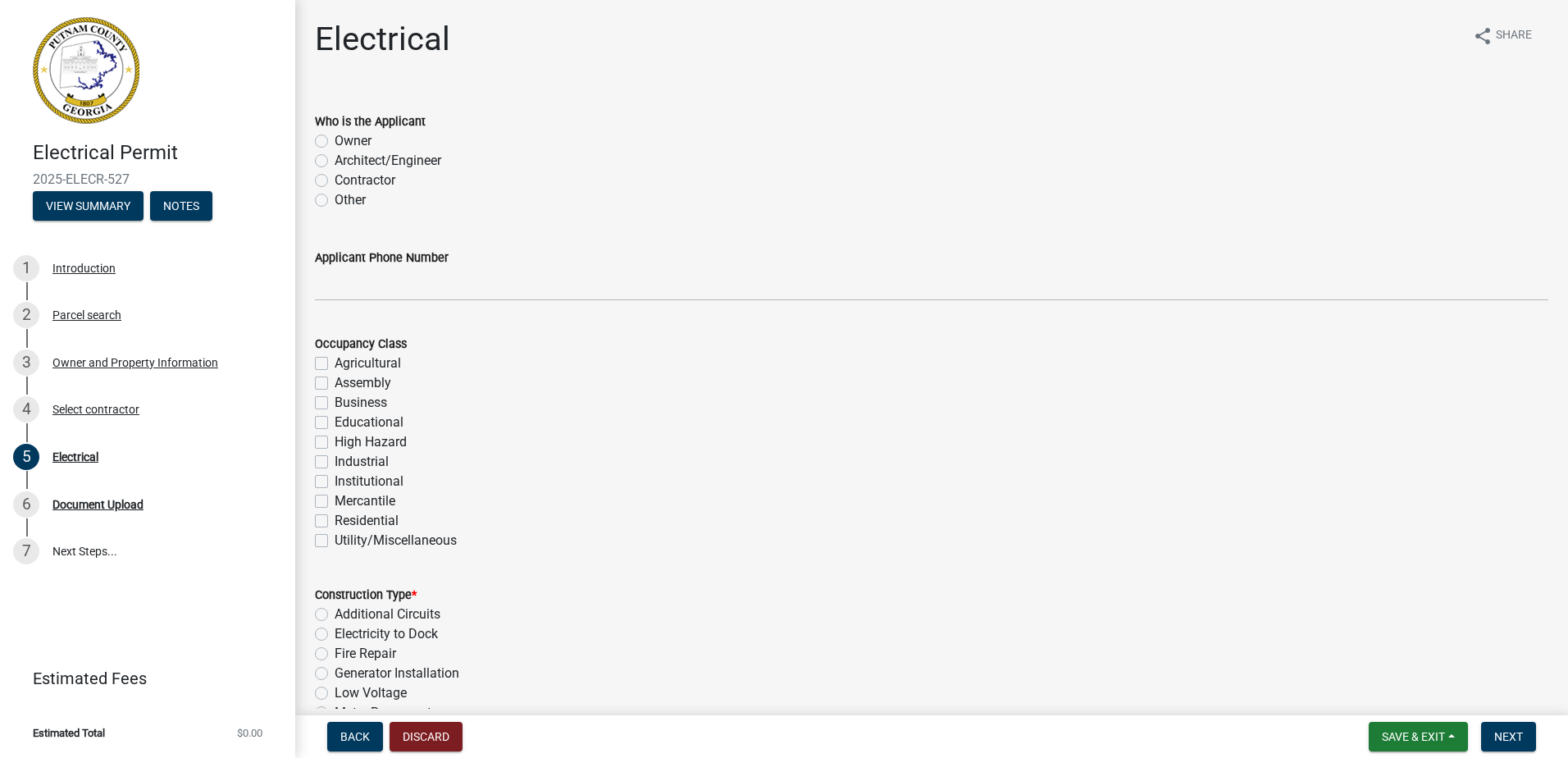
click at [361, 186] on label "Contractor" at bounding box center [365, 181] width 60 height 20
click at [346, 181] on input "Contractor" at bounding box center [340, 176] width 11 height 11
radio input "true"
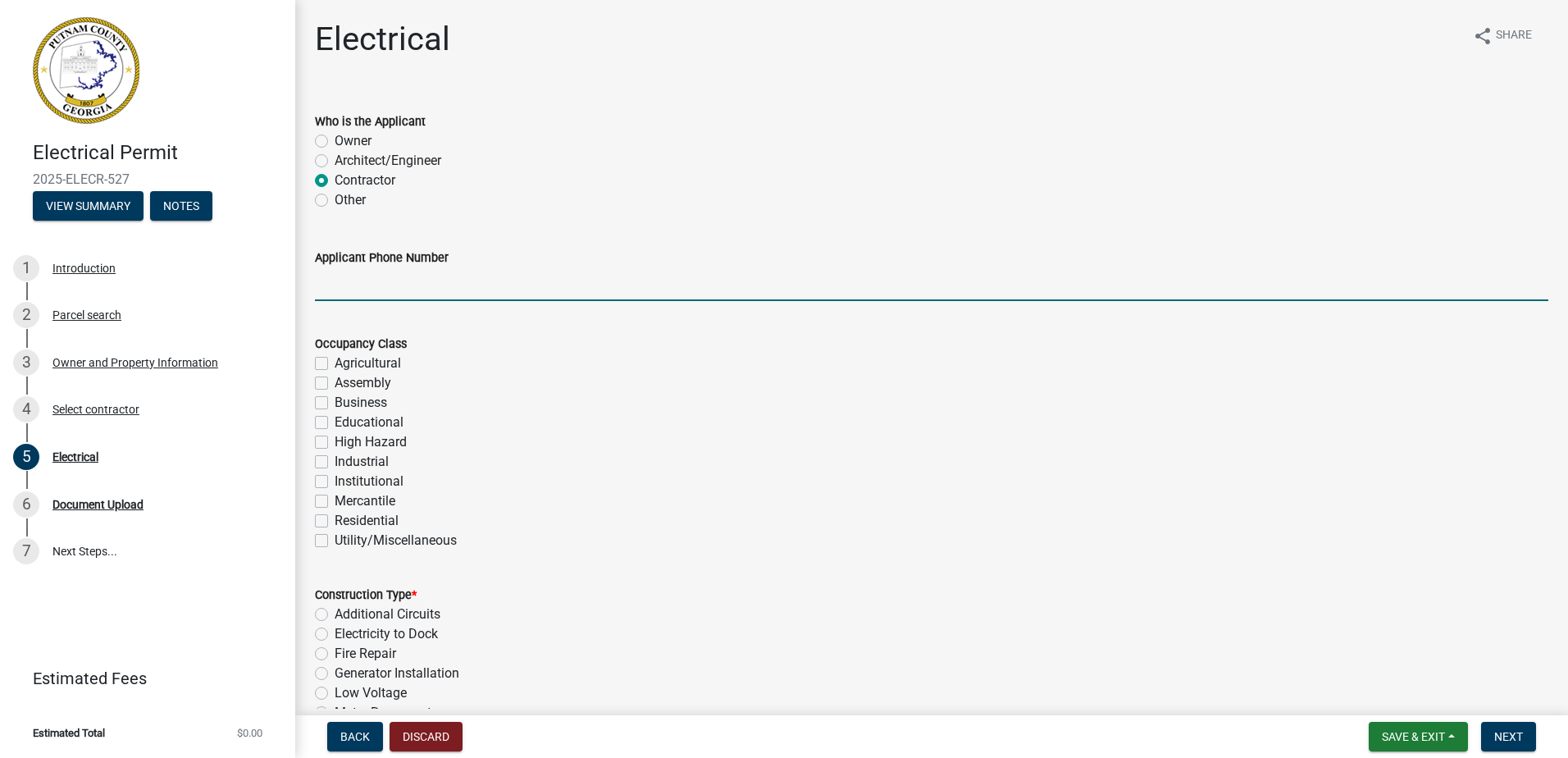
click at [378, 284] on input "Applicant Phone Number" at bounding box center [932, 284] width 1234 height 33
type input "770-905-5081"
type input "12500"
type input "200"
click at [373, 522] on label "Residential" at bounding box center [366, 521] width 64 height 20
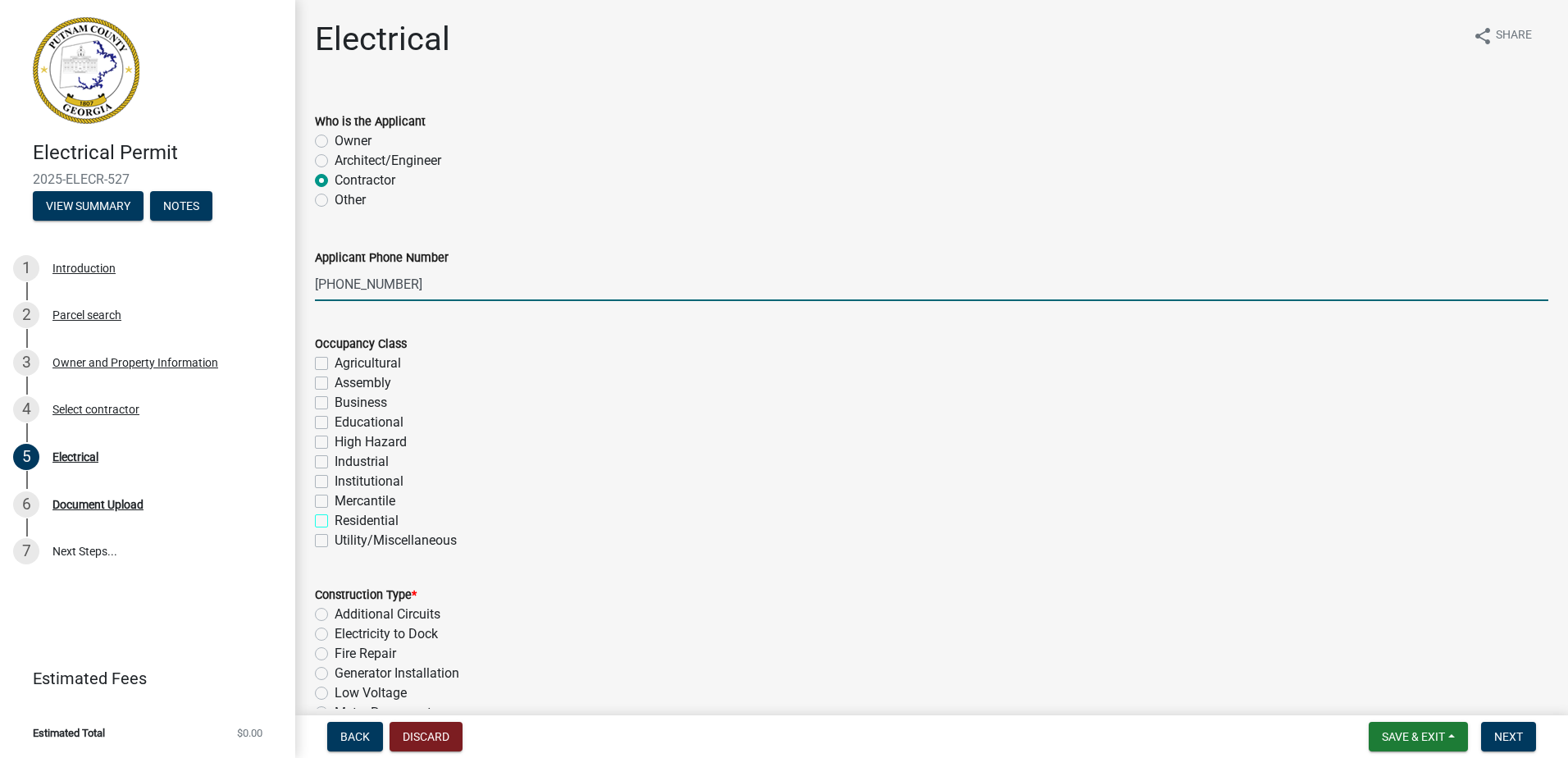
click at [346, 522] on input "Residential" at bounding box center [340, 517] width 11 height 11
checkbox input "true"
checkbox input "false"
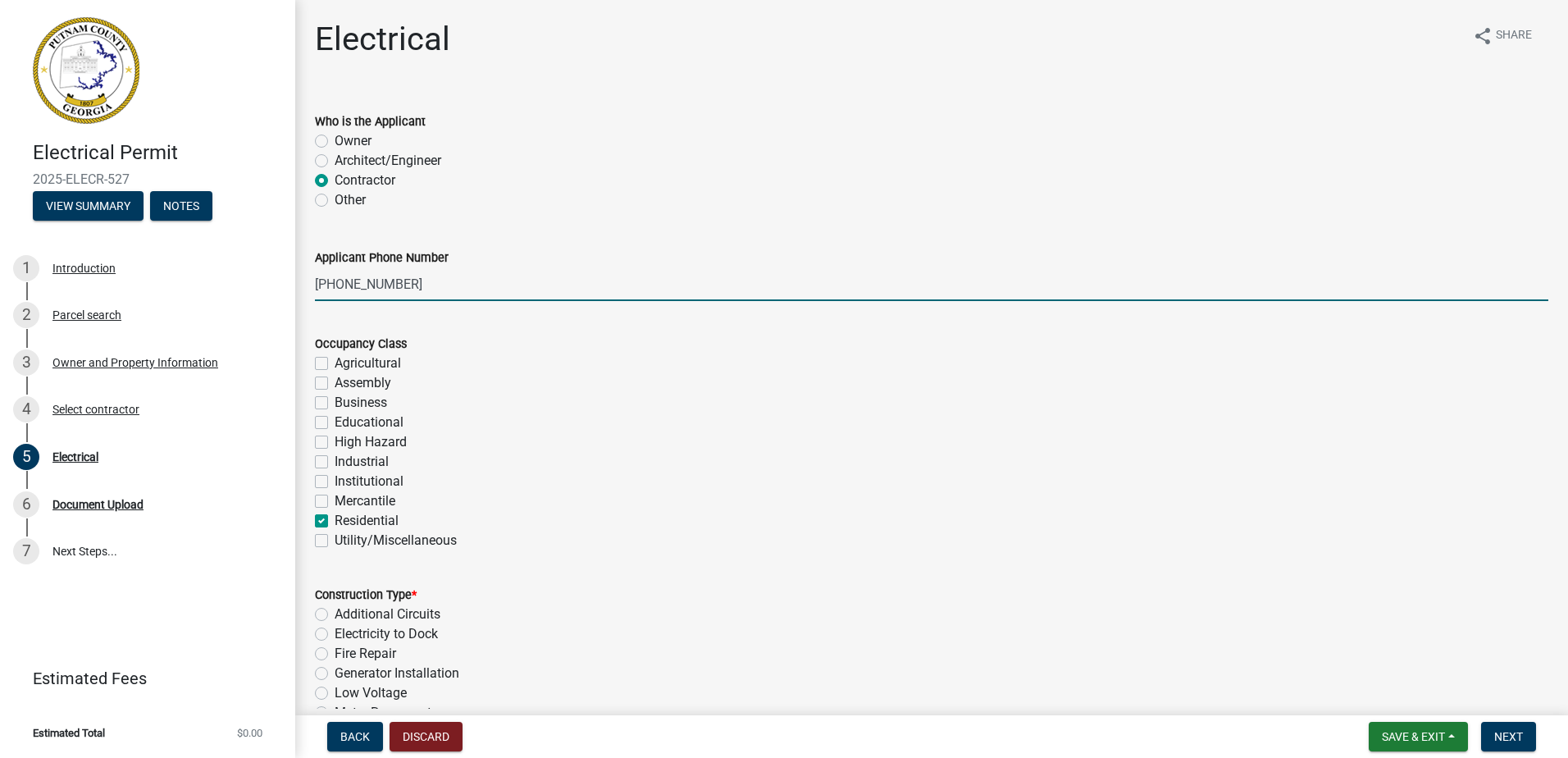
checkbox input "false"
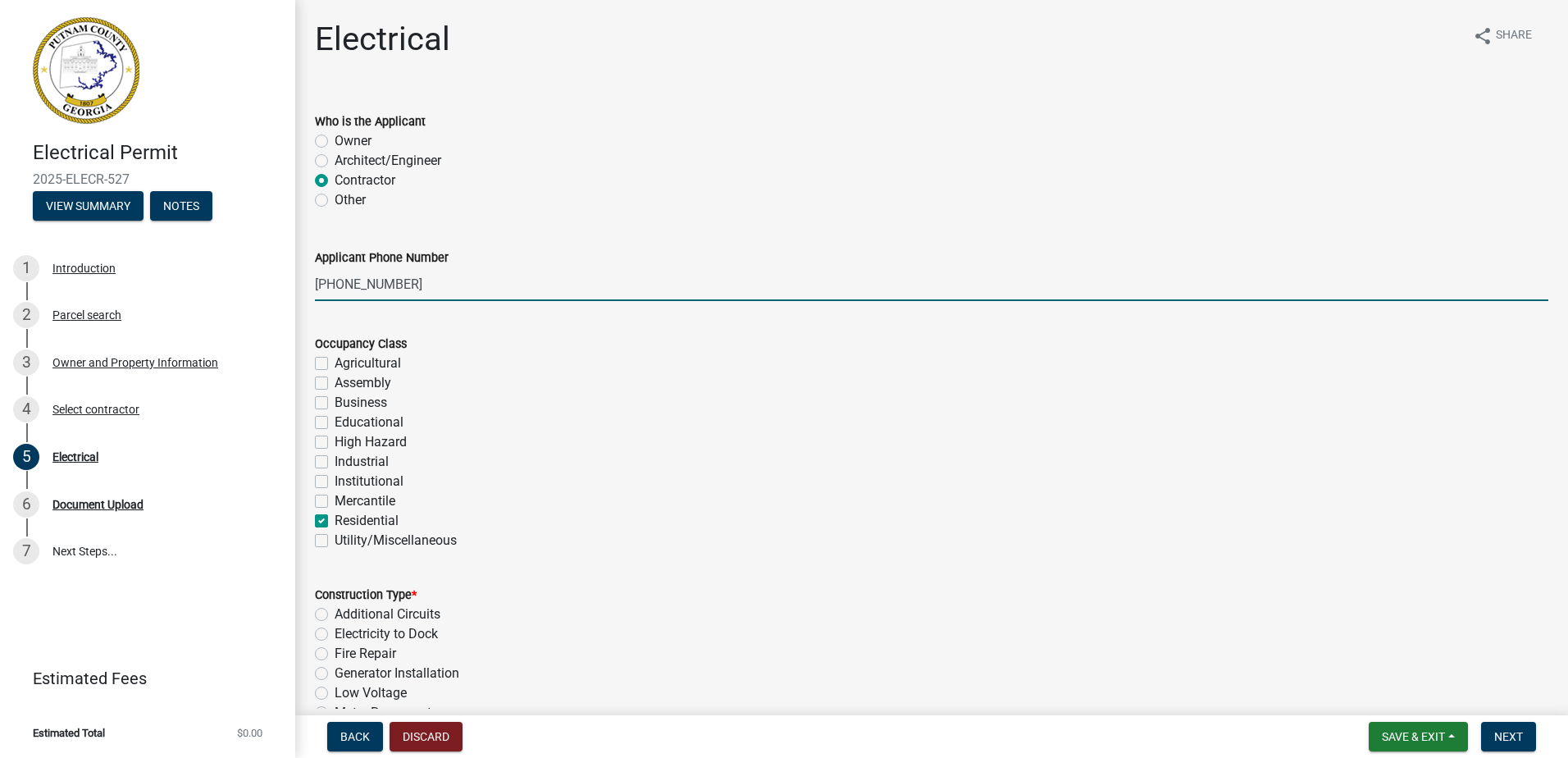
checkbox input "true"
checkbox input "false"
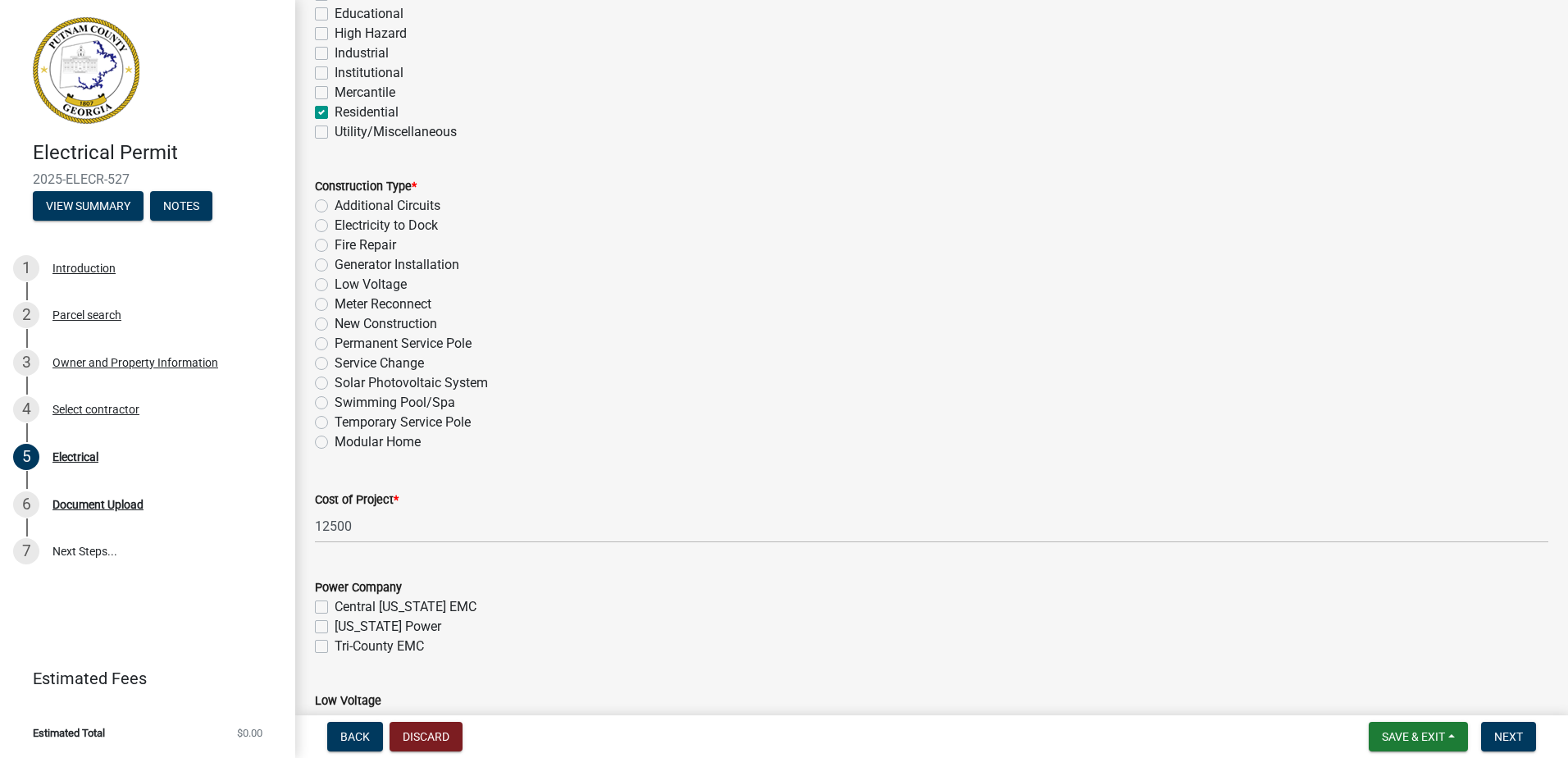
scroll to position [410, 0]
click at [378, 319] on label "New Construction" at bounding box center [386, 323] width 103 height 20
click at [346, 319] on input "New Construction" at bounding box center [340, 319] width 11 height 11
radio input "true"
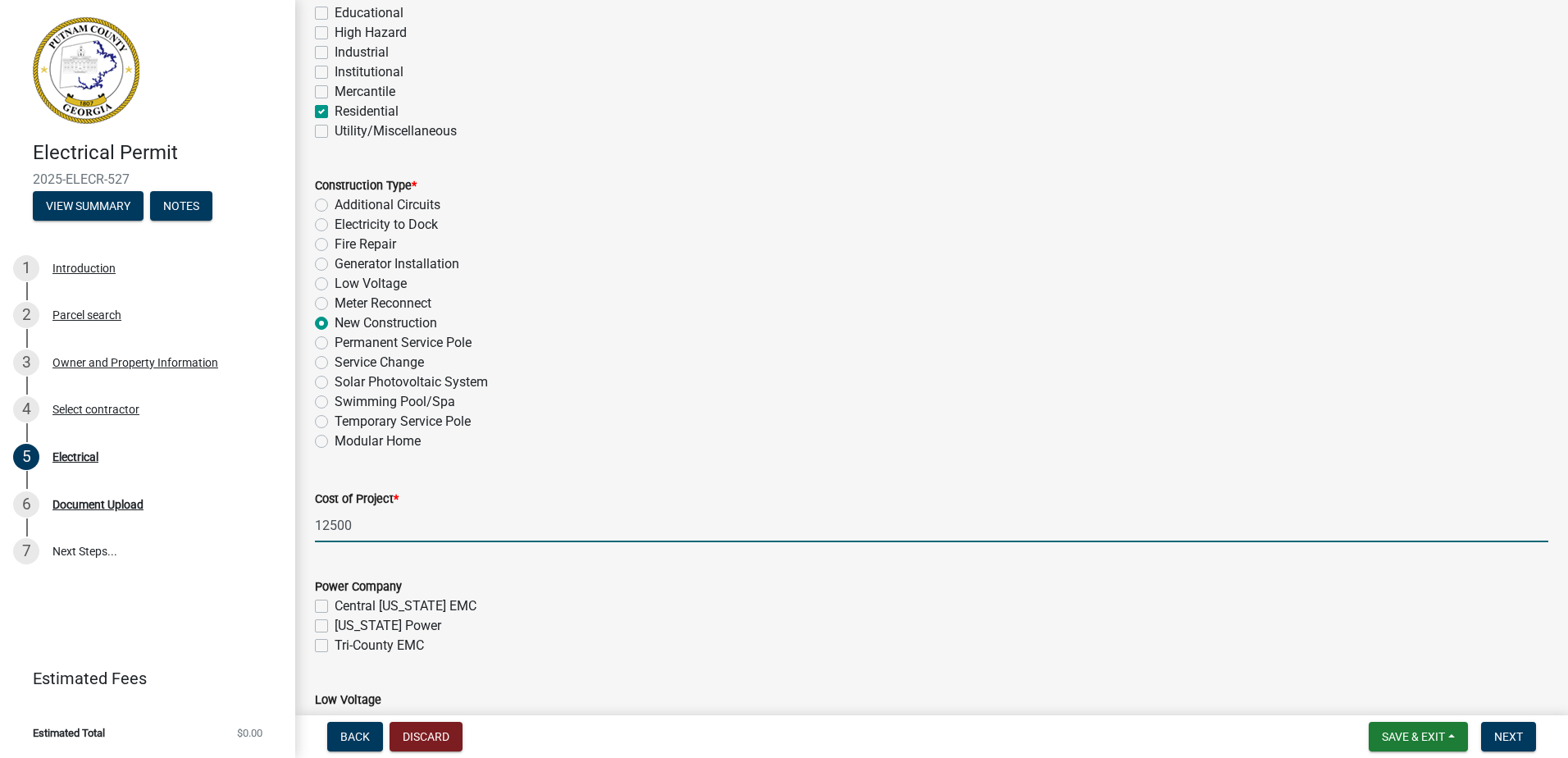
click at [381, 523] on input "12500" at bounding box center [932, 525] width 1234 height 33
type input "25000"
click at [365, 643] on label "Tri-County EMC" at bounding box center [379, 645] width 89 height 20
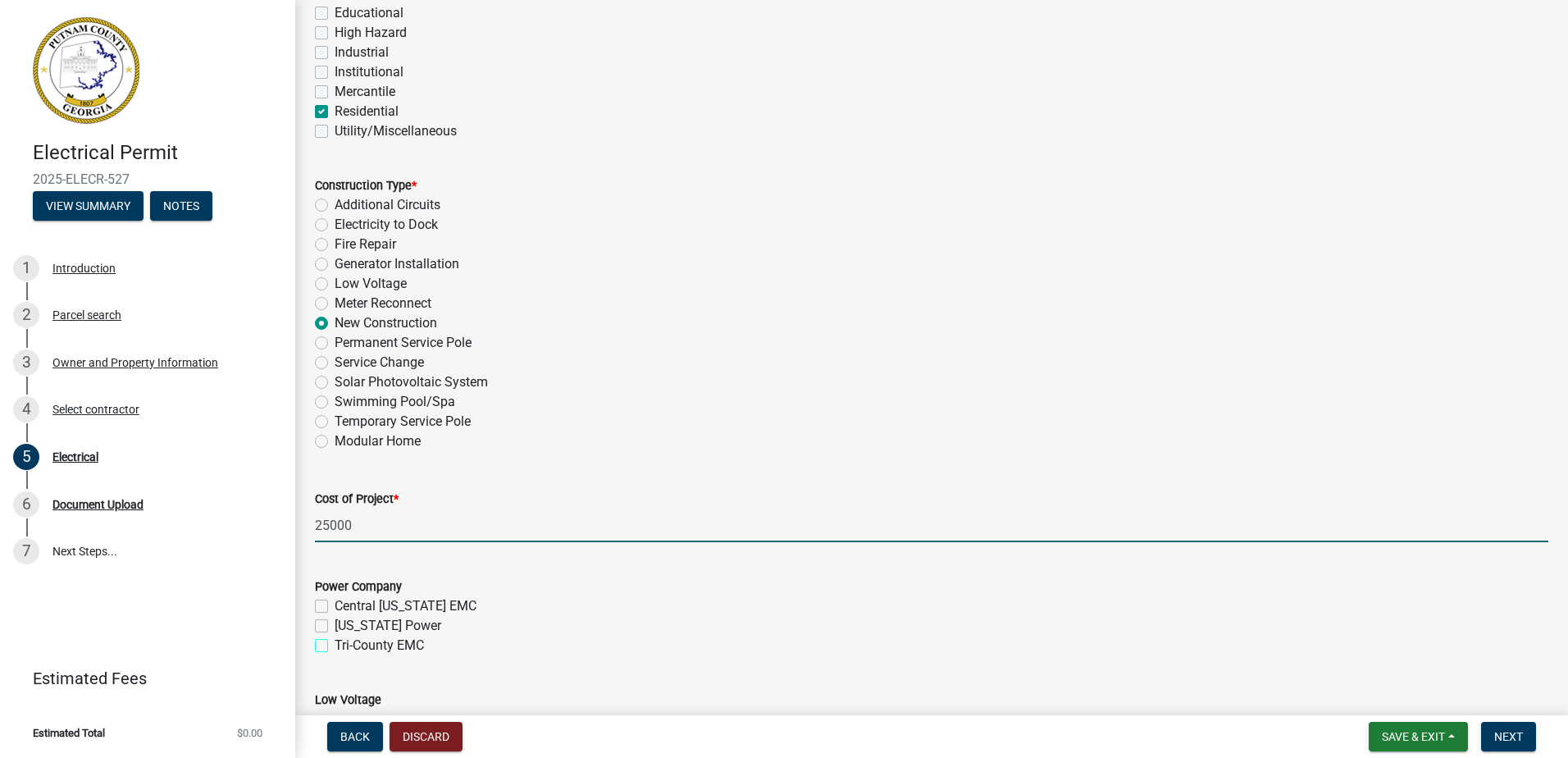
click at [346, 643] on input "Tri-County EMC" at bounding box center [340, 641] width 11 height 11
checkbox input "true"
checkbox input "false"
checkbox input "true"
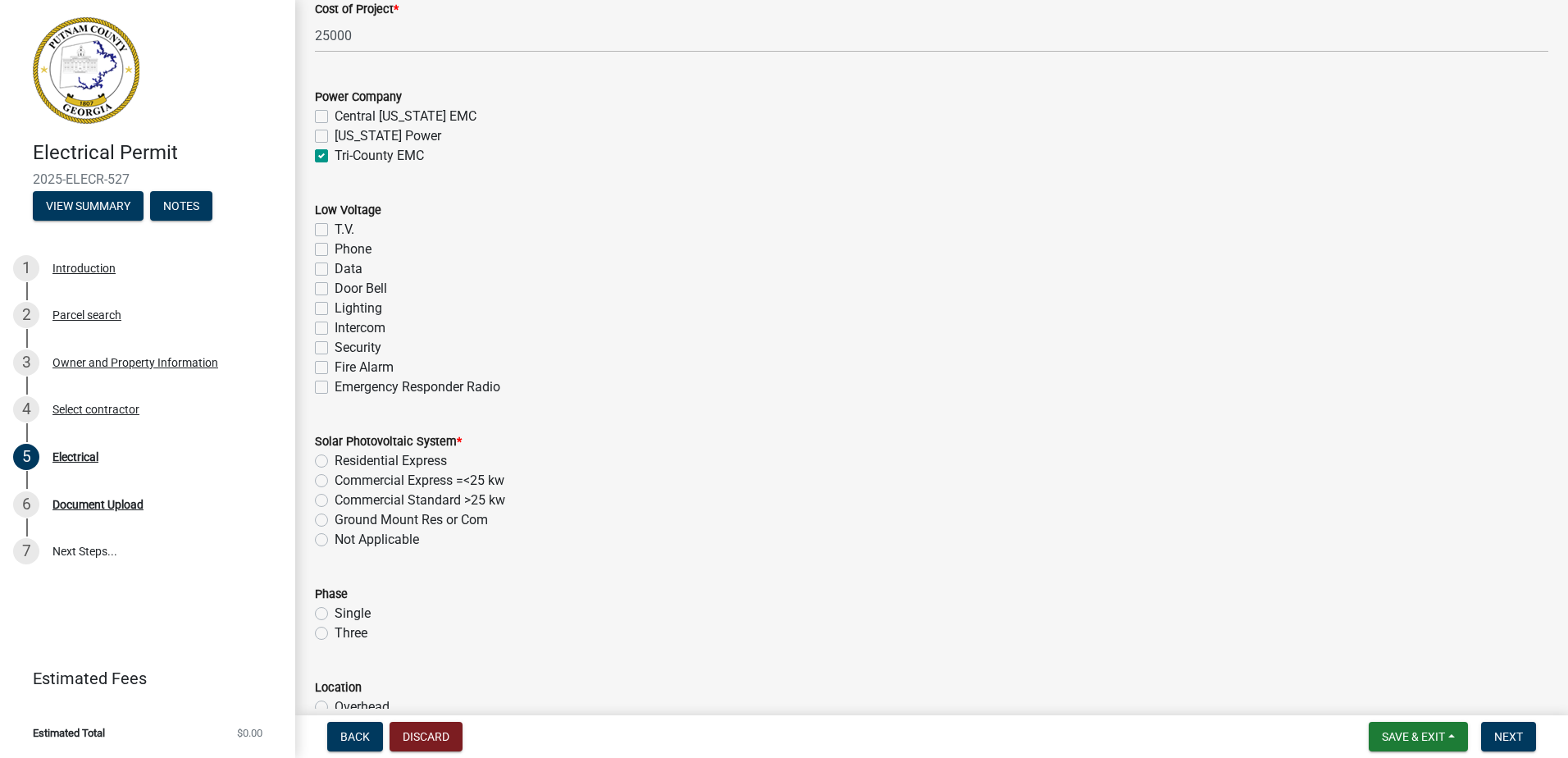
scroll to position [902, 0]
click at [365, 529] on label "Not Applicable" at bounding box center [377, 537] width 85 height 20
click at [346, 529] on input "Not Applicable" at bounding box center [340, 533] width 11 height 11
radio input "true"
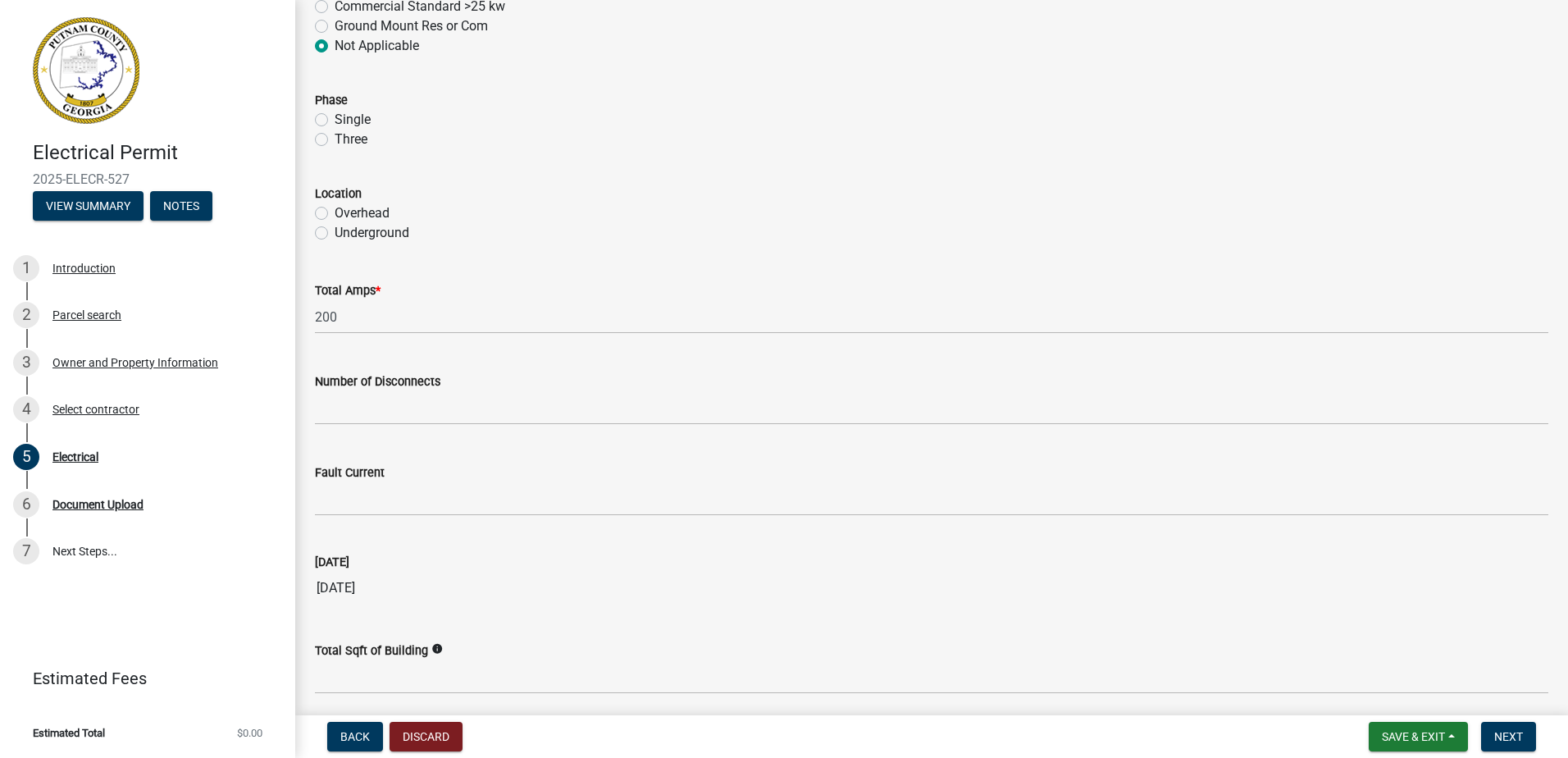
scroll to position [1394, 0]
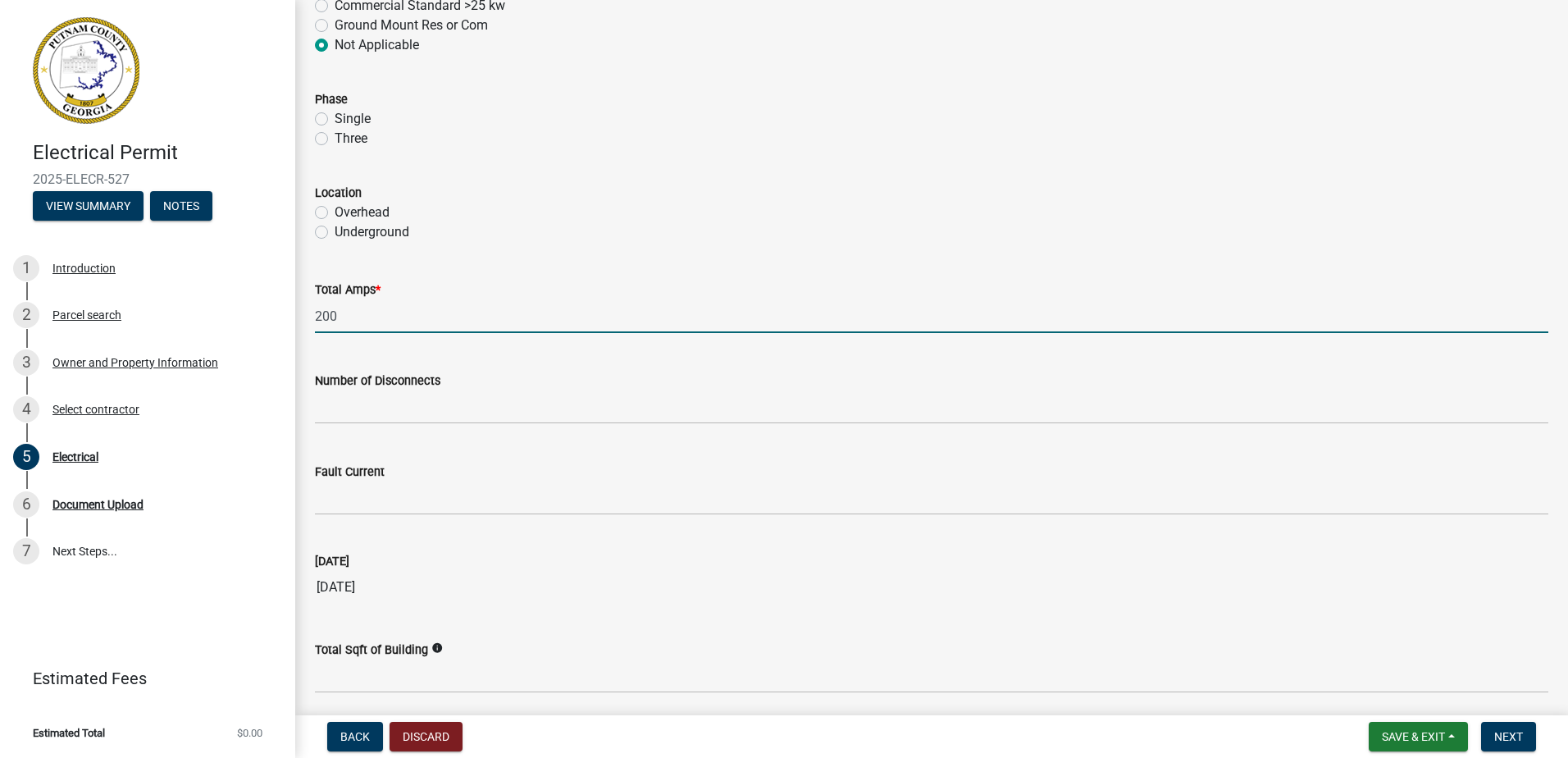
click at [356, 317] on input "200" at bounding box center [932, 316] width 1234 height 33
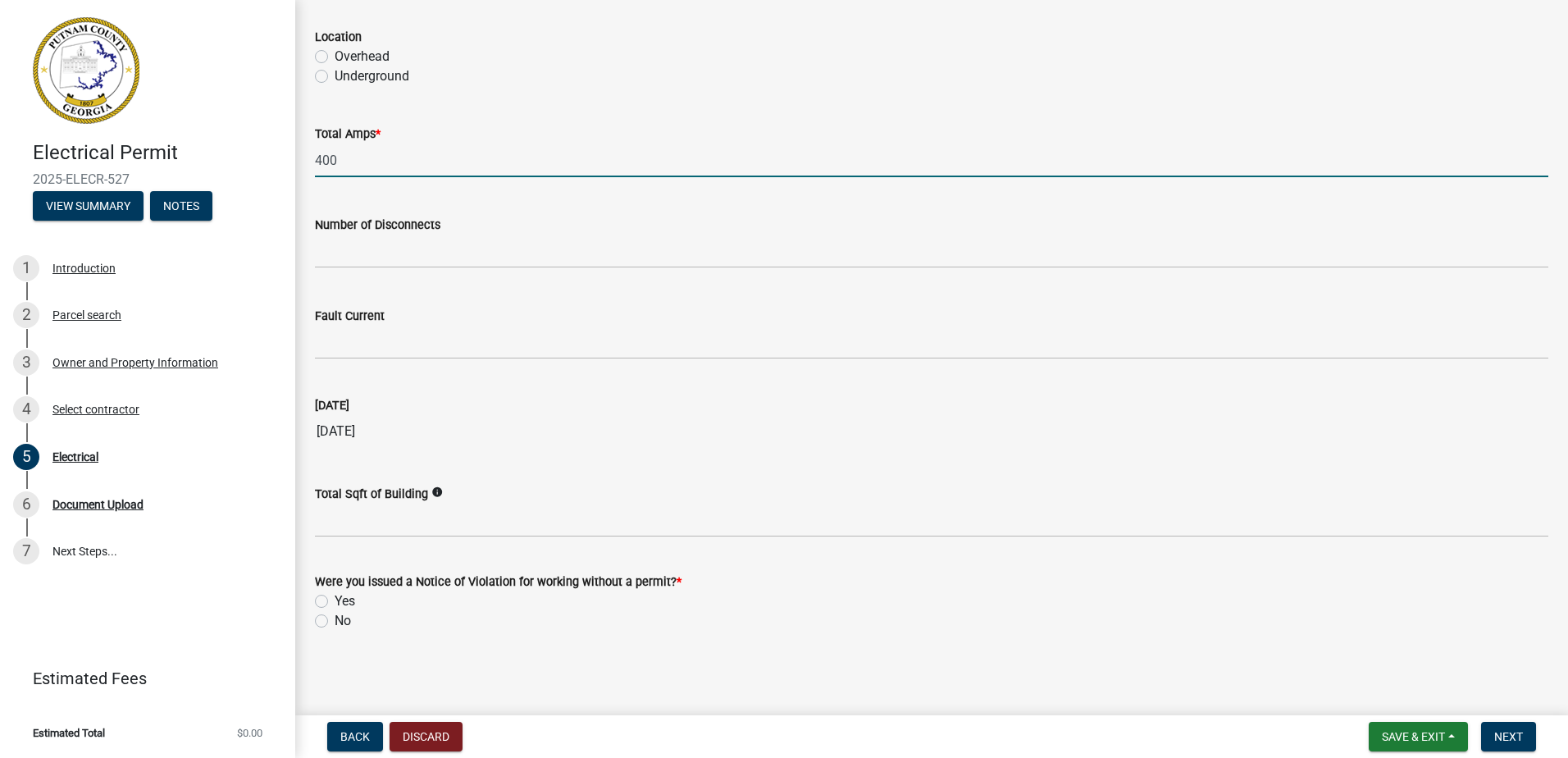
scroll to position [1550, 0]
type input "400"
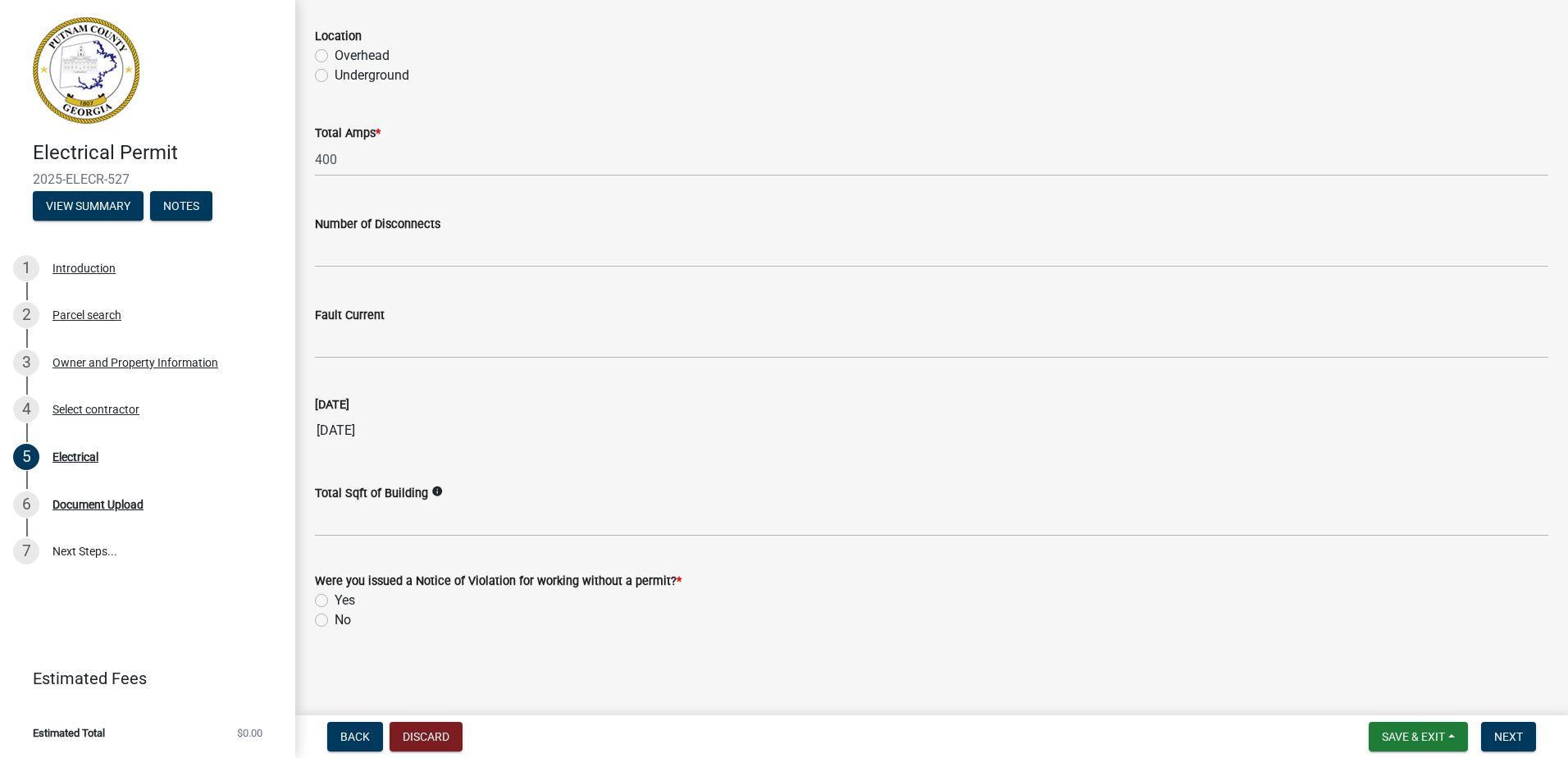
click at [343, 623] on label "No" at bounding box center [343, 620] width 16 height 20
click at [343, 621] on input "No" at bounding box center [340, 616] width 11 height 11
radio input "true"
click at [1514, 733] on span "Next" at bounding box center [1509, 736] width 29 height 14
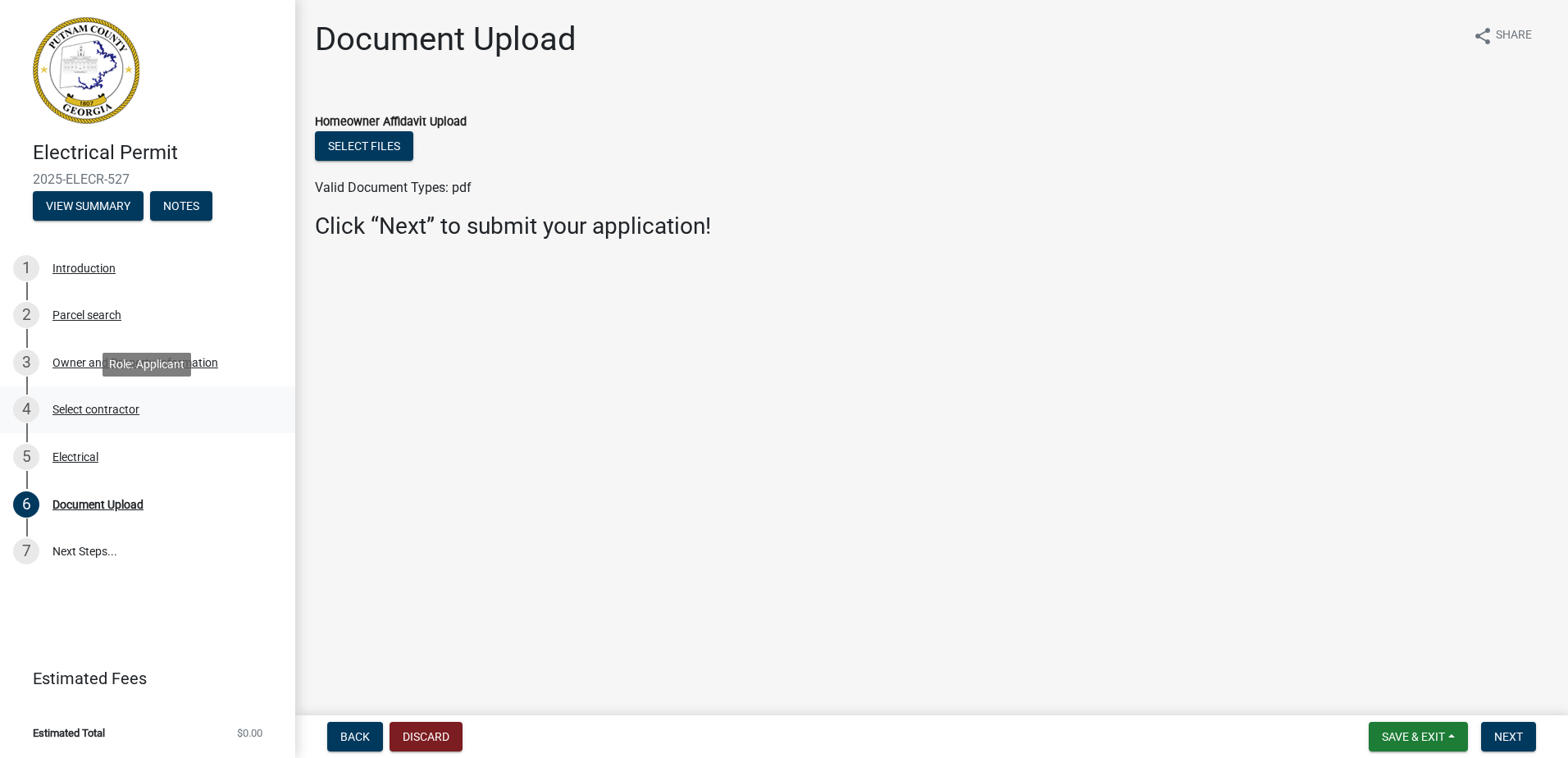
click at [137, 400] on div "4 Select contractor" at bounding box center [141, 409] width 256 height 26
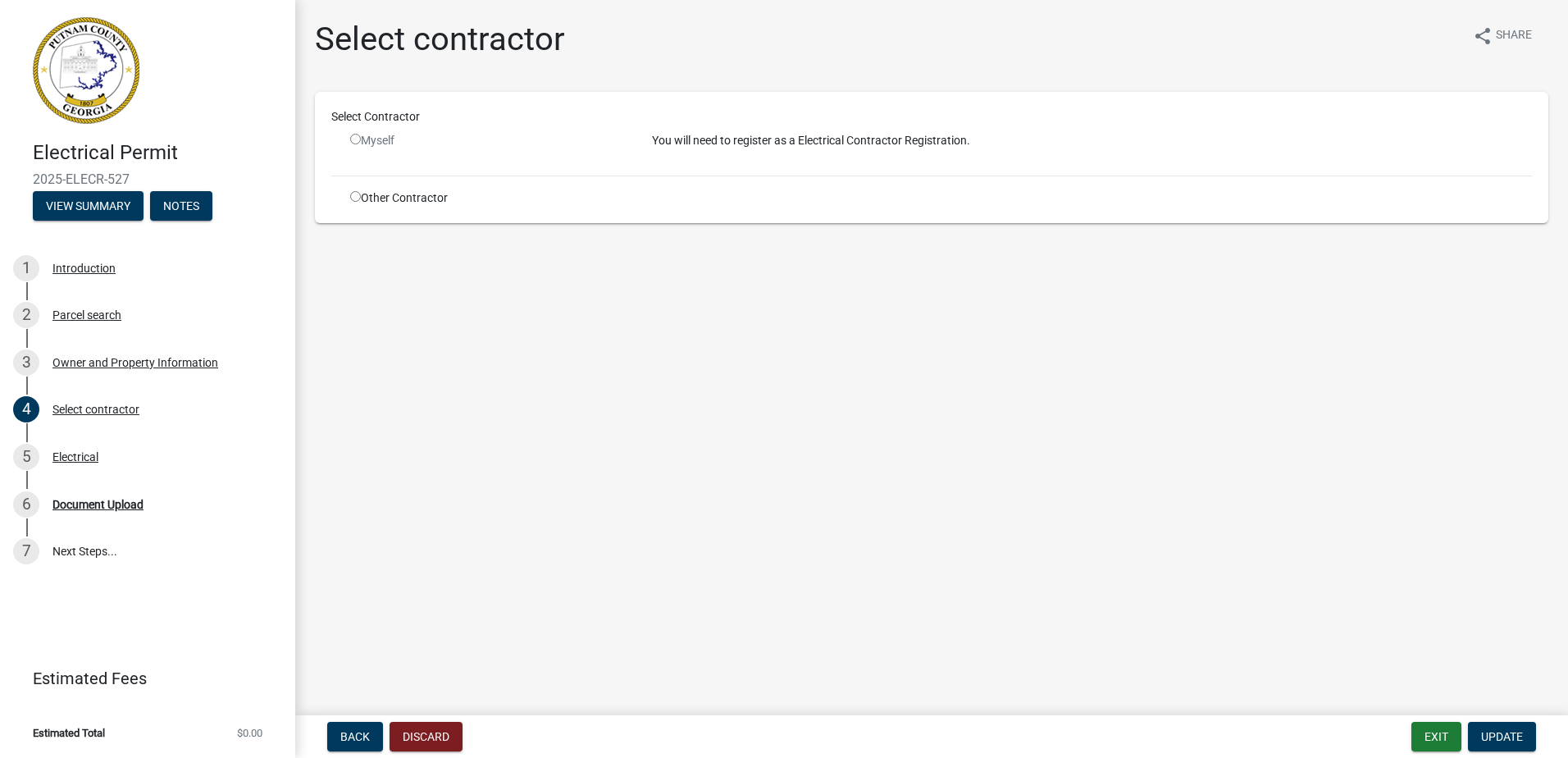
click at [355, 197] on input "radio" at bounding box center [356, 196] width 11 height 11
radio input "true"
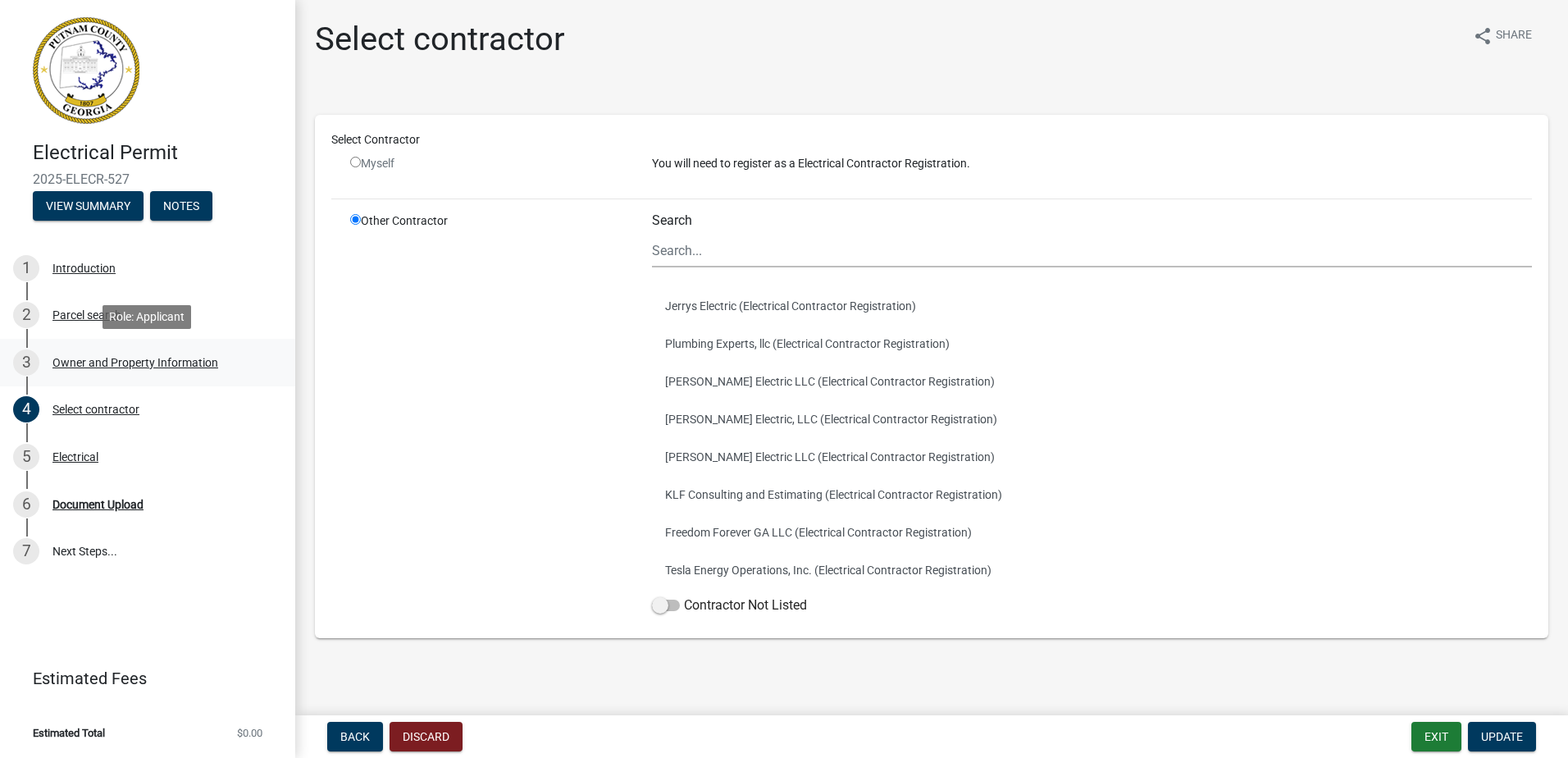
click at [93, 369] on div "3 Owner and Property Information" at bounding box center [141, 362] width 256 height 26
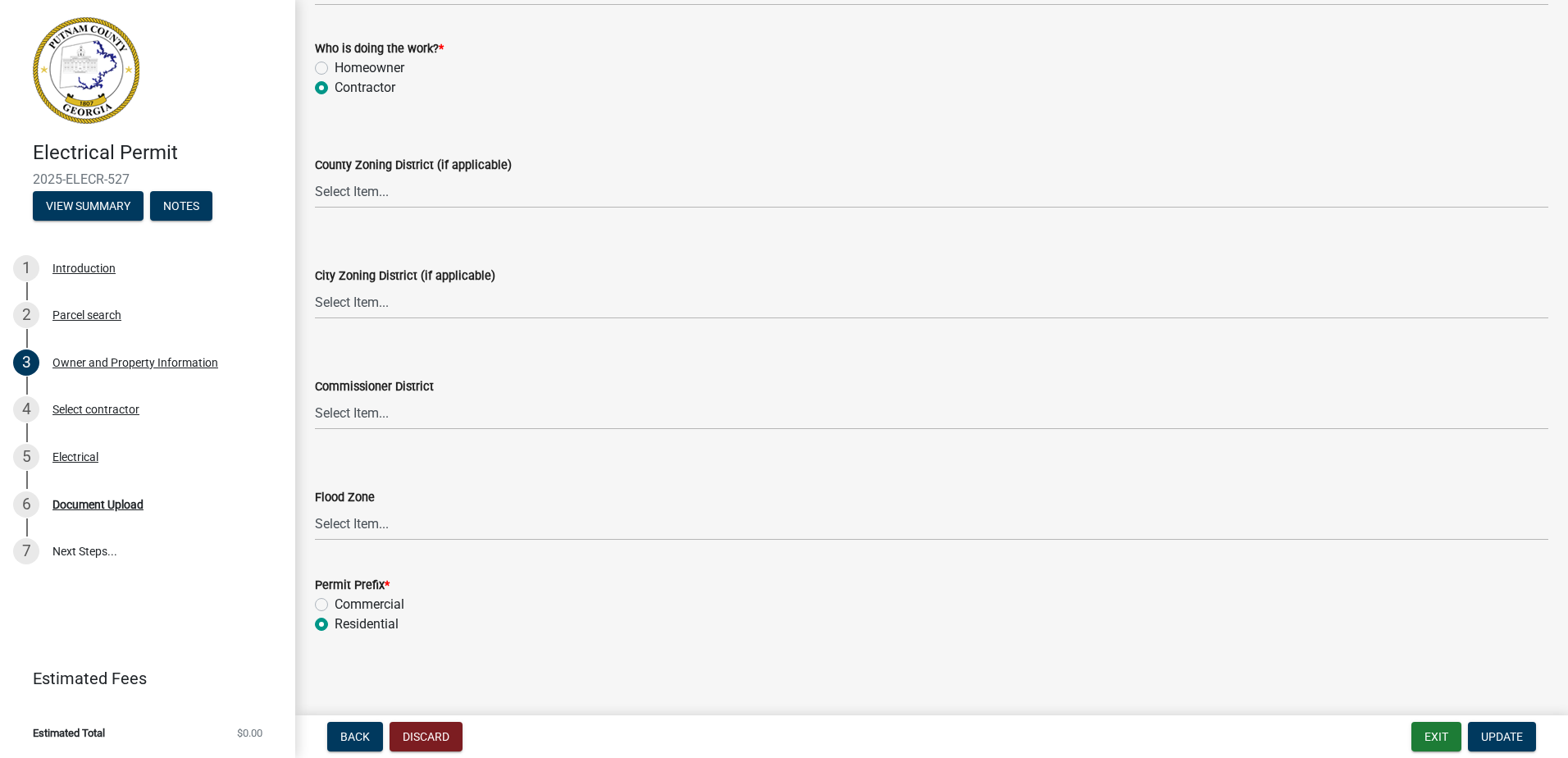
scroll to position [2853, 0]
click at [1491, 724] on button "Update" at bounding box center [1502, 736] width 68 height 30
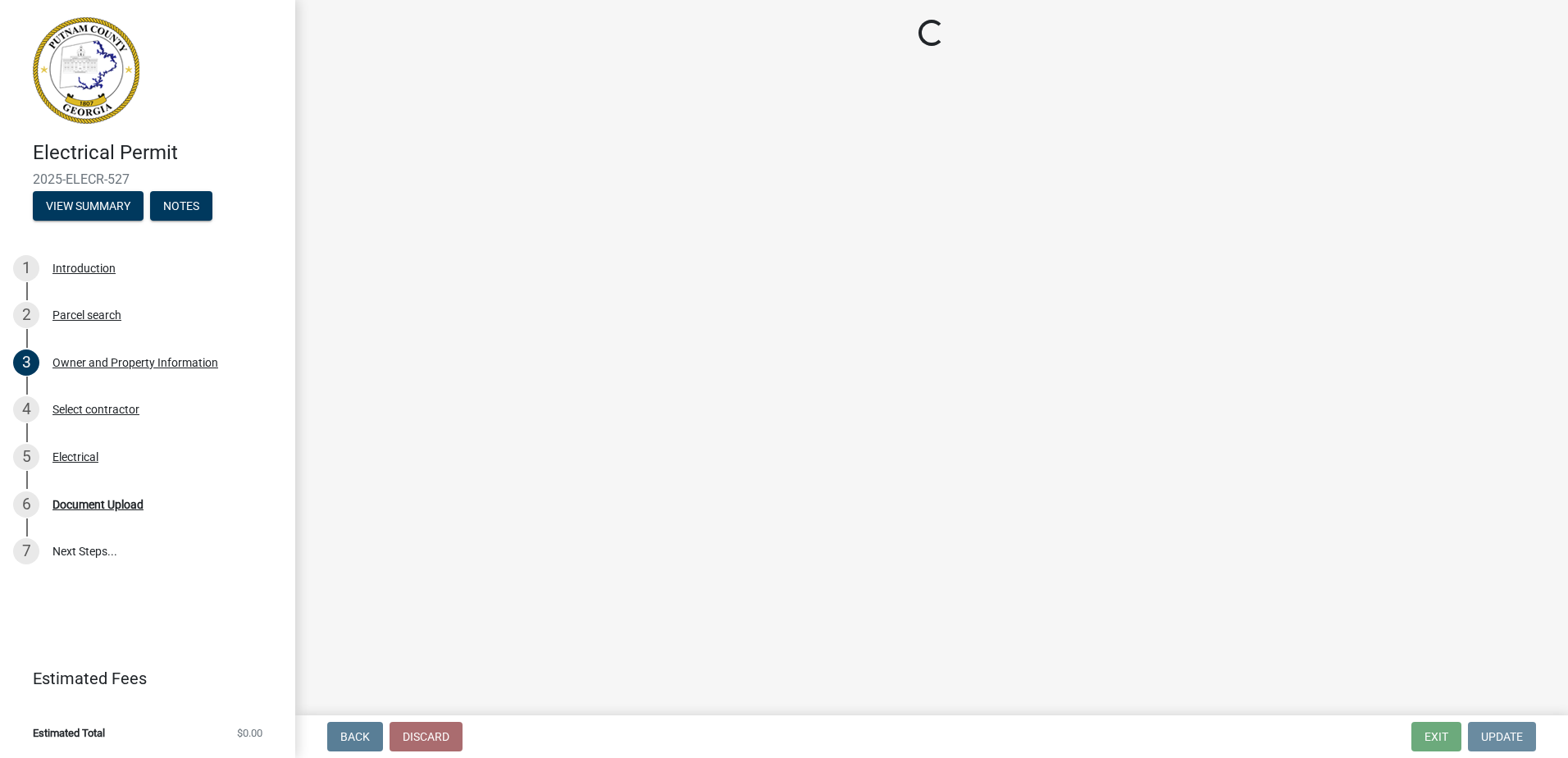
scroll to position [0, 0]
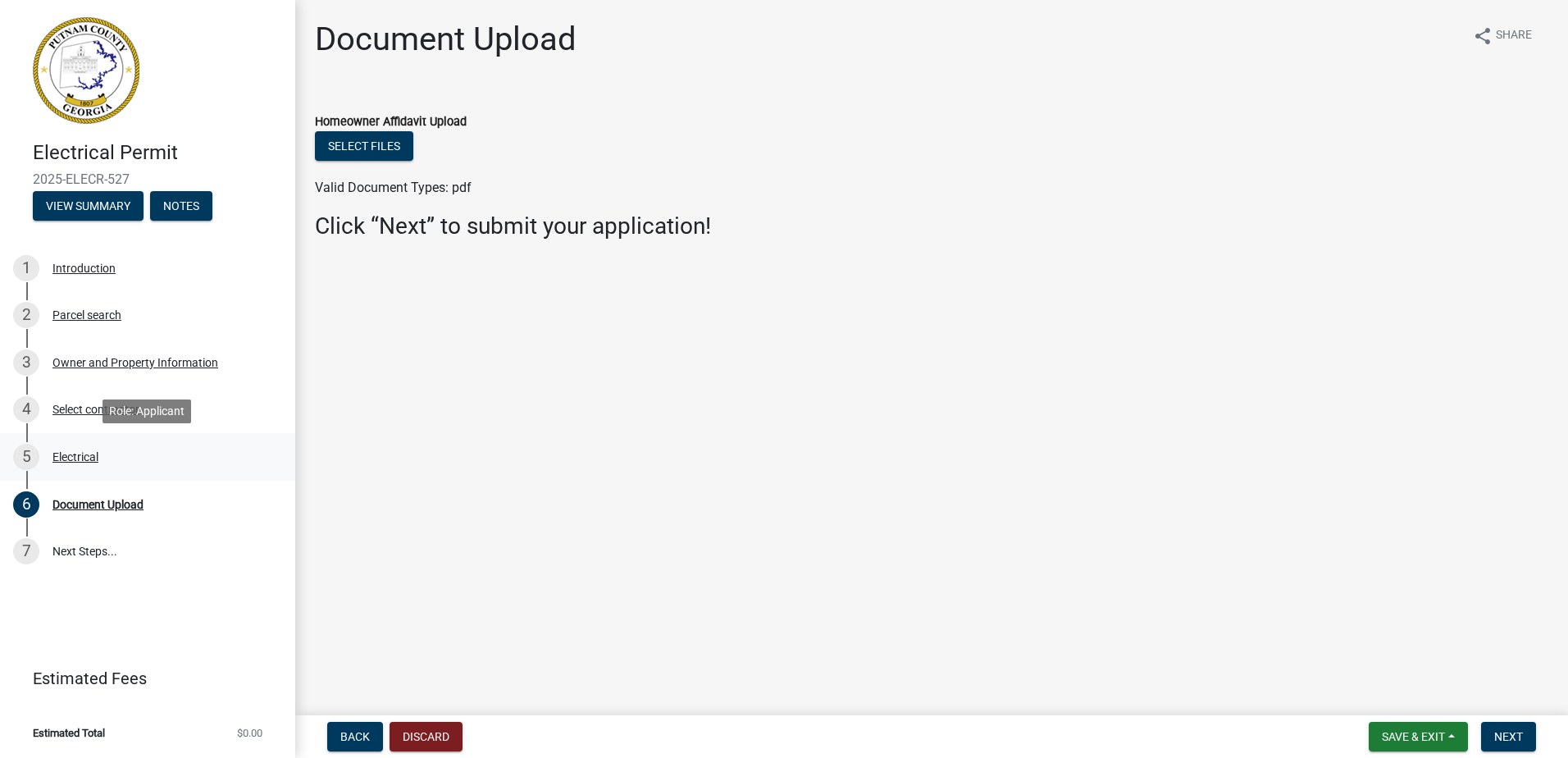
click at [104, 453] on div "5 Electrical" at bounding box center [141, 456] width 256 height 26
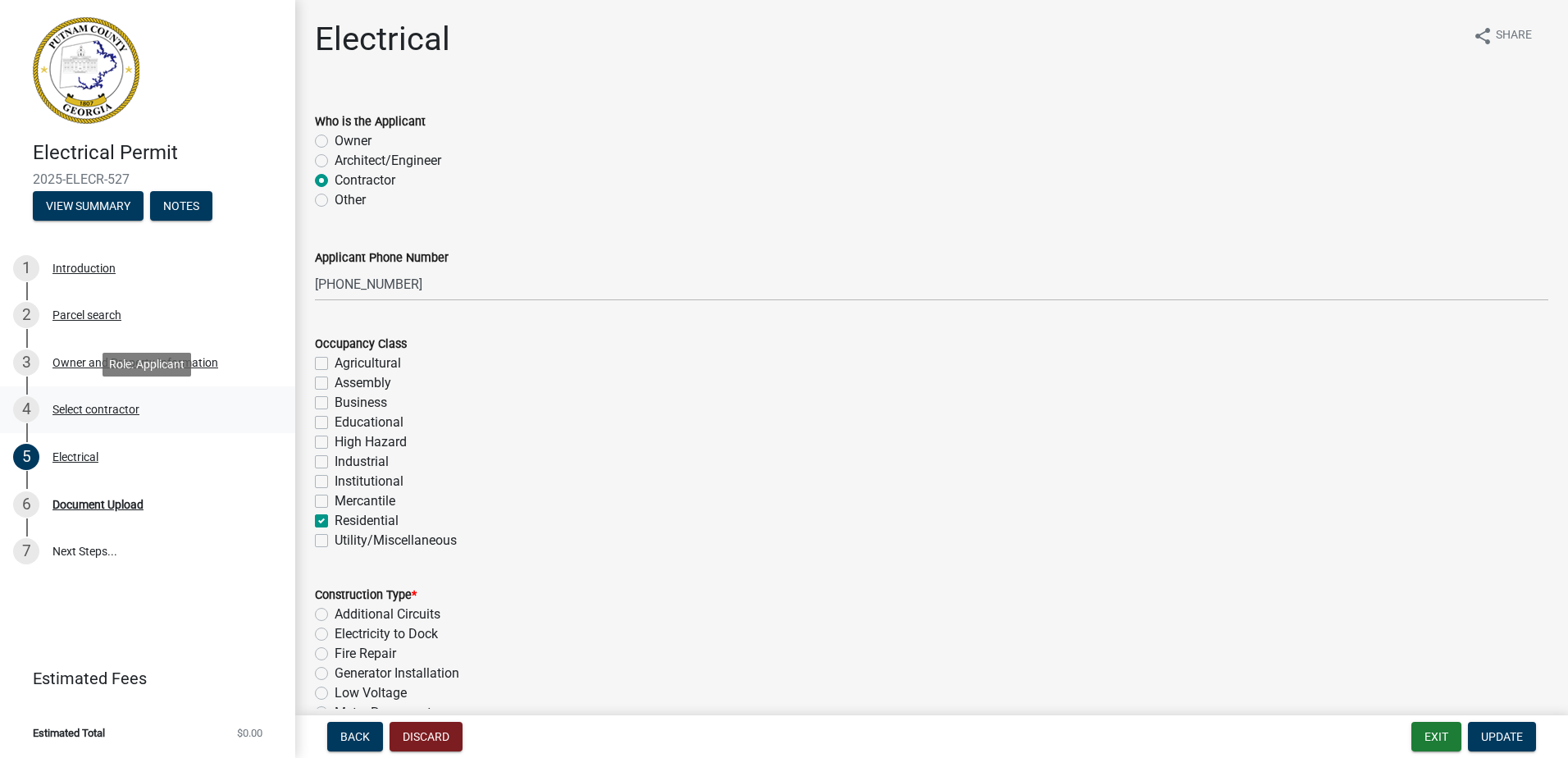
click at [97, 414] on div "Select contractor" at bounding box center [95, 409] width 87 height 12
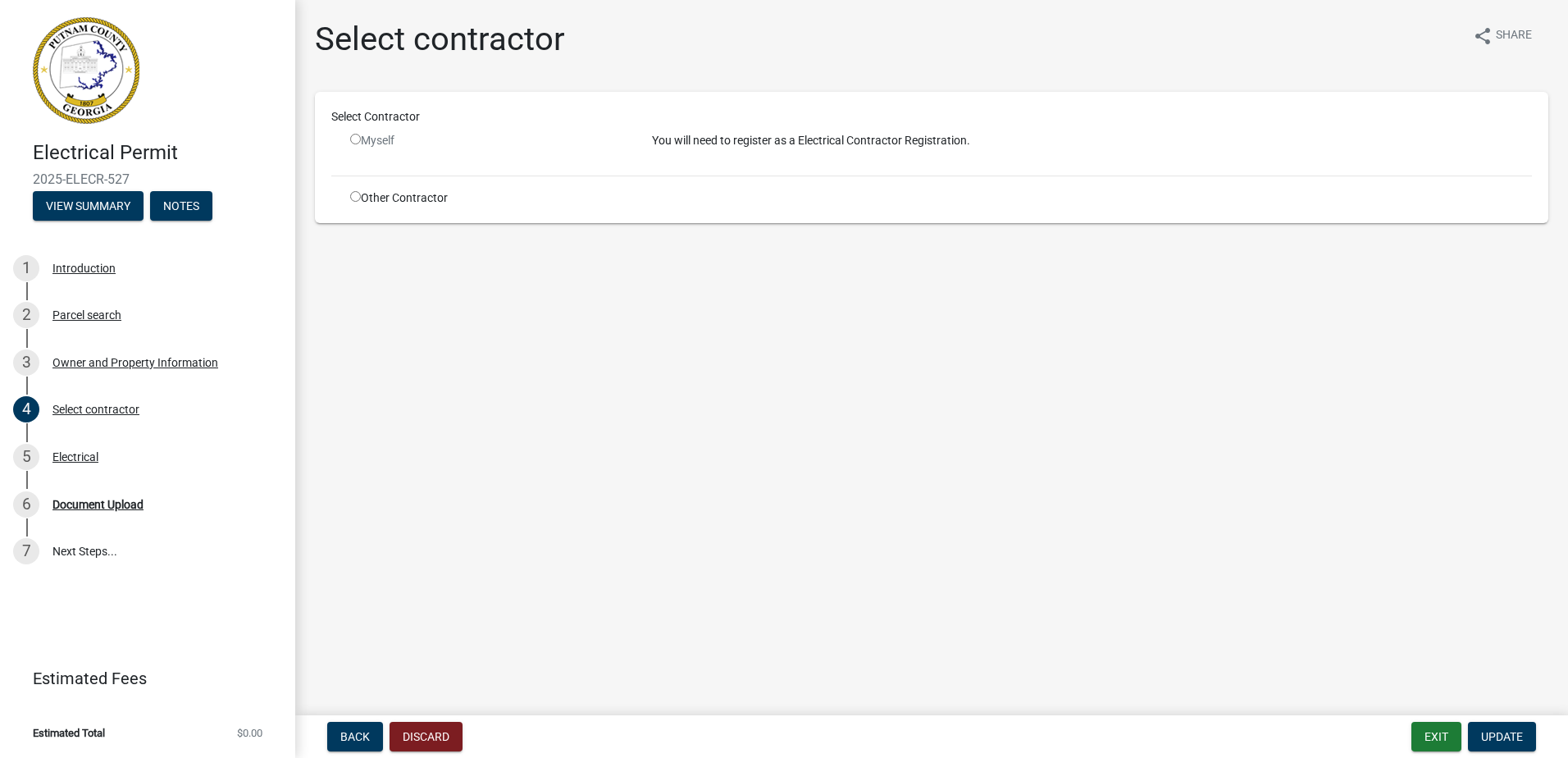
click at [411, 199] on div "Other Contractor" at bounding box center [488, 198] width 302 height 17
click at [356, 196] on input "radio" at bounding box center [356, 196] width 11 height 11
radio input "true"
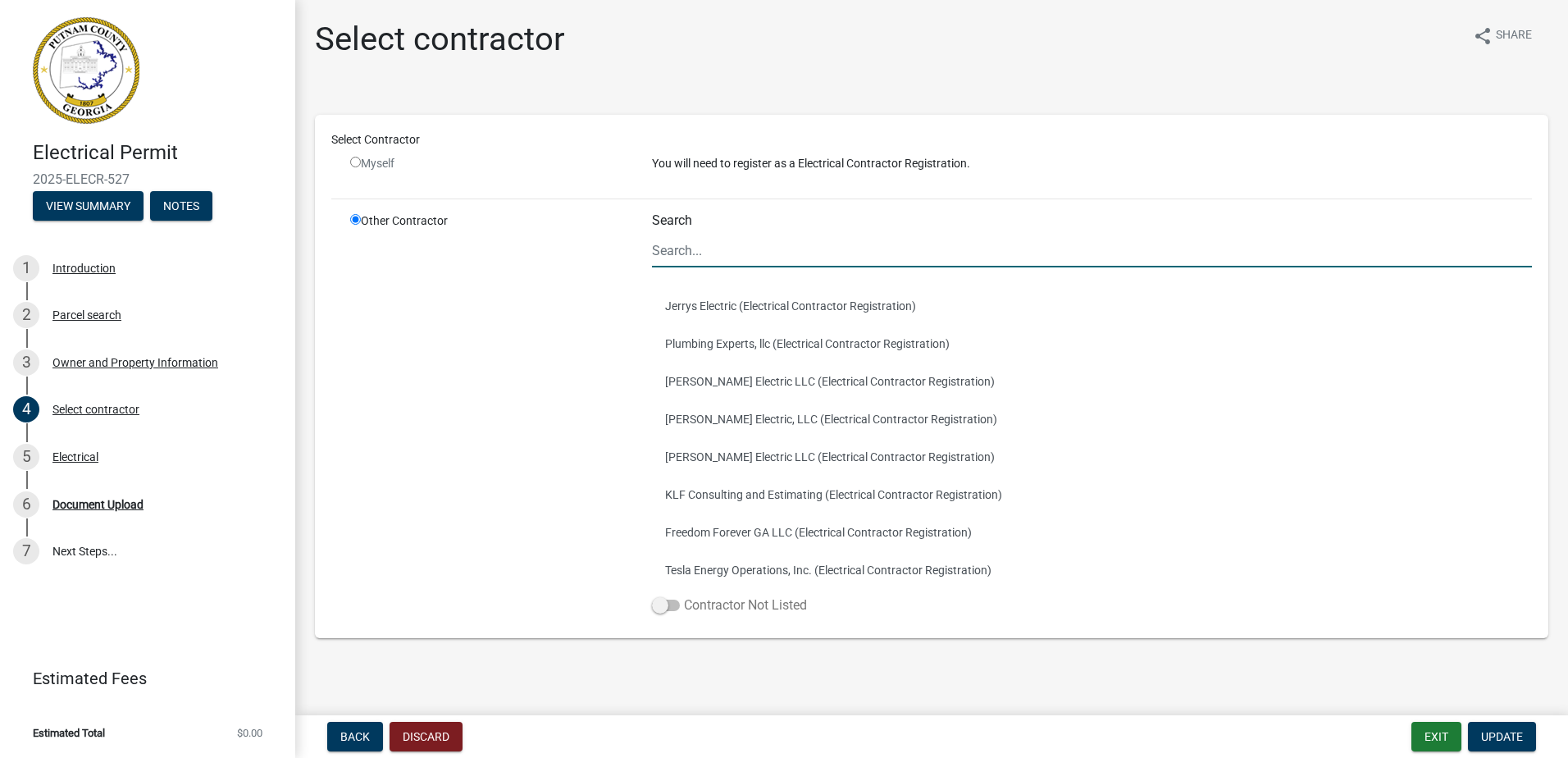
click at [665, 598] on label "Contractor Not Listed" at bounding box center [729, 606] width 155 height 20
click at [684, 596] on input "Contractor Not Listed" at bounding box center [684, 596] width 0 height 0
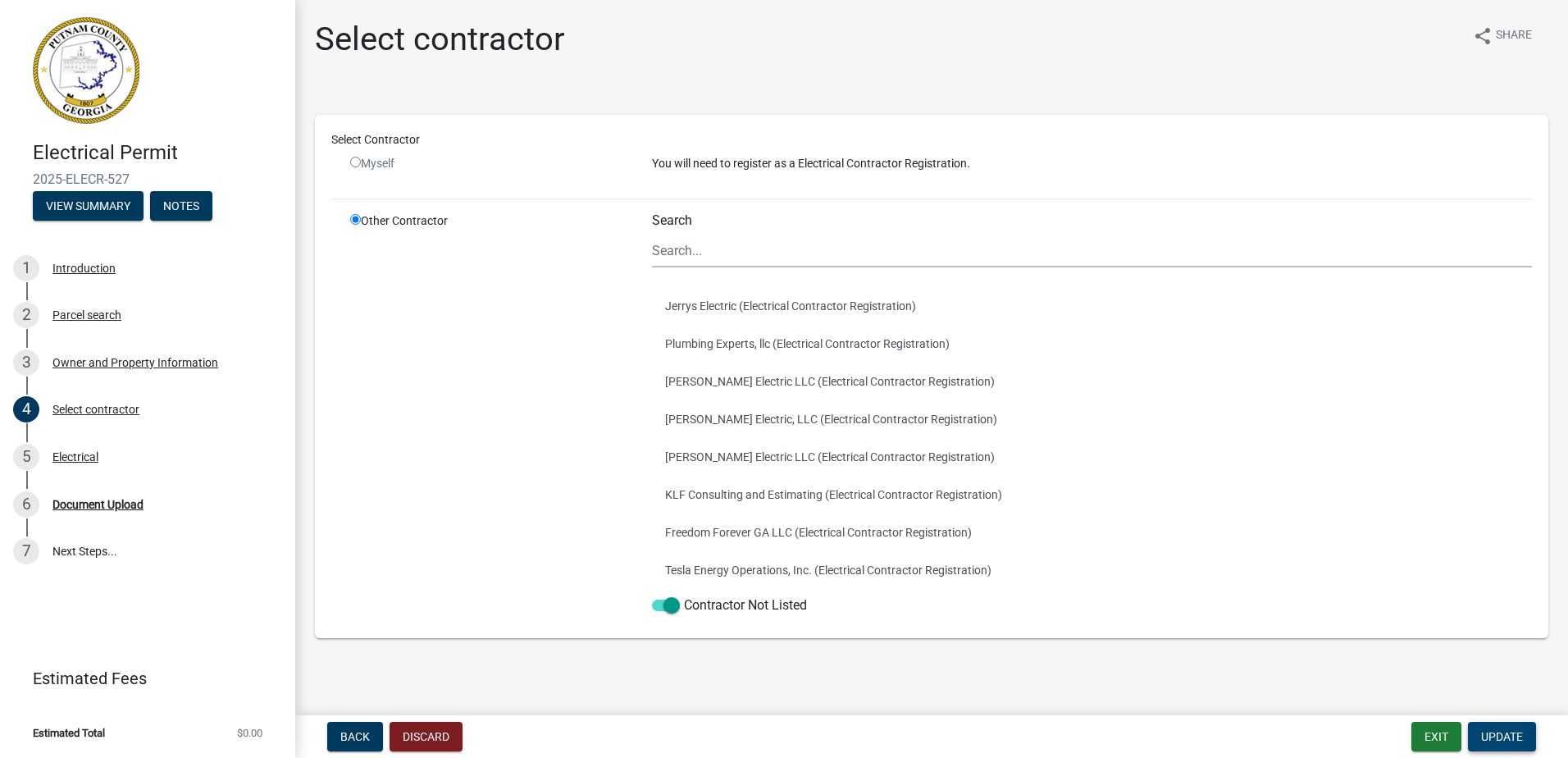
click at [1499, 743] on span "Update" at bounding box center [1502, 736] width 41 height 14
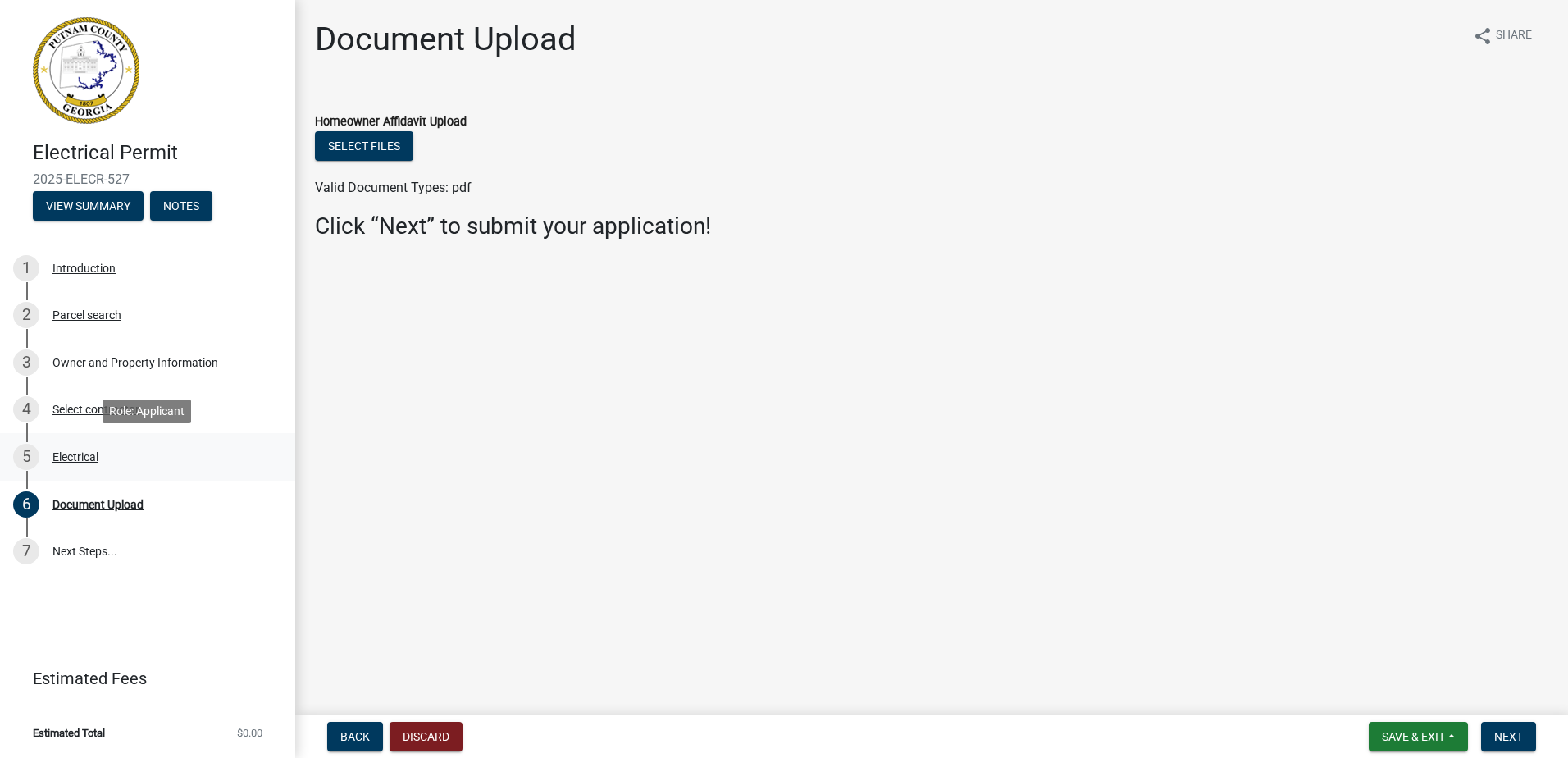
click at [201, 452] on div "5 Electrical" at bounding box center [141, 456] width 256 height 26
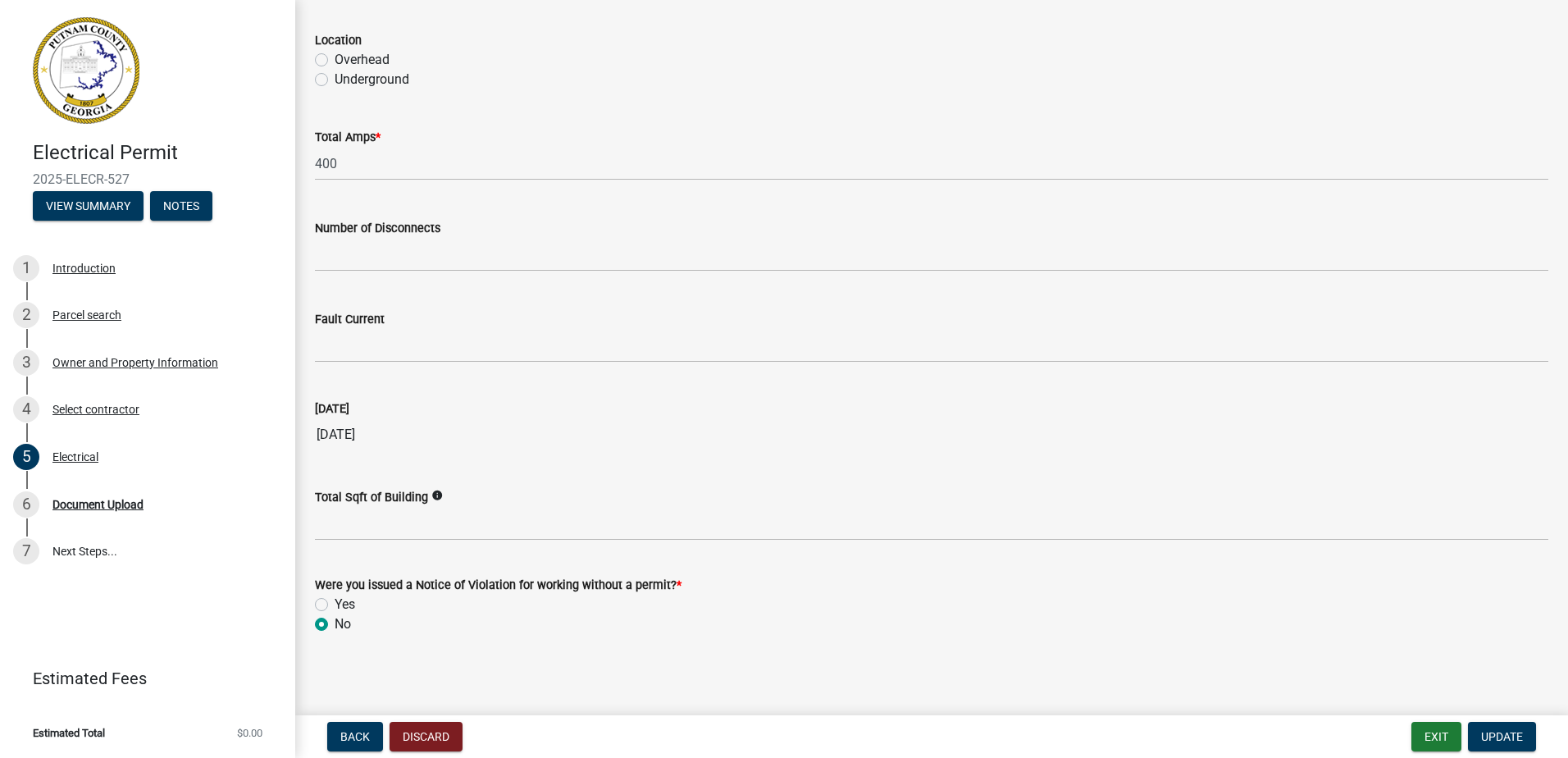
scroll to position [1550, 0]
click at [1541, 744] on form "Exit Update" at bounding box center [1477, 736] width 131 height 30
click at [1526, 743] on button "Update" at bounding box center [1502, 736] width 68 height 30
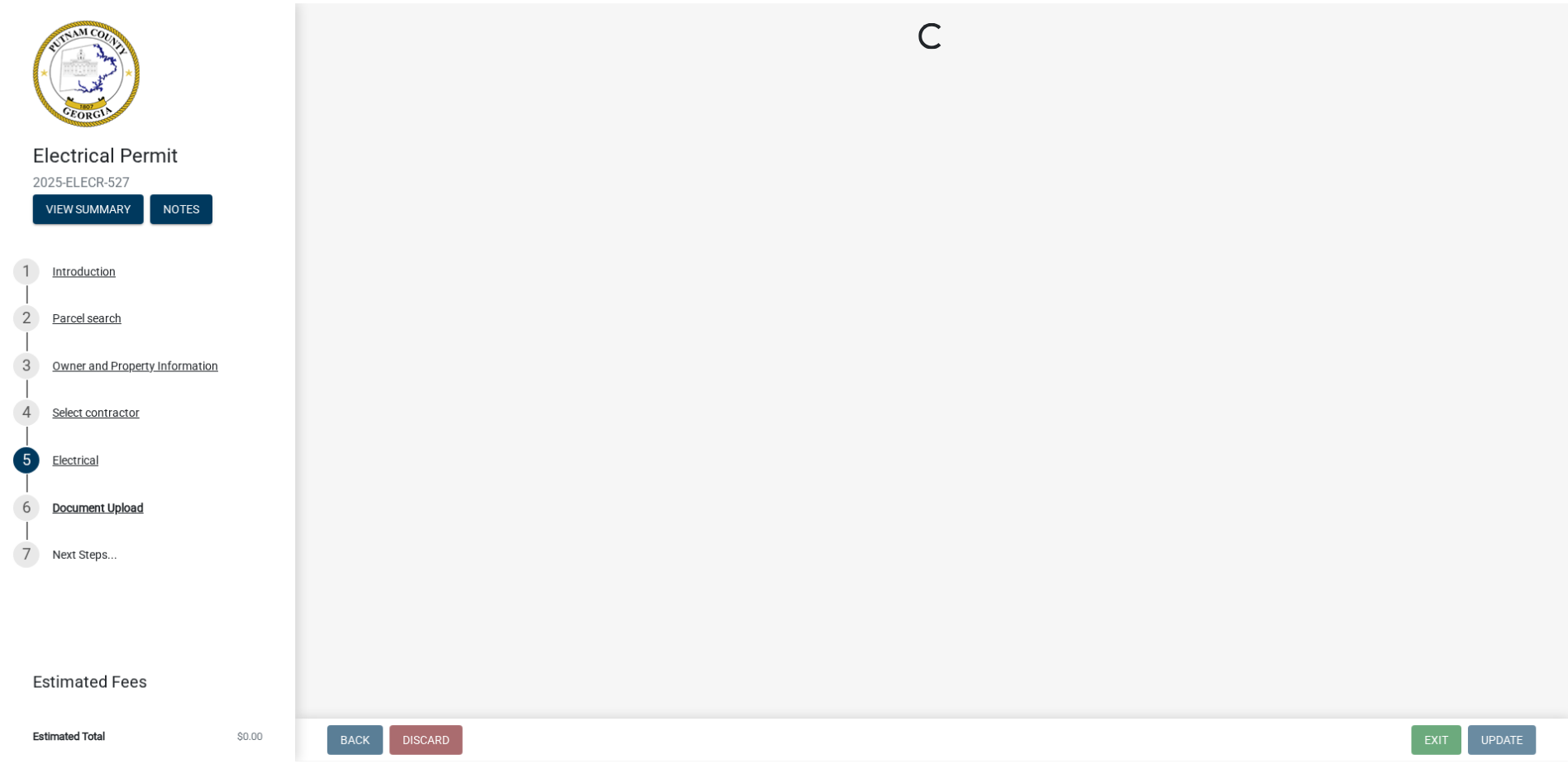
scroll to position [0, 0]
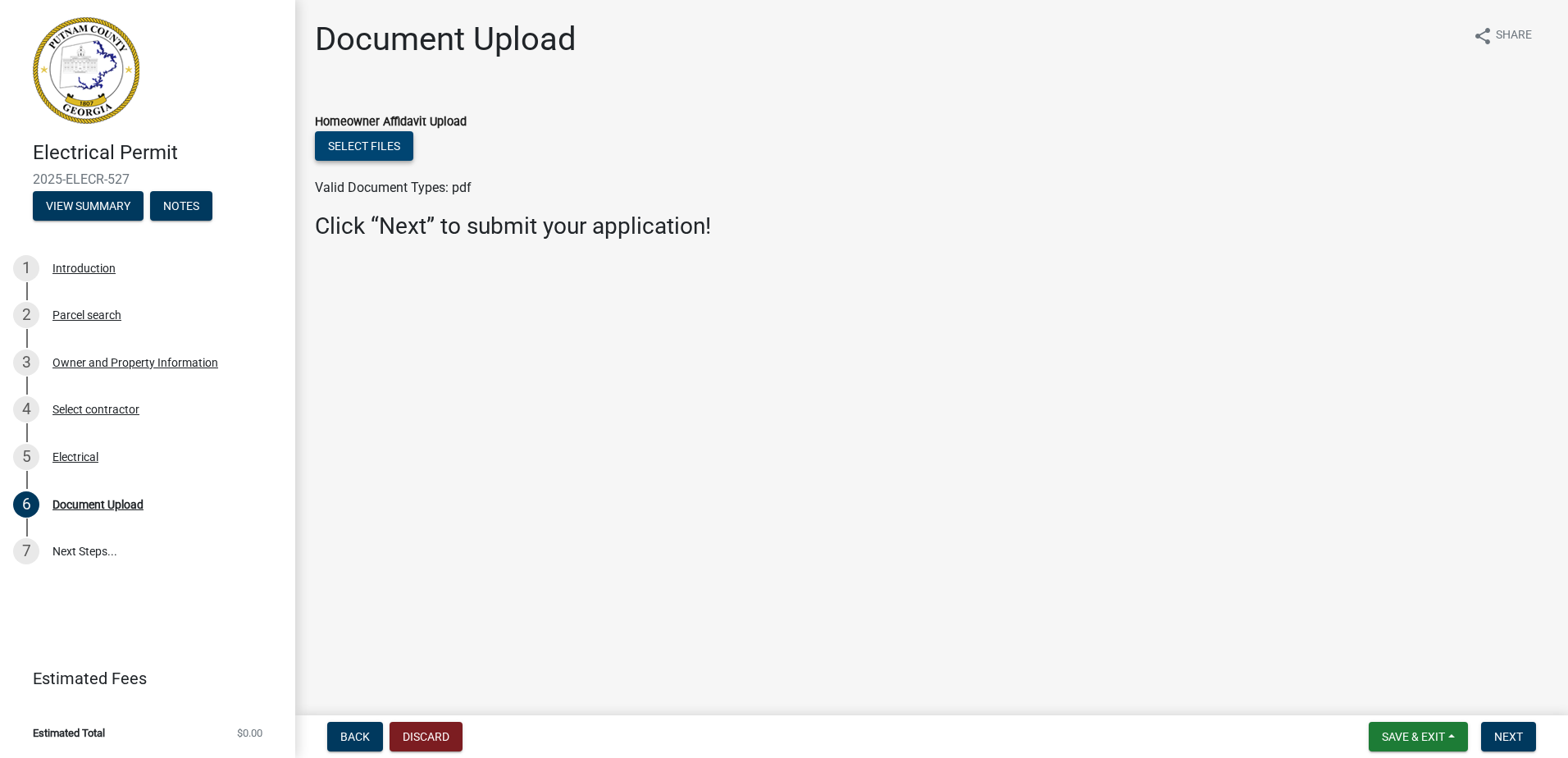
click at [393, 155] on button "Select files" at bounding box center [364, 146] width 98 height 30
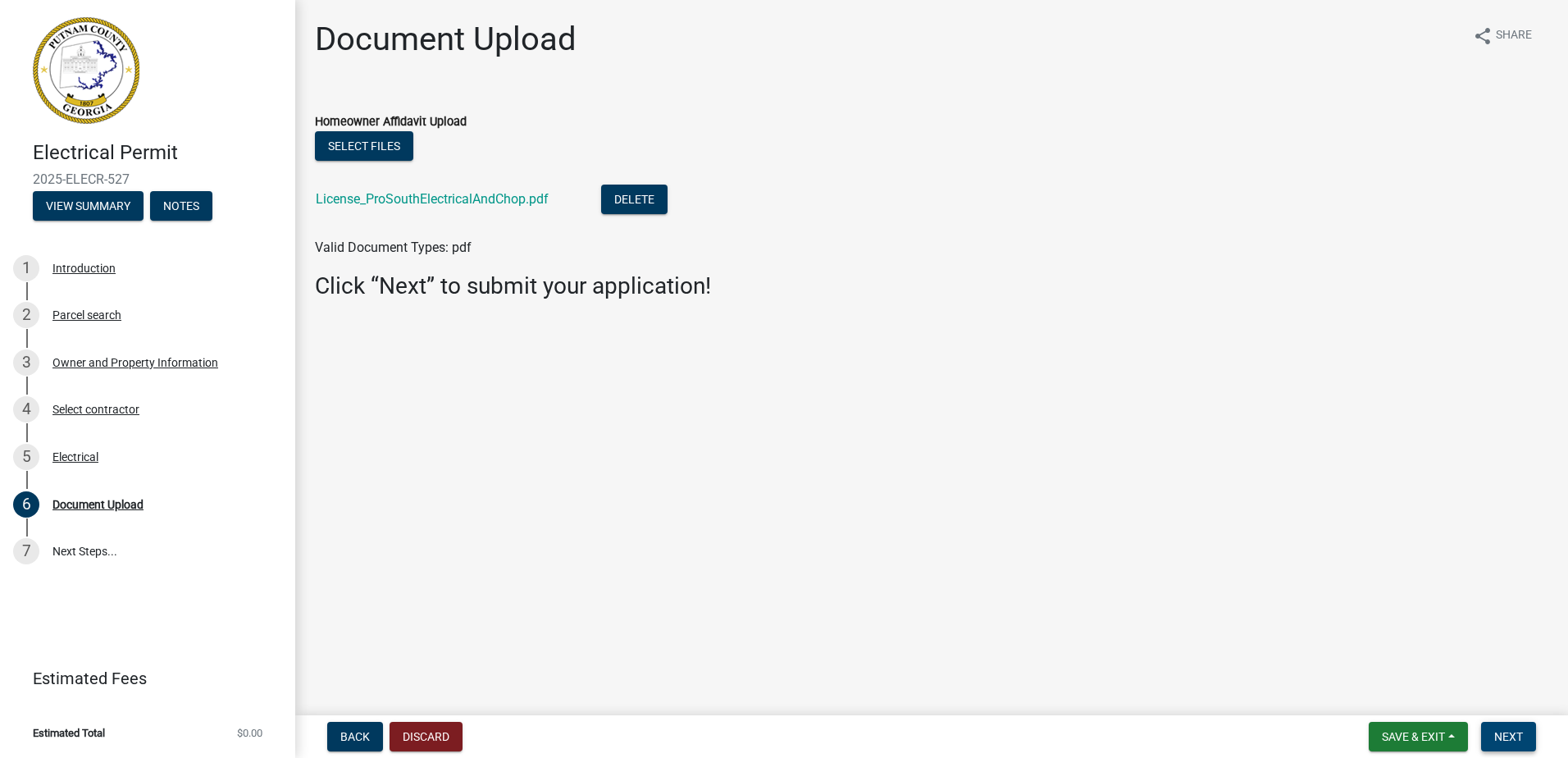
click at [1513, 731] on span "Next" at bounding box center [1509, 736] width 29 height 14
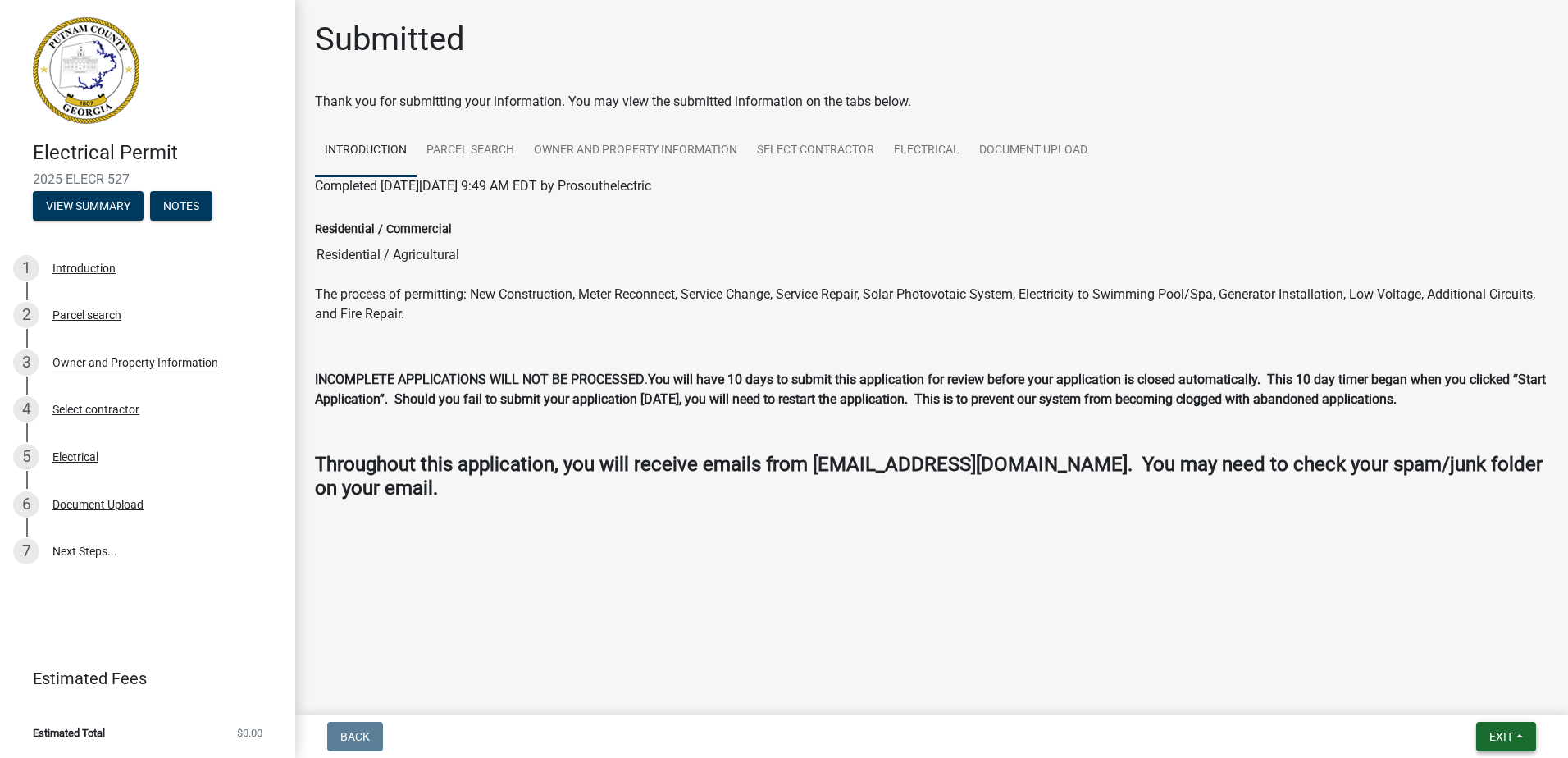
click at [1516, 731] on button "Exit" at bounding box center [1506, 736] width 60 height 30
click at [1498, 700] on button "Save & Exit" at bounding box center [1471, 694] width 131 height 40
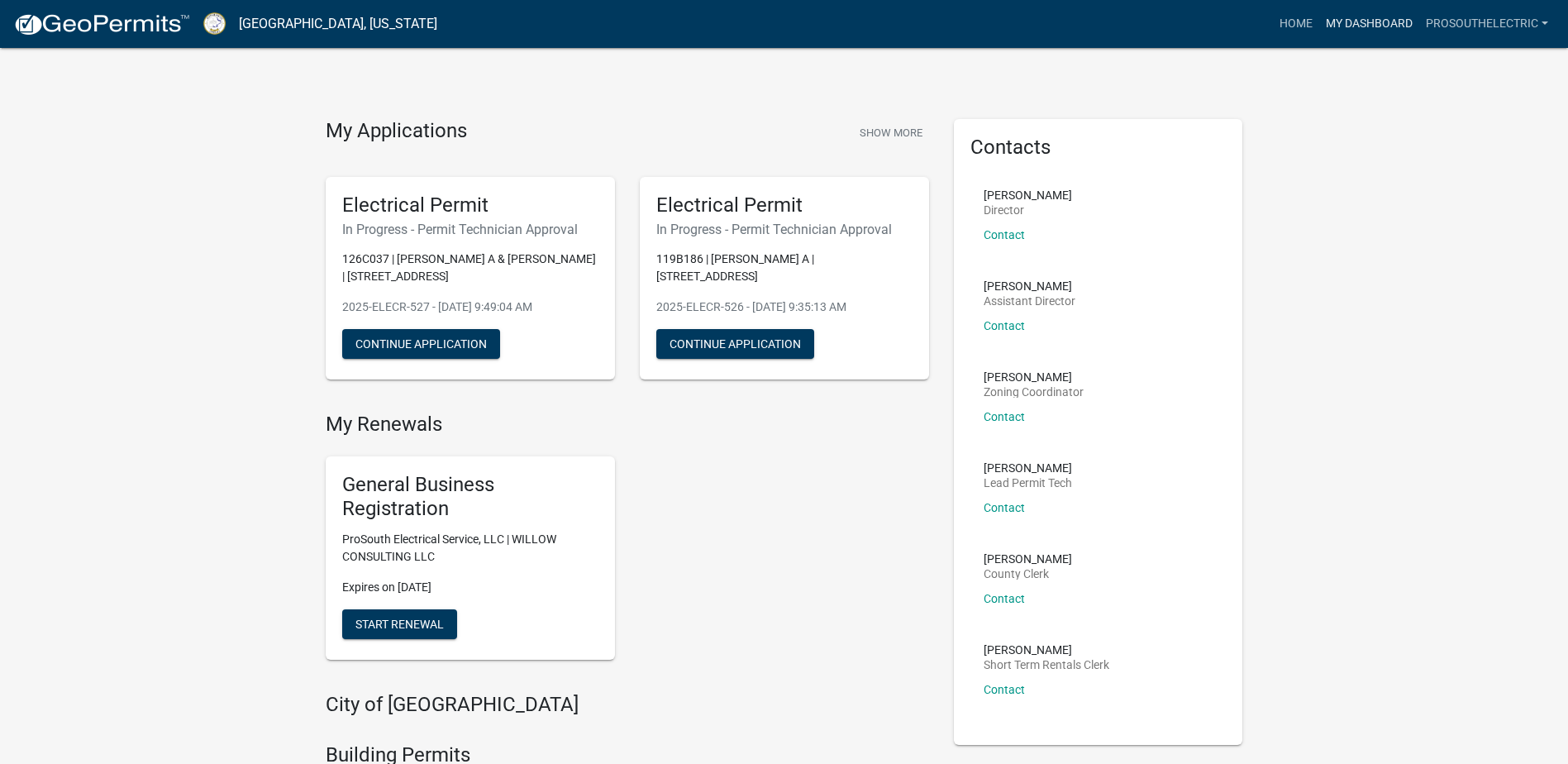
click at [1335, 20] on link "My Dashboard" at bounding box center [1368, 24] width 100 height 32
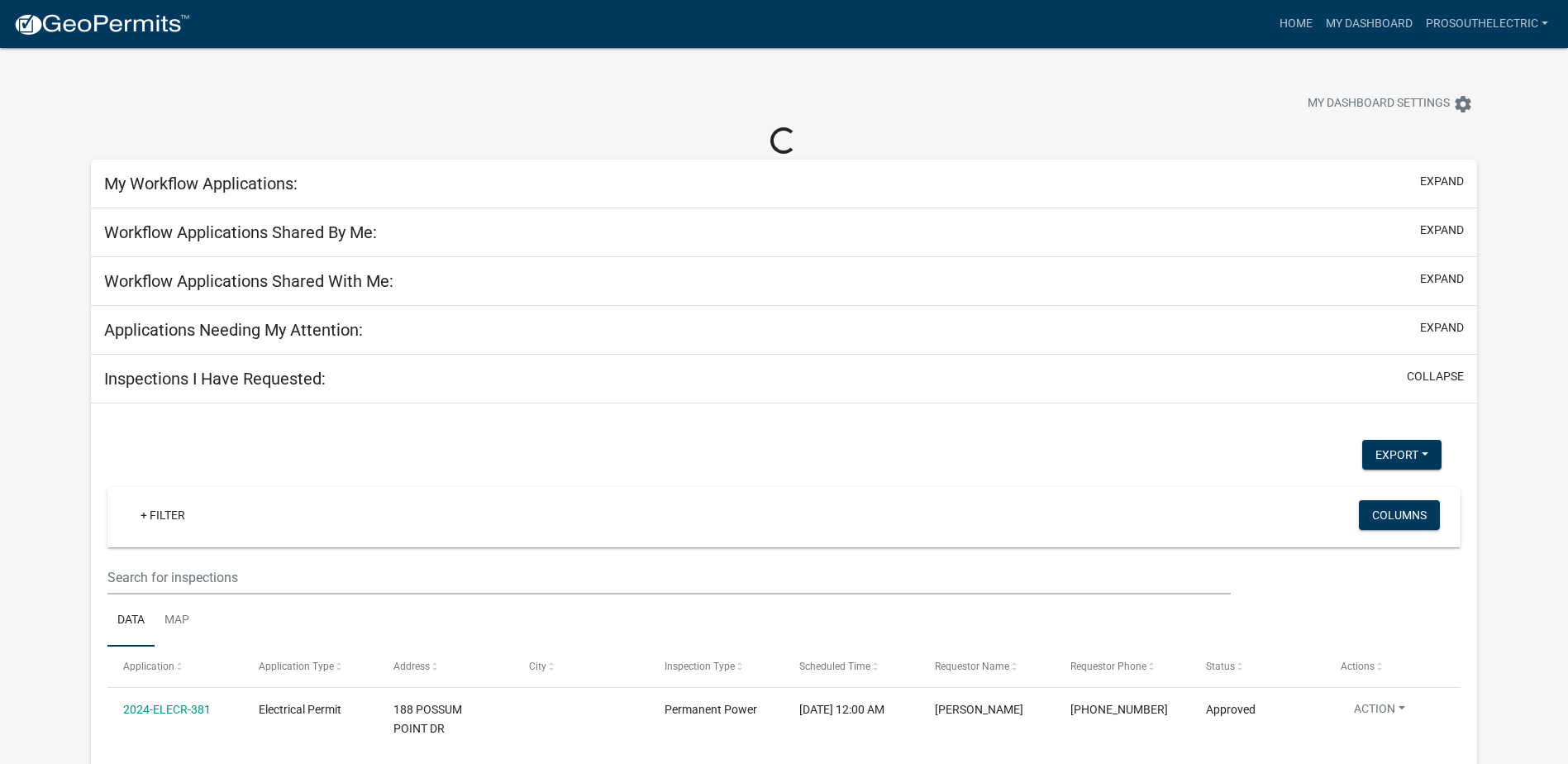
select select "3: 100"
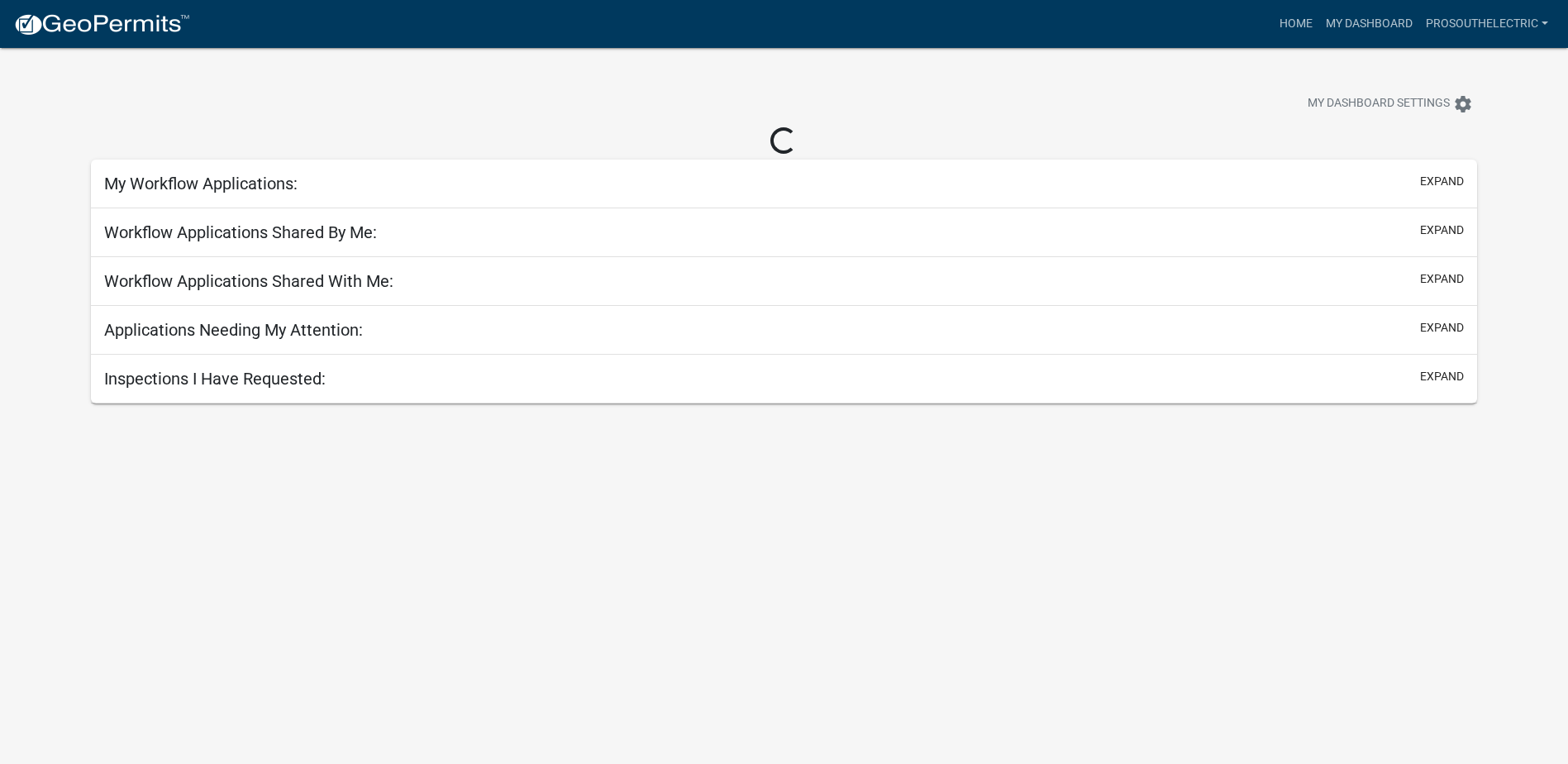
select select "3: 100"
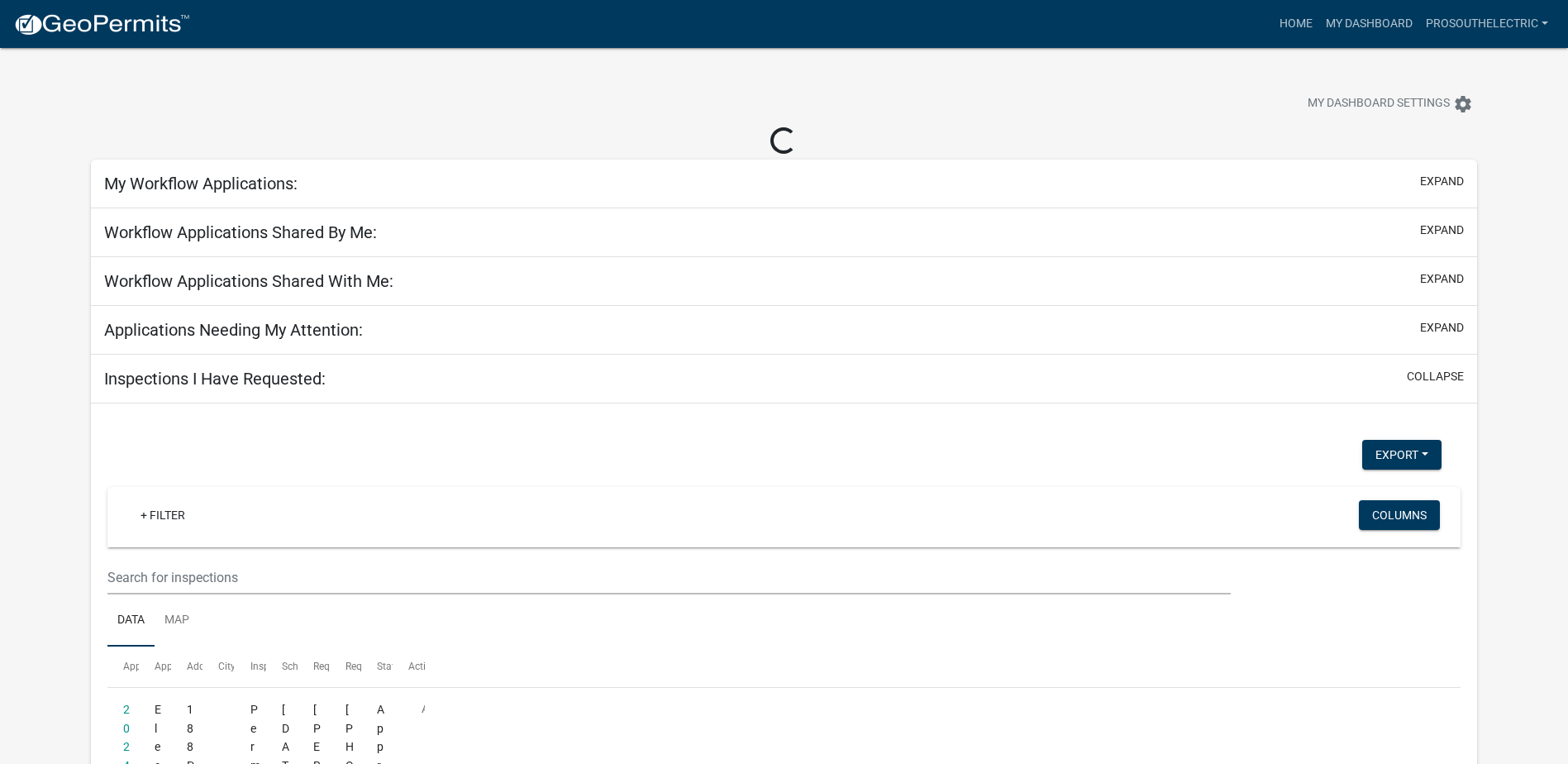
select select "3: 100"
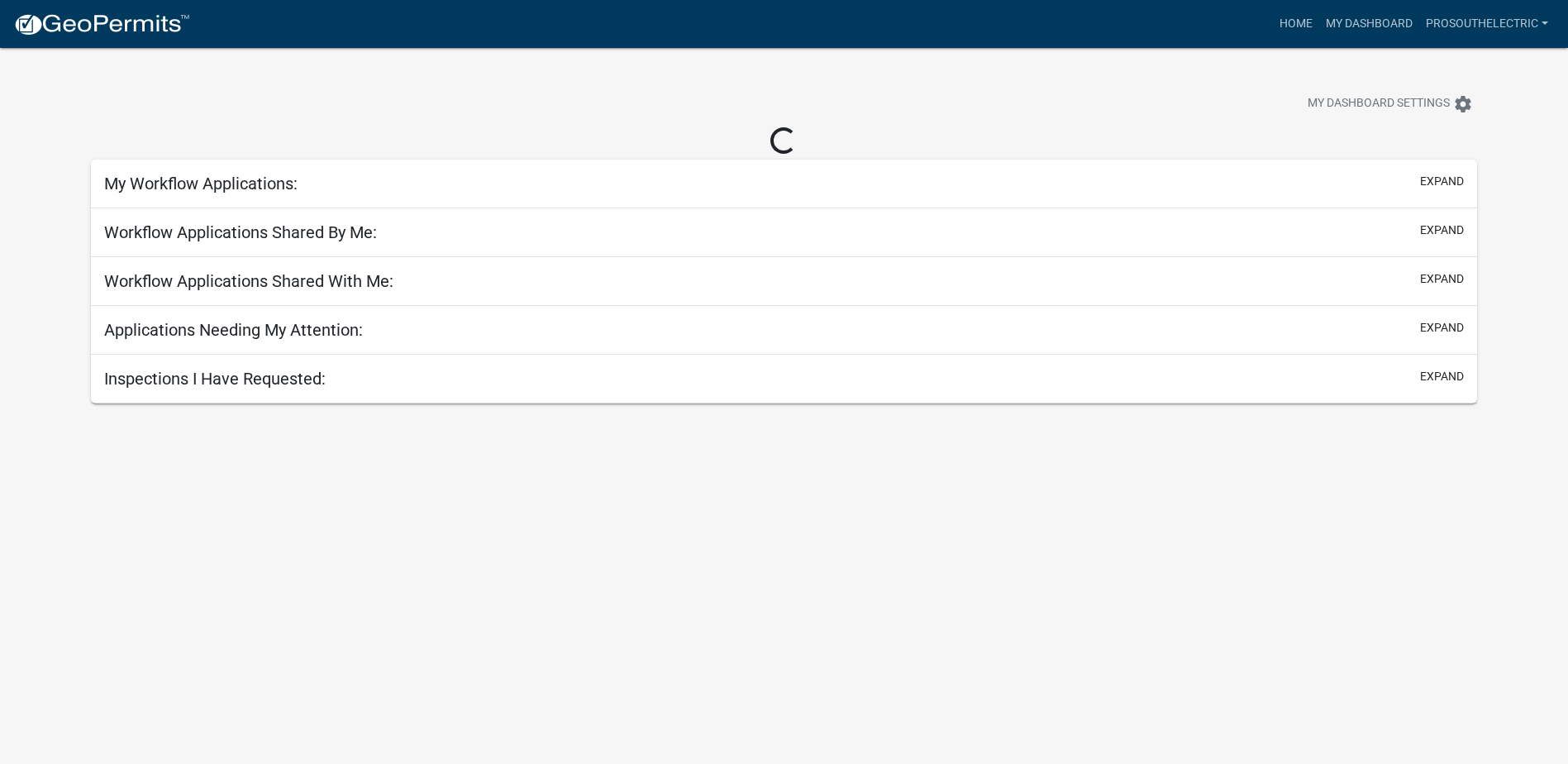
select select "3: 100"
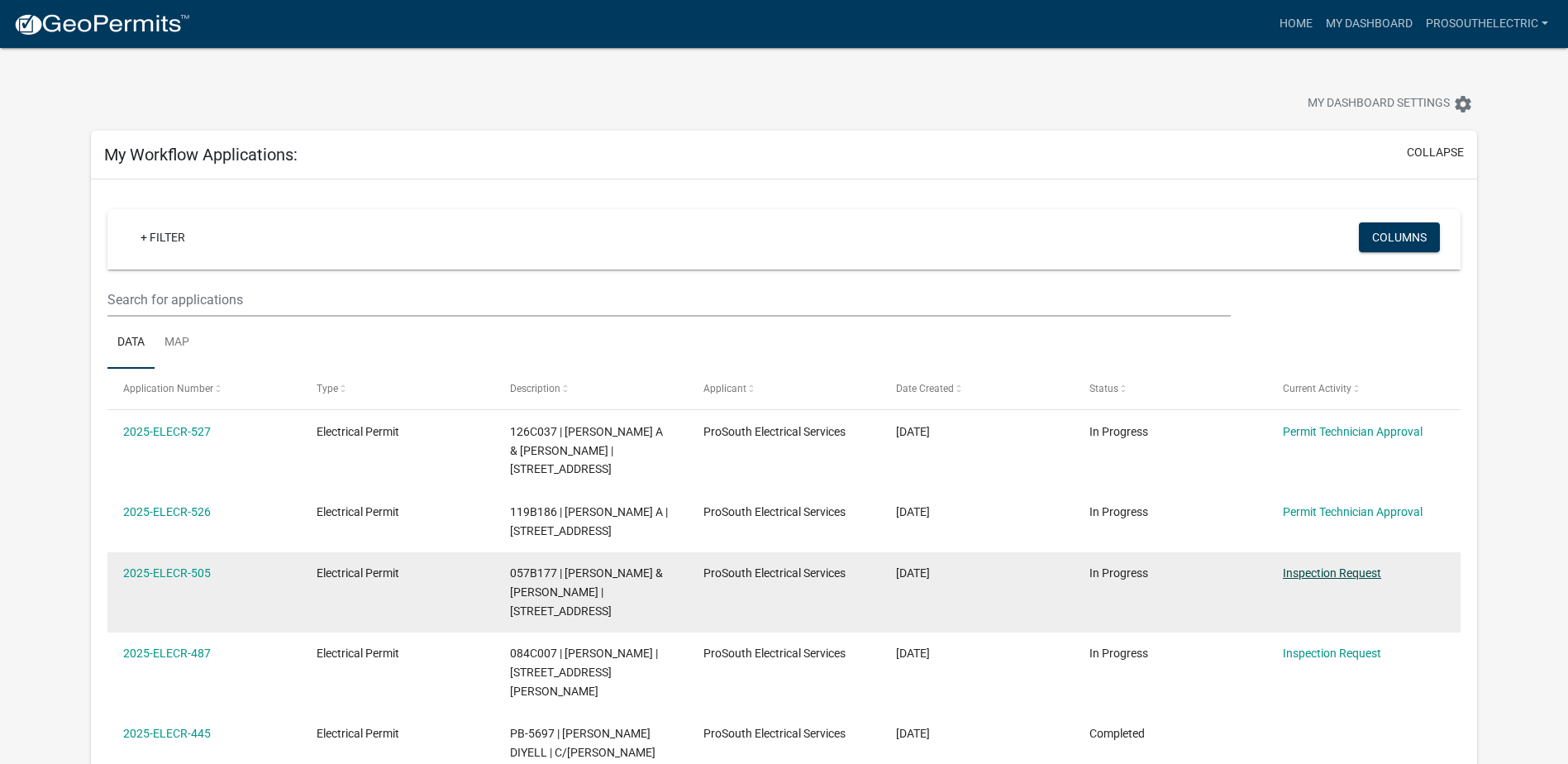
click at [1307, 575] on link "Inspection Request" at bounding box center [1331, 573] width 98 height 14
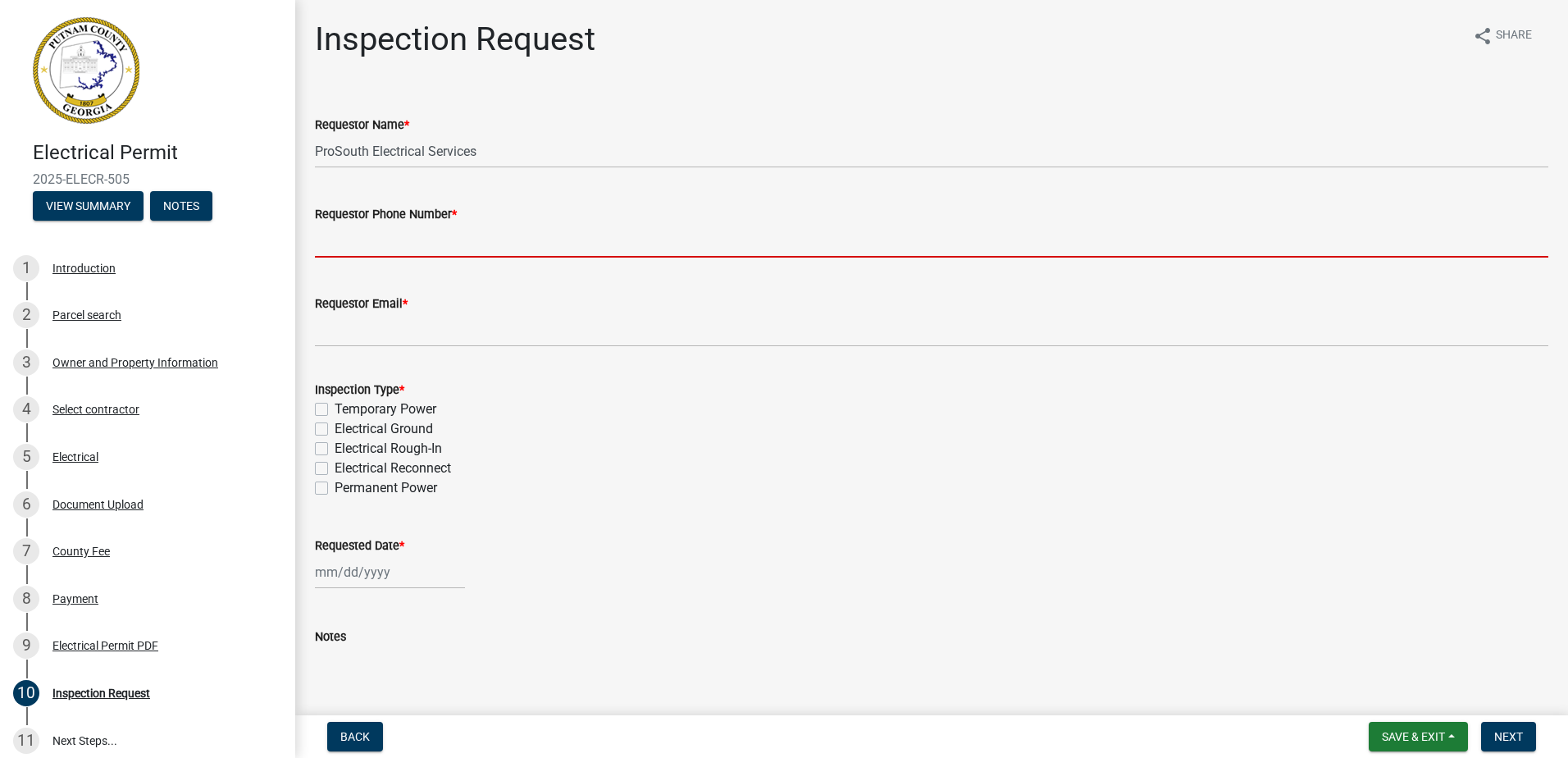
click at [408, 247] on input "Requestor Phone Number *" at bounding box center [932, 240] width 1234 height 33
click at [81, 486] on link "6 Document Upload" at bounding box center [148, 504] width 295 height 48
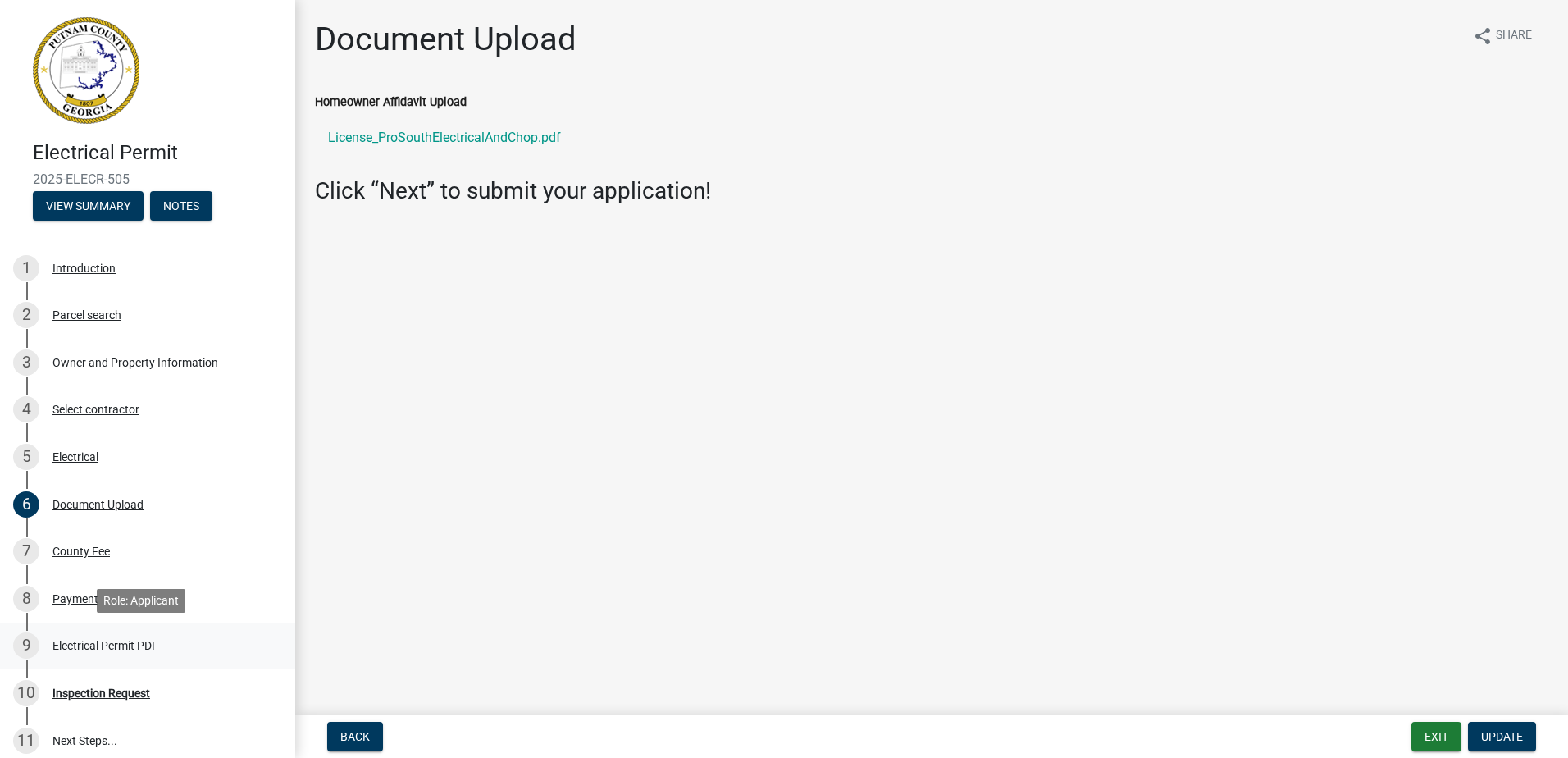
click at [99, 636] on div "9 Electrical Permit PDF" at bounding box center [141, 645] width 256 height 26
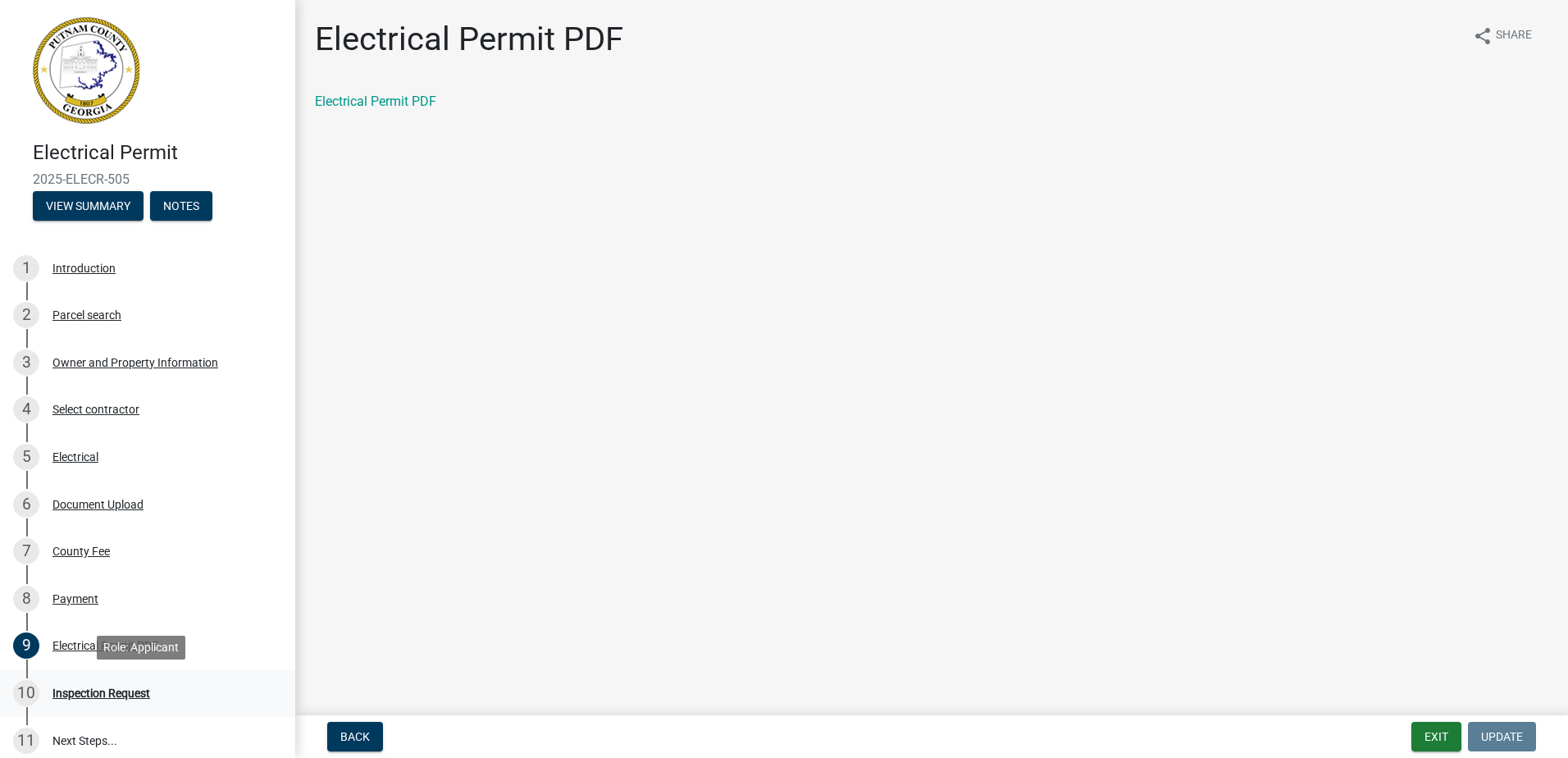
click at [94, 683] on div "10 Inspection Request" at bounding box center [141, 692] width 256 height 26
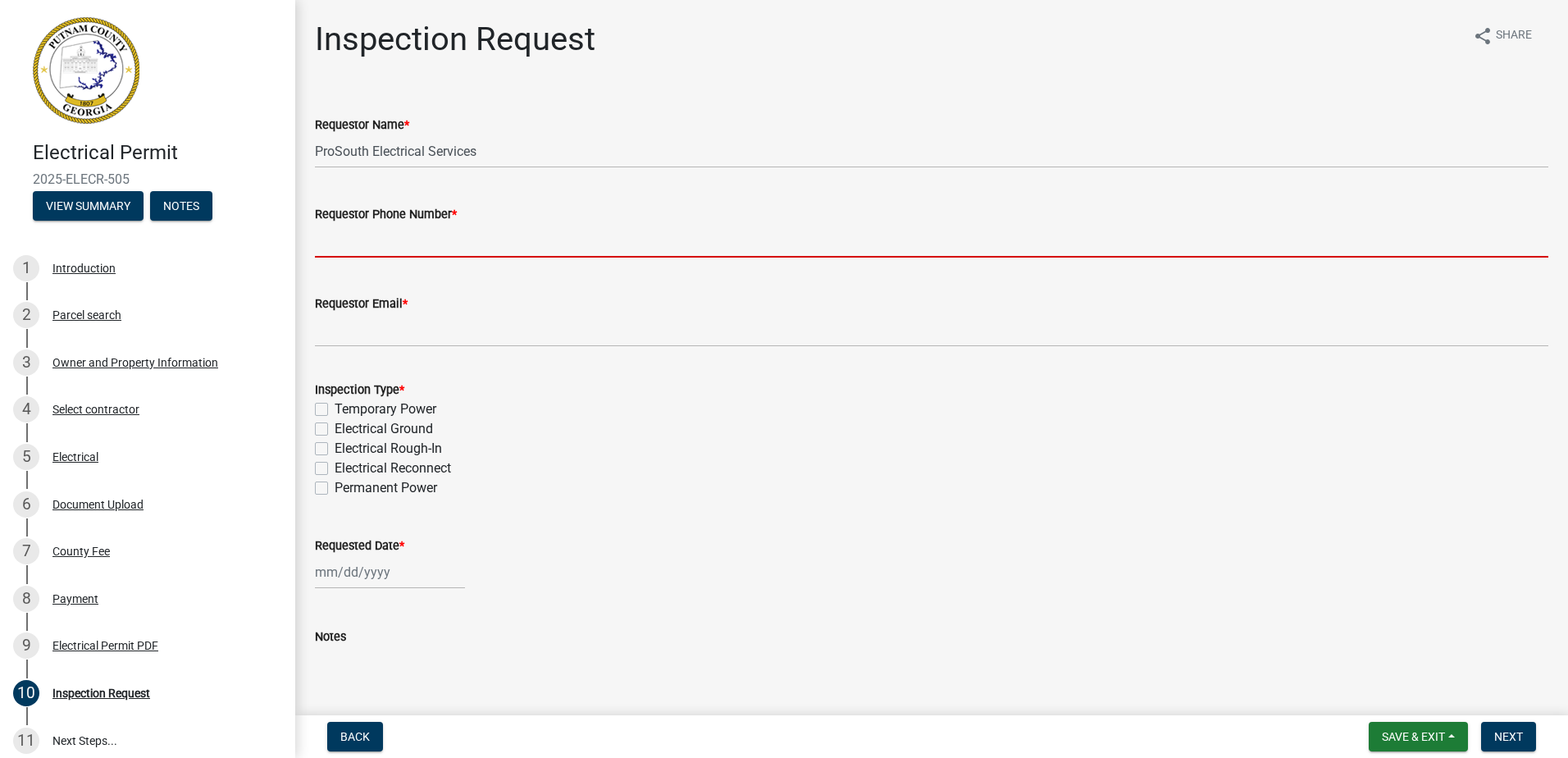
click at [398, 230] on input "Requestor Phone Number *" at bounding box center [932, 240] width 1234 height 33
type input "7709055081"
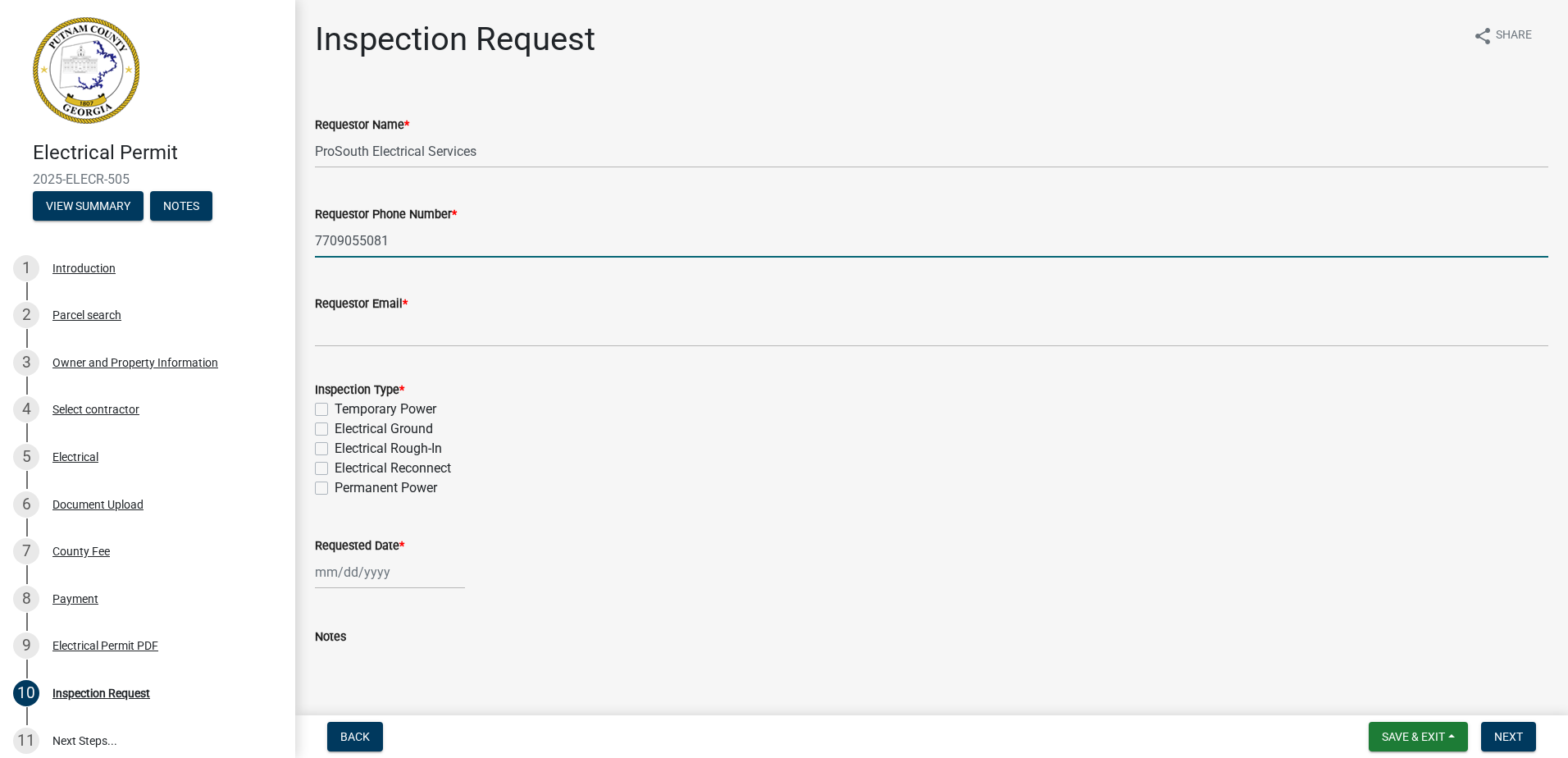
type input "[EMAIL_ADDRESS][DOMAIN_NAME]"
type input "[DATE]"
select select "9"
select select "2025"
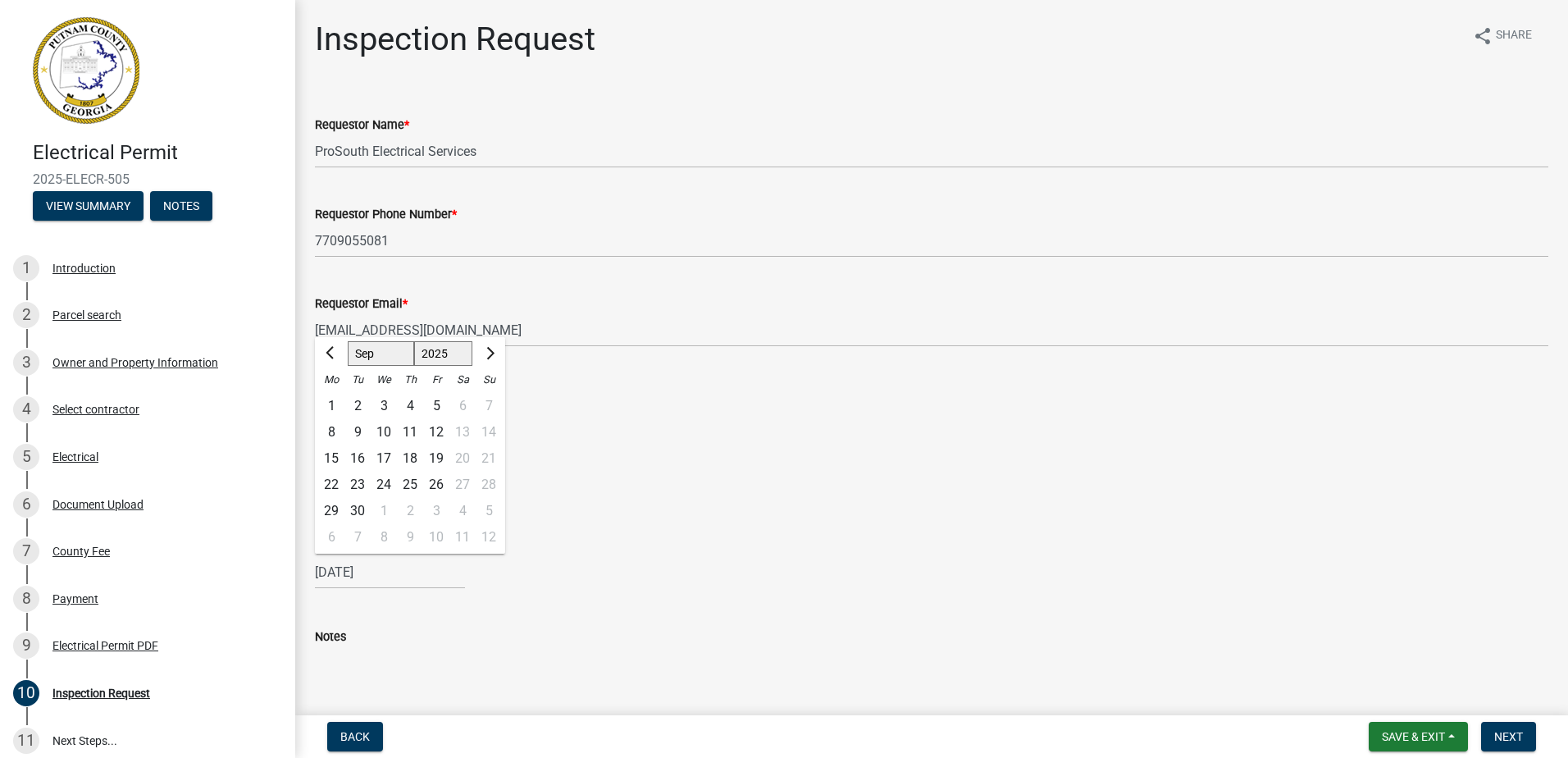
click at [568, 294] on div "Requestor Email *" at bounding box center [932, 303] width 1234 height 20
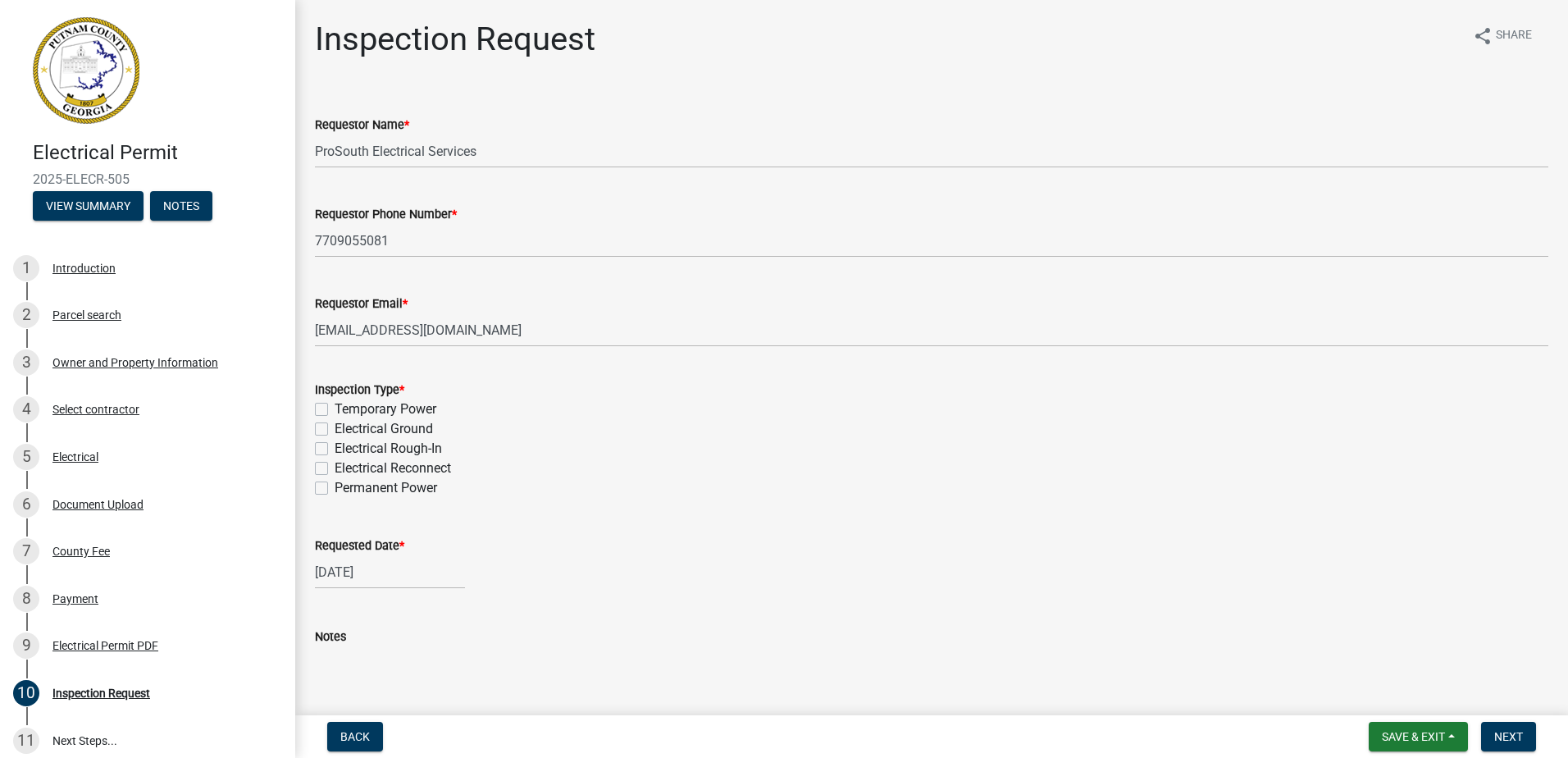
click at [399, 488] on label "Permanent Power" at bounding box center [386, 488] width 103 height 20
click at [346, 488] on input "Permanent Power" at bounding box center [340, 483] width 11 height 11
checkbox input "true"
checkbox input "false"
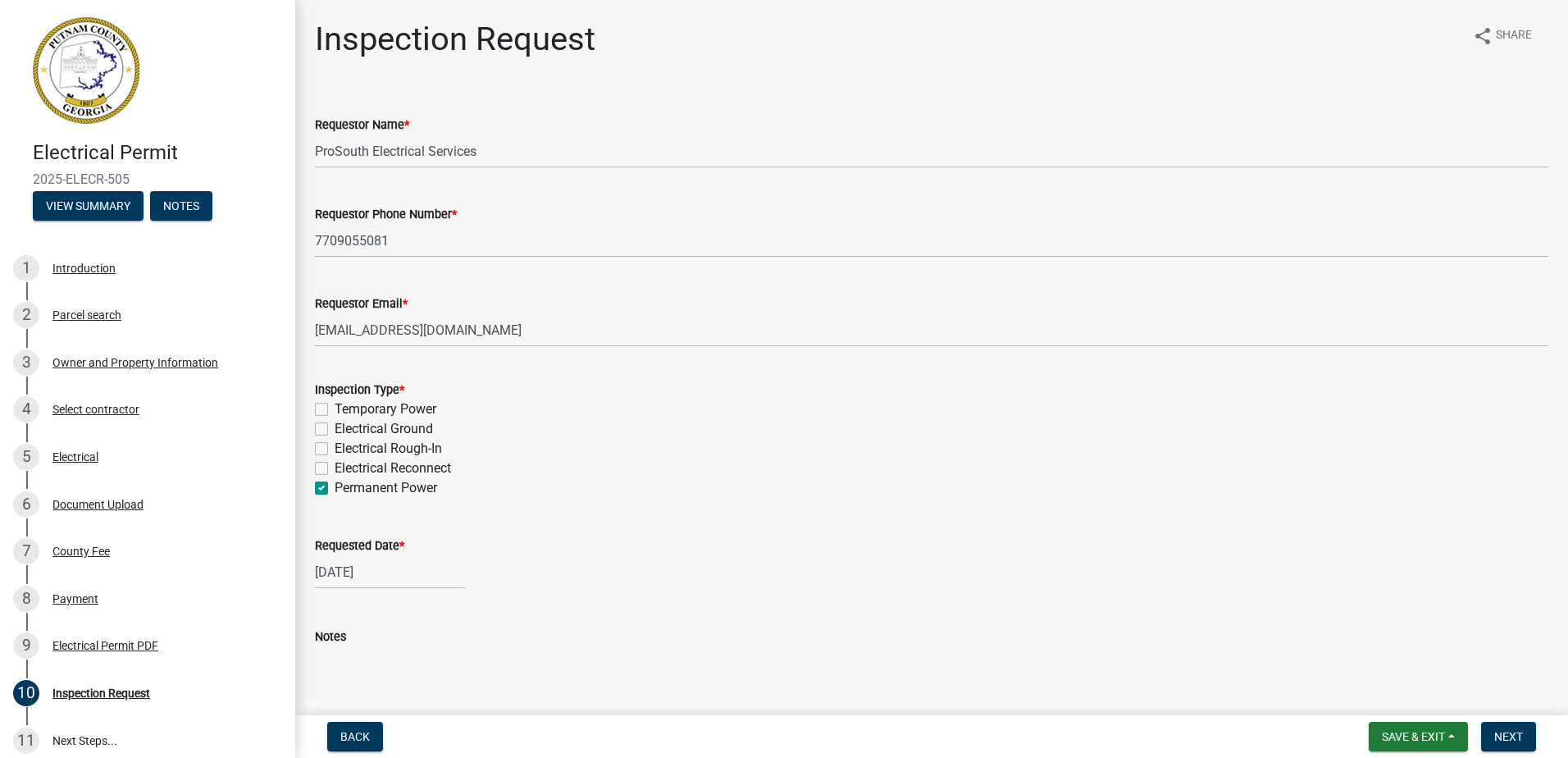
checkbox input "false"
checkbox input "true"
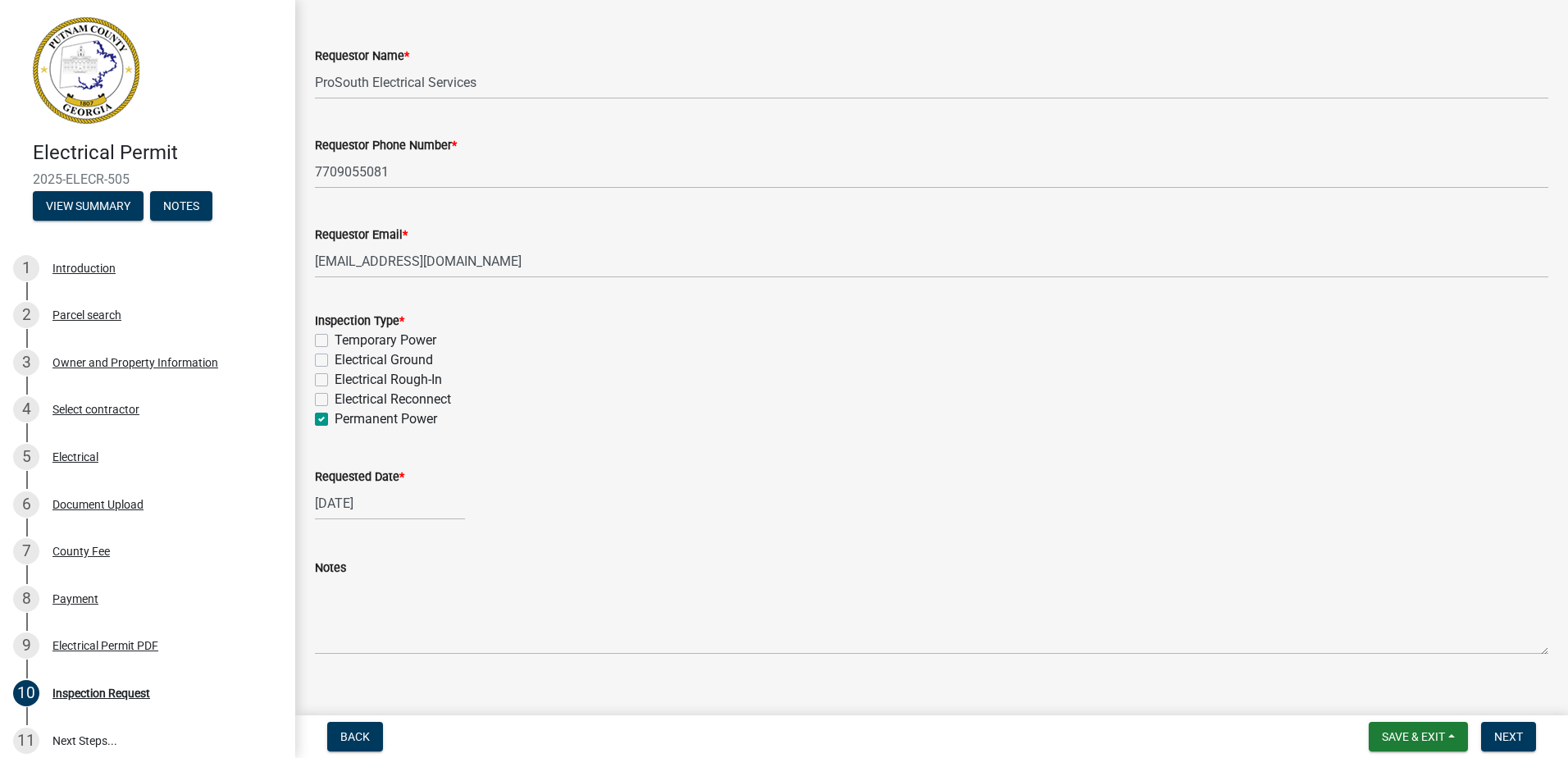
scroll to position [92, 0]
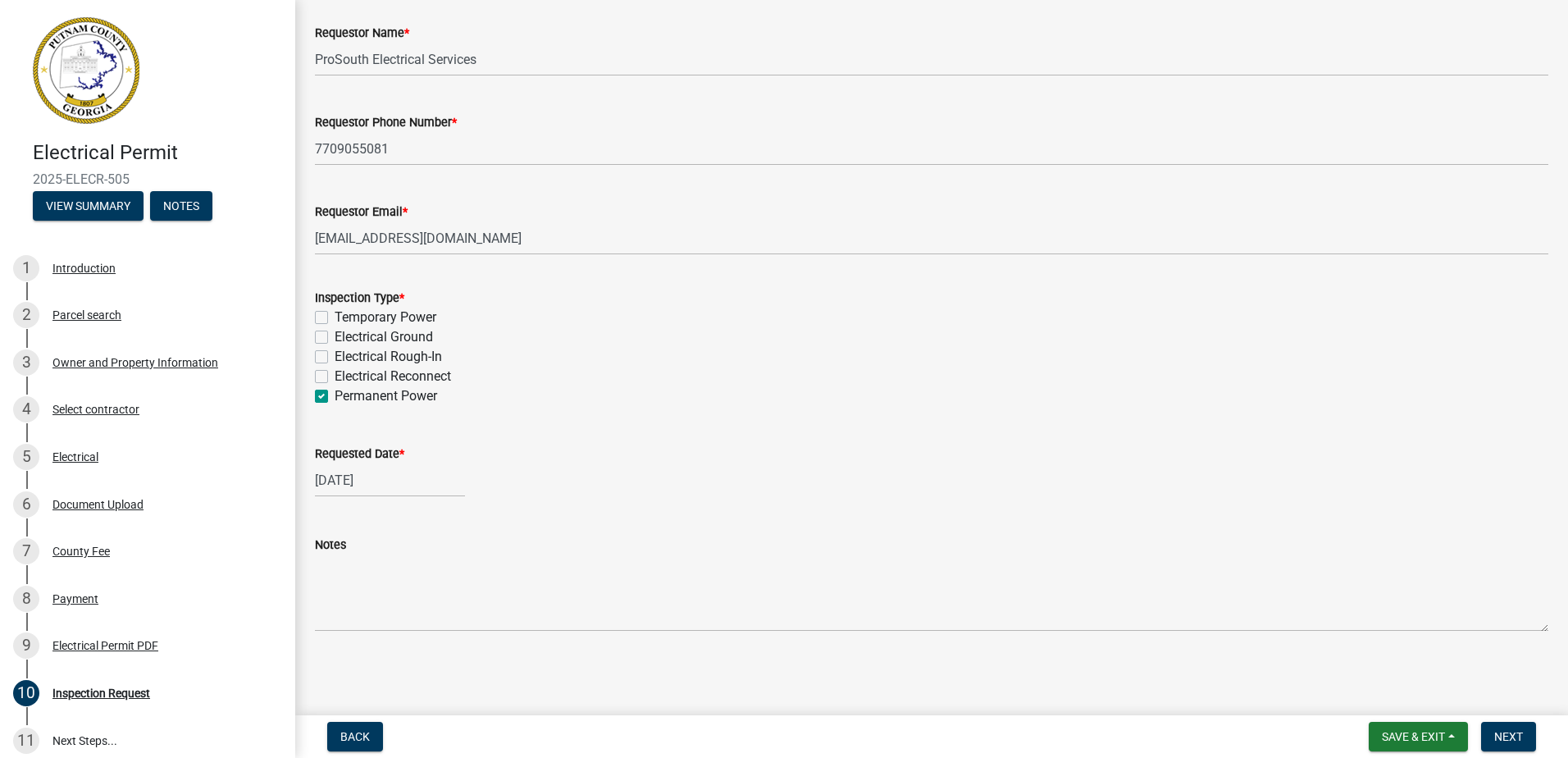
click at [395, 482] on div "[DATE]" at bounding box center [390, 480] width 150 height 33
select select "8"
select select "2025"
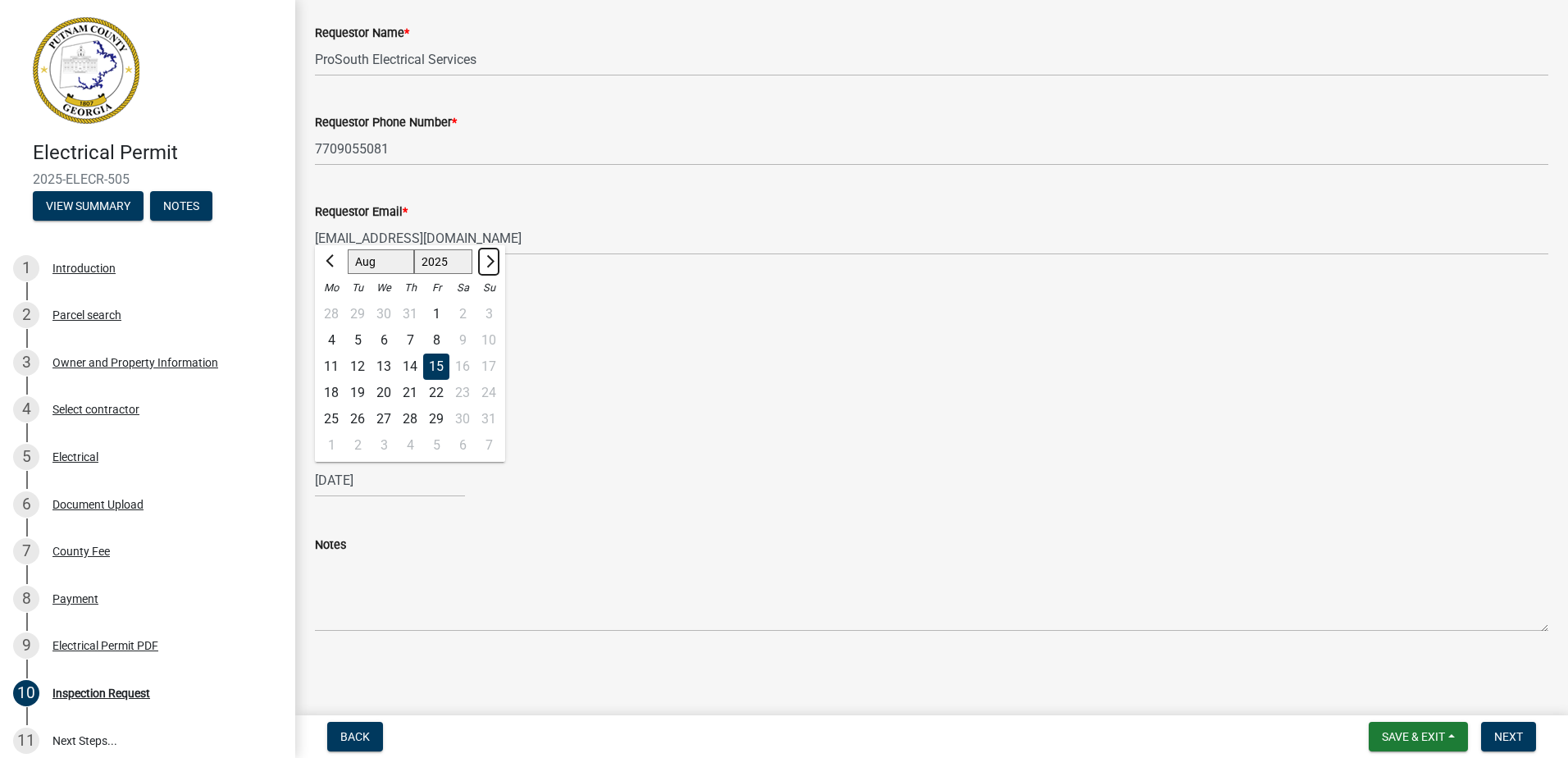
click at [495, 259] on button "Next month" at bounding box center [489, 261] width 20 height 26
select select "9"
click at [338, 395] on div "22" at bounding box center [331, 393] width 26 height 26
type input "[DATE]"
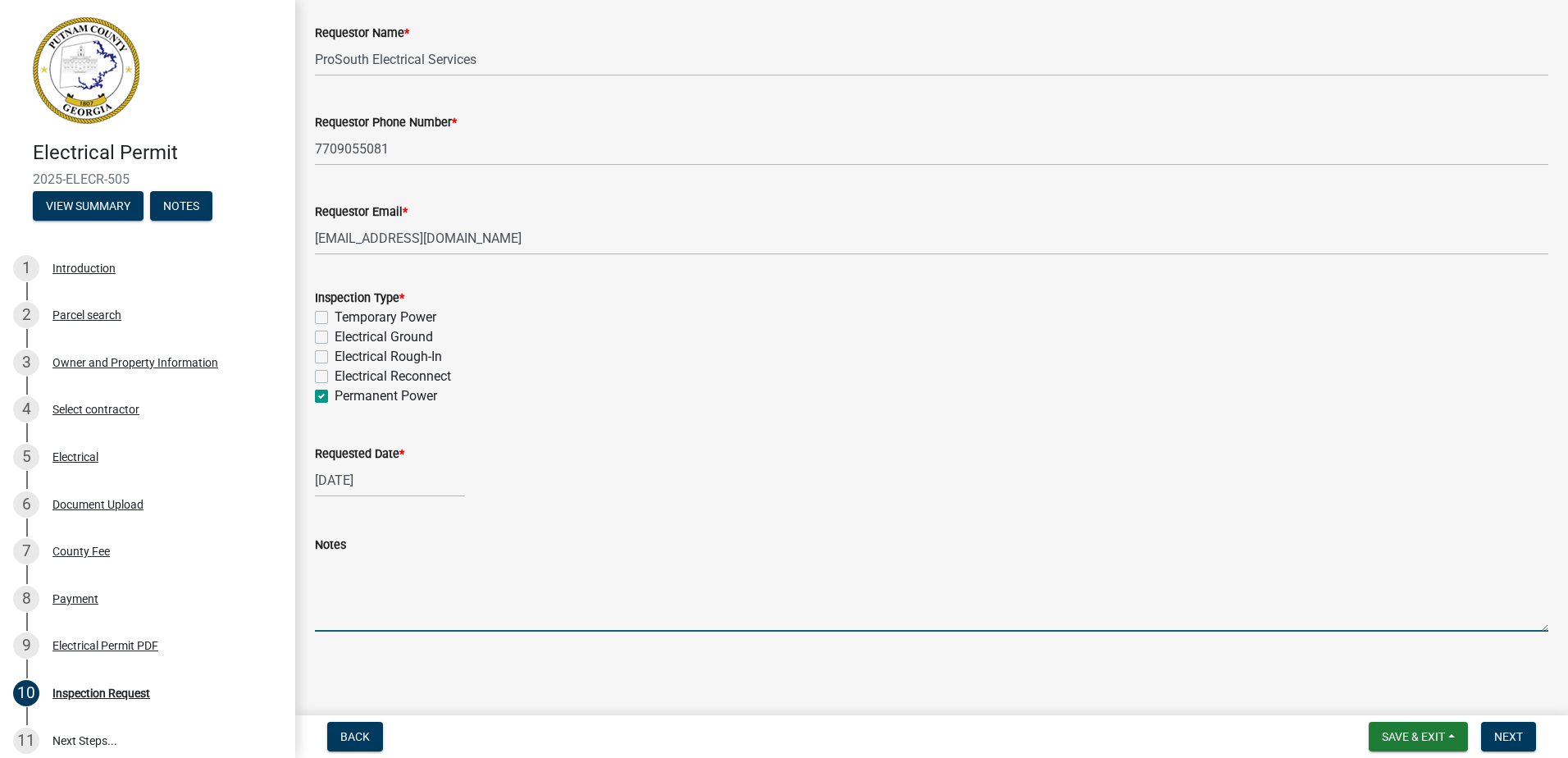
click at [389, 574] on textarea "Notes" at bounding box center [932, 593] width 1234 height 77
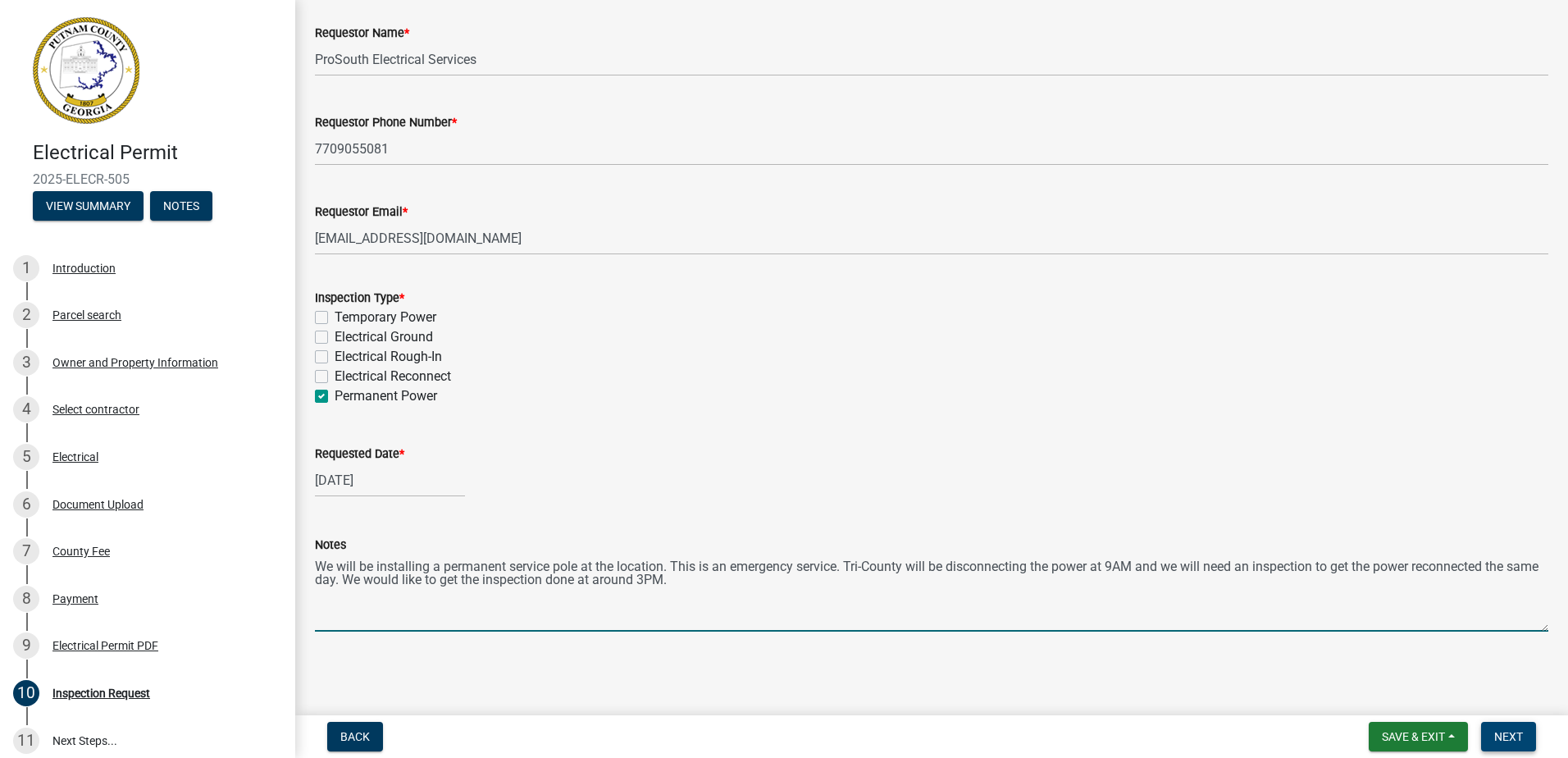
type textarea "We will be installing a permanent service pole at the location. This is an emer…"
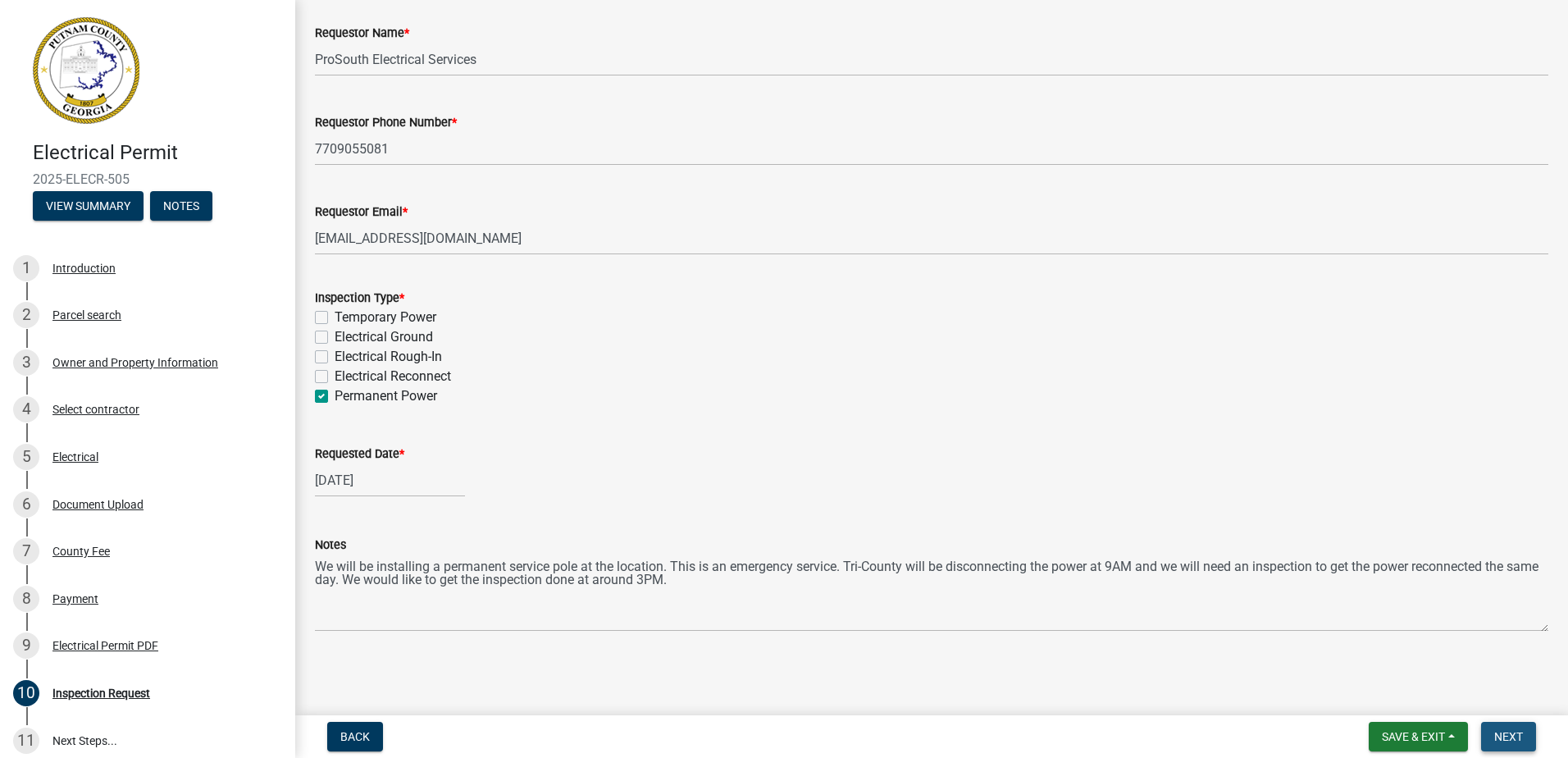
click at [1500, 735] on span "Next" at bounding box center [1509, 736] width 29 height 14
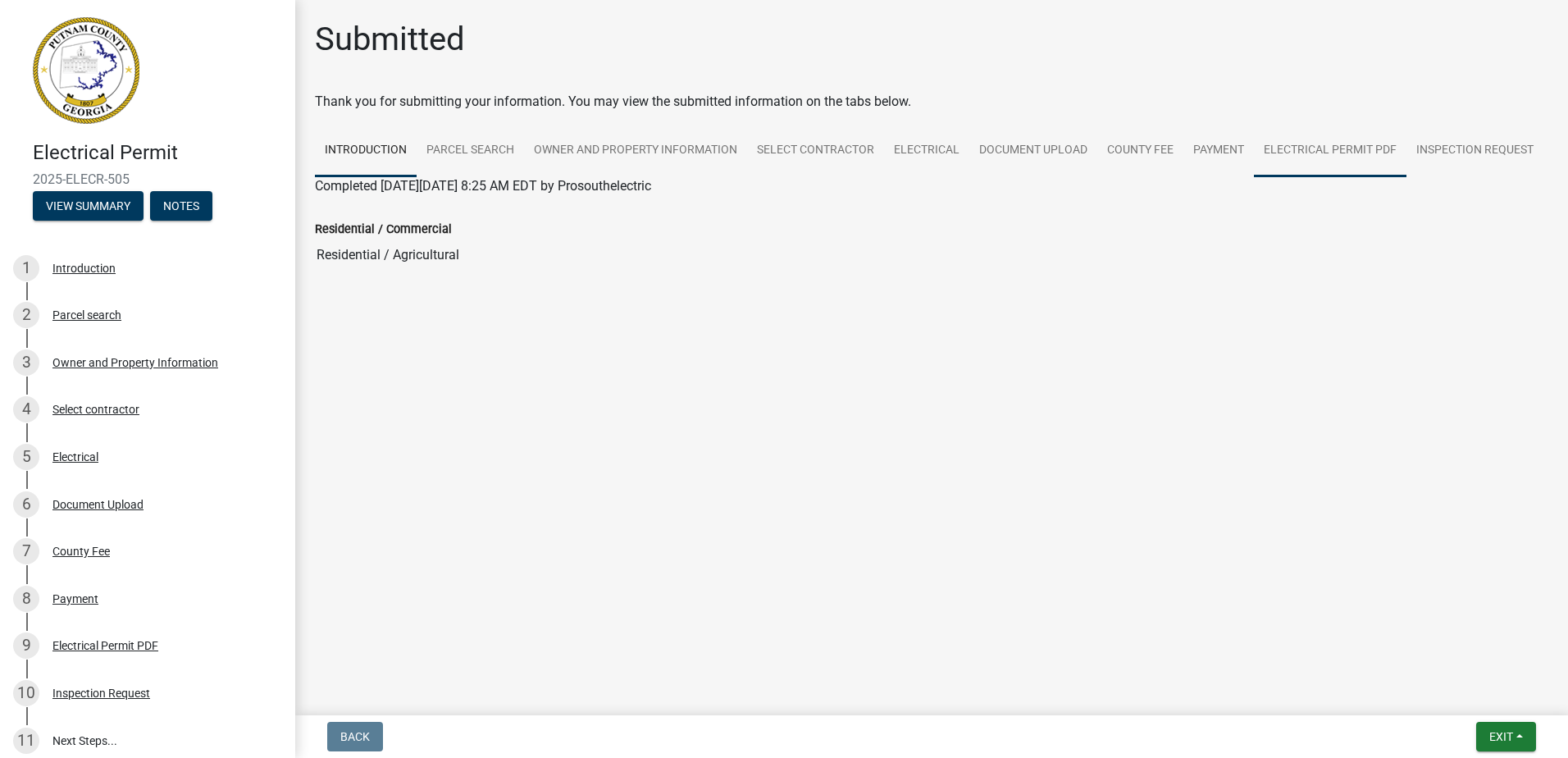
click at [1367, 145] on link "Electrical Permit PDF" at bounding box center [1329, 151] width 152 height 52
click at [1455, 144] on link "Inspection Request" at bounding box center [1475, 151] width 137 height 52
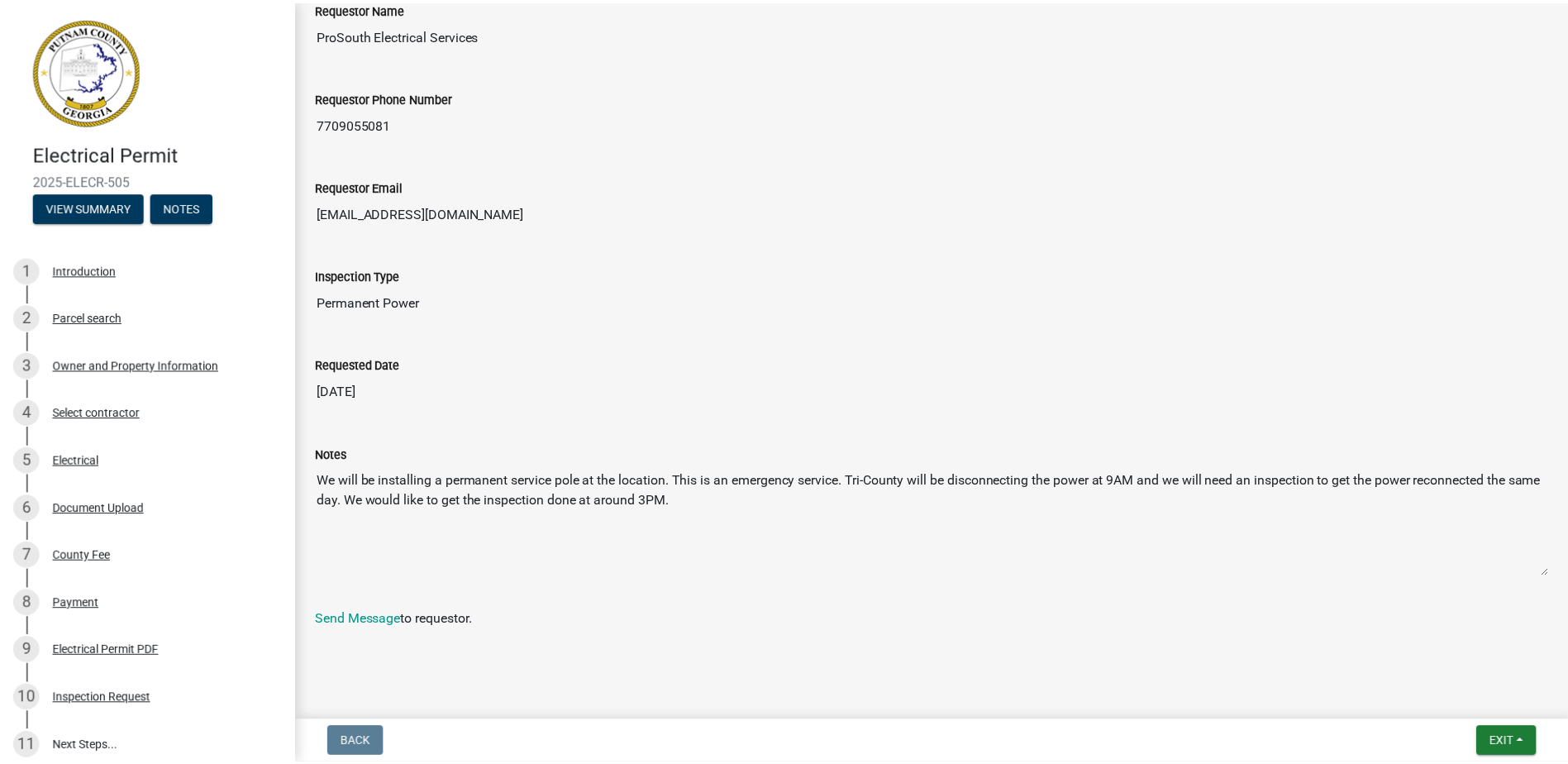
scroll to position [275, 0]
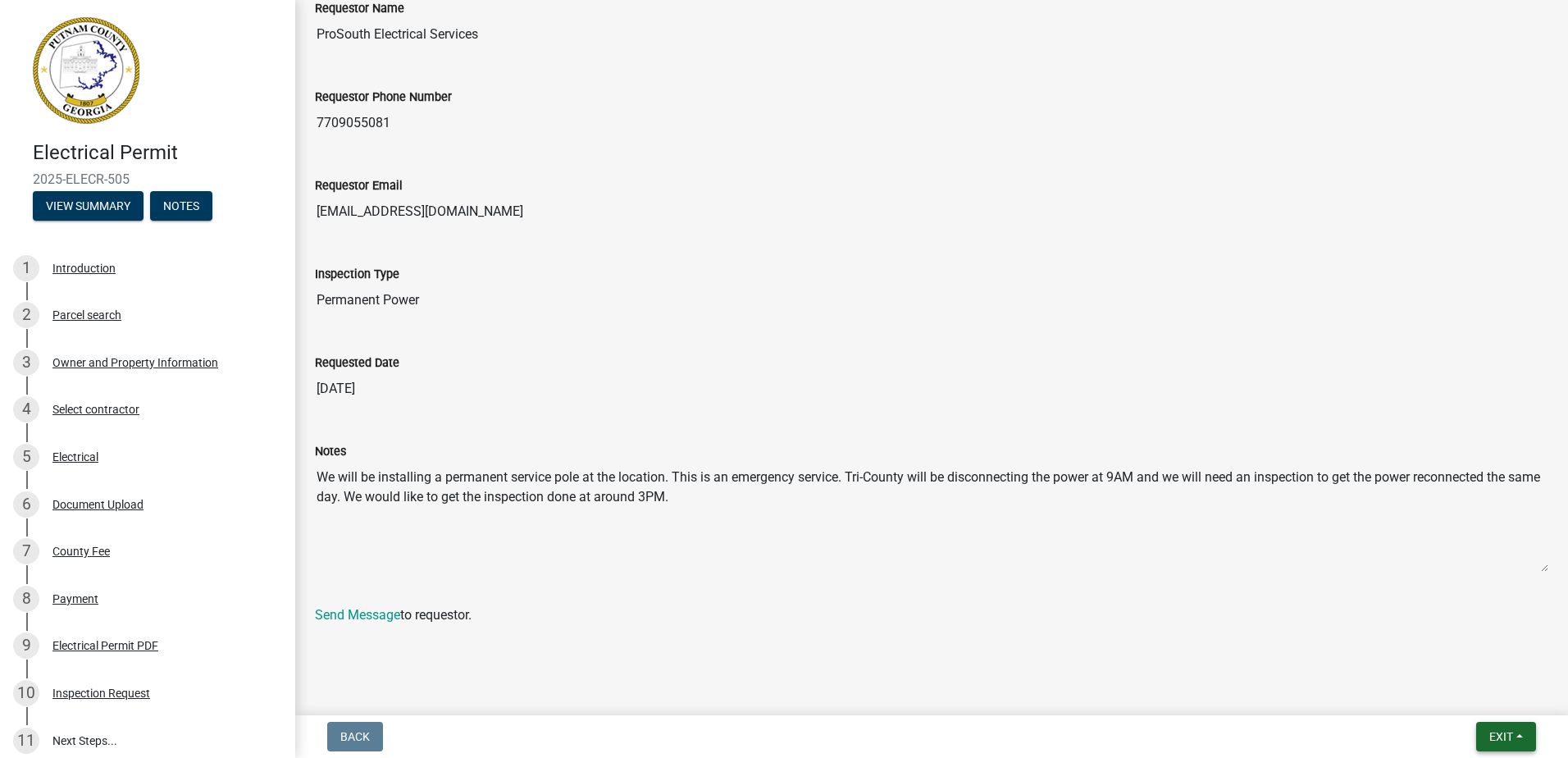
click at [1527, 726] on button "Exit" at bounding box center [1506, 736] width 60 height 30
click at [1496, 689] on button "Save & Exit" at bounding box center [1471, 694] width 131 height 40
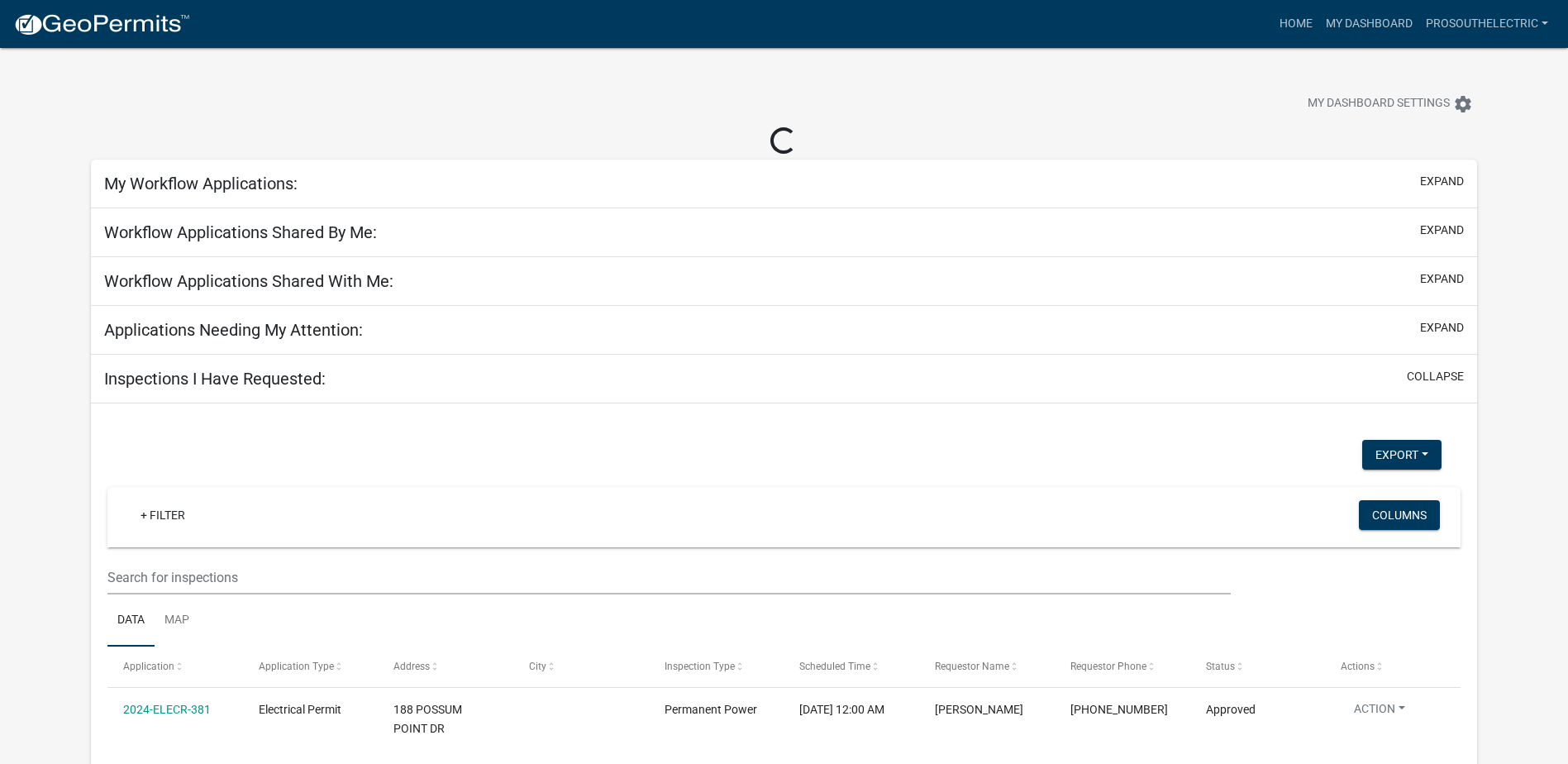
select select "3: 100"
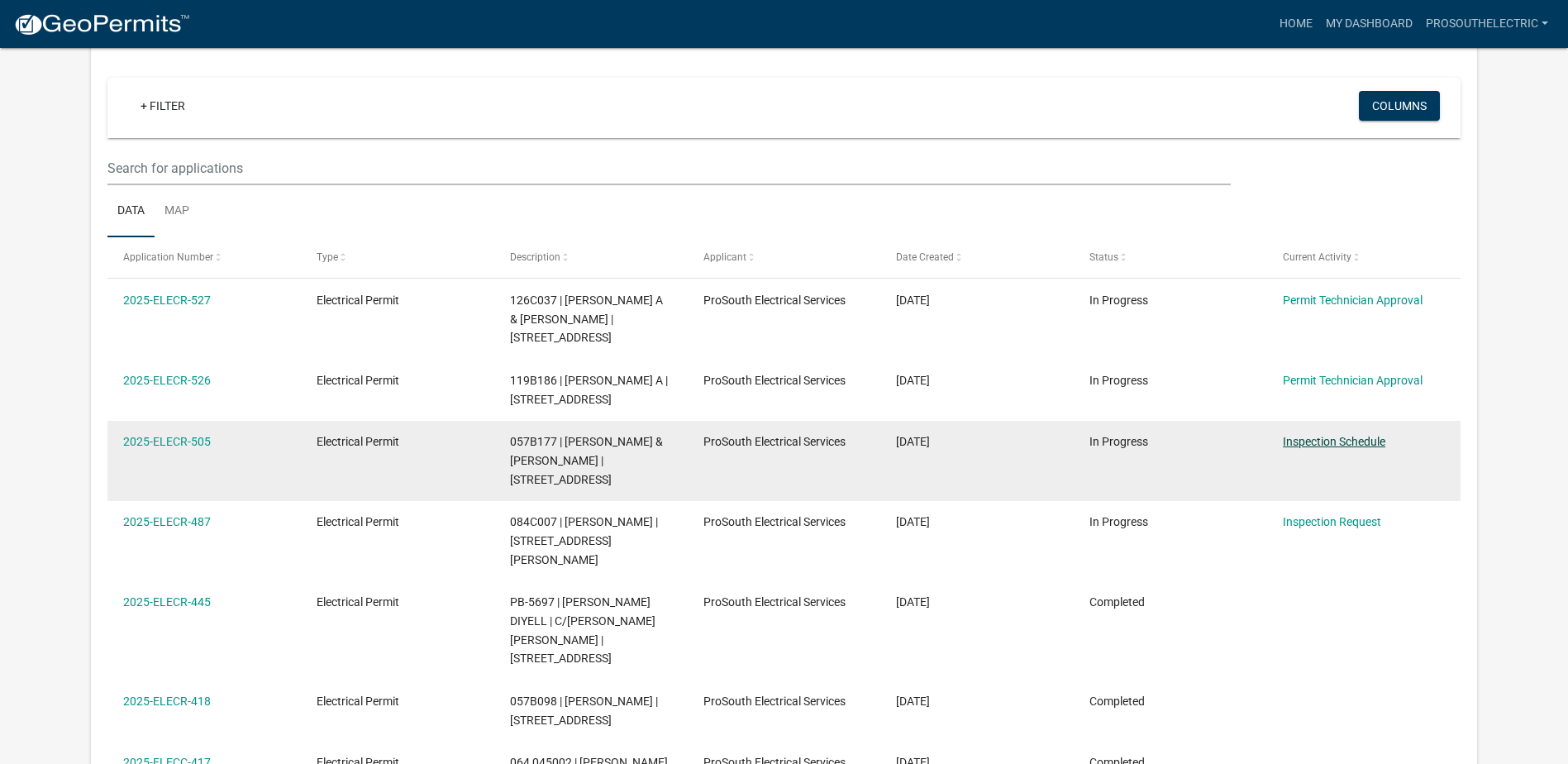
scroll to position [133, 0]
click at [1365, 439] on link "Inspection Schedule" at bounding box center [1333, 440] width 102 height 14
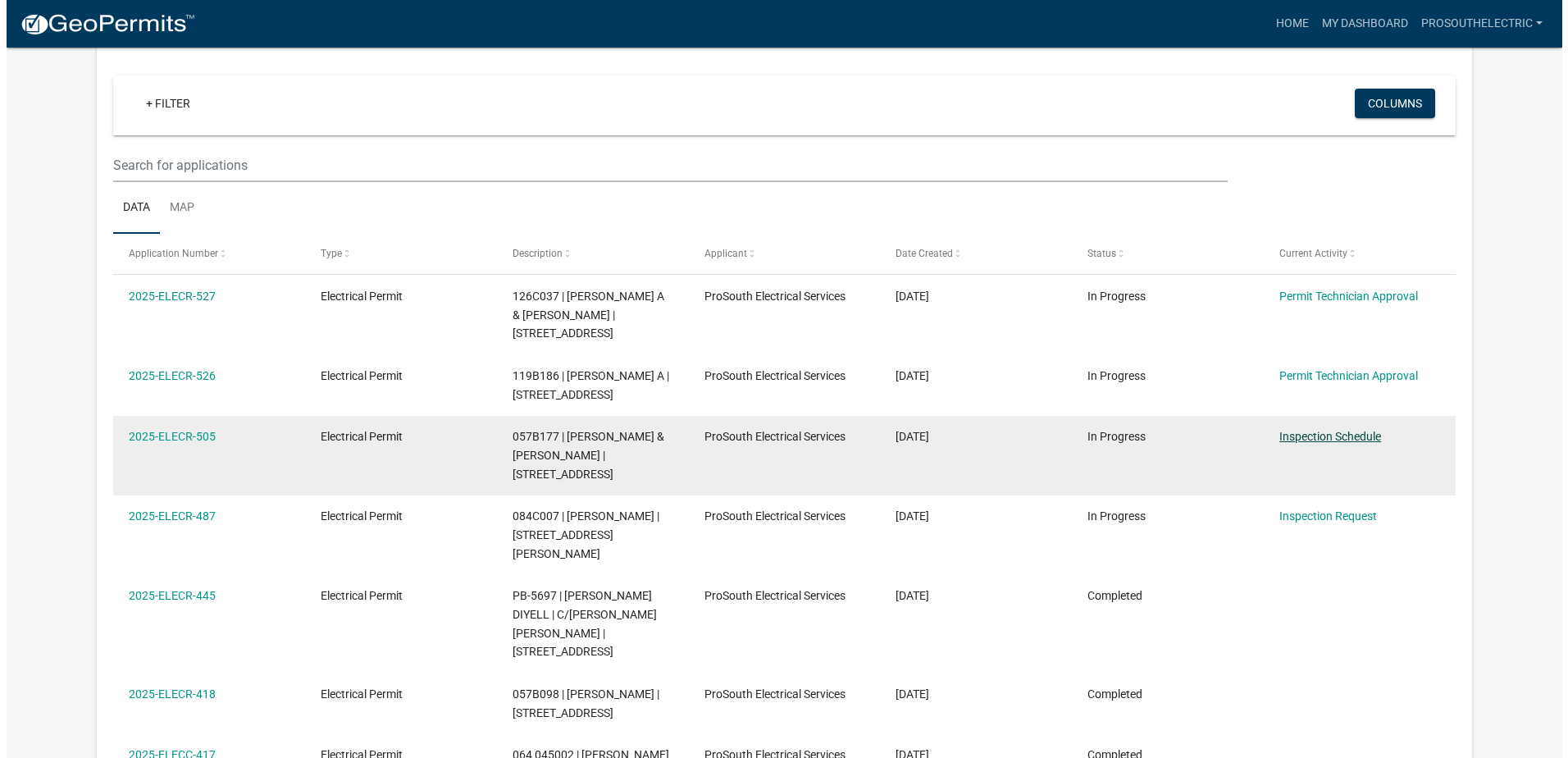
scroll to position [0, 0]
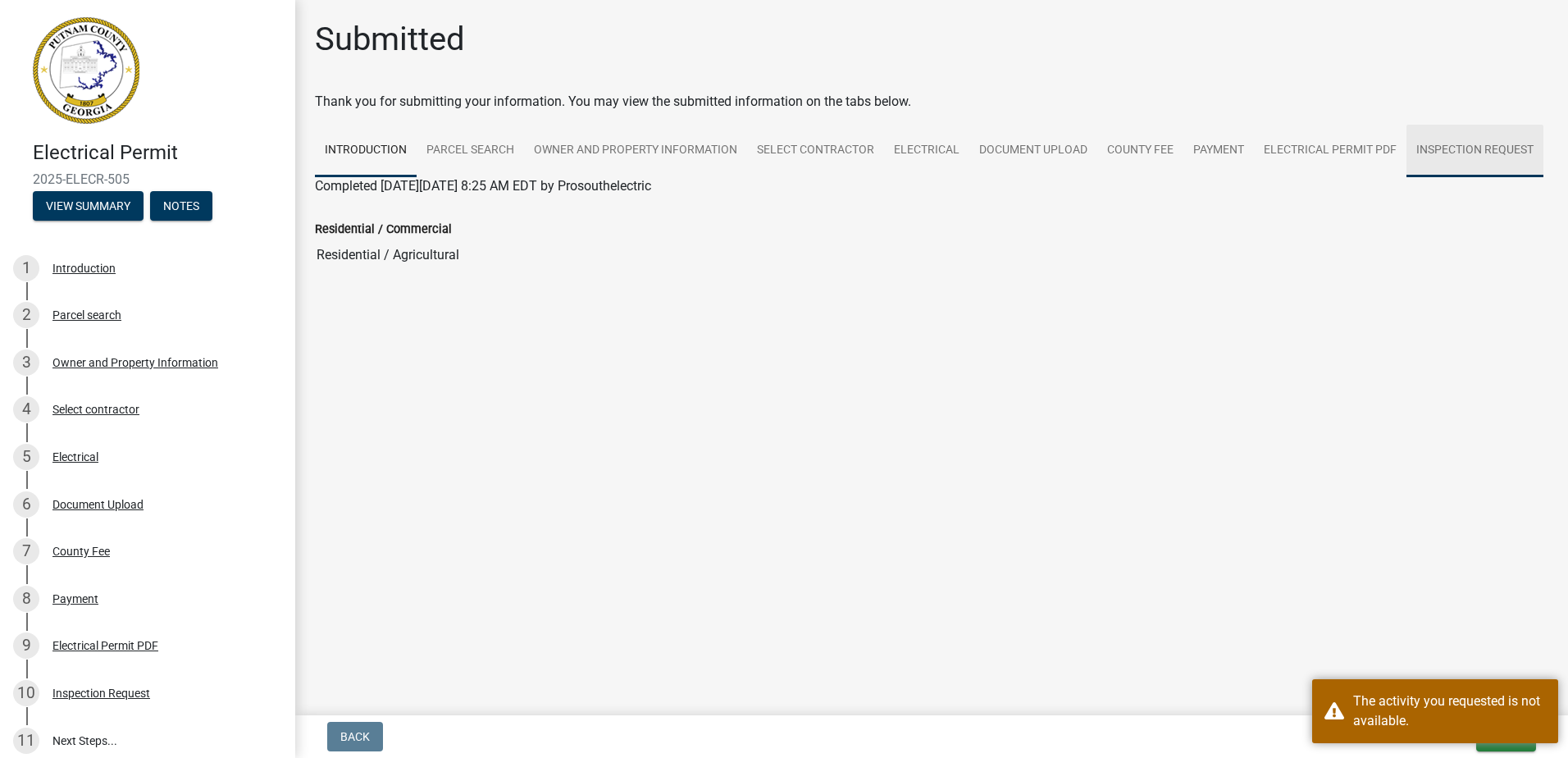
click at [1437, 162] on link "Inspection Request" at bounding box center [1475, 151] width 137 height 52
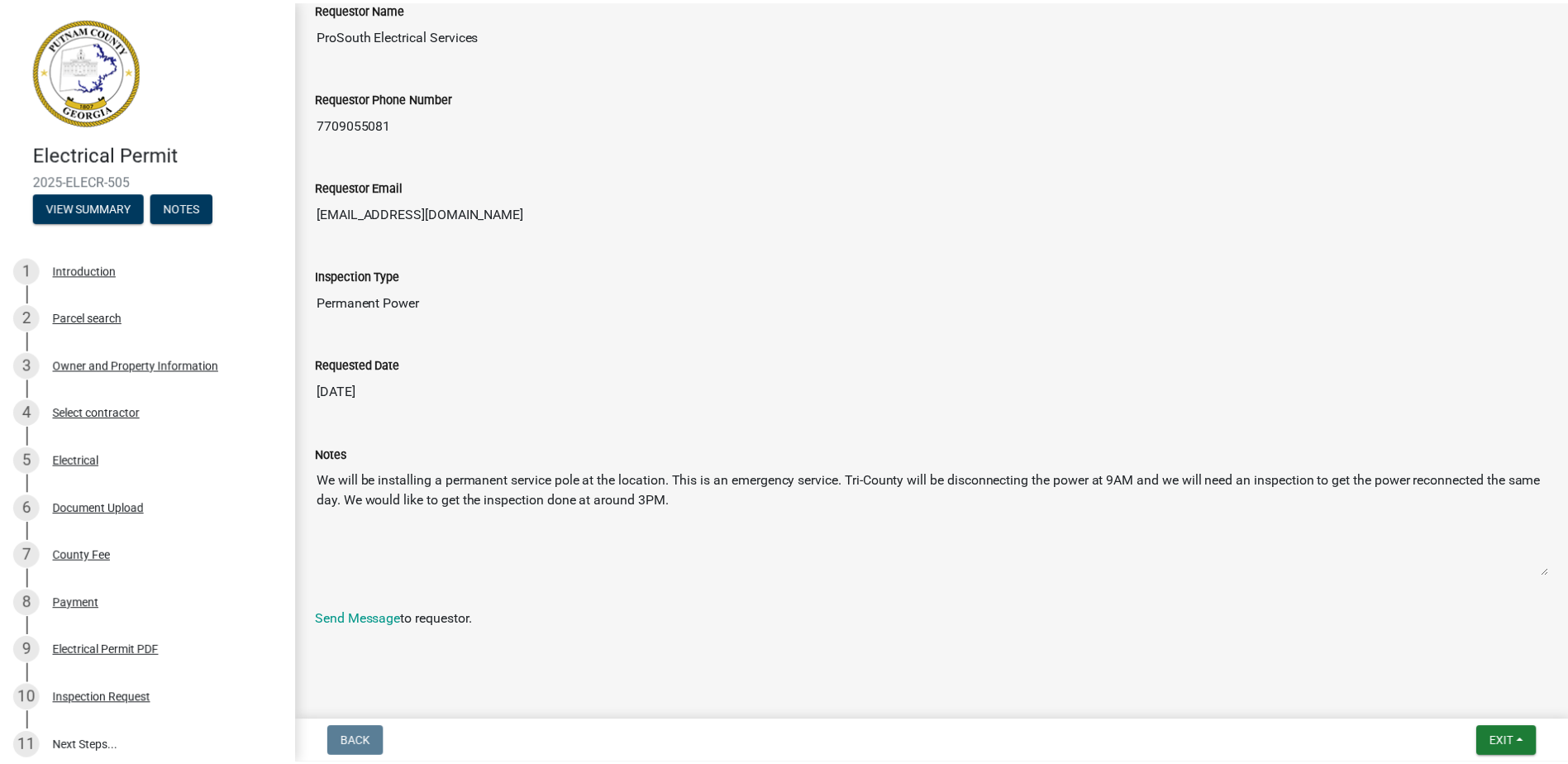
scroll to position [275, 0]
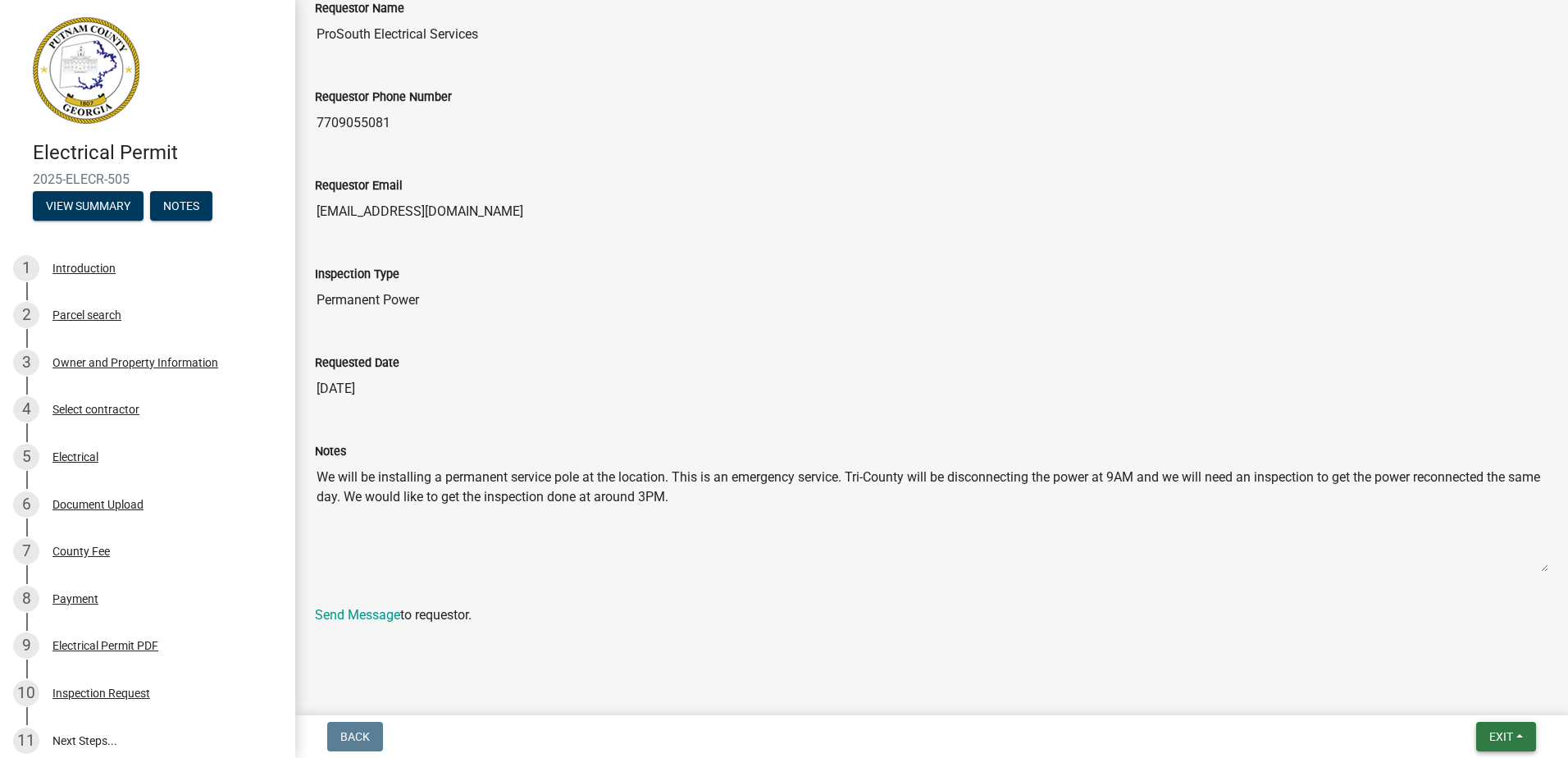
click at [1517, 740] on button "Exit" at bounding box center [1506, 736] width 60 height 30
click at [1492, 696] on button "Save & Exit" at bounding box center [1471, 694] width 131 height 40
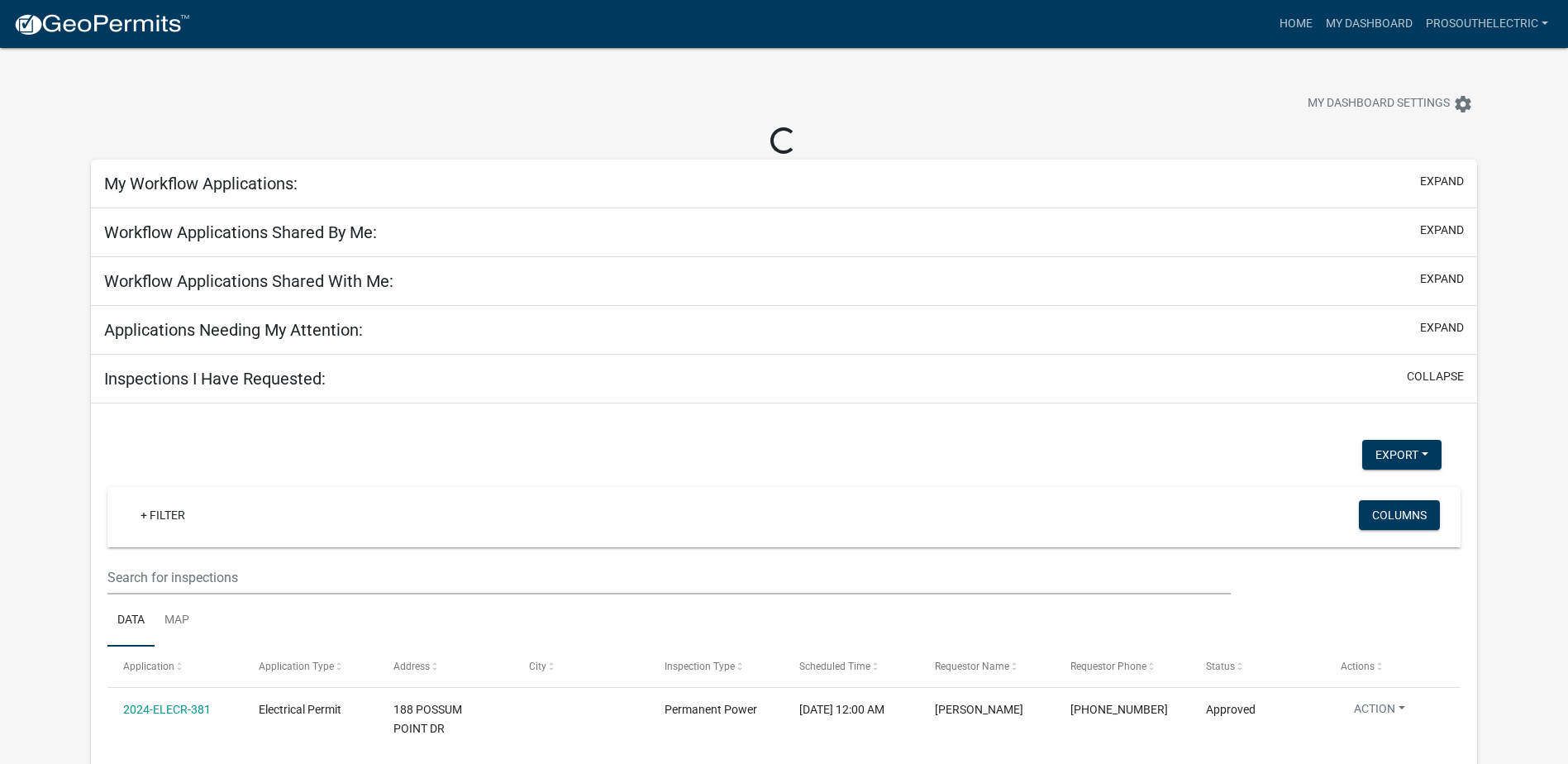
select select "3: 100"
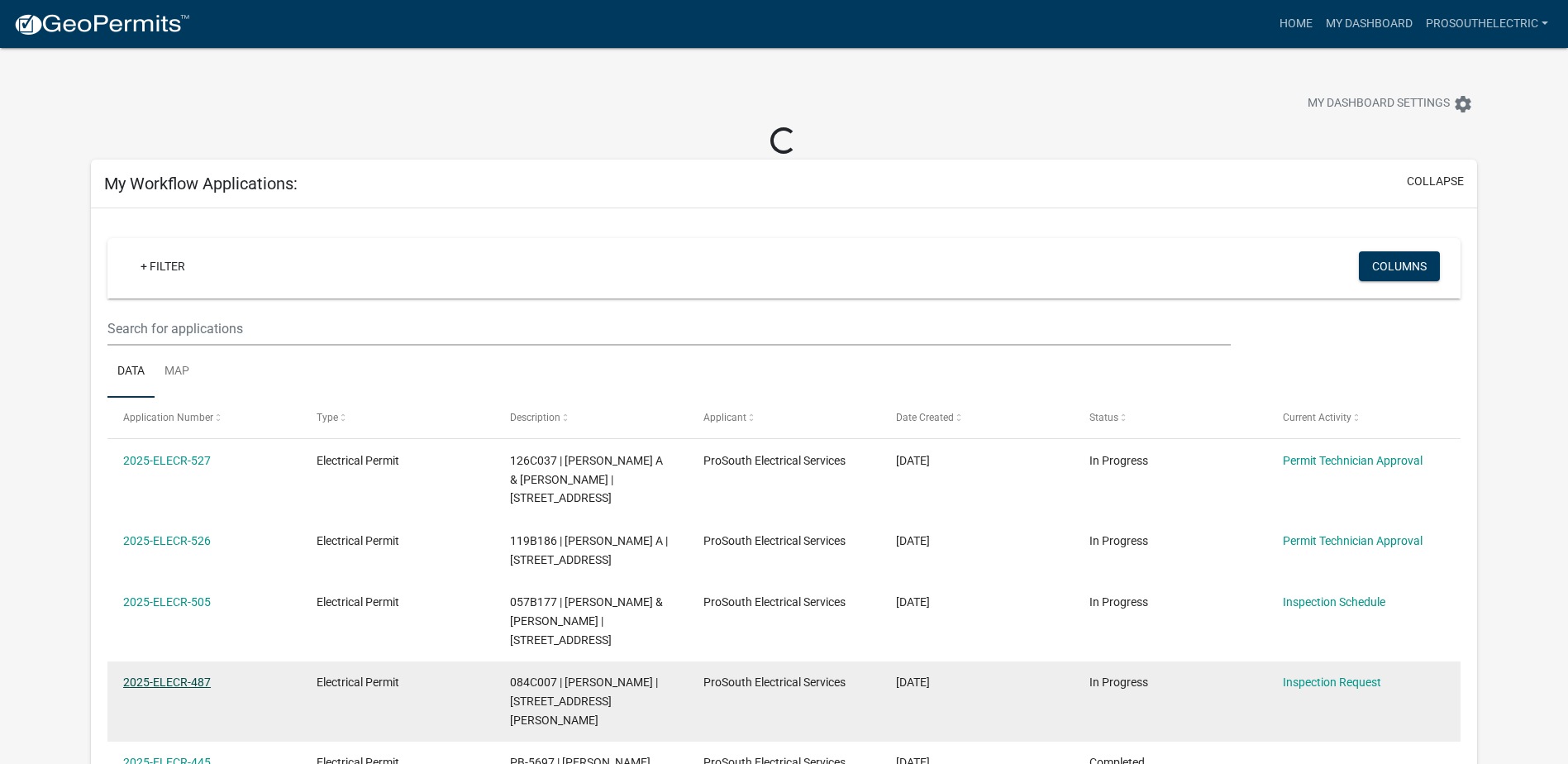
click at [195, 676] on link "2025-ELECR-487" at bounding box center [167, 682] width 88 height 14
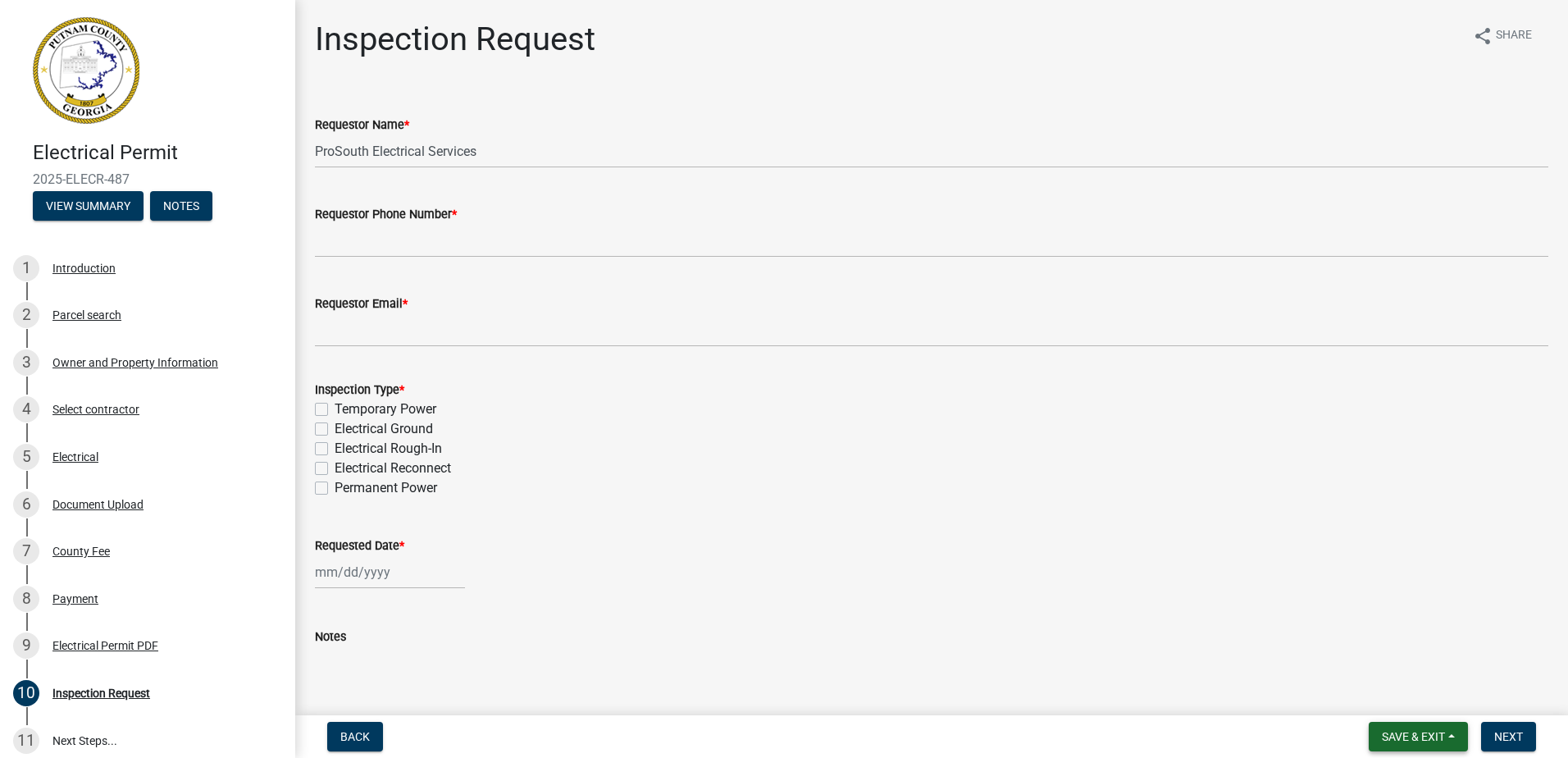
click at [1432, 732] on span "Save & Exit" at bounding box center [1414, 736] width 63 height 14
click at [1415, 696] on button "Save & Exit" at bounding box center [1402, 694] width 131 height 40
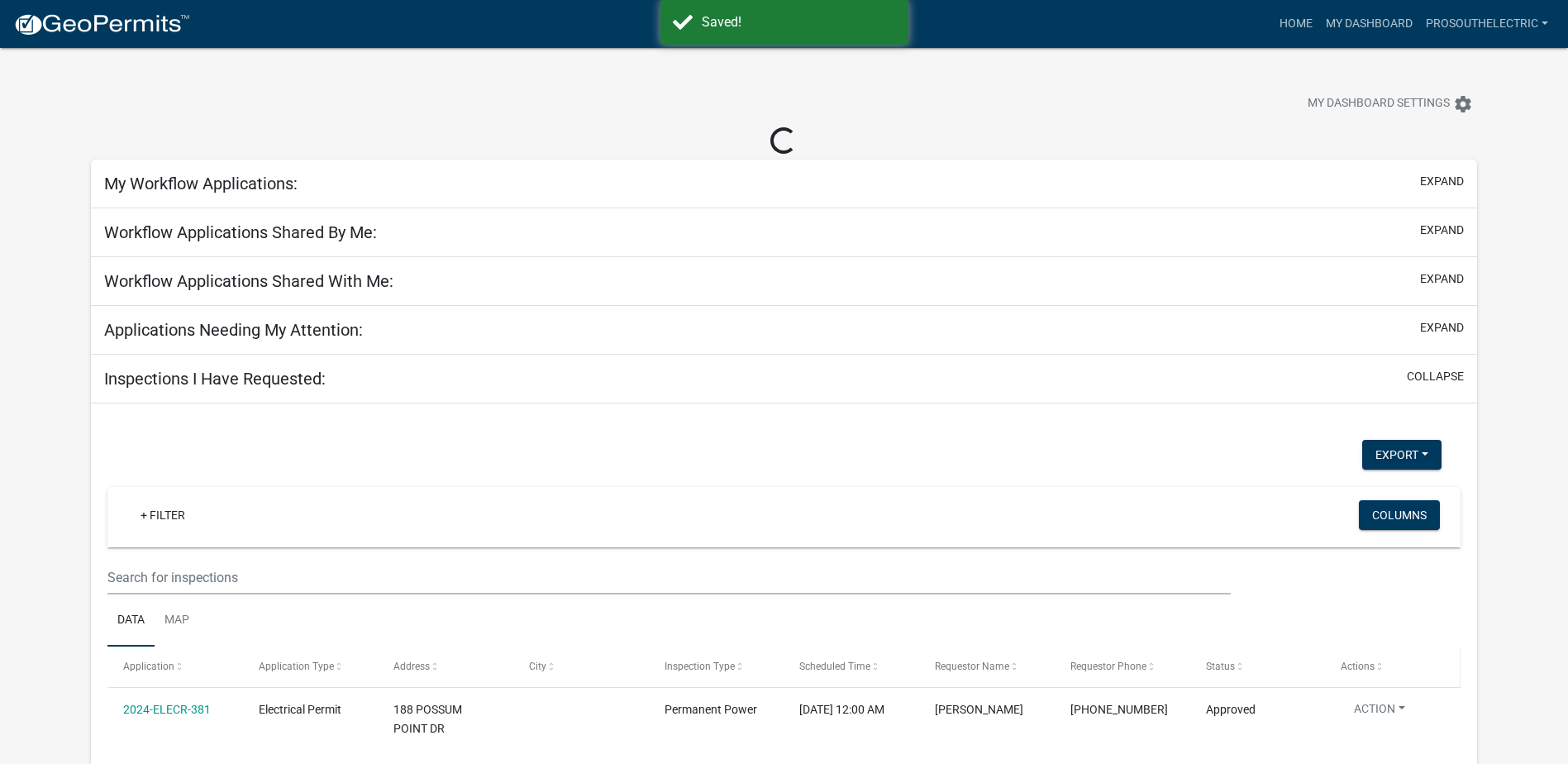
select select "3: 100"
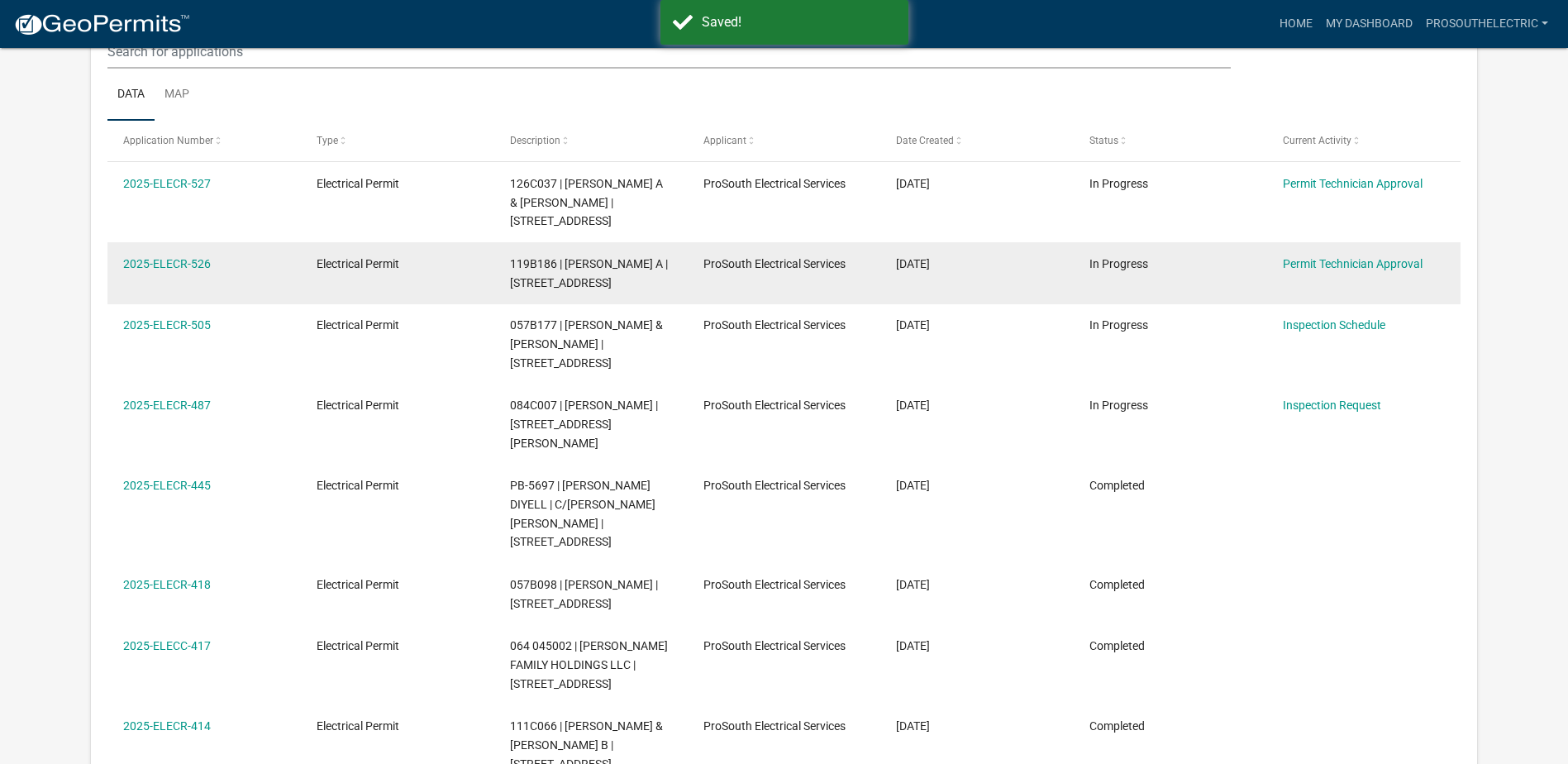
scroll to position [219, 0]
